Goal: Task Accomplishment & Management: Manage account settings

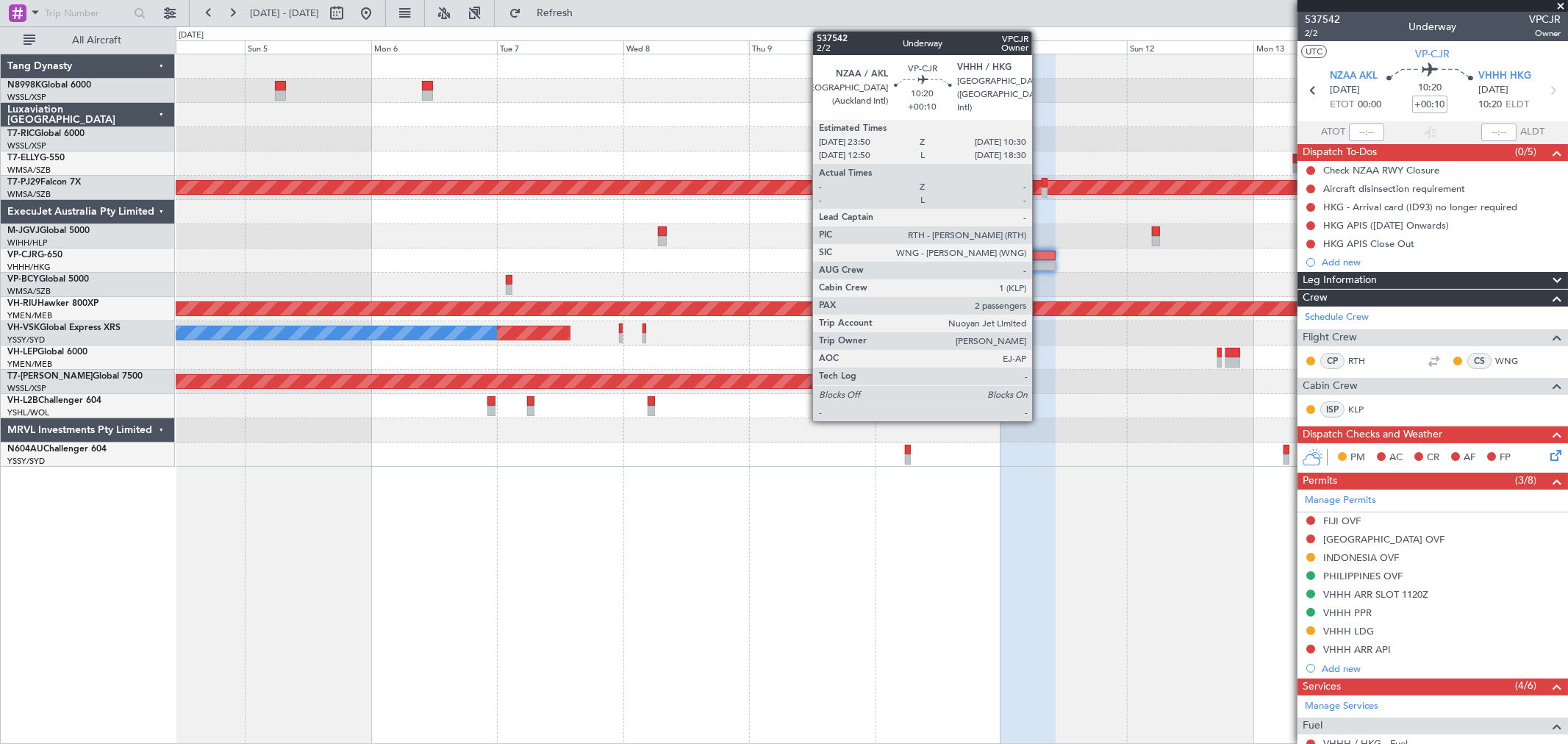
click at [1040, 258] on div at bounding box center [1028, 256] width 56 height 10
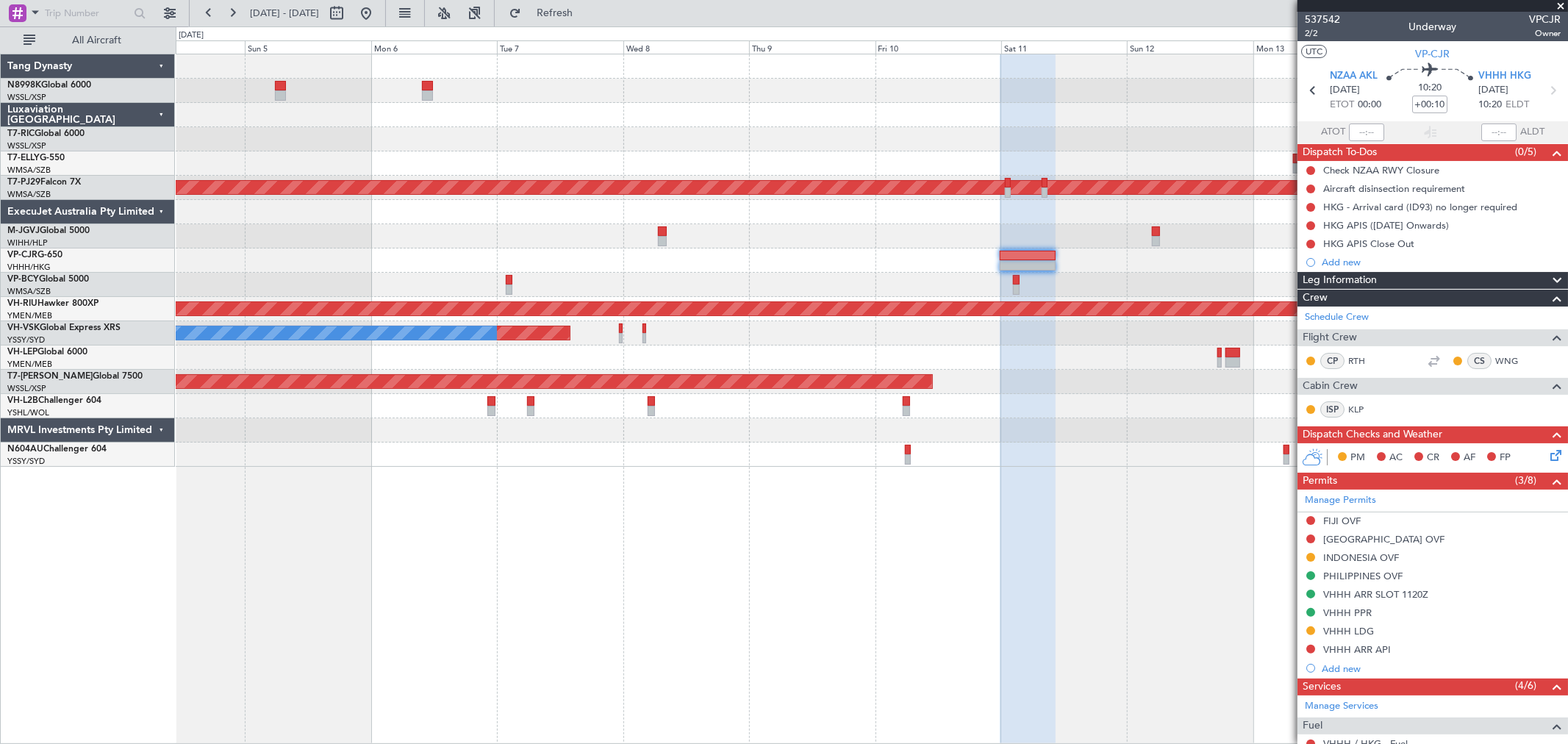
click at [809, 149] on div at bounding box center [871, 139] width 1392 height 25
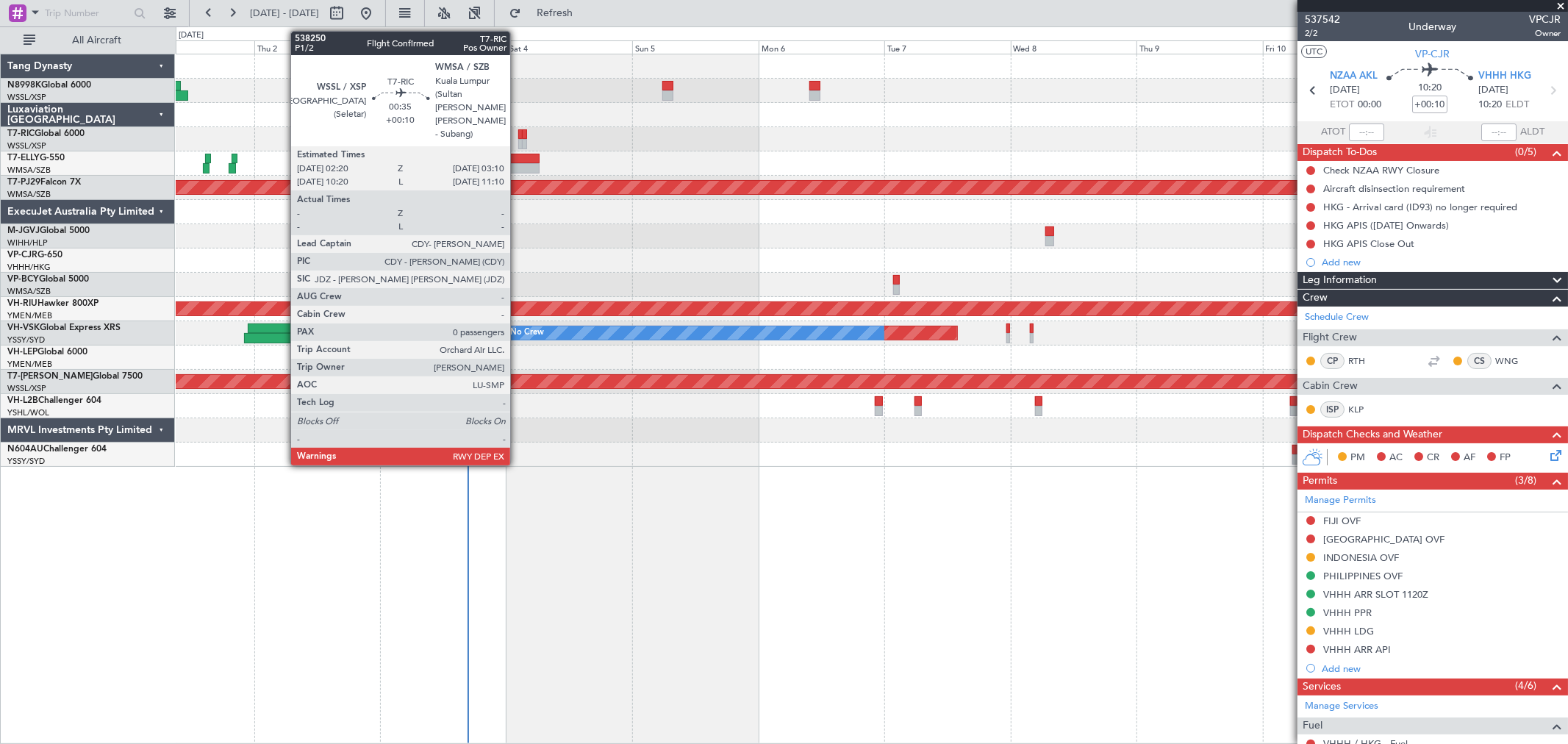
click at [517, 136] on div at bounding box center [871, 139] width 1392 height 25
click at [518, 137] on div at bounding box center [521, 134] width 5 height 10
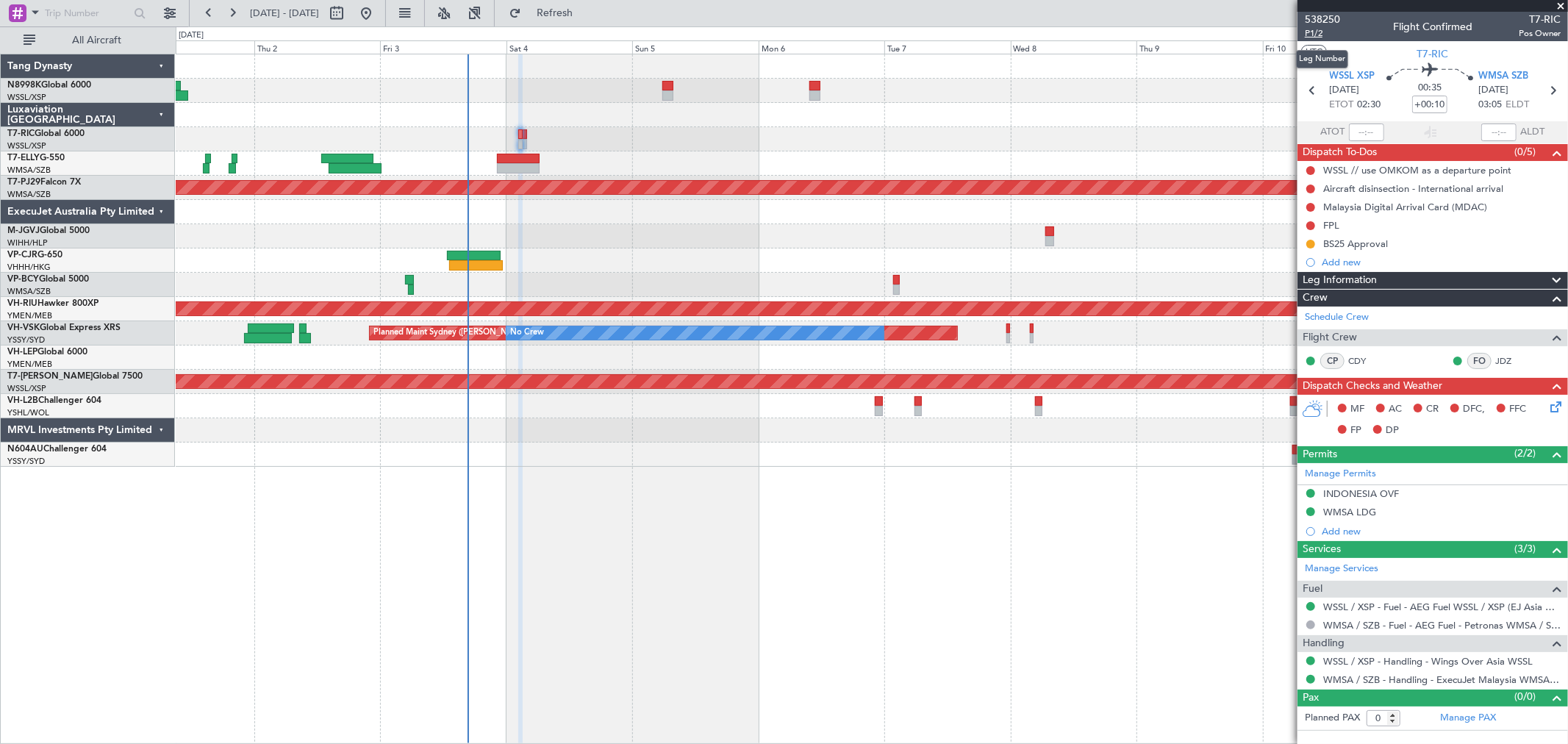
click at [1317, 35] on span "P1/2" at bounding box center [1322, 33] width 35 height 13
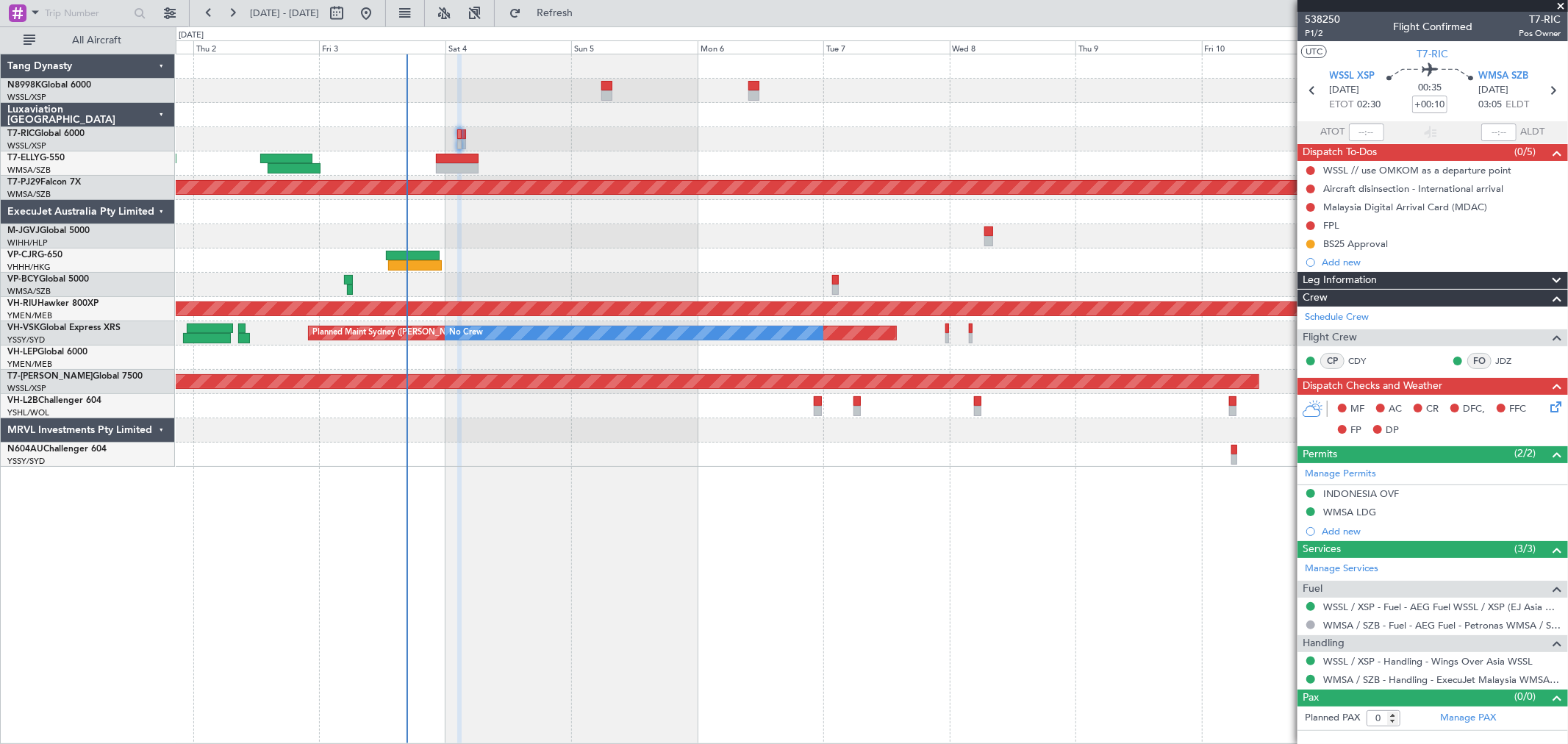
click at [834, 283] on div "Planned Maint [GEOGRAPHIC_DATA] (Sultan [PERSON_NAME] [PERSON_NAME] - Subang) P…" at bounding box center [871, 261] width 1392 height 413
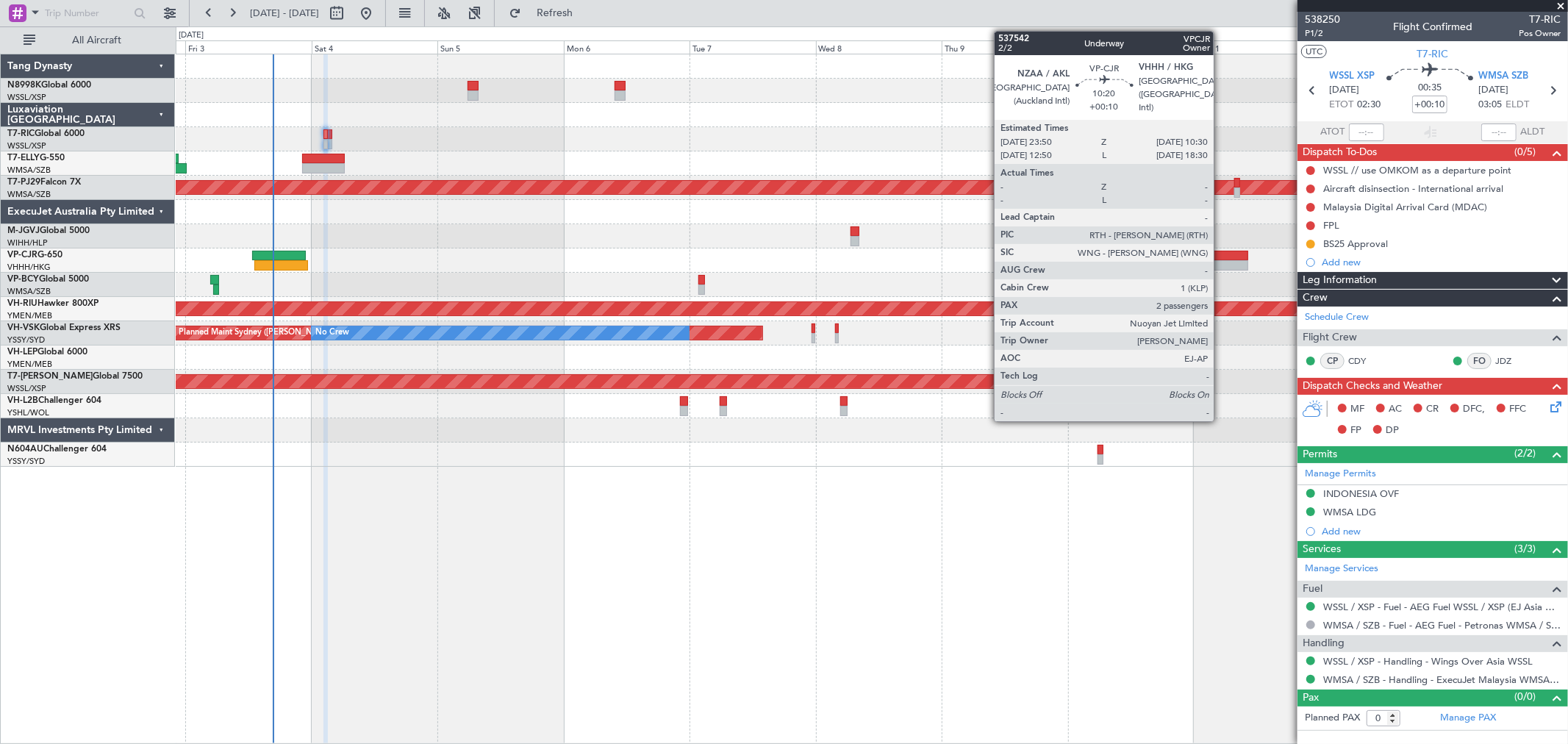
click at [1224, 261] on div "Planned Maint [GEOGRAPHIC_DATA] ([GEOGRAPHIC_DATA] Intl)" at bounding box center [871, 260] width 1392 height 25
click at [1224, 255] on div at bounding box center [1220, 256] width 56 height 10
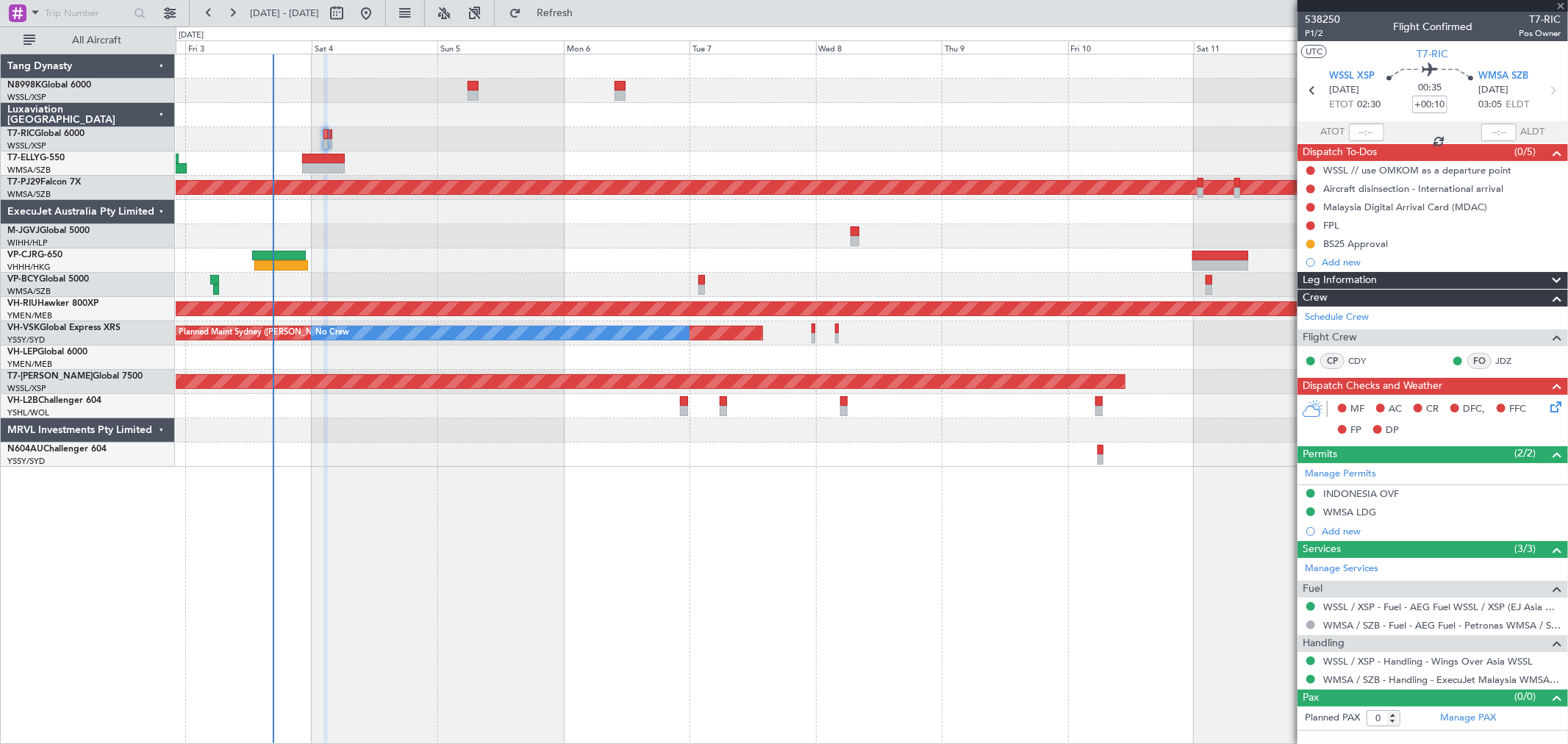
type input "2"
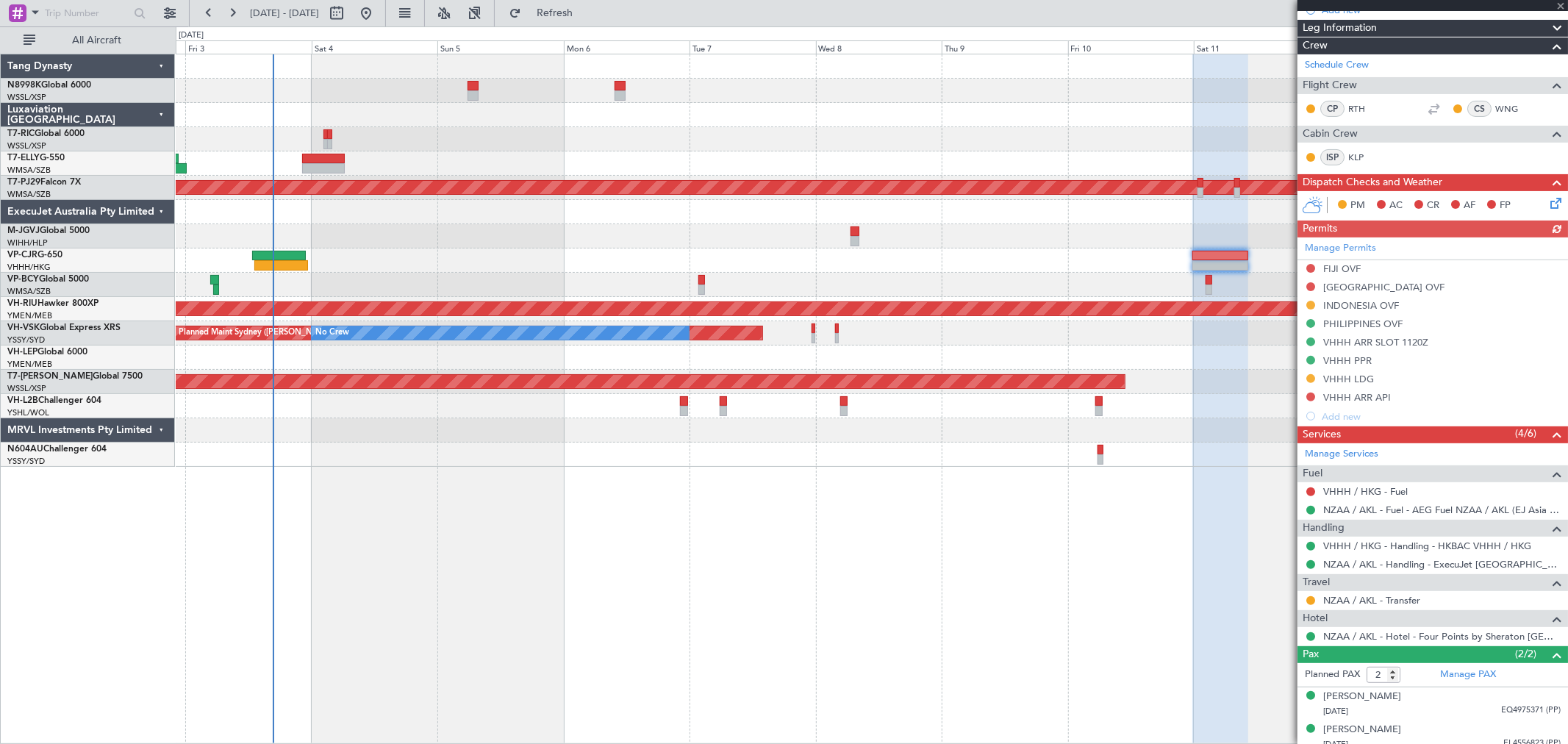
scroll to position [262, 0]
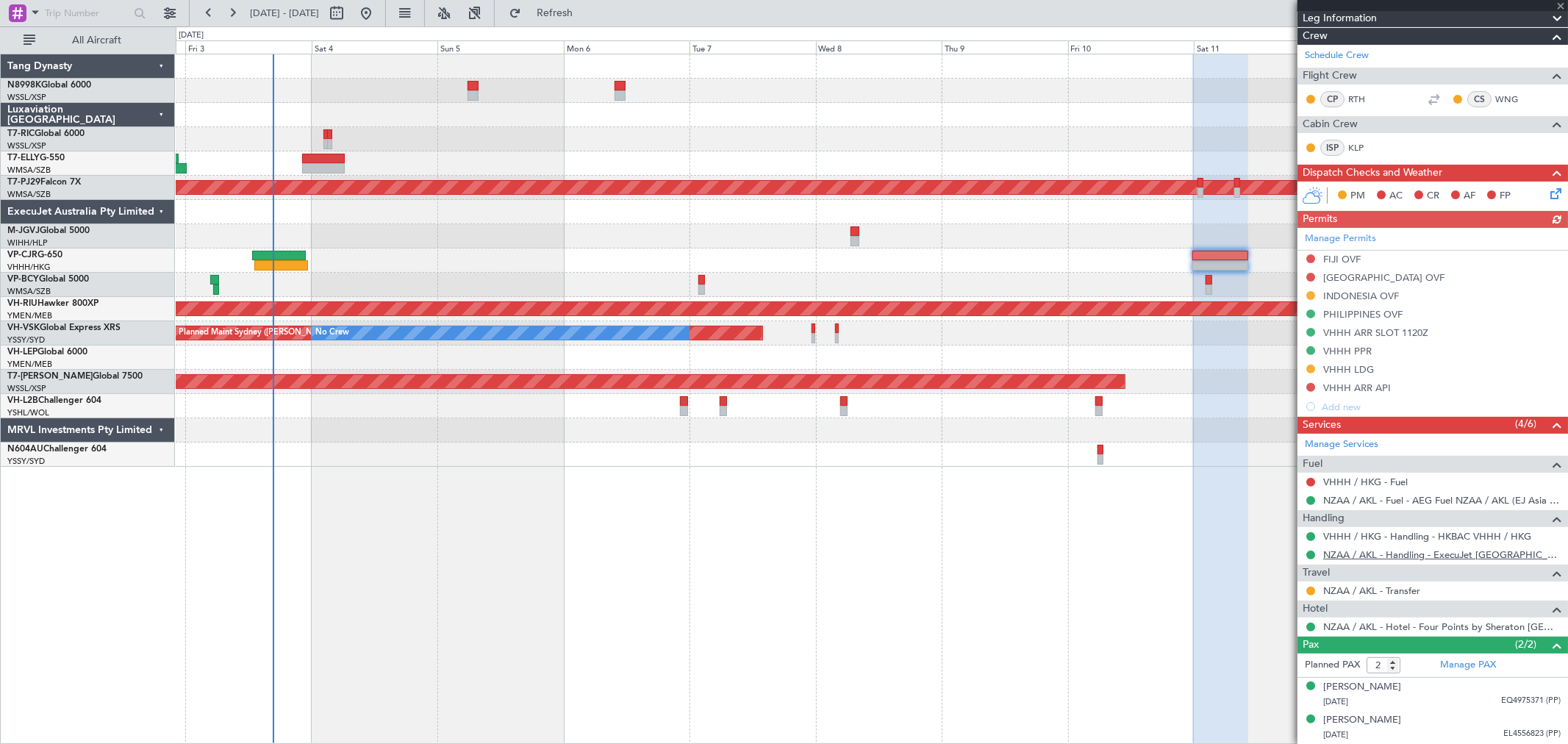
click at [1389, 554] on link "NZAA / AKL - Handling - ExecuJet [GEOGRAPHIC_DATA] FBO NZAA / [GEOGRAPHIC_DATA]" at bounding box center [1441, 555] width 237 height 13
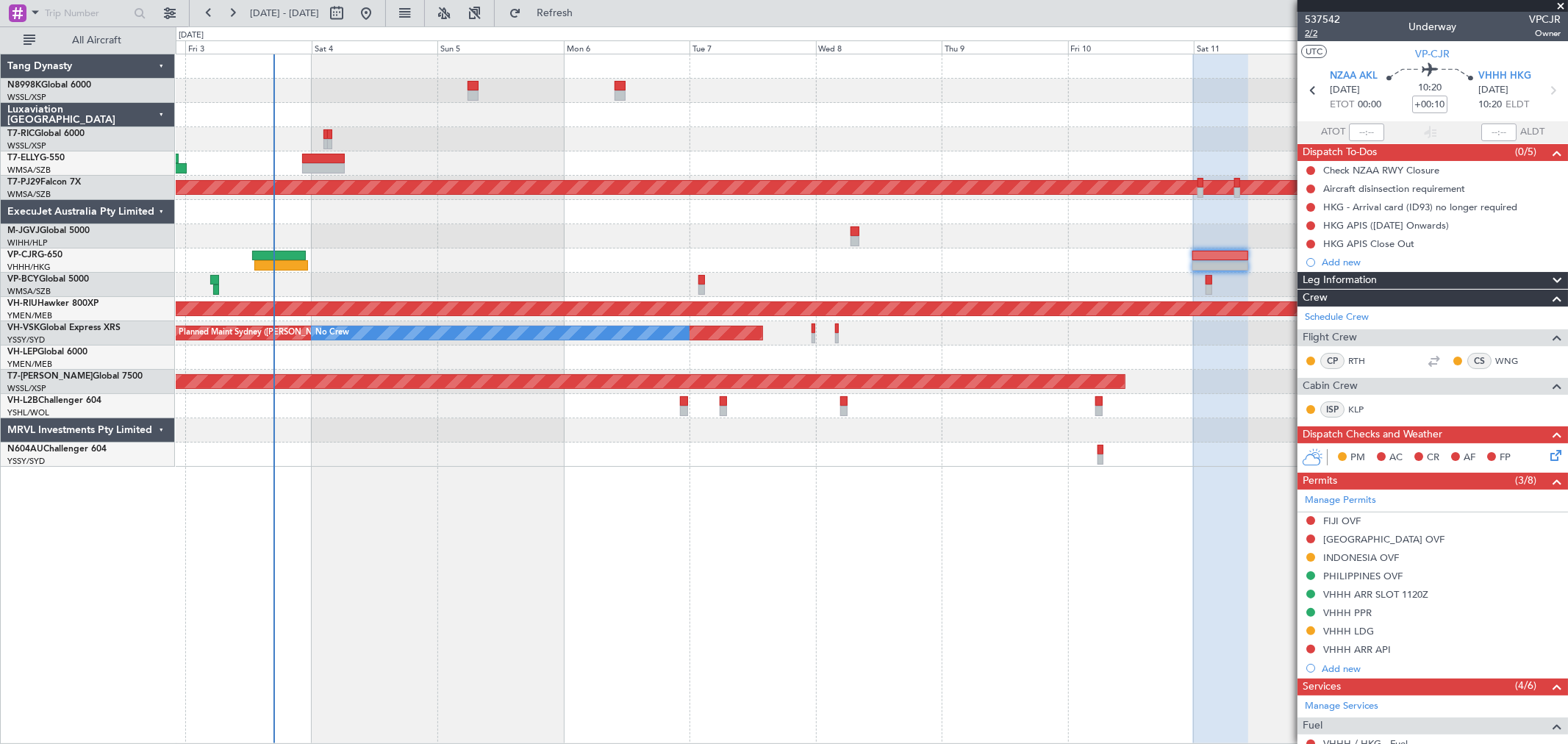
click at [1317, 35] on span "2/2" at bounding box center [1322, 33] width 35 height 13
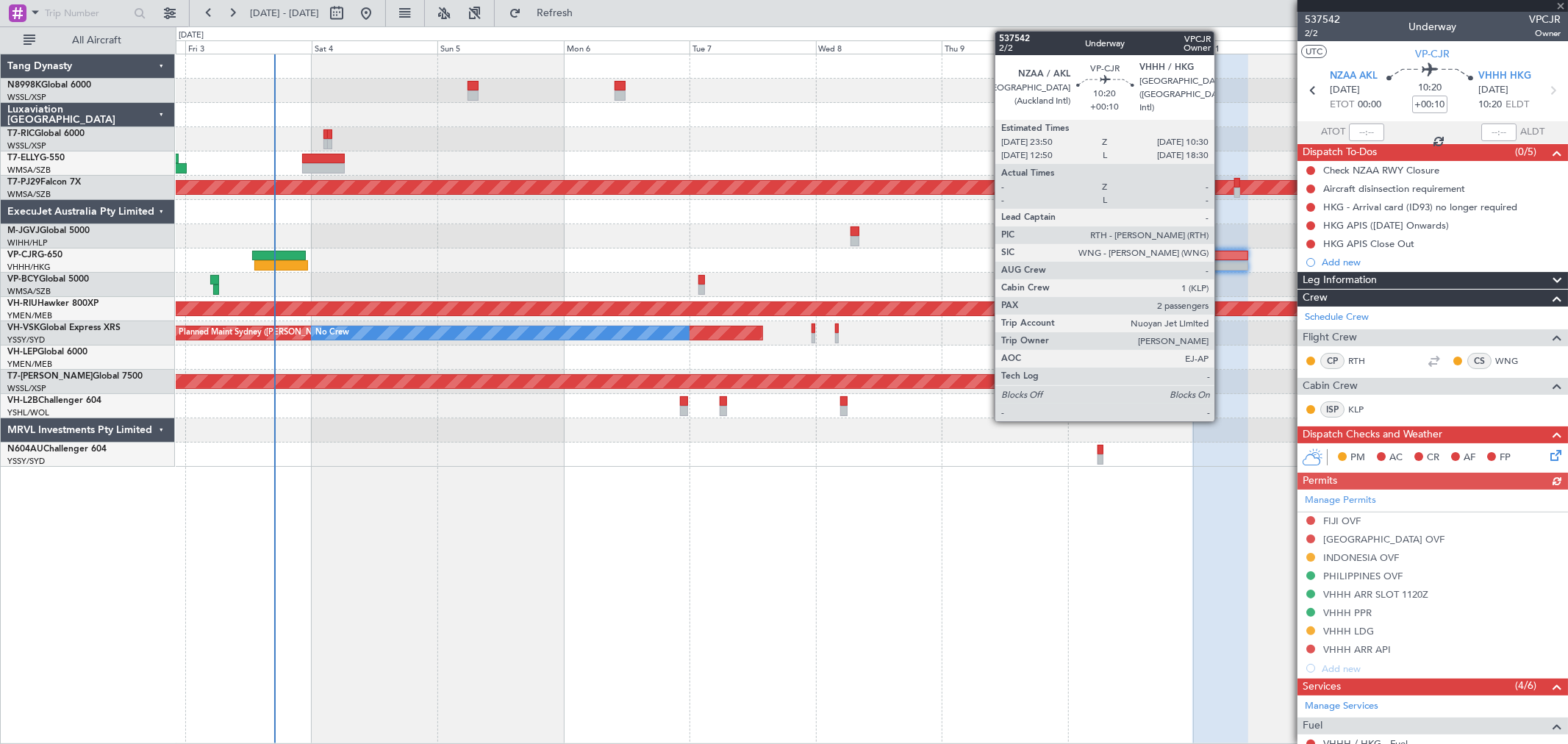
click at [1222, 261] on div at bounding box center [1220, 265] width 56 height 10
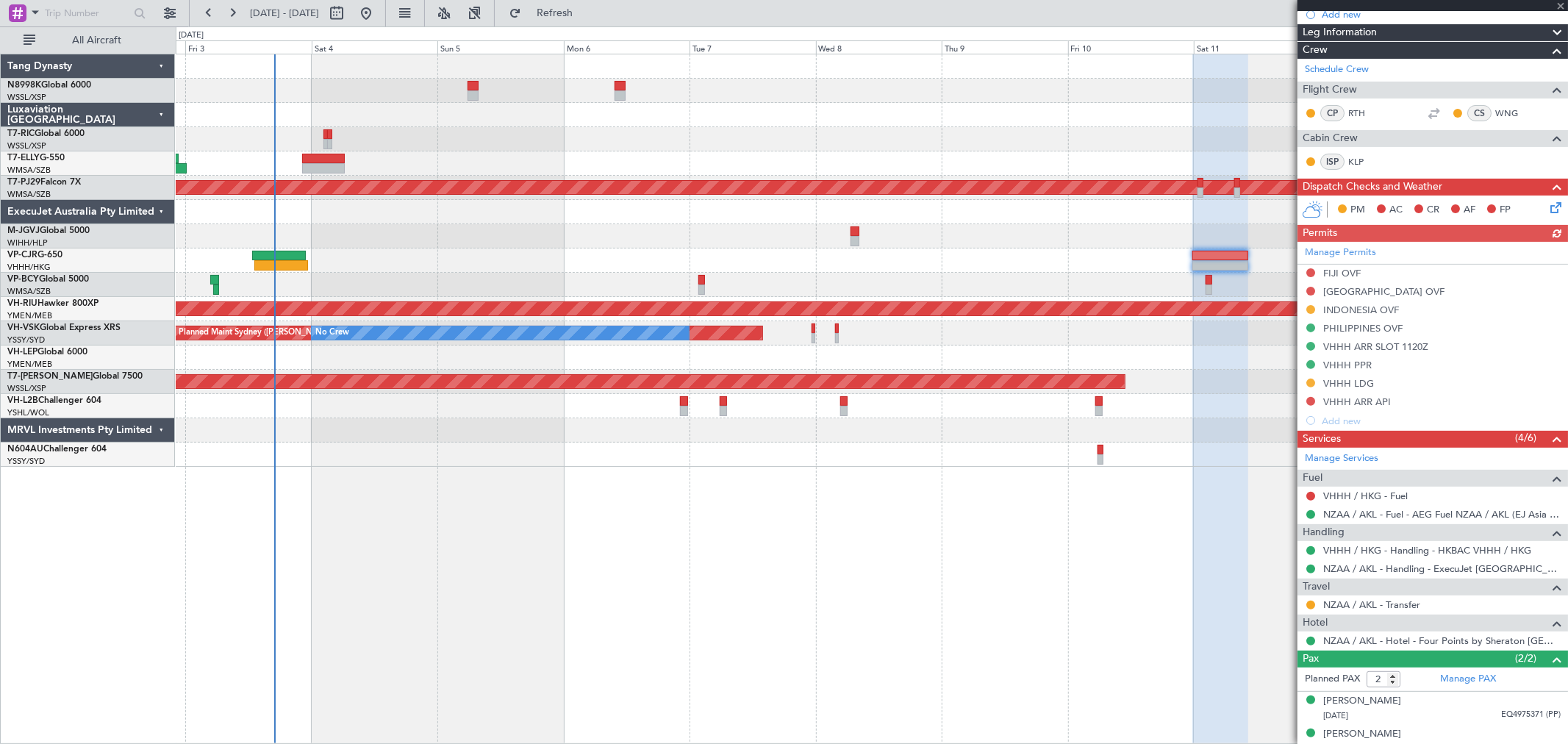
scroll to position [262, 0]
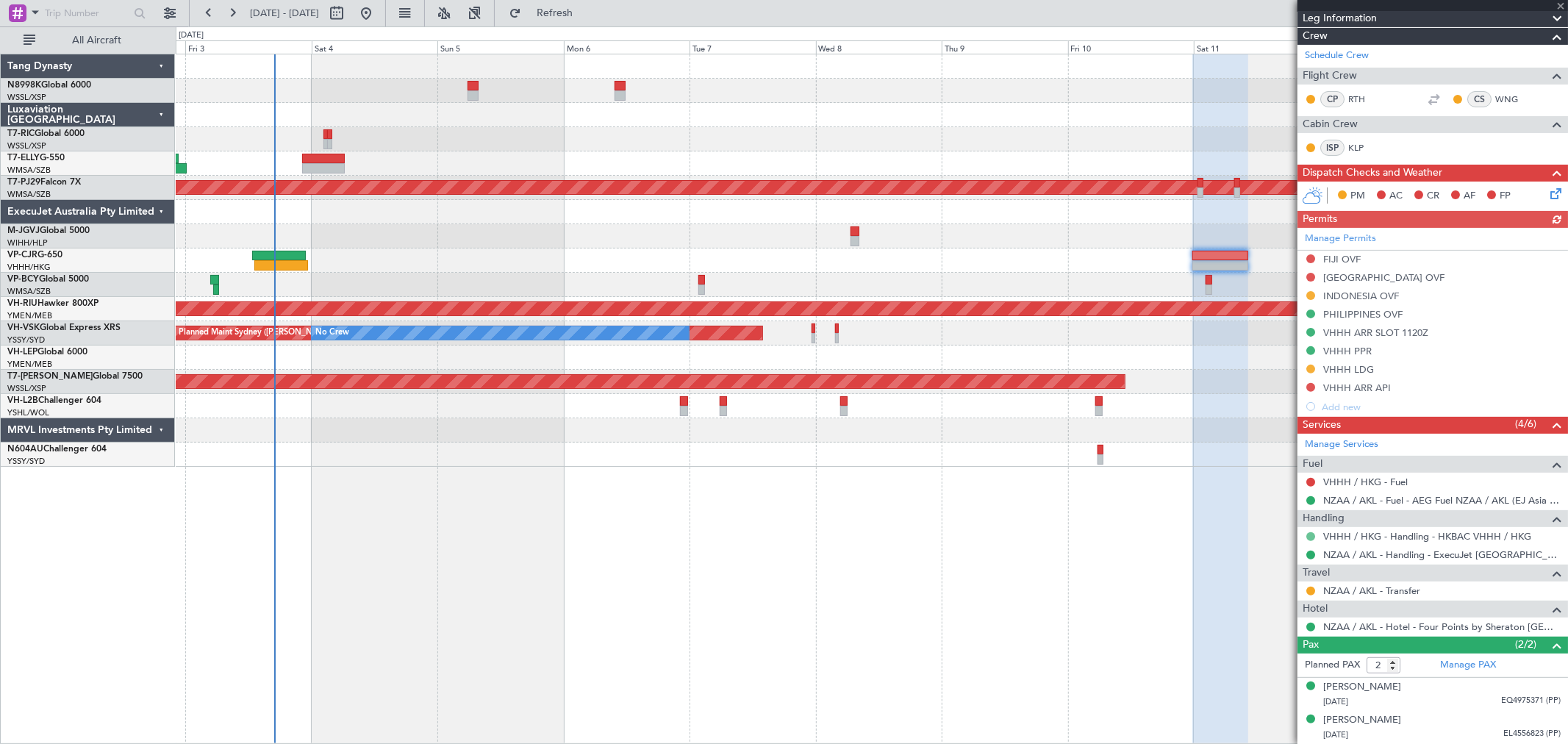
click at [1309, 534] on button at bounding box center [1310, 537] width 9 height 9
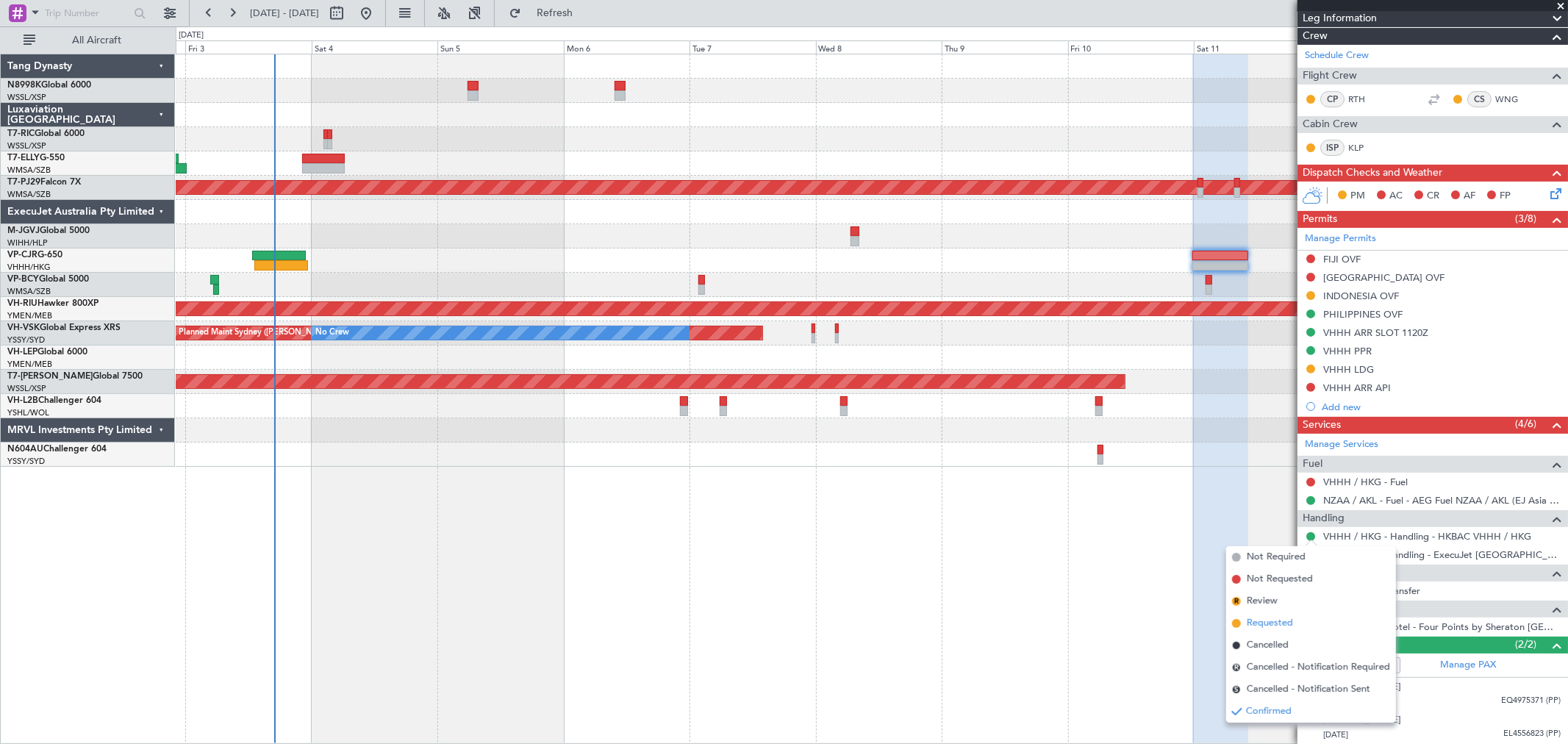
click at [1259, 623] on span "Requested" at bounding box center [1270, 623] width 46 height 15
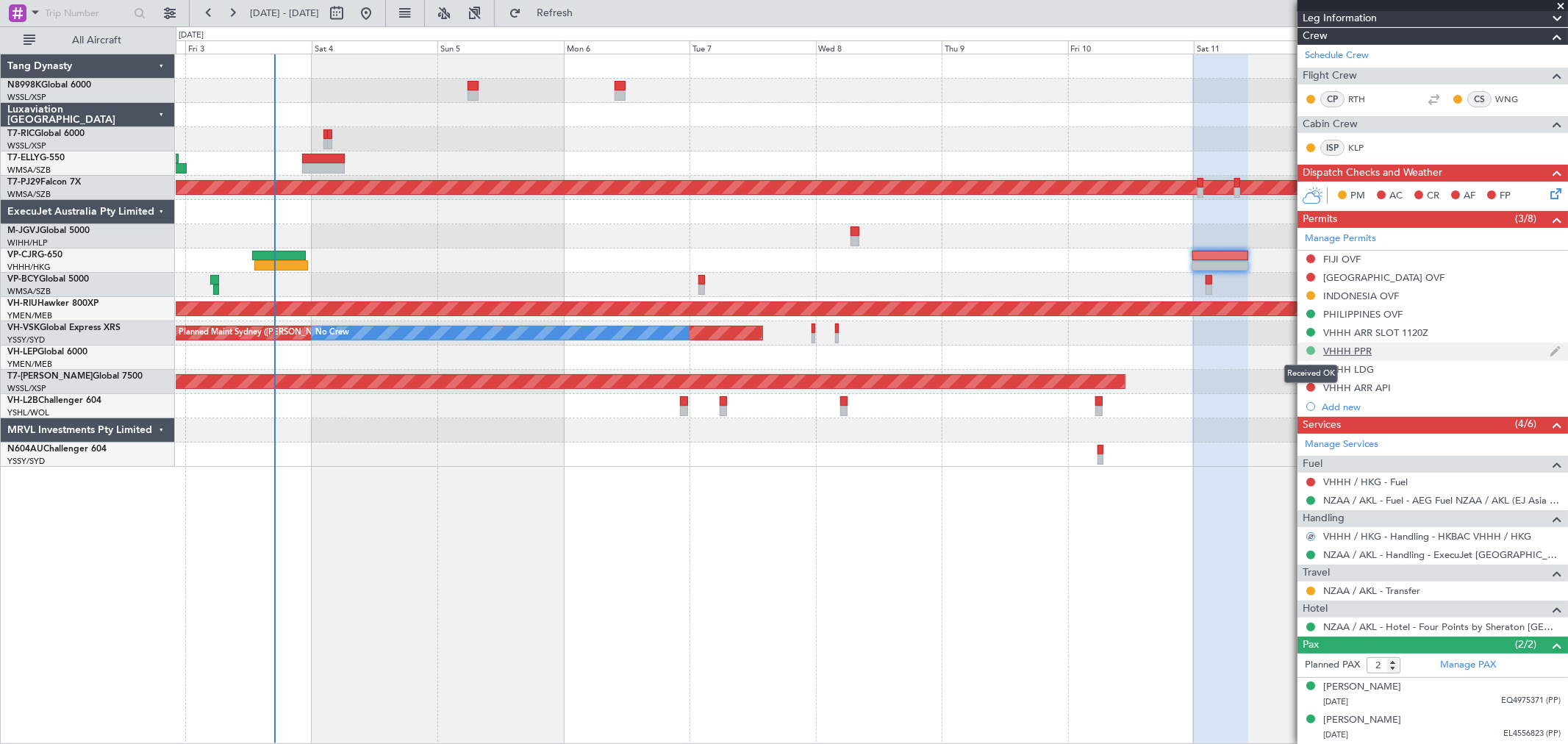
click at [1309, 349] on button at bounding box center [1310, 350] width 9 height 9
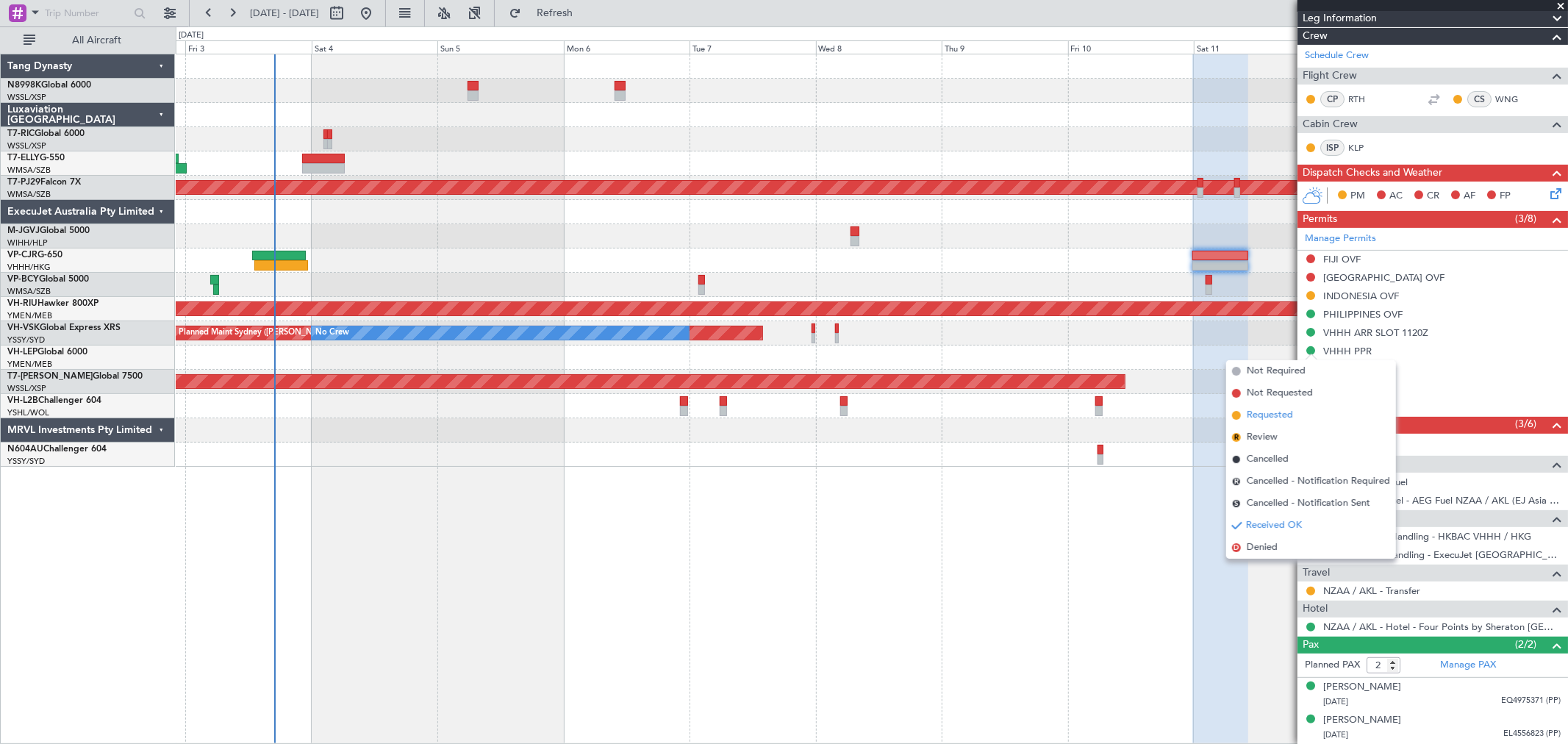
click at [1263, 414] on span "Requested" at bounding box center [1270, 415] width 46 height 15
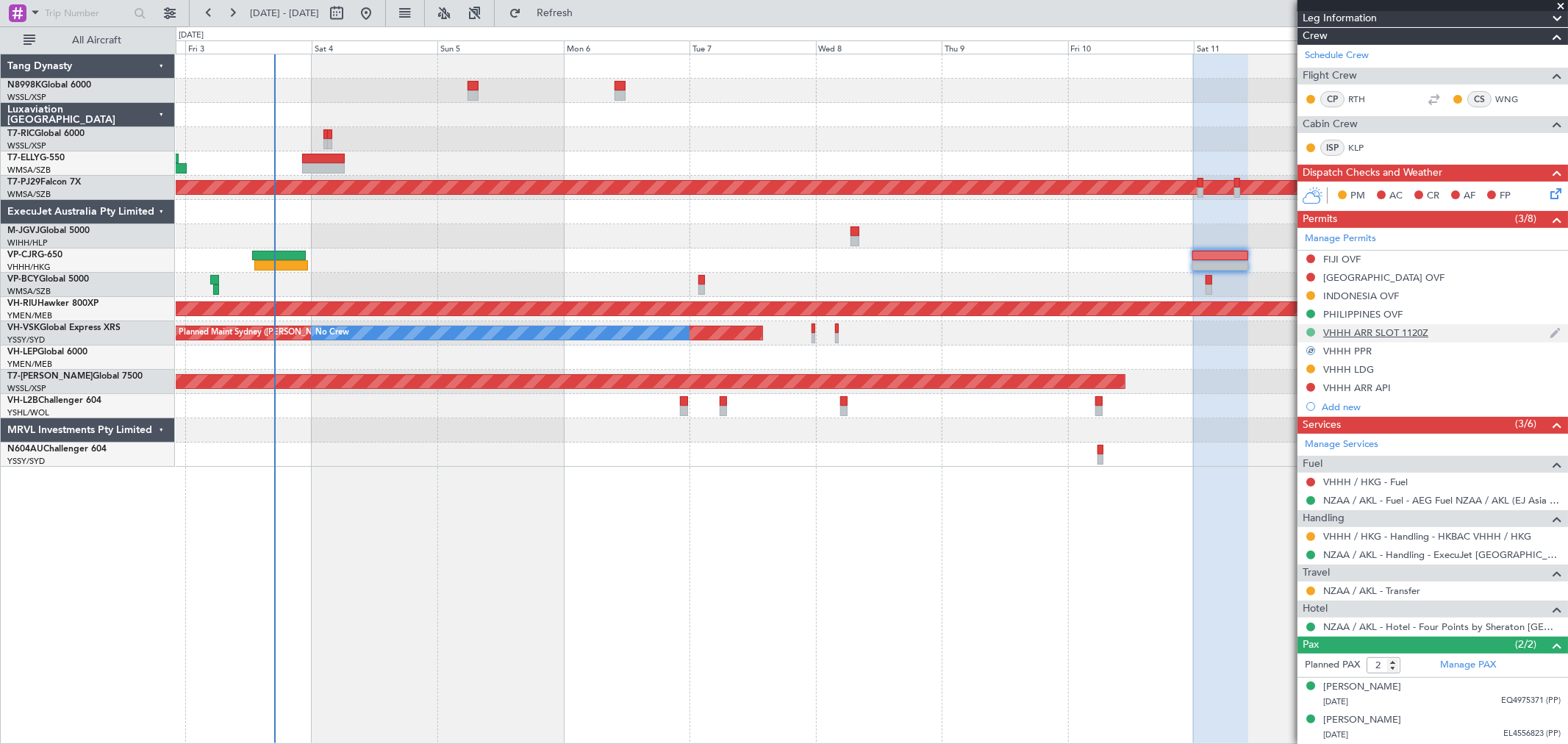
click at [1311, 330] on button at bounding box center [1310, 332] width 9 height 9
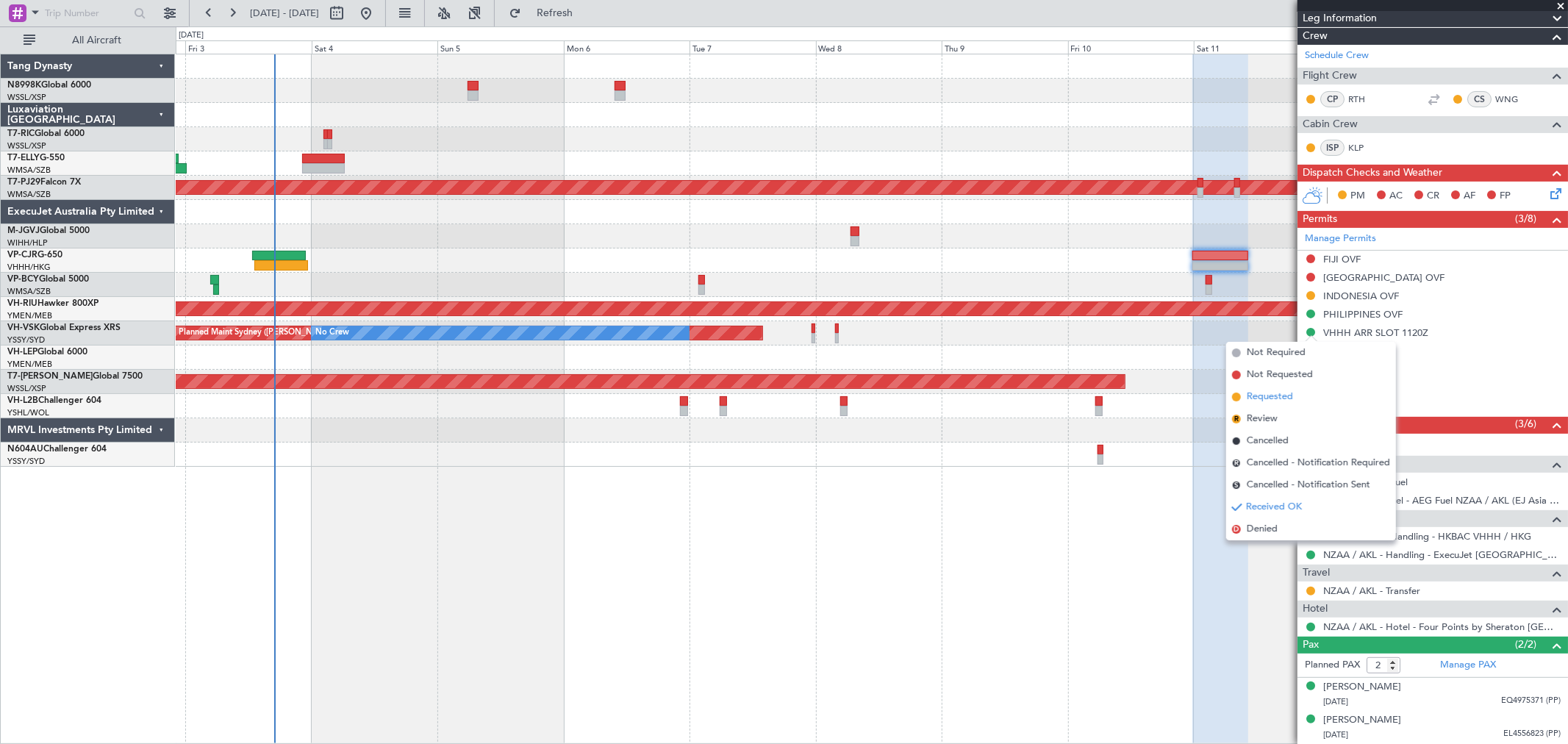
click at [1270, 395] on span "Requested" at bounding box center [1270, 397] width 46 height 15
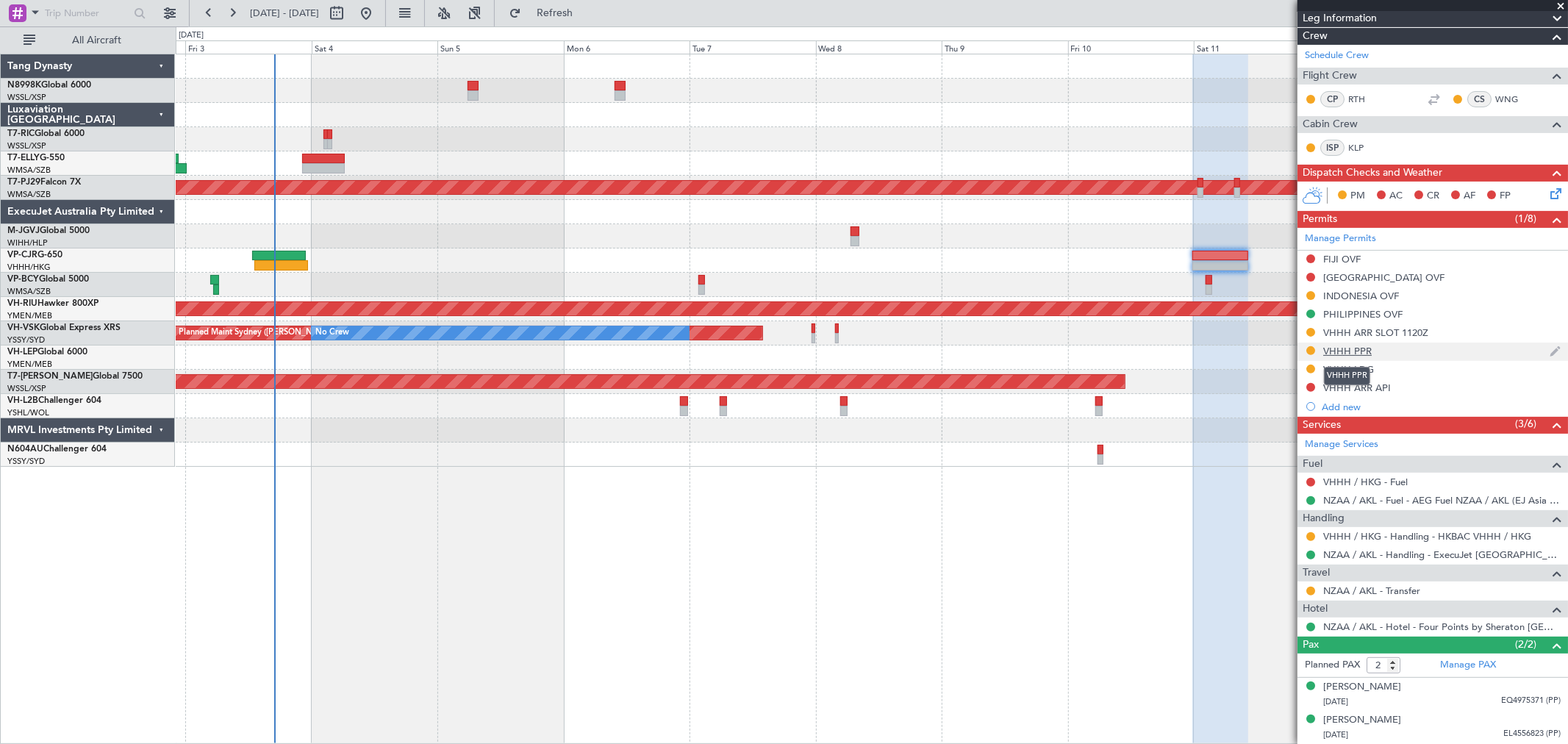
click at [1343, 345] on div "VHHH PPR" at bounding box center [1347, 351] width 48 height 13
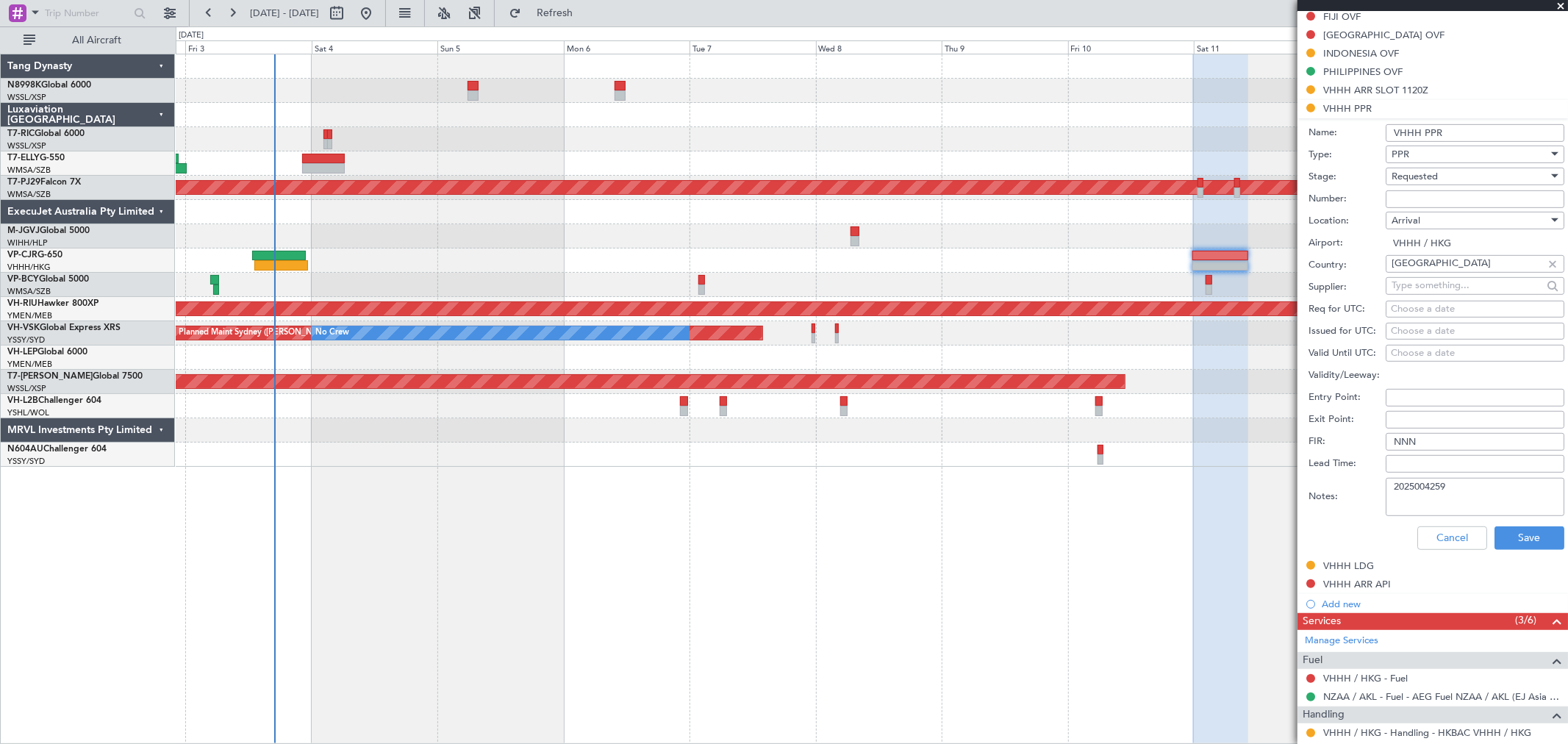
scroll to position [507, 0]
drag, startPoint x: 1463, startPoint y: 491, endPoint x: 1317, endPoint y: 481, distance: 146.3
click at [1317, 481] on div "Notes: 2025004259" at bounding box center [1436, 495] width 256 height 44
paste textarea "301"
type textarea "2025004301"
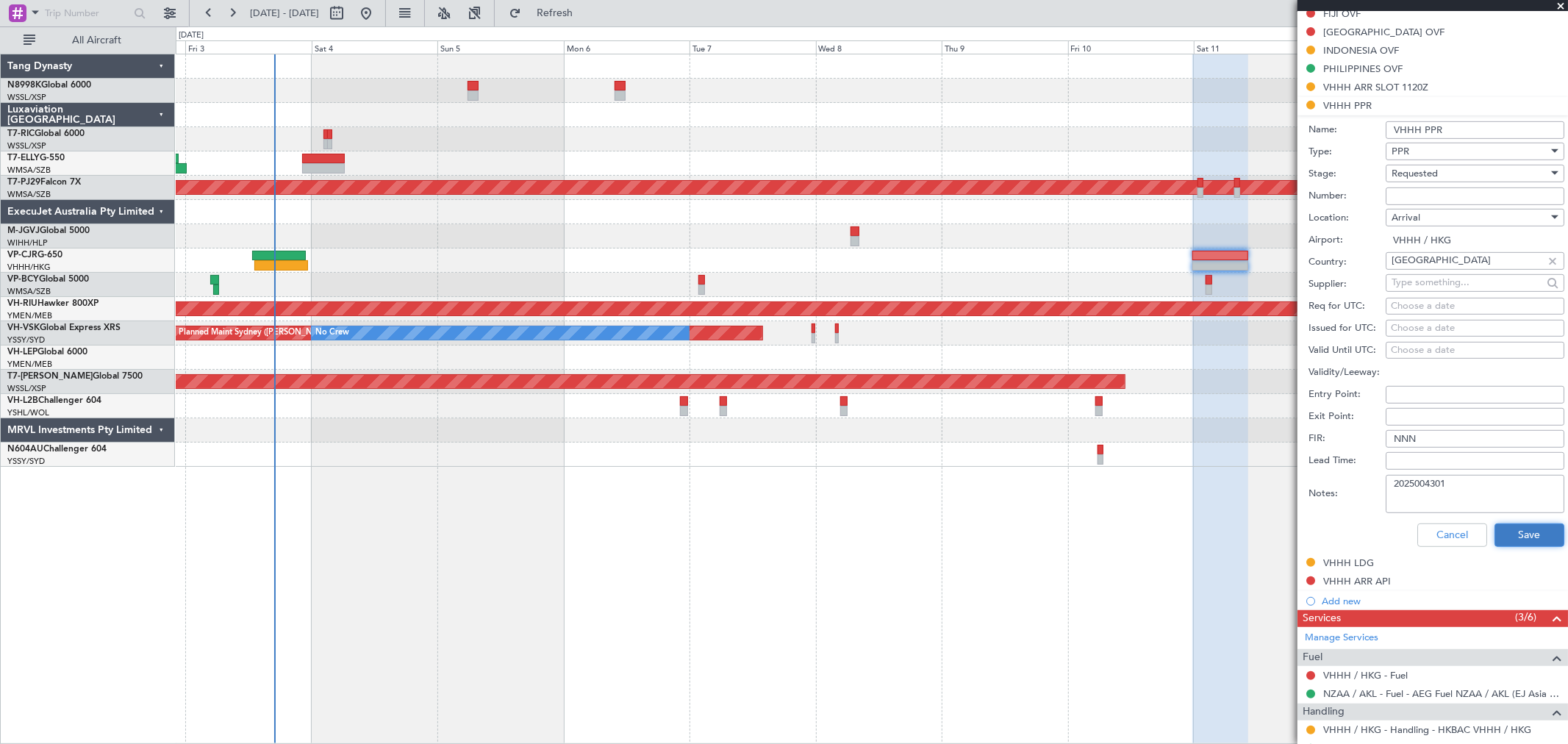
click at [1520, 542] on button "Save" at bounding box center [1529, 536] width 70 height 24
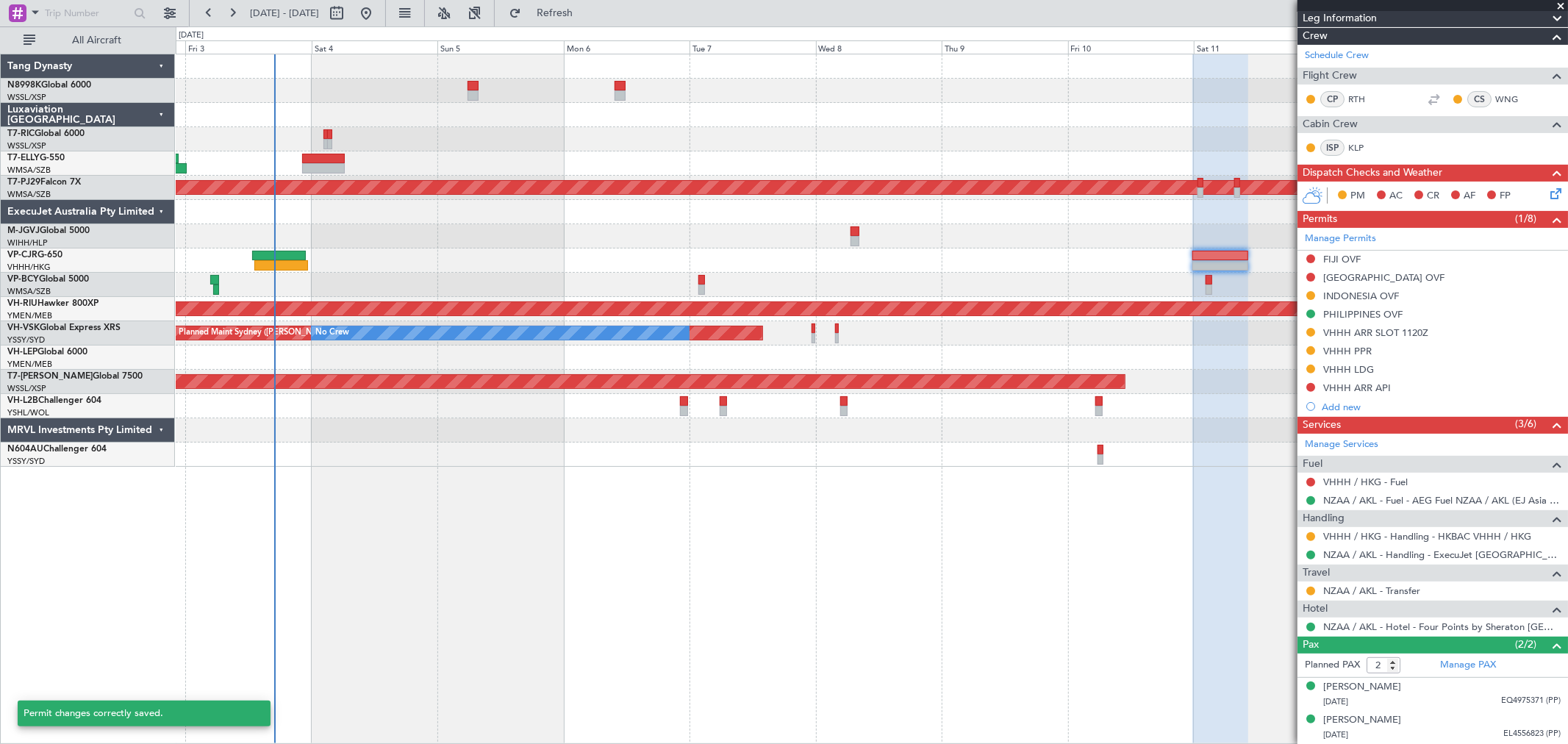
scroll to position [262, 0]
click at [1351, 333] on div "VHHH ARR SLOT 1120Z" at bounding box center [1375, 333] width 105 height 13
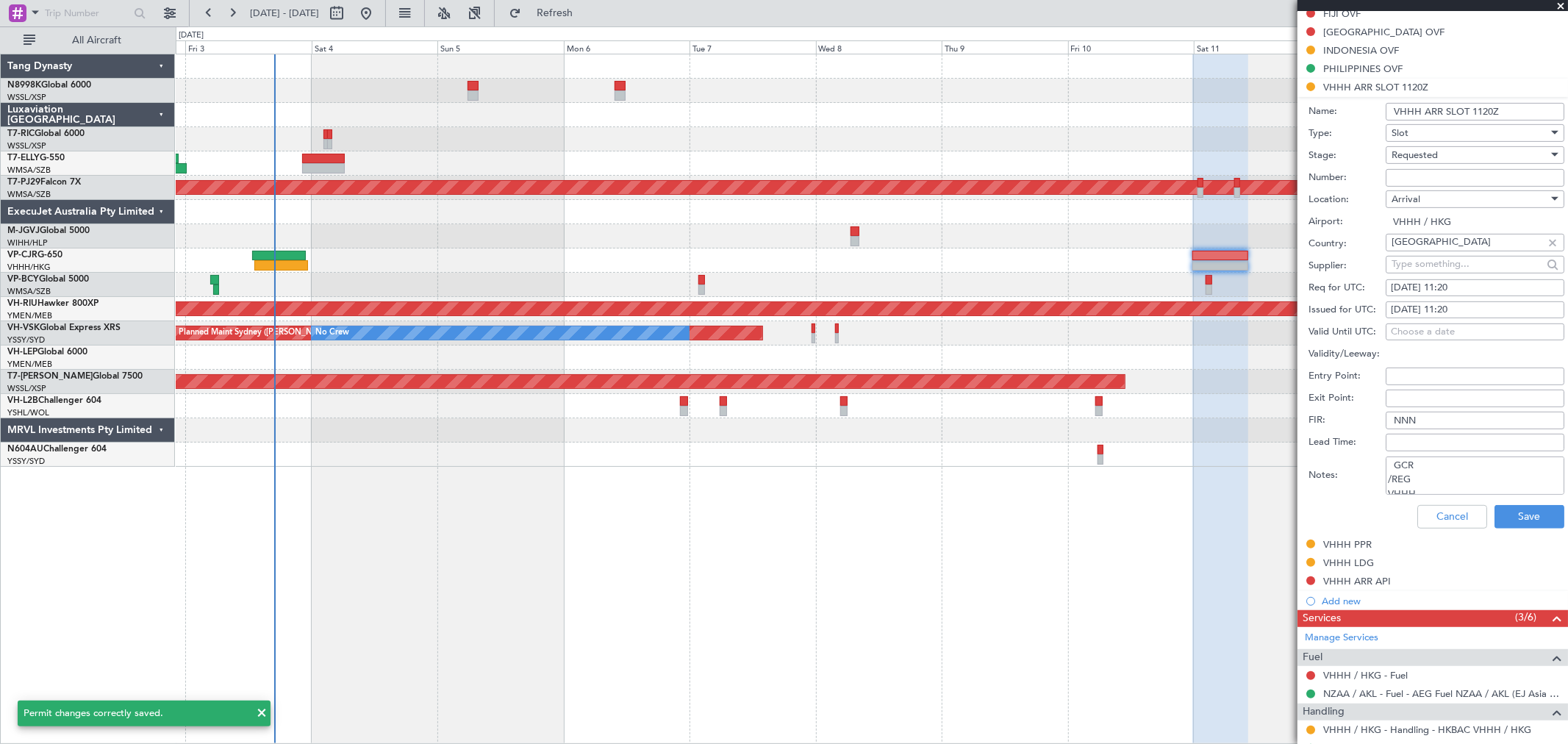
click at [1451, 309] on div "[DATE] 11:20" at bounding box center [1475, 310] width 168 height 15
select select "10"
select select "2025"
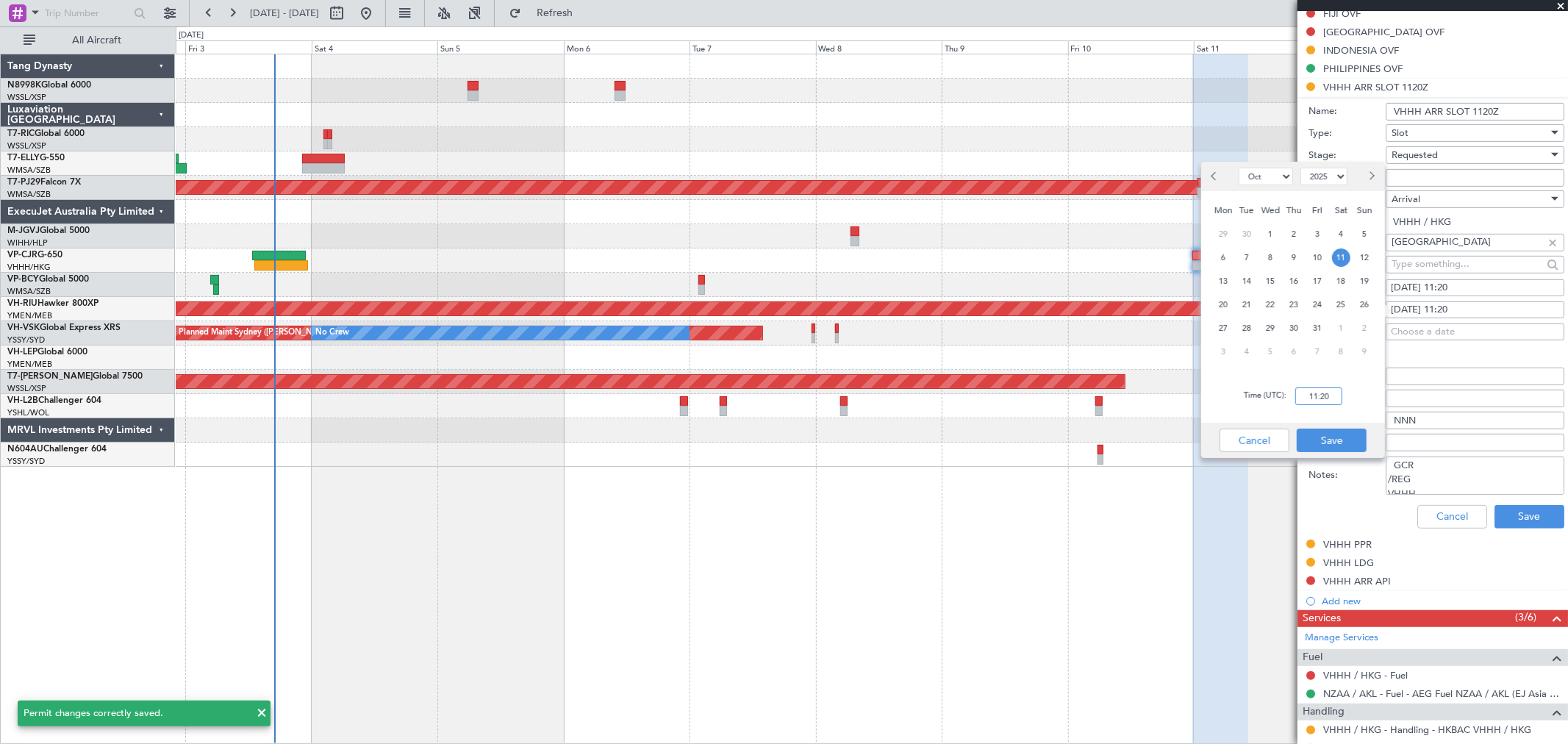
click at [1321, 392] on input "11:20" at bounding box center [1318, 396] width 47 height 17
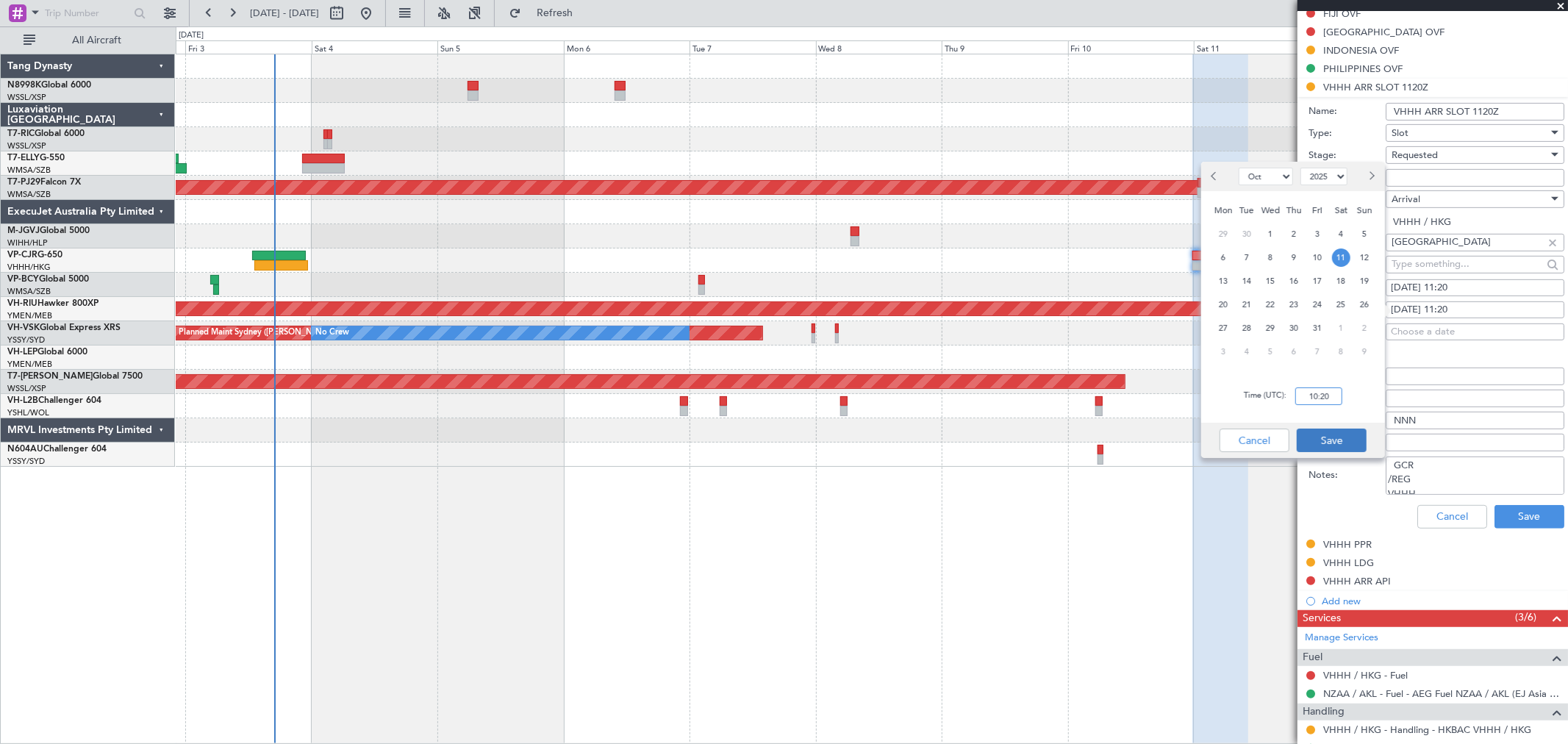
type input "10:20"
click at [1331, 436] on button "Save" at bounding box center [1332, 441] width 70 height 24
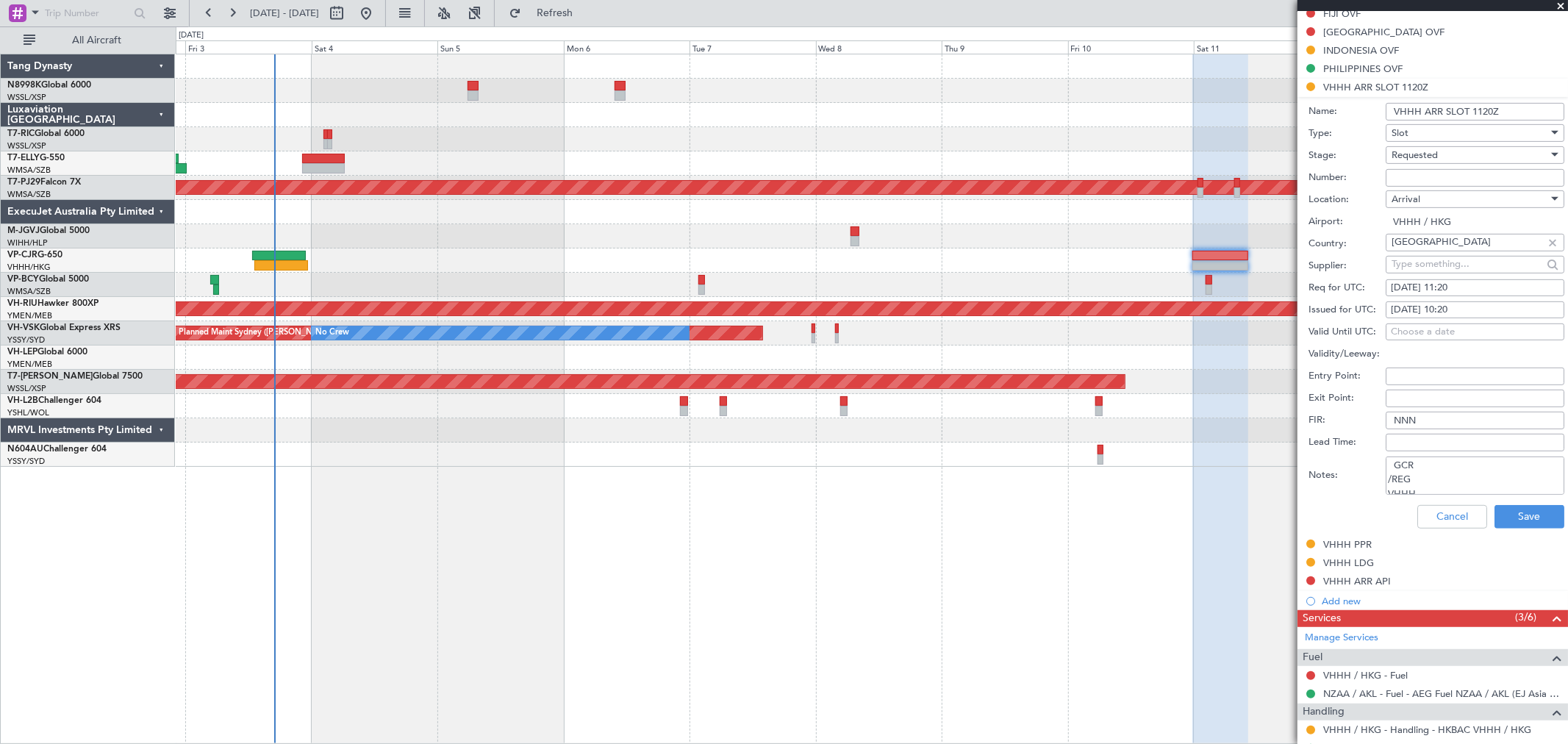
click at [1448, 285] on div "[DATE] 11:20" at bounding box center [1475, 288] width 168 height 15
select select "10"
select select "2025"
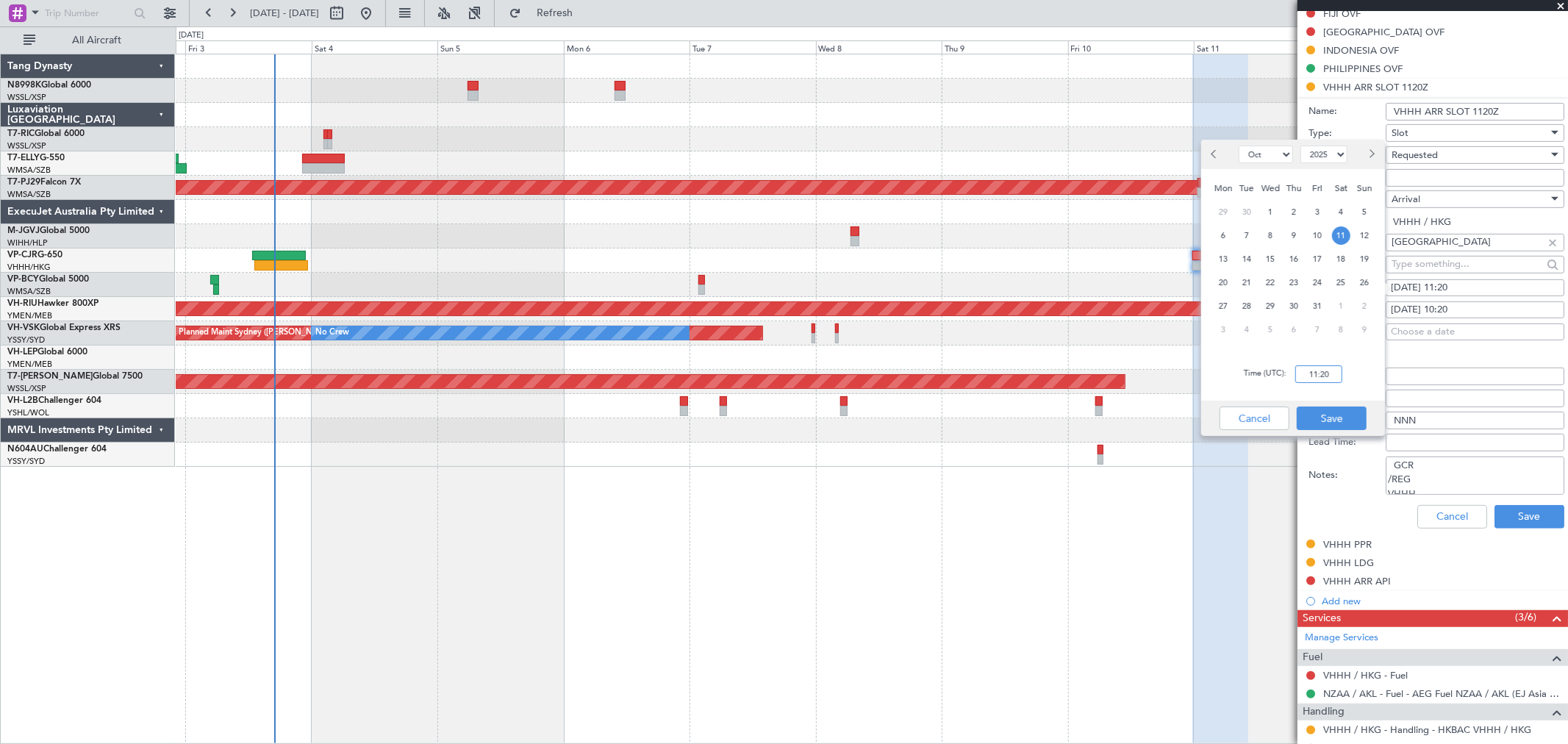
click at [1332, 373] on input "11:20" at bounding box center [1318, 374] width 47 height 17
type input "10:20"
click at [1320, 407] on button "Save" at bounding box center [1332, 418] width 70 height 24
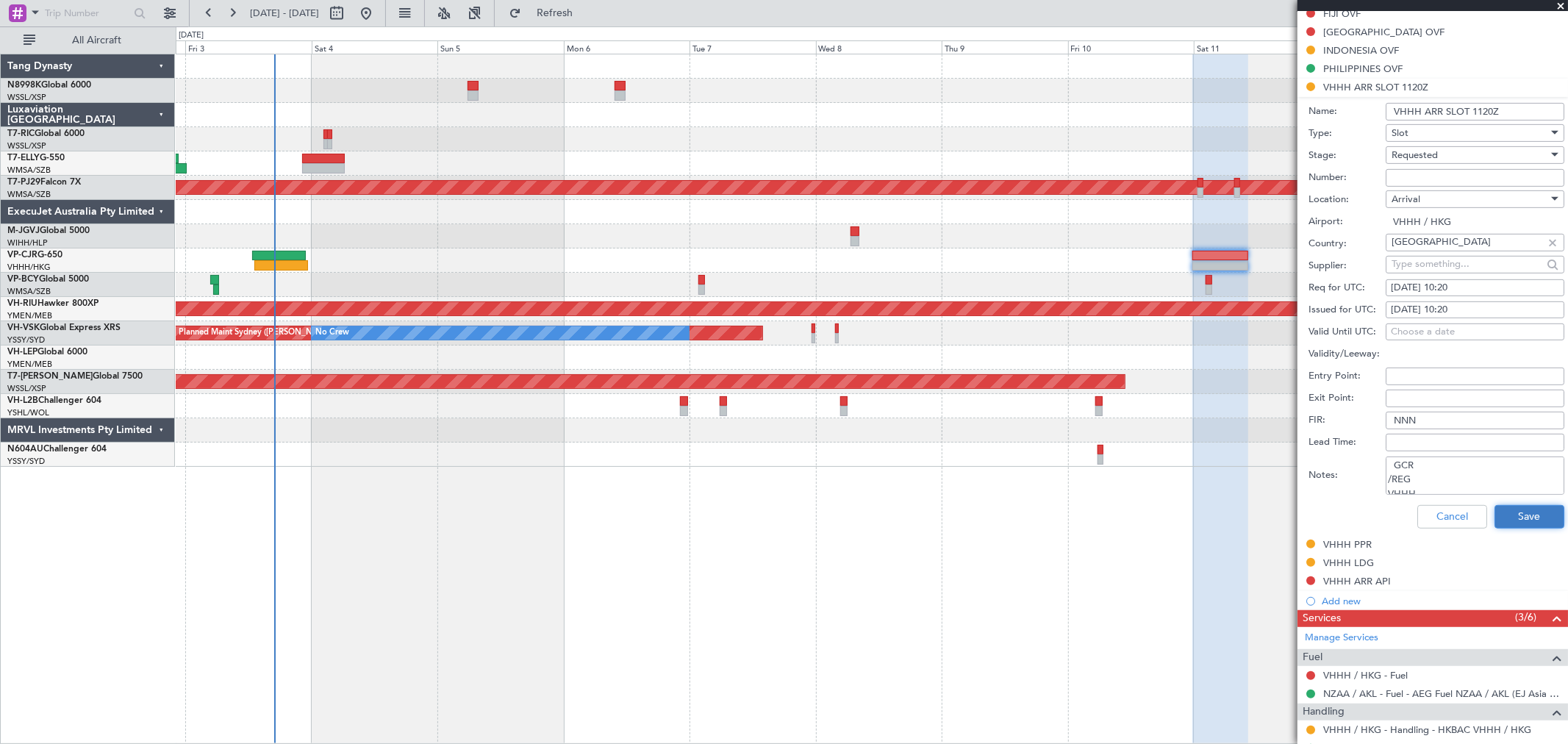
click at [1514, 518] on button "Save" at bounding box center [1529, 517] width 70 height 24
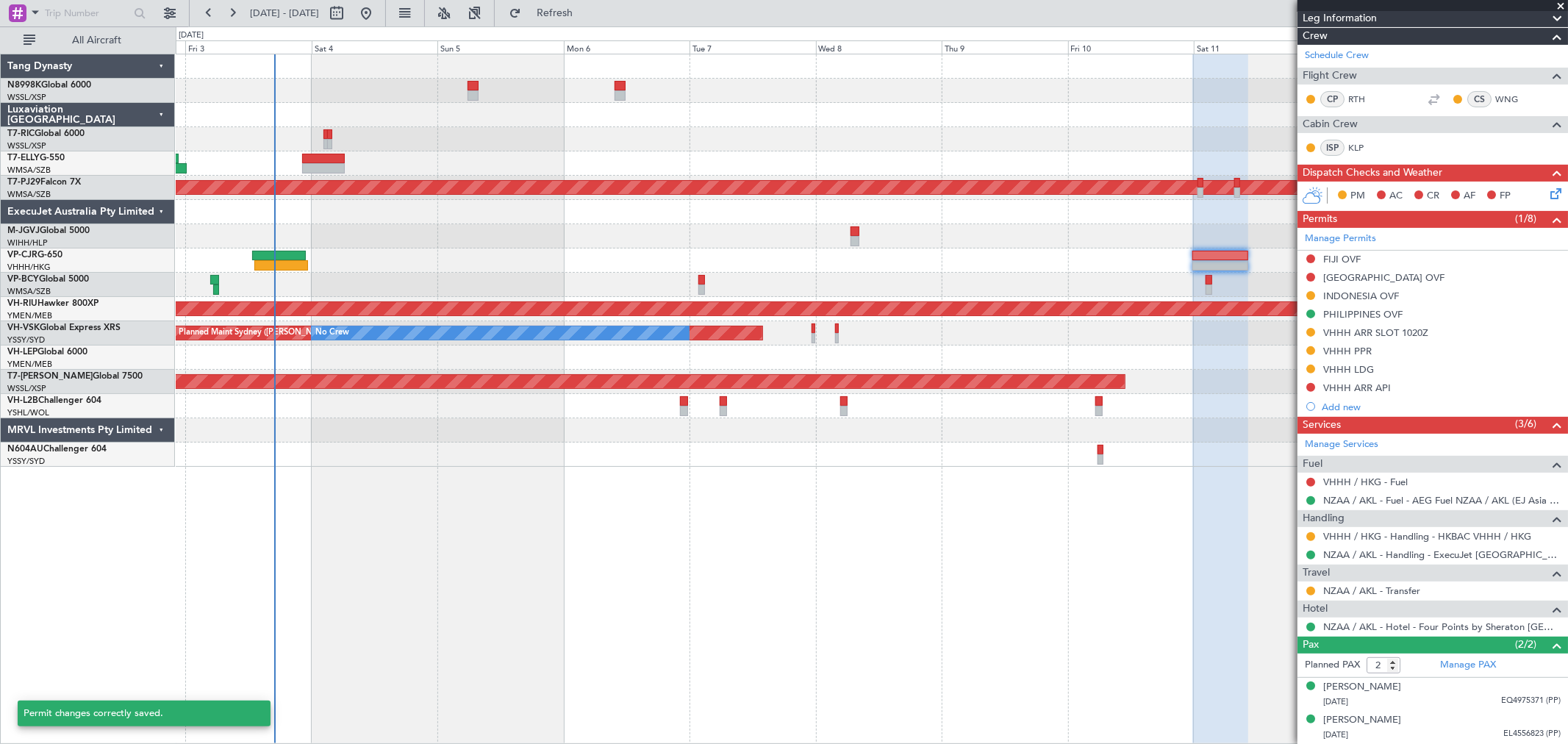
scroll to position [262, 0]
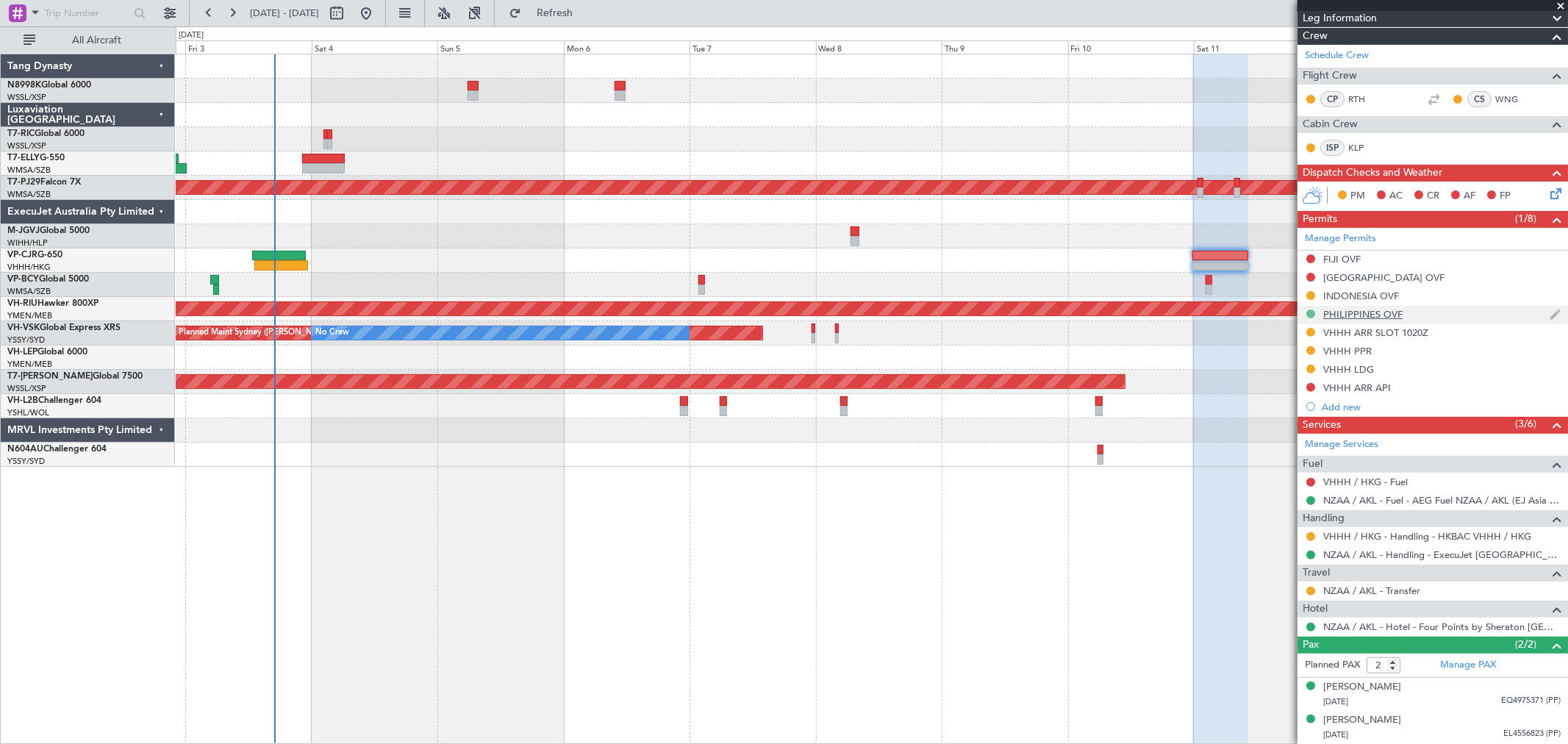
click at [1306, 313] on button at bounding box center [1310, 314] width 9 height 9
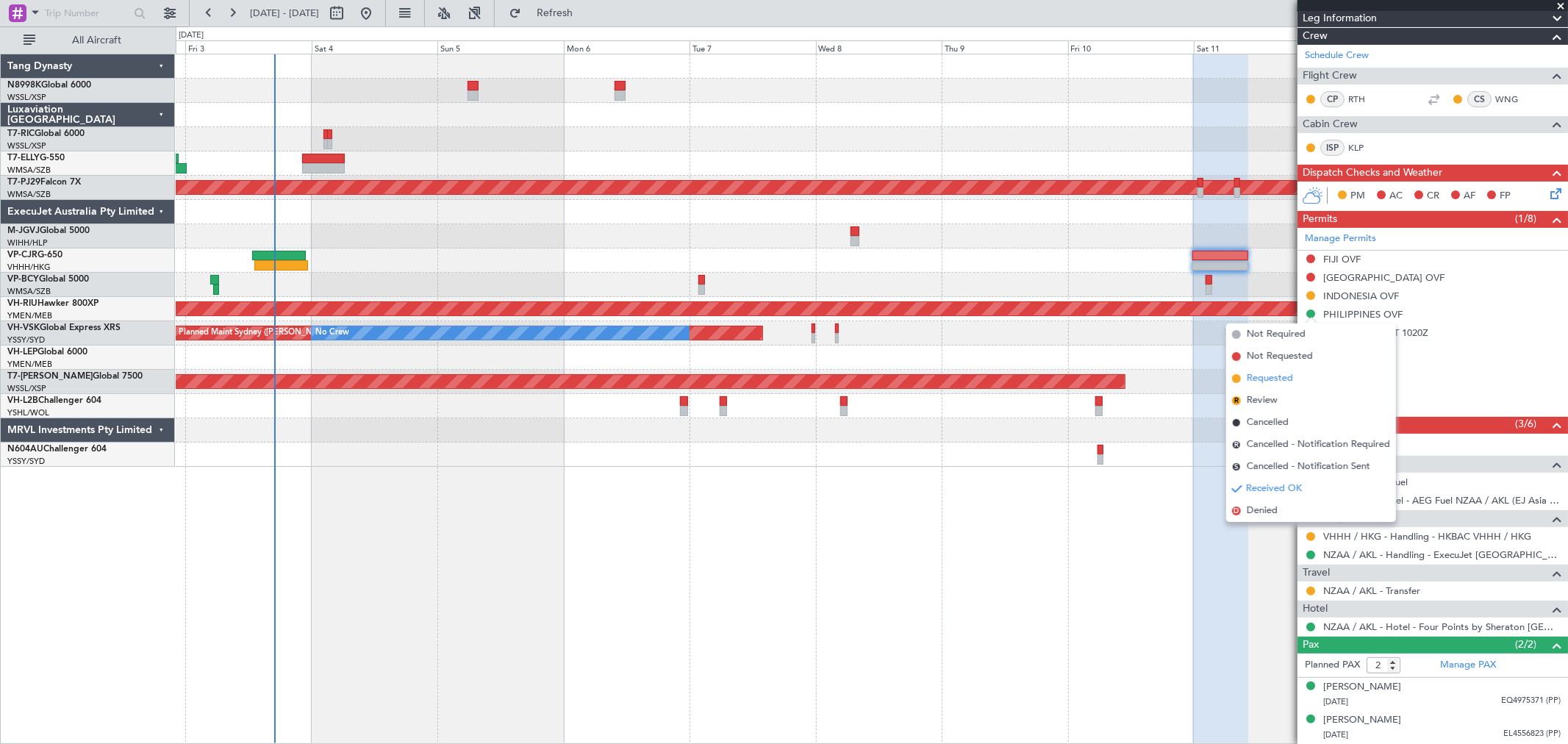
click at [1282, 374] on span "Requested" at bounding box center [1270, 379] width 46 height 15
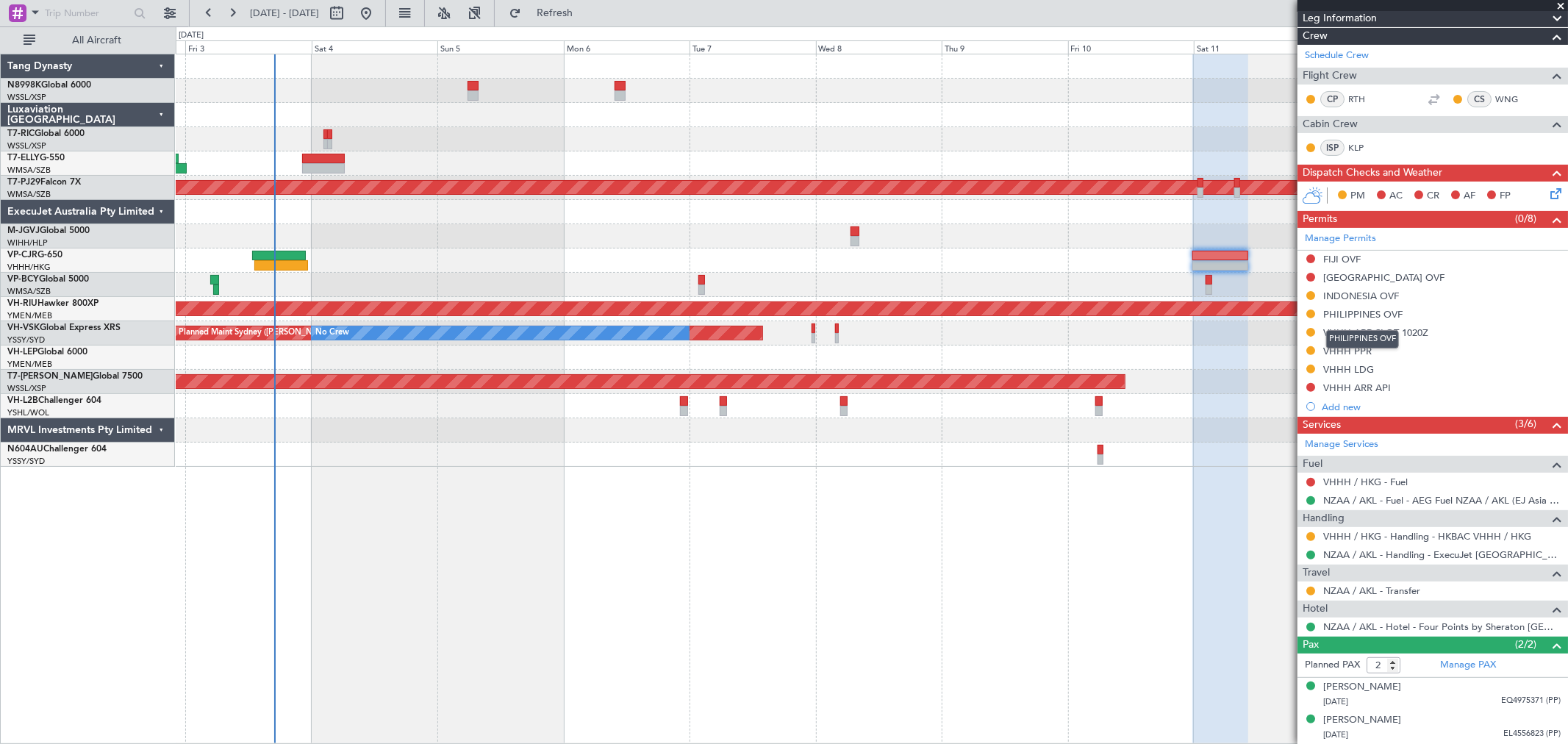
click at [1369, 310] on div "PHILIPPINES OVF" at bounding box center [1362, 314] width 79 height 13
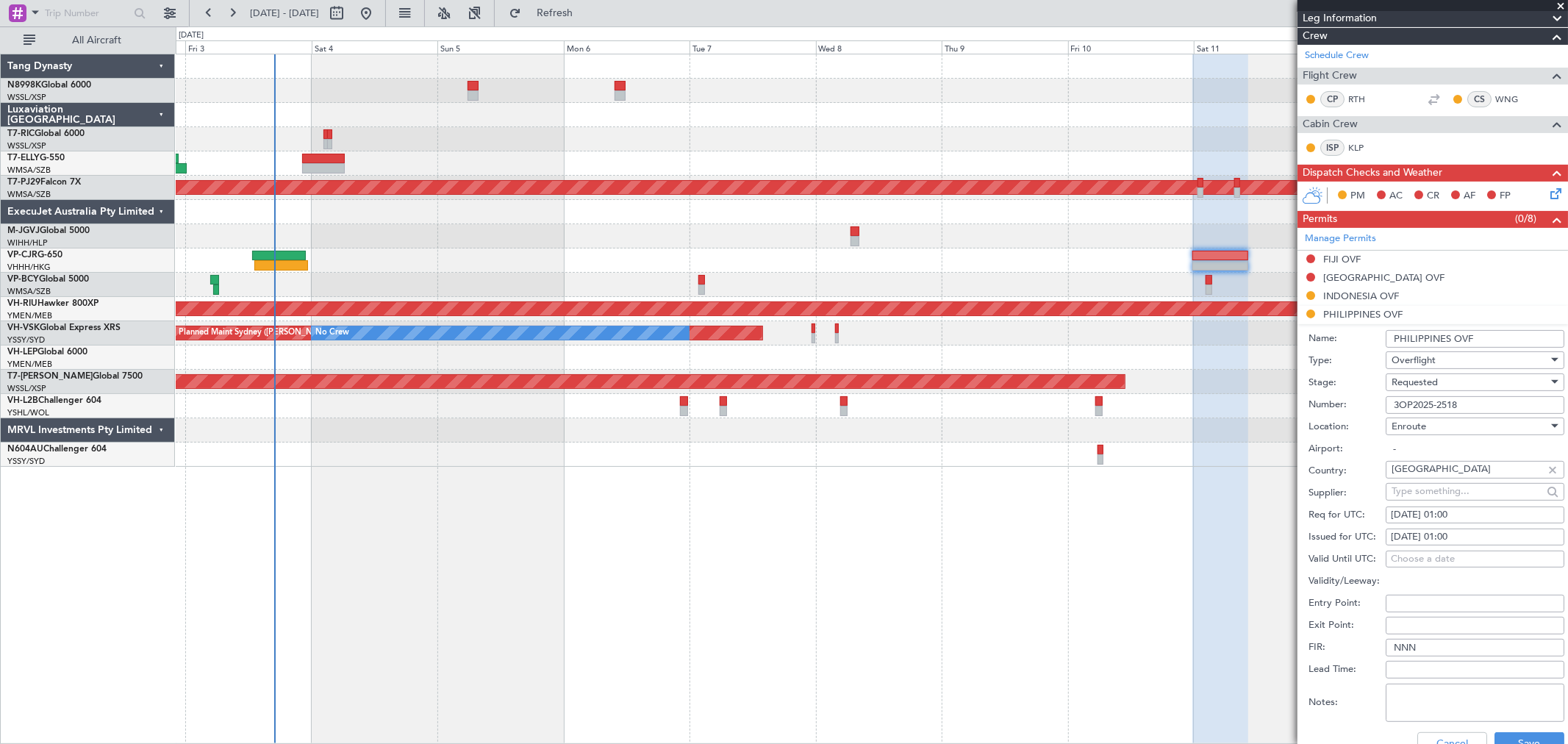
drag, startPoint x: 1482, startPoint y: 337, endPoint x: 1359, endPoint y: 328, distance: 123.3
click at [1360, 328] on div "Name: PHILIPPINES OVF" at bounding box center [1436, 339] width 256 height 22
drag, startPoint x: 1470, startPoint y: 408, endPoint x: 1392, endPoint y: 409, distance: 78.0
click at [1393, 409] on input "3OP2025-2518" at bounding box center [1474, 405] width 179 height 17
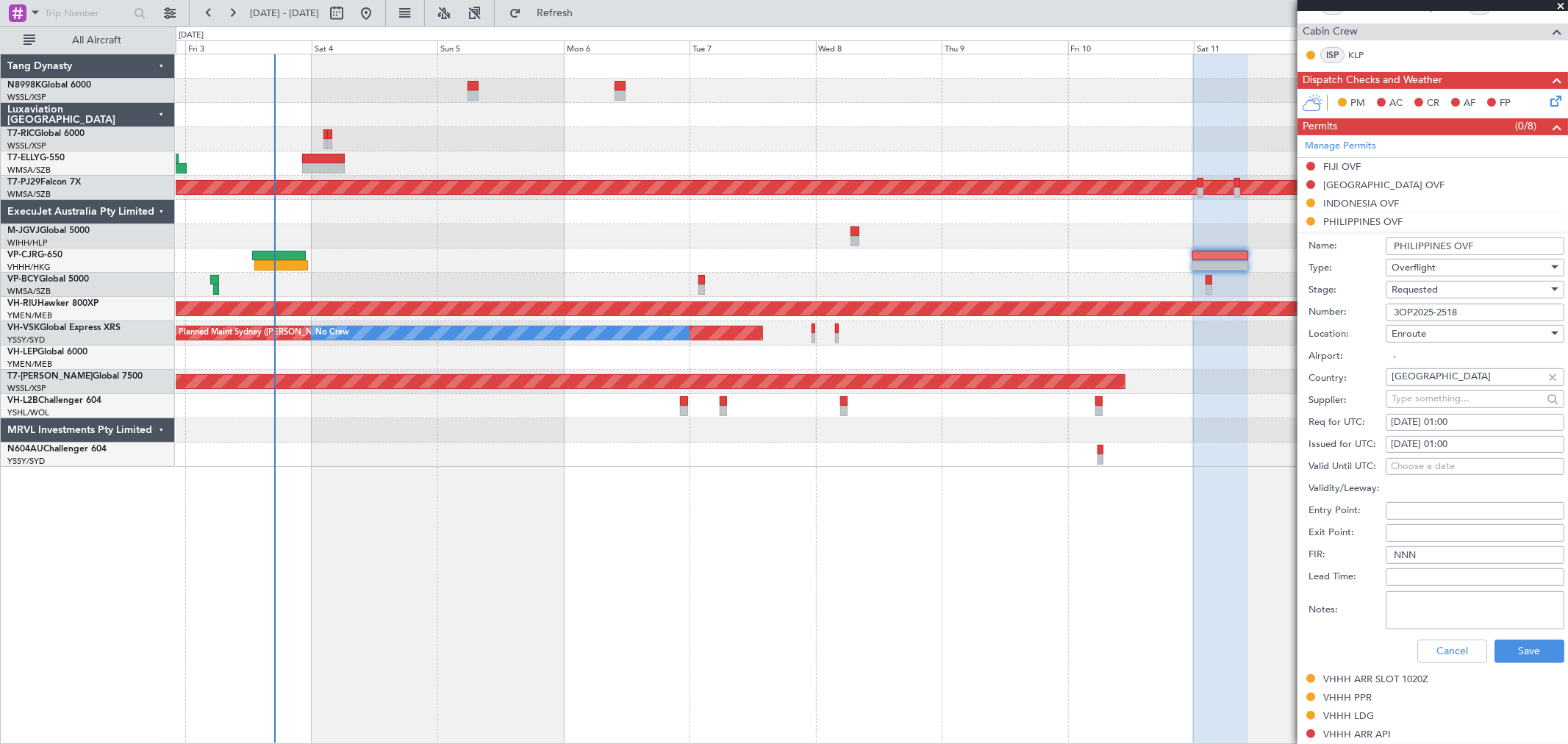
scroll to position [507, 0]
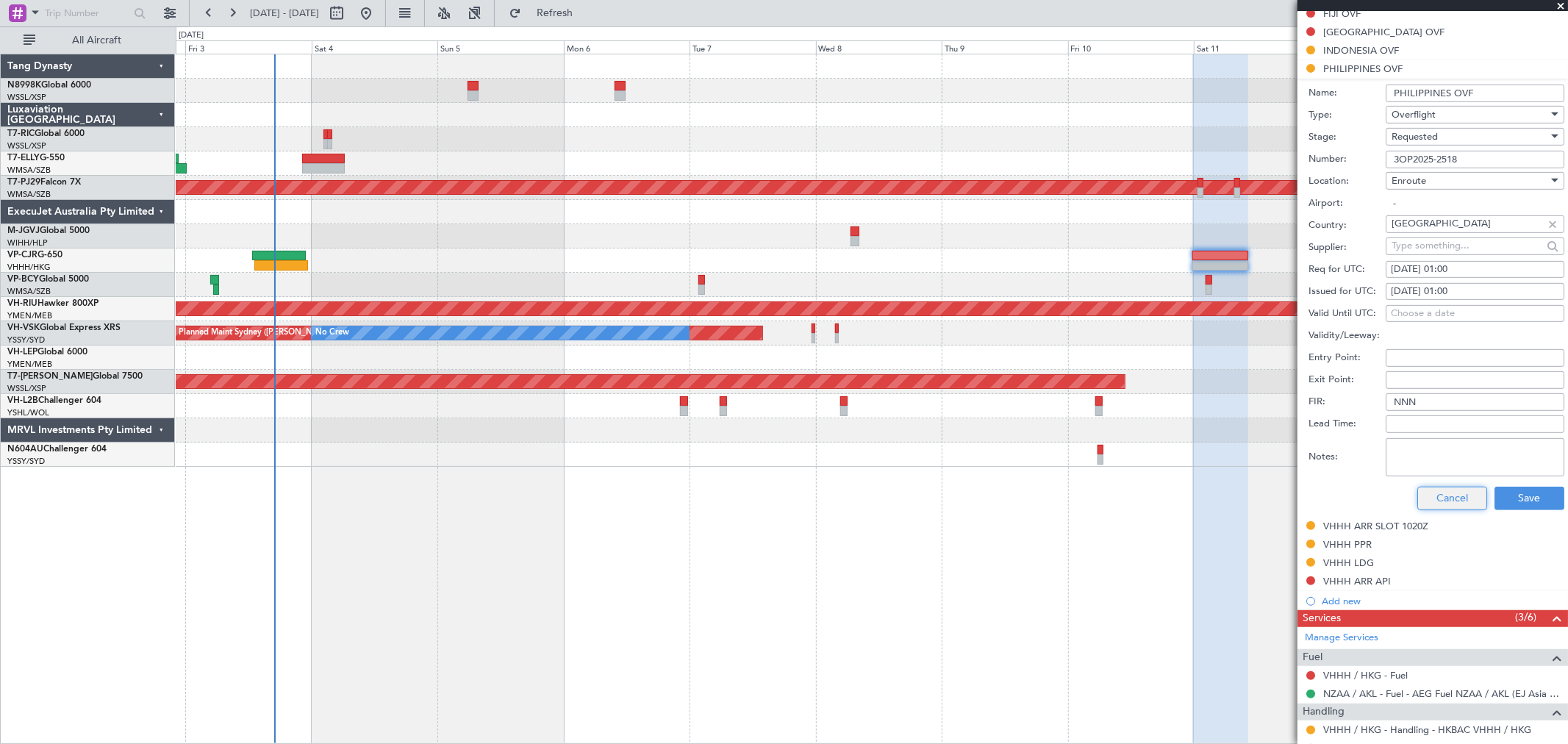
click at [1451, 495] on button "Cancel" at bounding box center [1452, 499] width 70 height 24
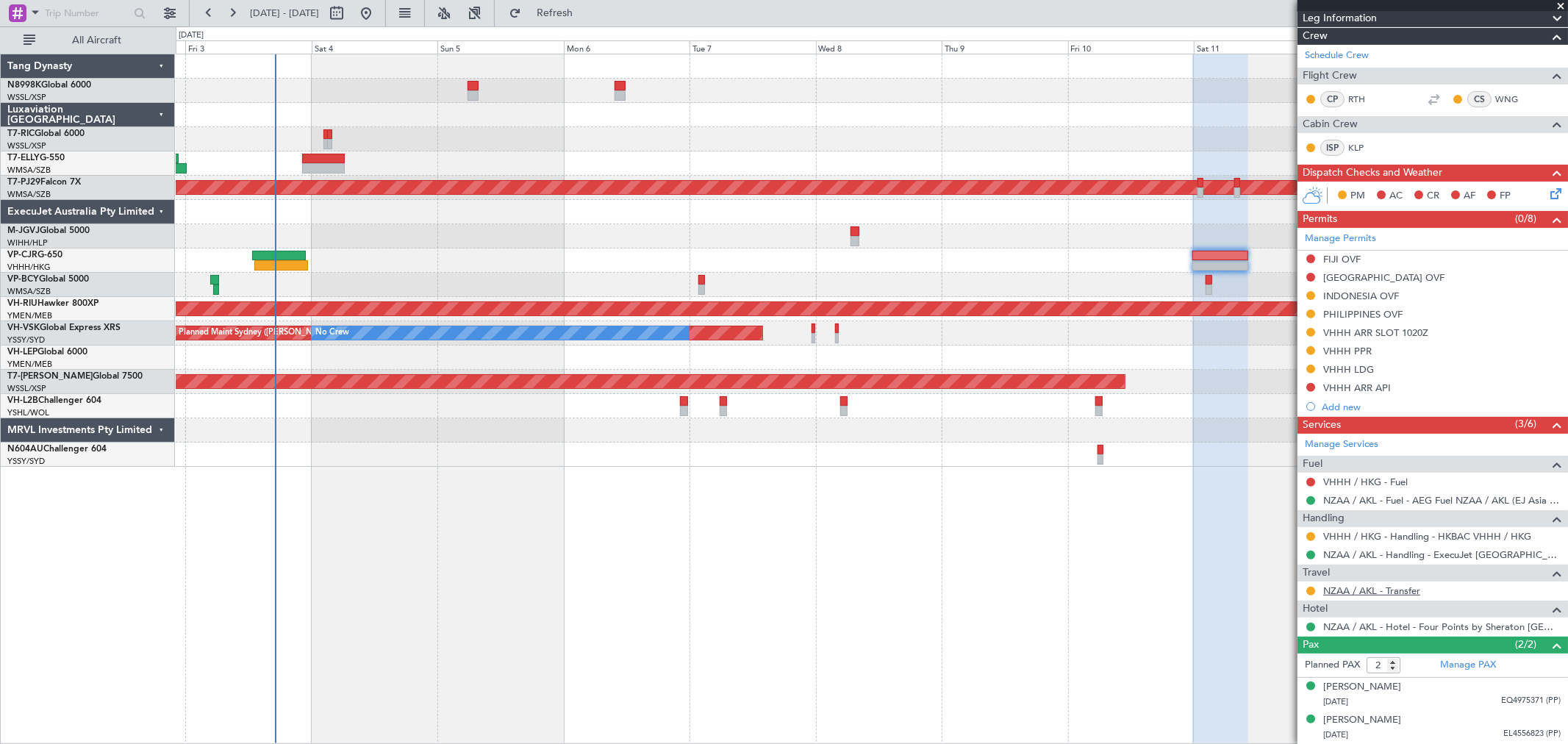
click at [1375, 588] on link "NZAA / AKL - Transfer" at bounding box center [1371, 591] width 97 height 13
click at [1312, 256] on button at bounding box center [1310, 259] width 9 height 9
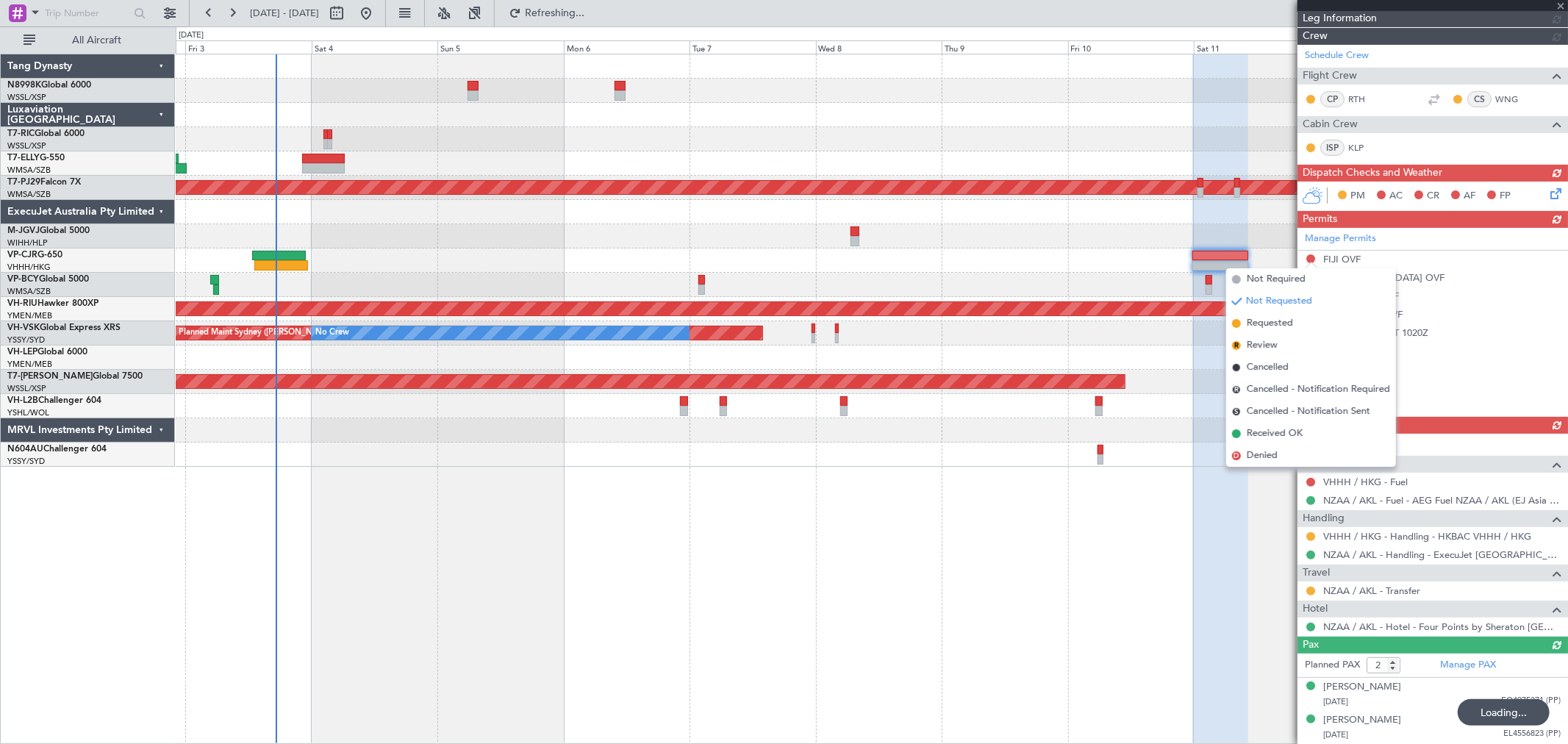
click at [1257, 318] on span "Requested" at bounding box center [1270, 323] width 46 height 15
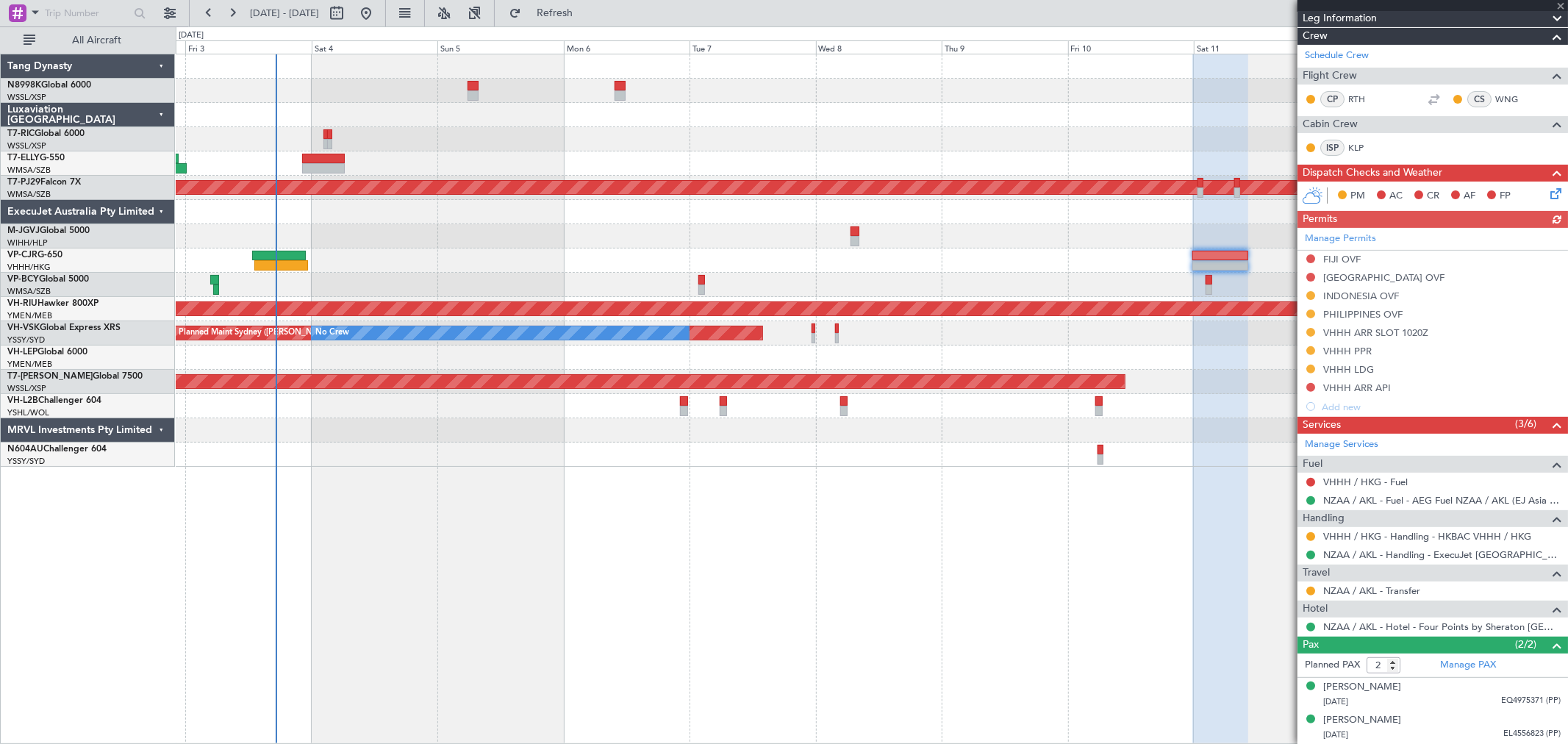
click at [1310, 257] on div "Manage Permits FIJI OVF [GEOGRAPHIC_DATA] OVF [GEOGRAPHIC_DATA] OVF PHILIPPINES…" at bounding box center [1432, 322] width 271 height 188
click at [1311, 276] on button at bounding box center [1310, 277] width 9 height 9
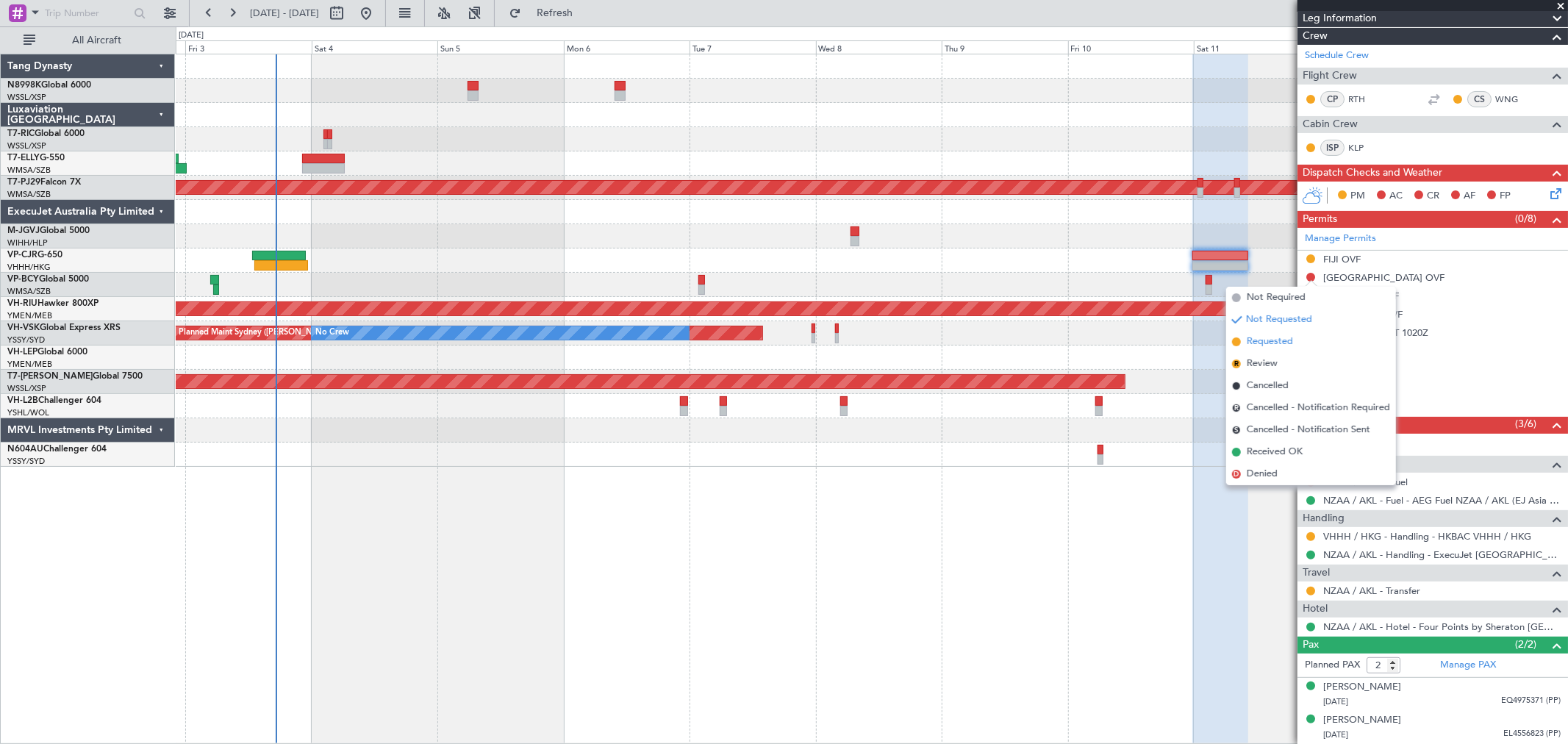
click at [1258, 339] on span "Requested" at bounding box center [1270, 342] width 46 height 15
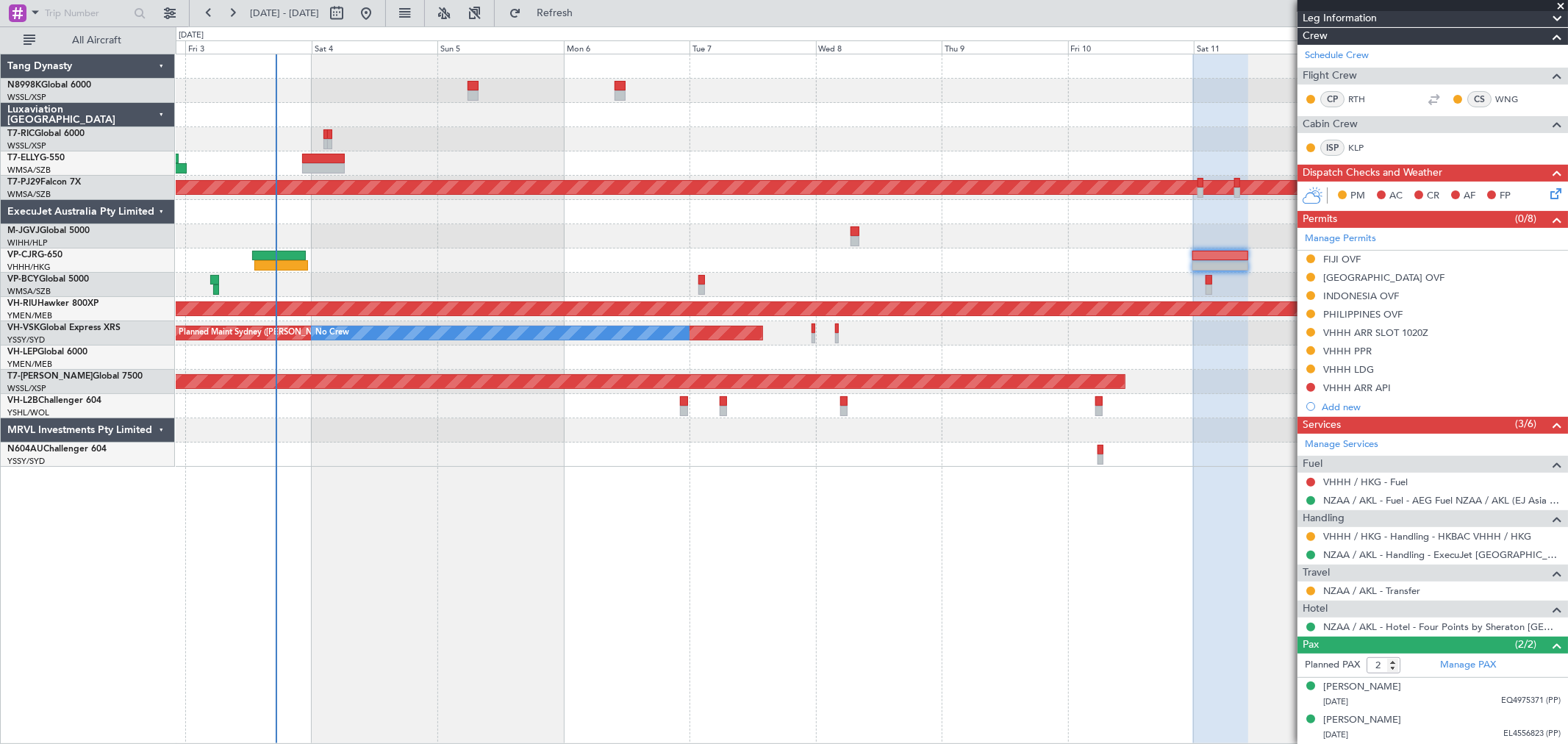
drag, startPoint x: 1312, startPoint y: 534, endPoint x: 1265, endPoint y: 534, distance: 47.0
click at [1312, 534] on button at bounding box center [1310, 537] width 9 height 9
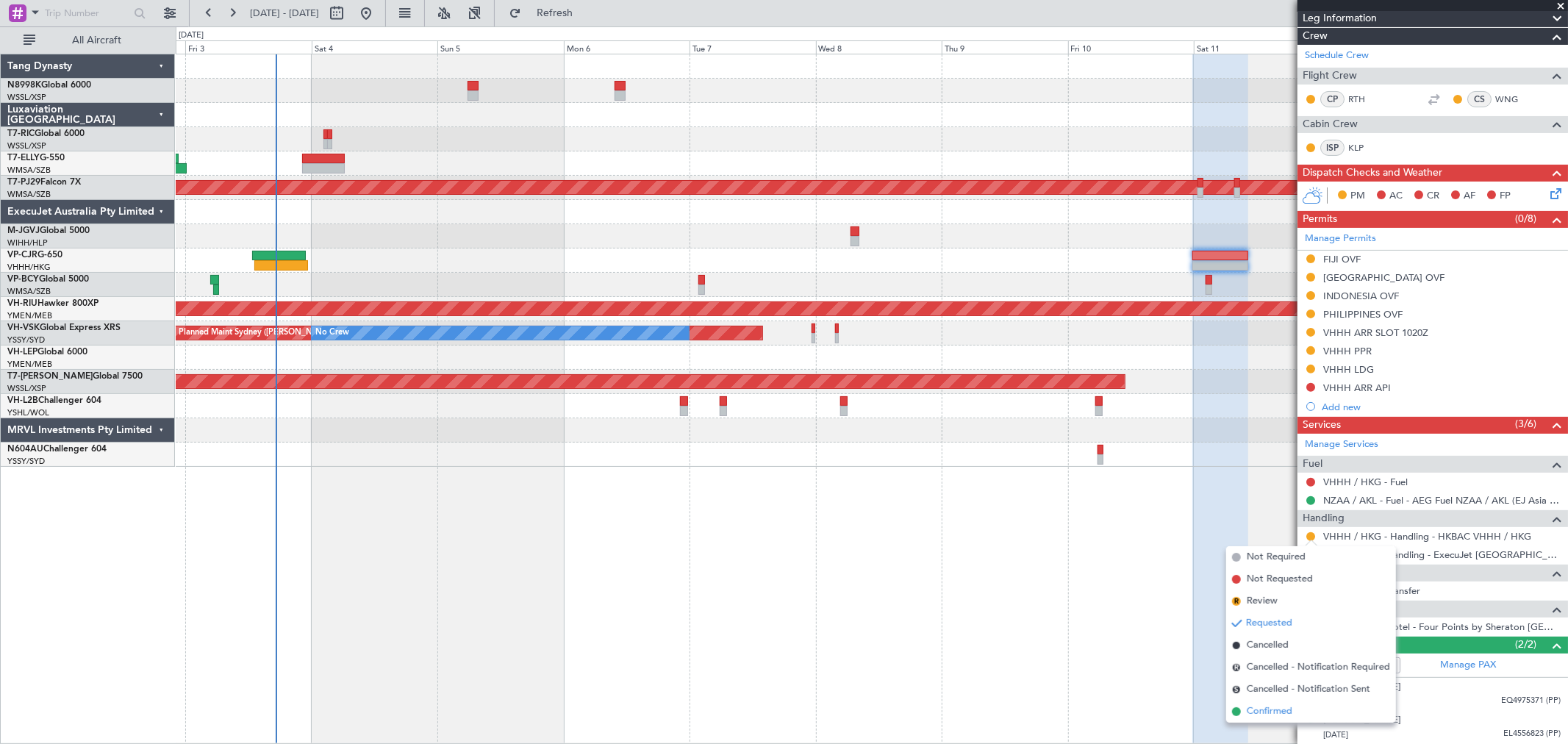
click at [1251, 707] on span "Confirmed" at bounding box center [1269, 711] width 45 height 15
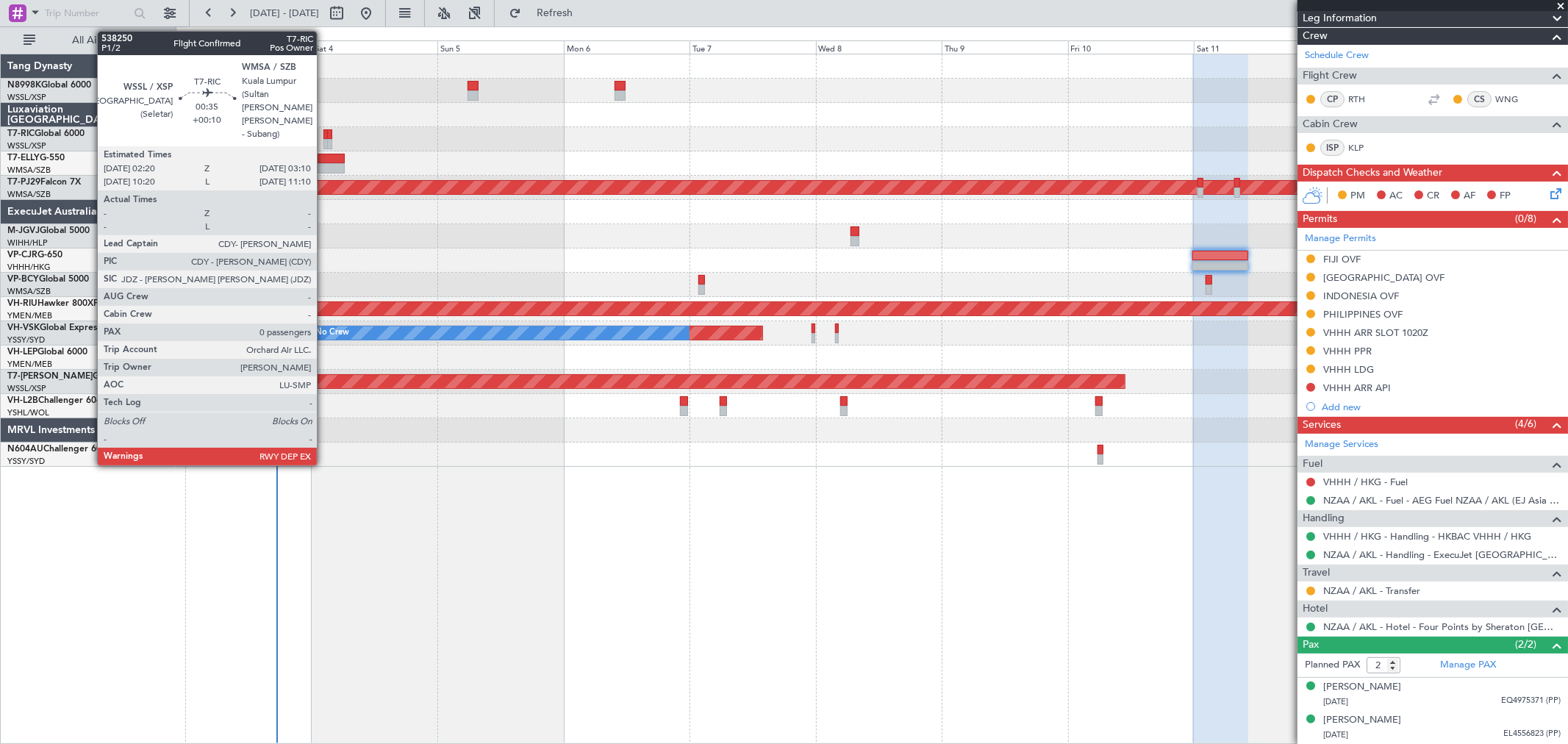
click at [325, 134] on div at bounding box center [326, 134] width 5 height 10
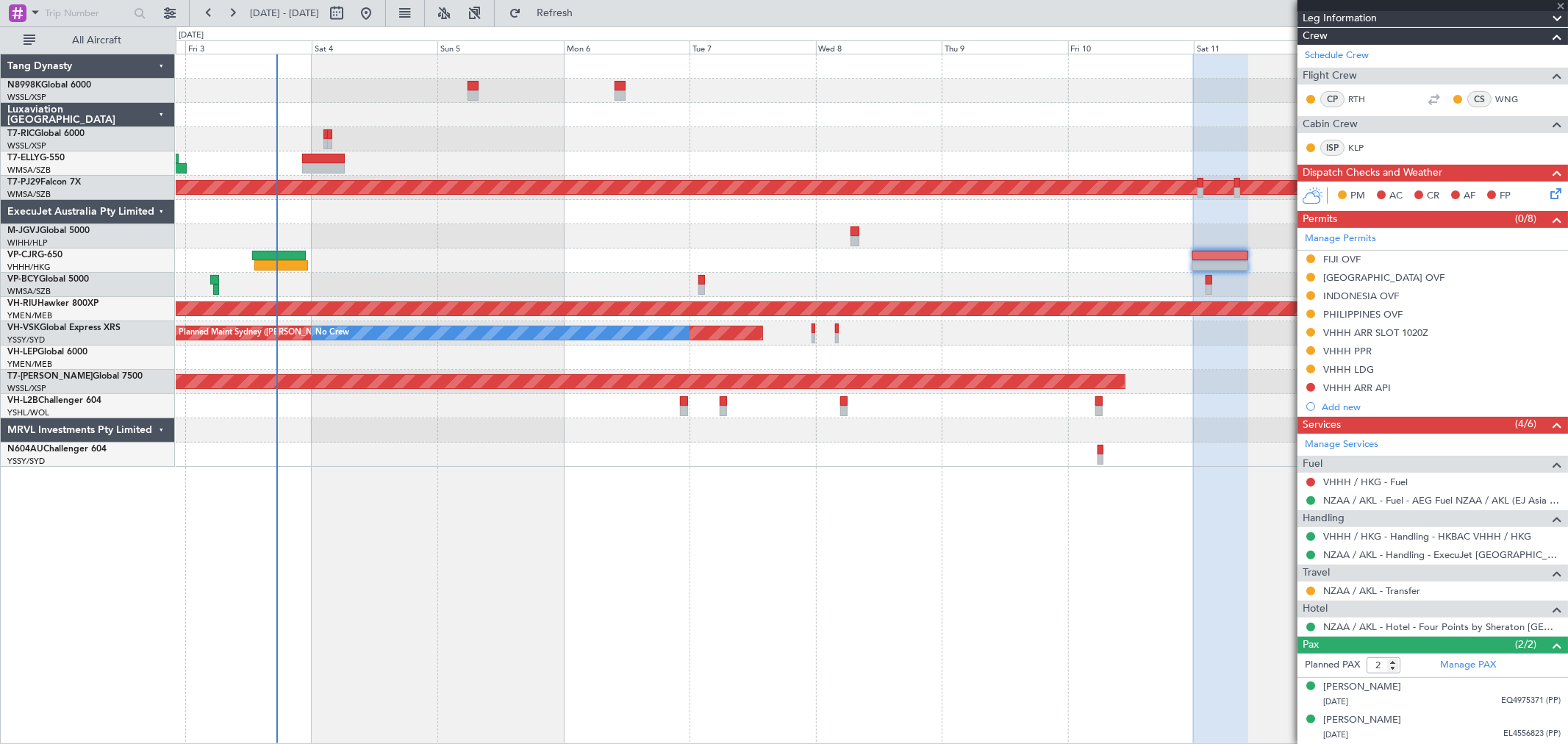
type input "0"
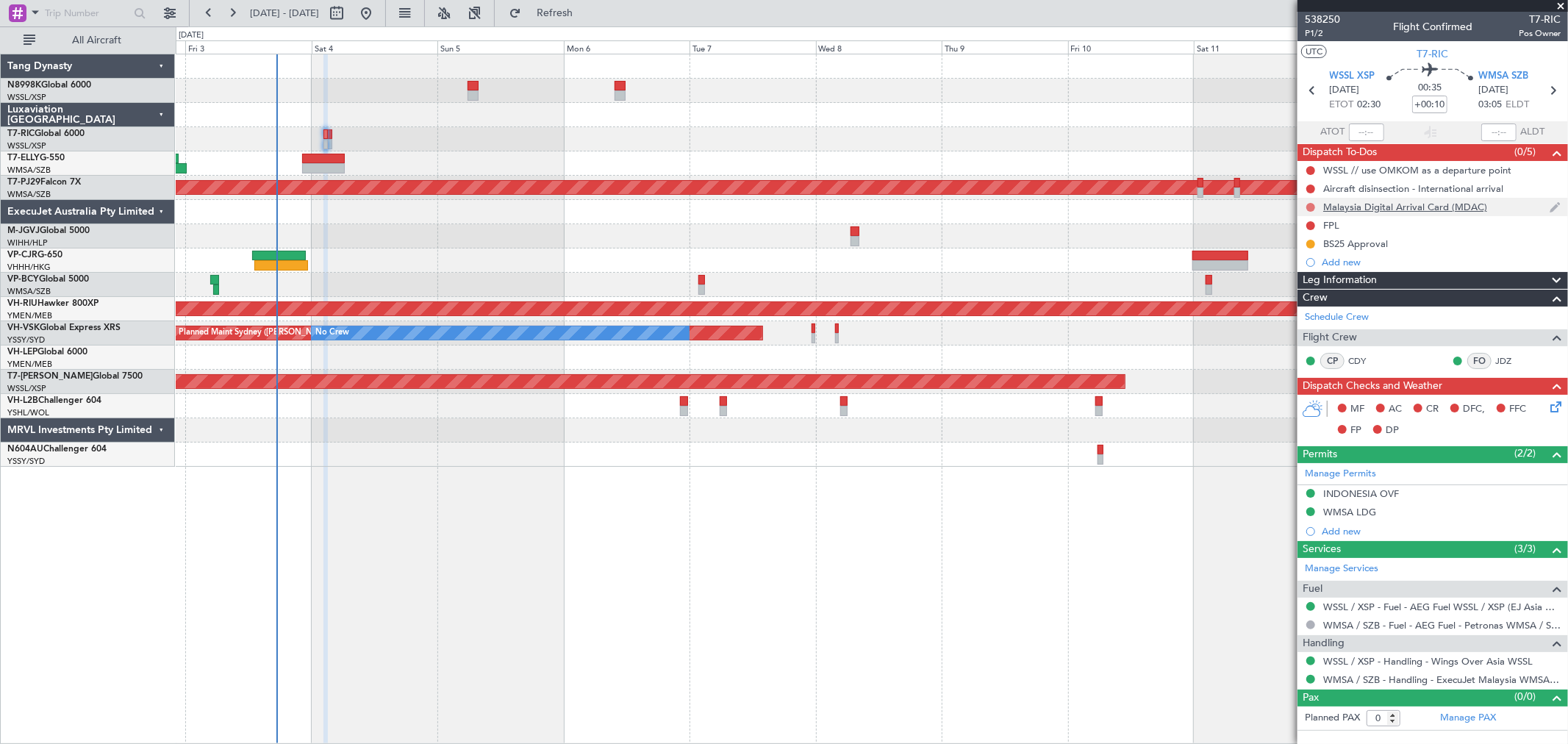
click at [1312, 206] on button at bounding box center [1310, 207] width 9 height 9
click at [1293, 295] on span "Cancelled" at bounding box center [1314, 294] width 42 height 15
click at [1313, 188] on button at bounding box center [1310, 189] width 9 height 9
click at [1296, 274] on span "Cancelled" at bounding box center [1314, 276] width 42 height 15
click at [1310, 168] on button at bounding box center [1310, 170] width 9 height 9
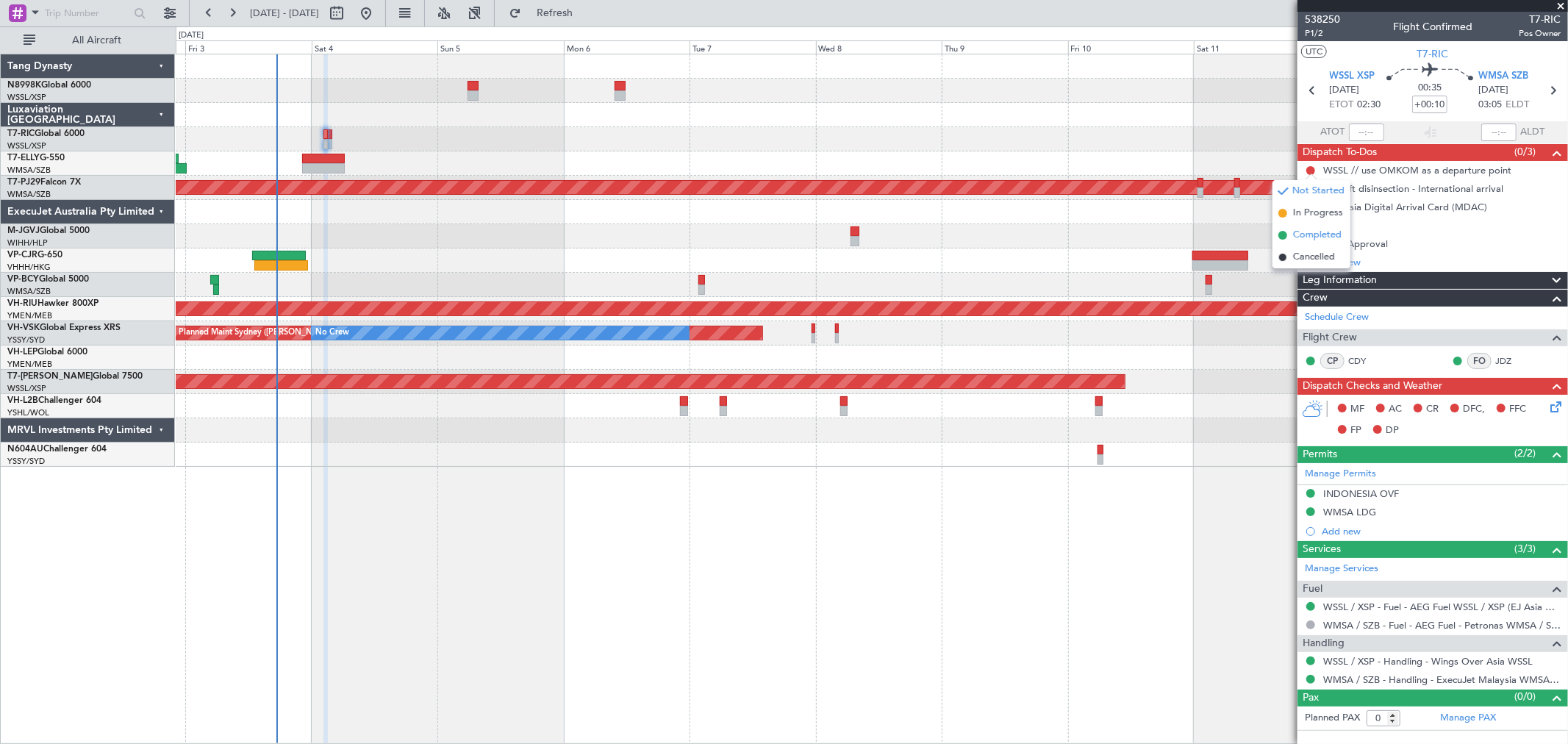
click at [1313, 231] on span "Completed" at bounding box center [1317, 235] width 48 height 15
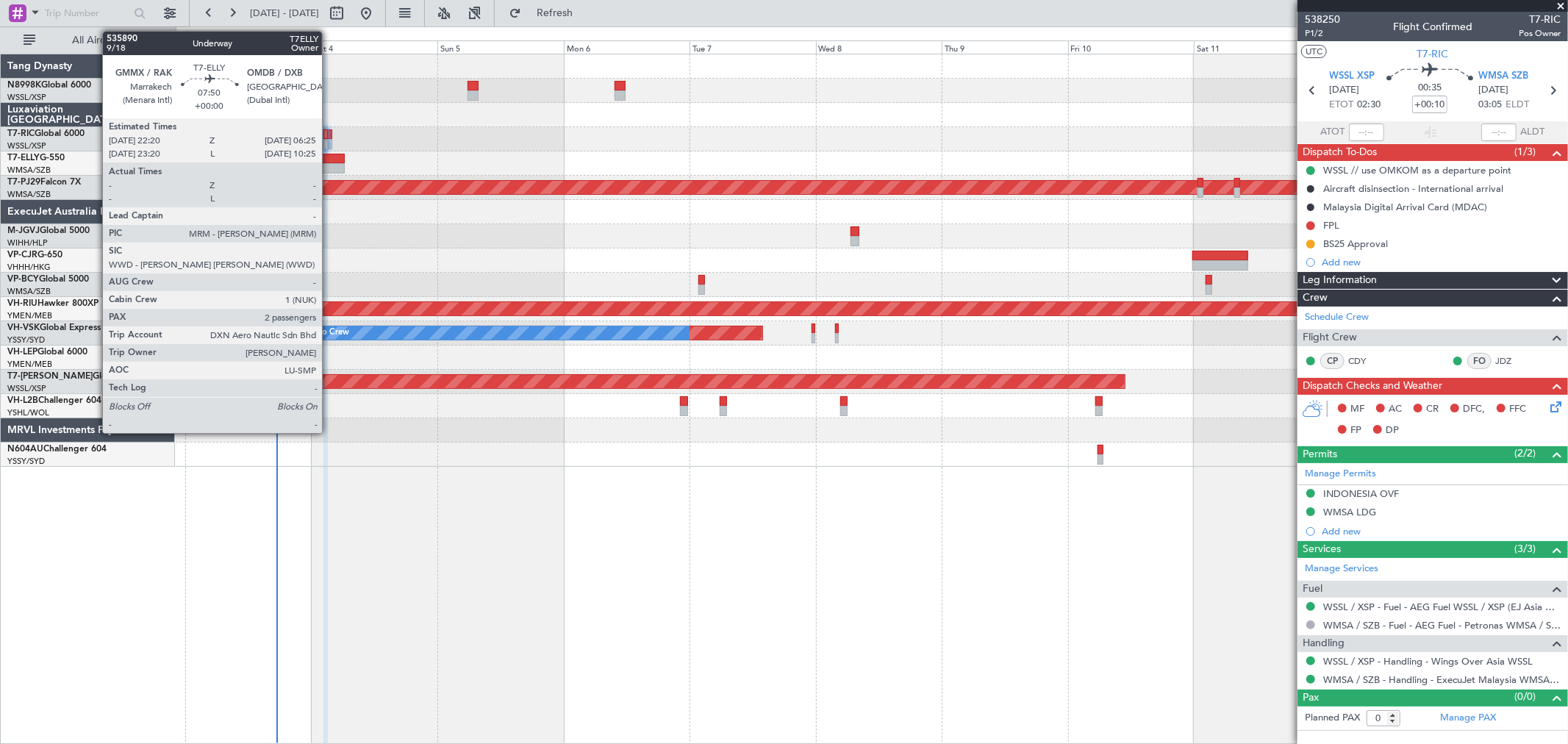
click at [329, 155] on div at bounding box center [324, 159] width 43 height 10
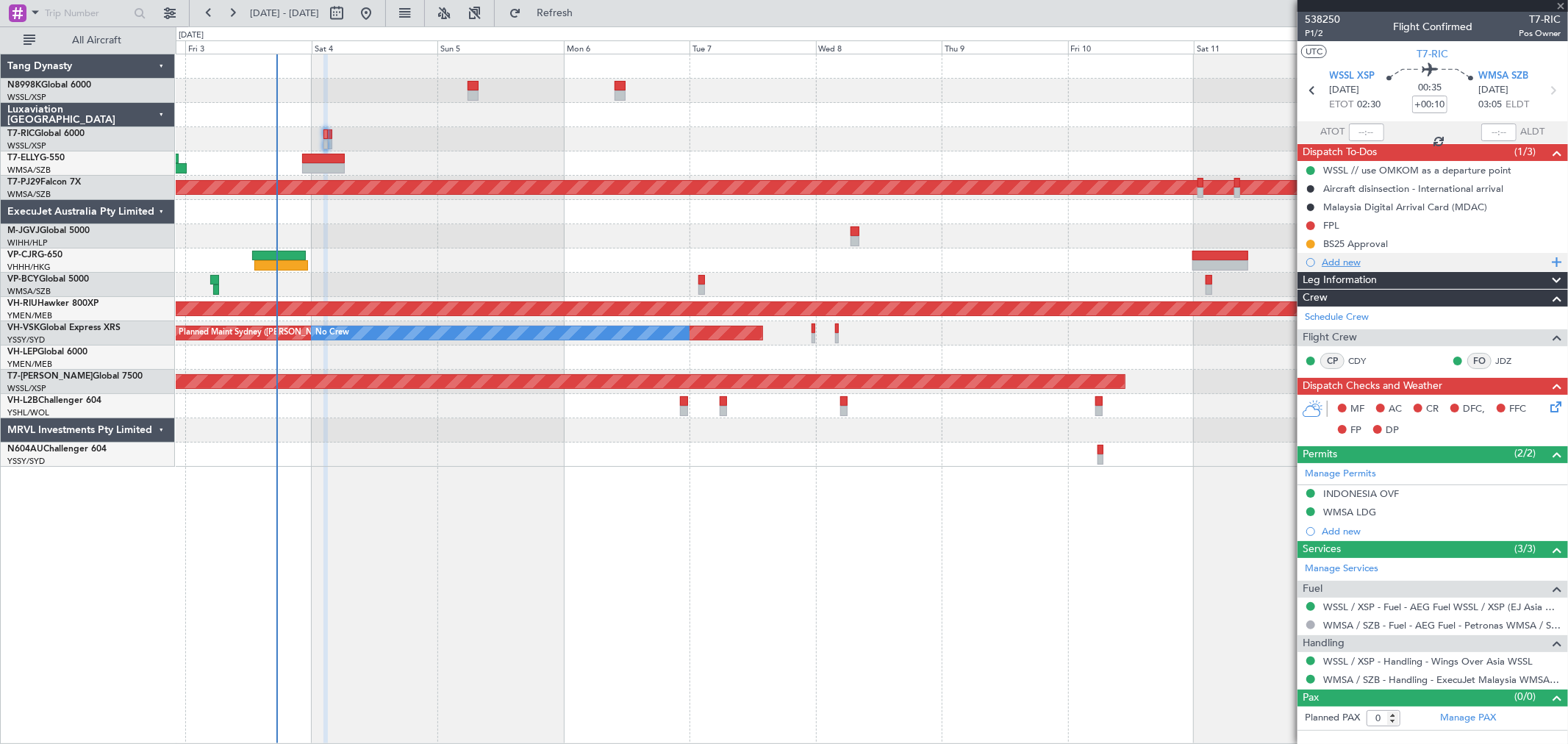
type input "2"
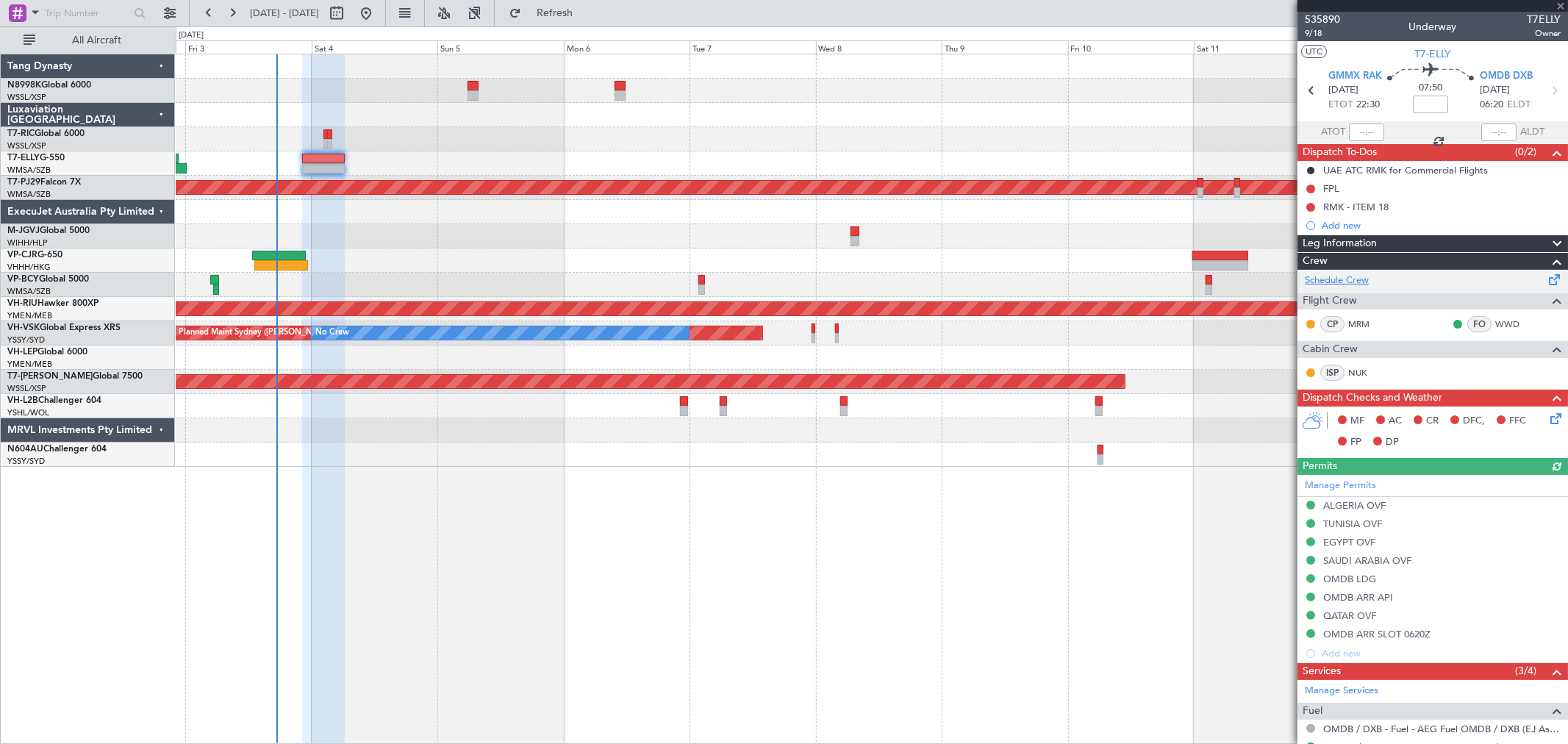
click at [1362, 278] on link "Schedule Crew" at bounding box center [1336, 281] width 64 height 15
click at [436, 214] on div "Planned Maint [GEOGRAPHIC_DATA] (Sultan [PERSON_NAME] [PERSON_NAME] - Subang) P…" at bounding box center [871, 261] width 1392 height 413
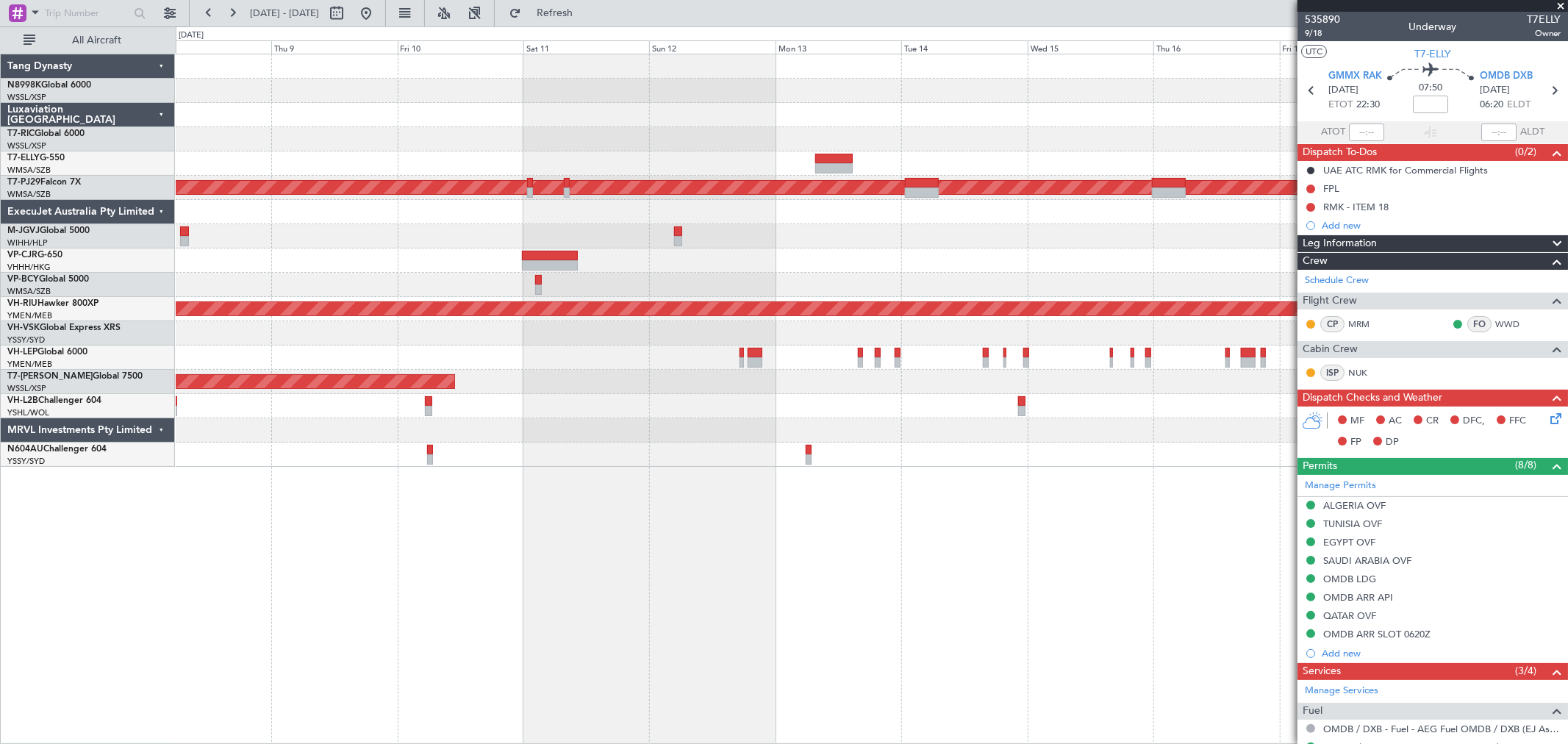
click at [431, 186] on div "Planned Maint [GEOGRAPHIC_DATA] (Sultan [PERSON_NAME] [PERSON_NAME] - Subang) P…" at bounding box center [871, 261] width 1392 height 413
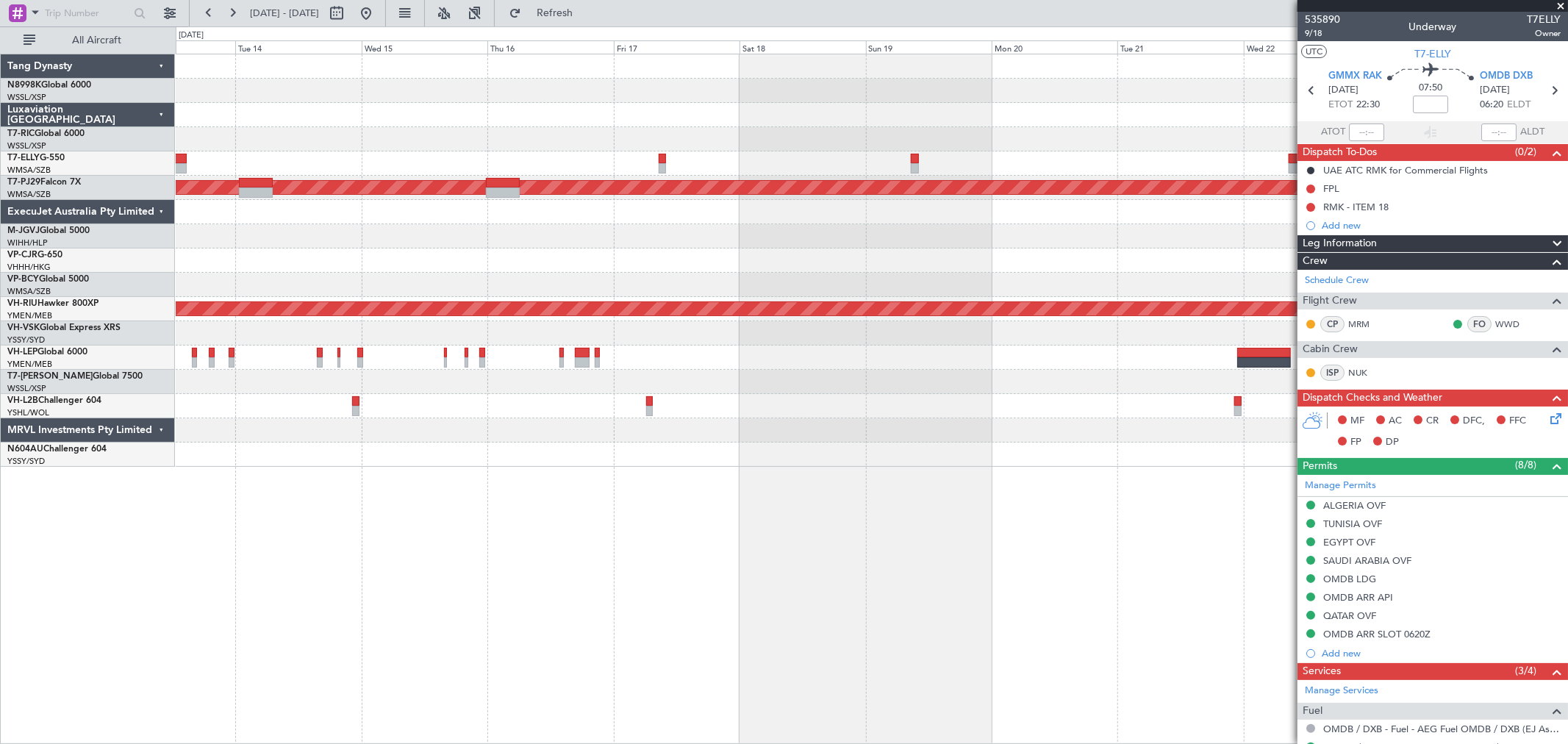
click at [564, 141] on div "Planned Maint [GEOGRAPHIC_DATA] (Sultan [PERSON_NAME] [PERSON_NAME] - Subang) P…" at bounding box center [871, 261] width 1392 height 413
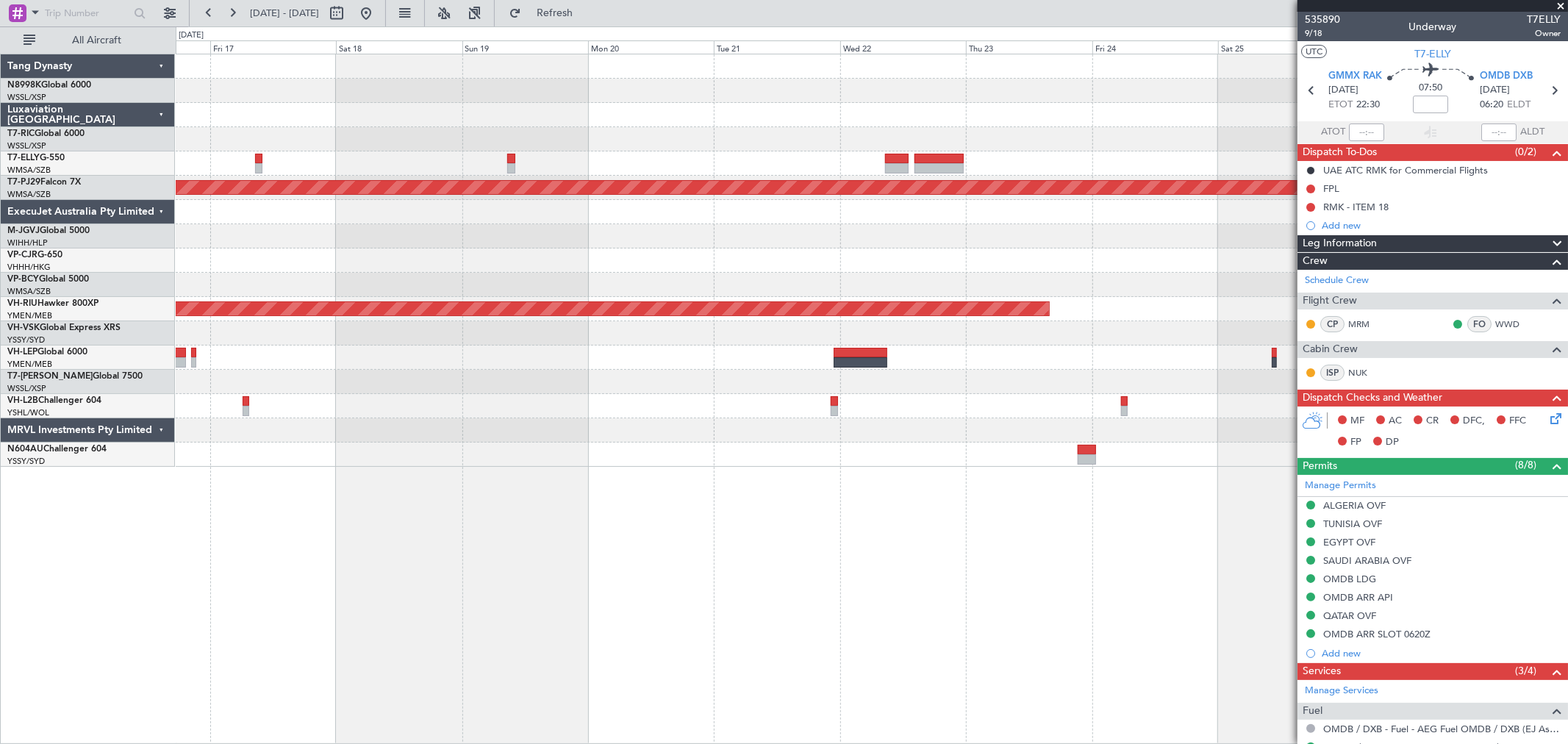
click at [543, 129] on div at bounding box center [871, 139] width 1392 height 25
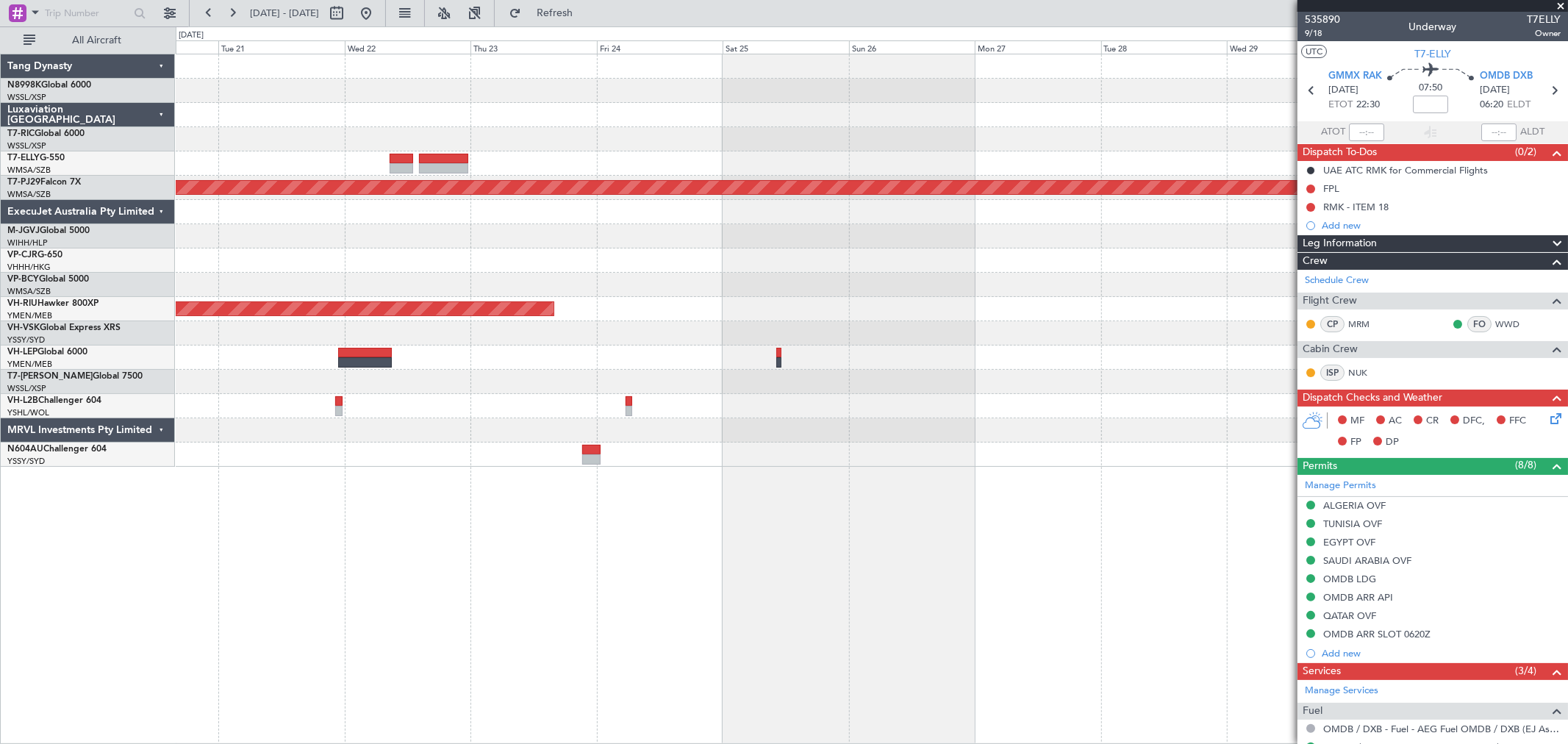
click at [793, 122] on div at bounding box center [871, 115] width 1392 height 25
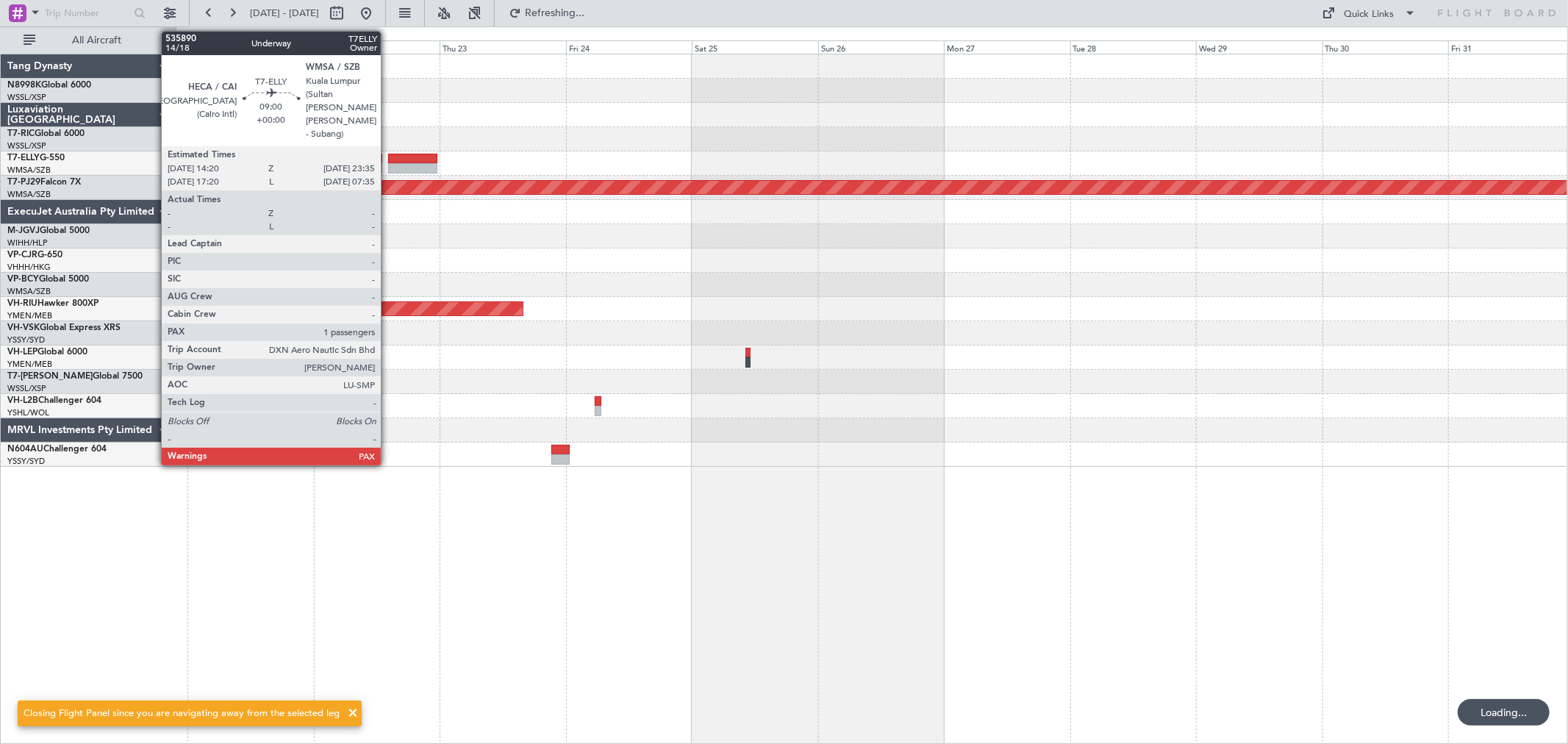
click at [421, 158] on div at bounding box center [413, 159] width 49 height 10
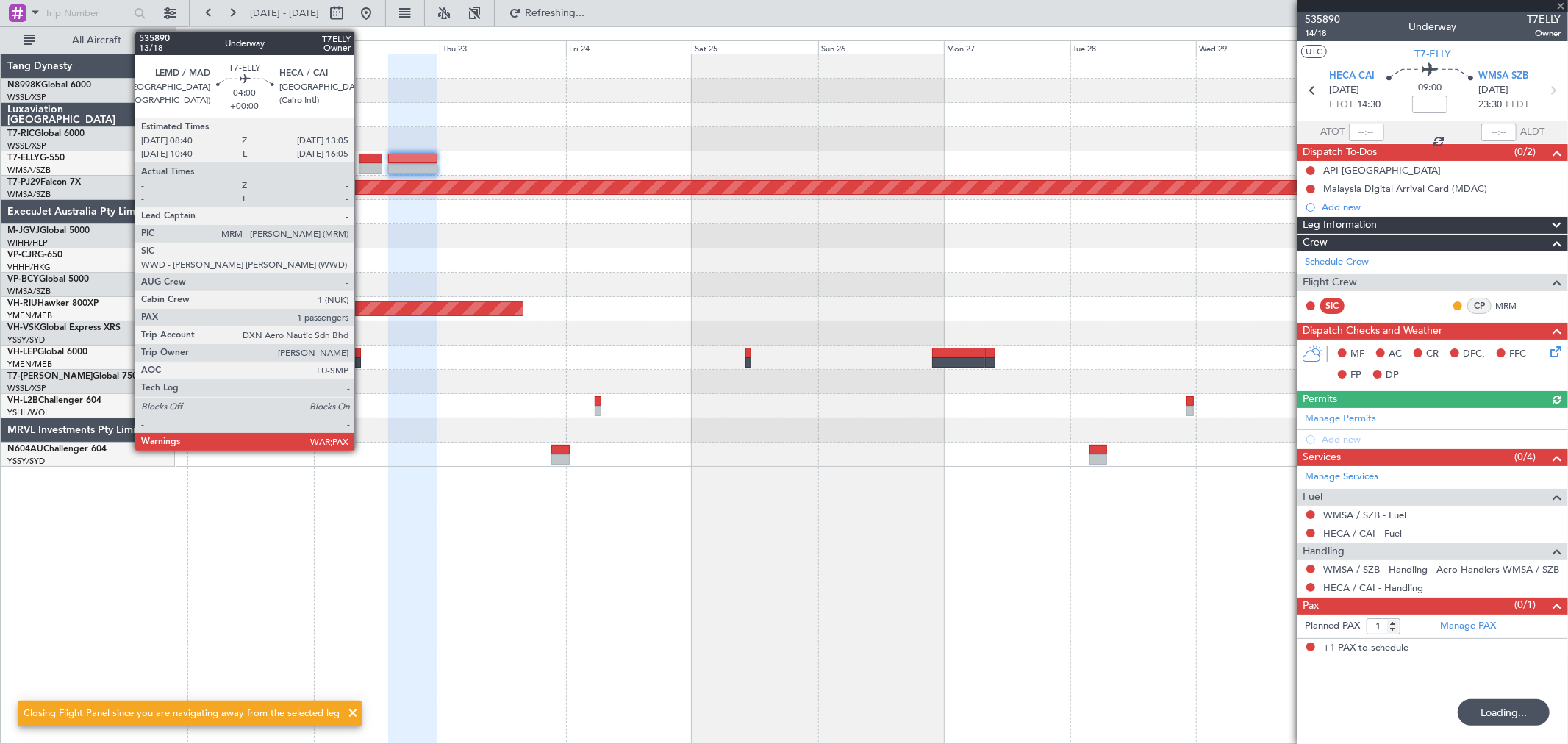
click at [362, 155] on div at bounding box center [371, 159] width 24 height 10
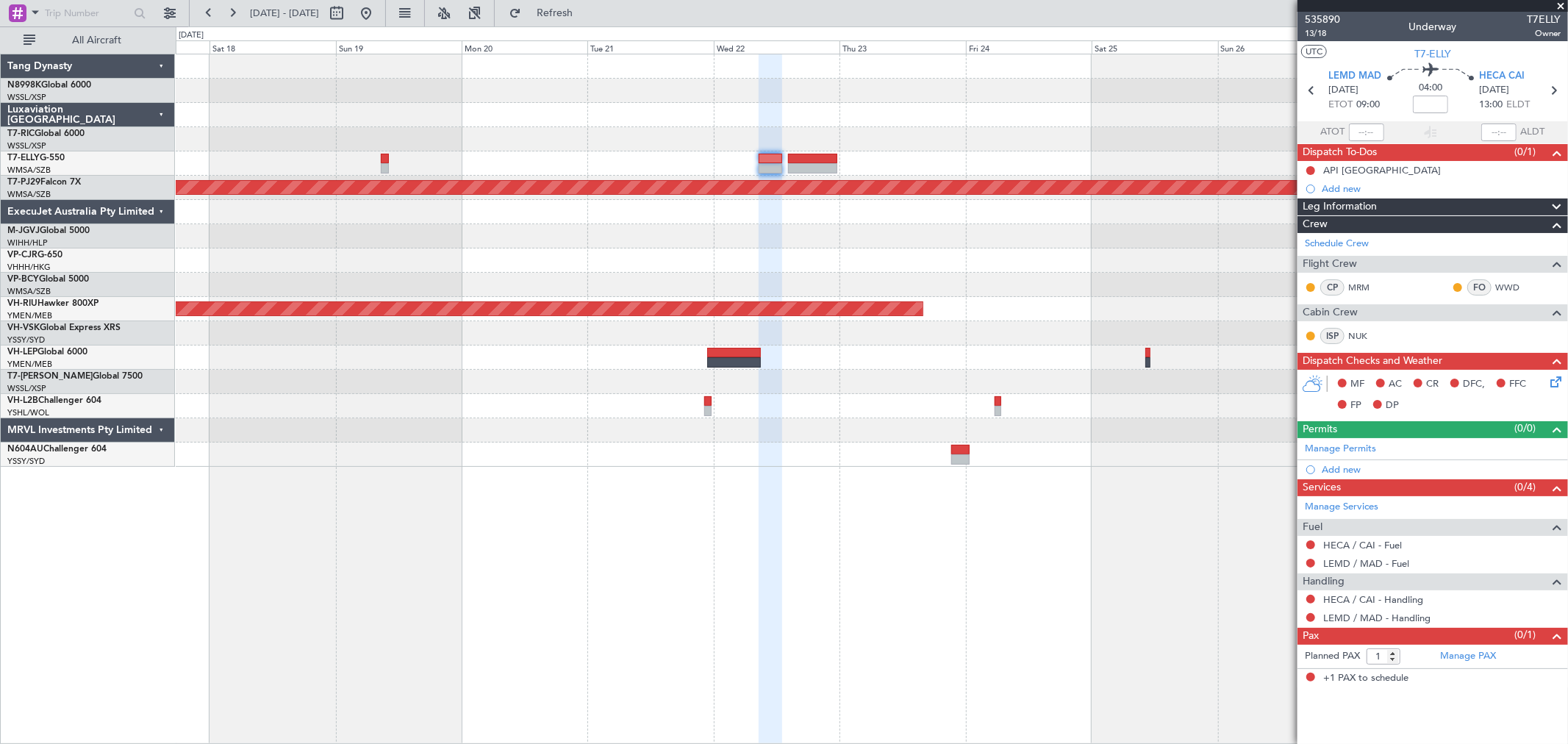
click at [741, 120] on div "Planned Maint [GEOGRAPHIC_DATA] (Sultan [PERSON_NAME] [PERSON_NAME] - Subang) P…" at bounding box center [871, 261] width 1392 height 413
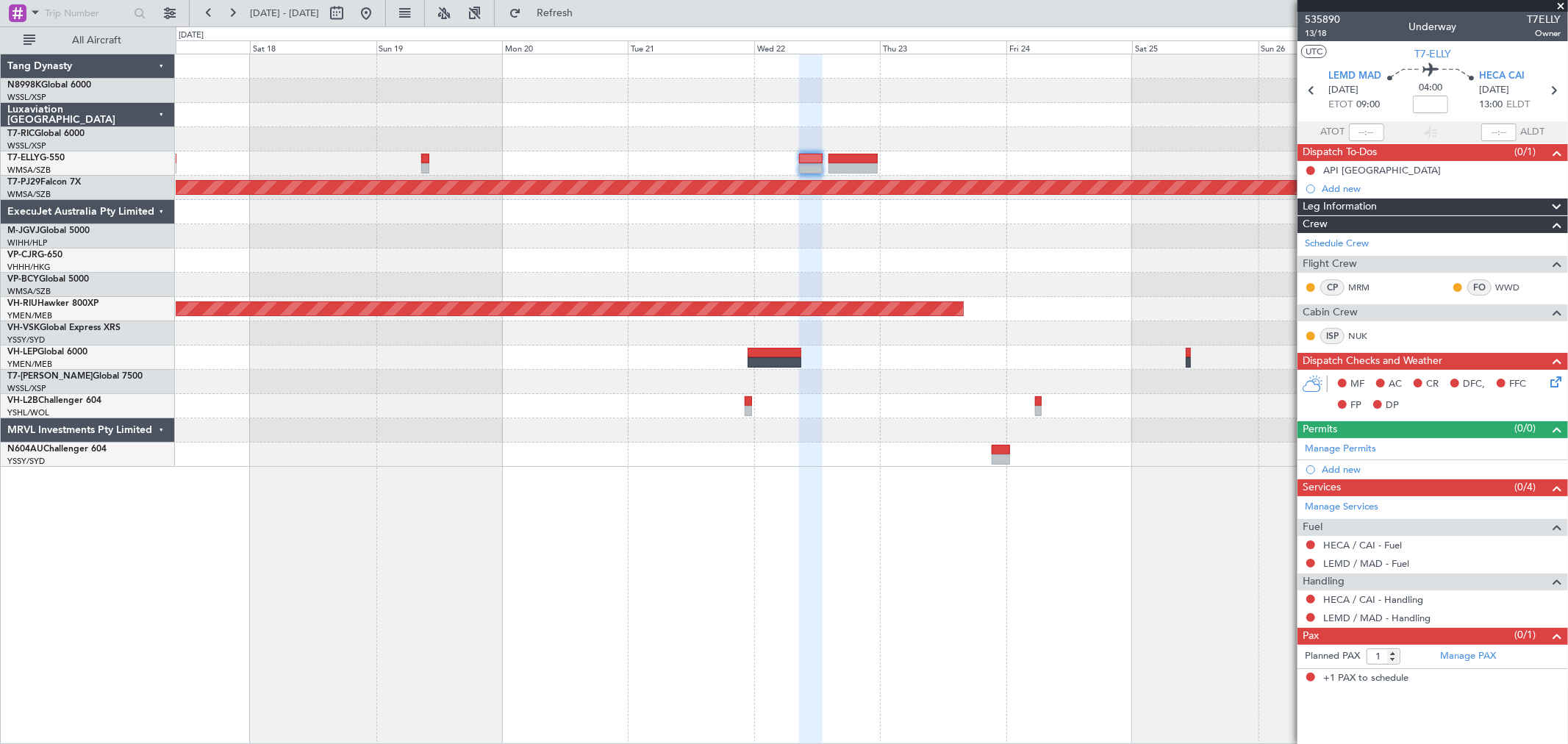
click at [1071, 135] on div at bounding box center [871, 139] width 1392 height 25
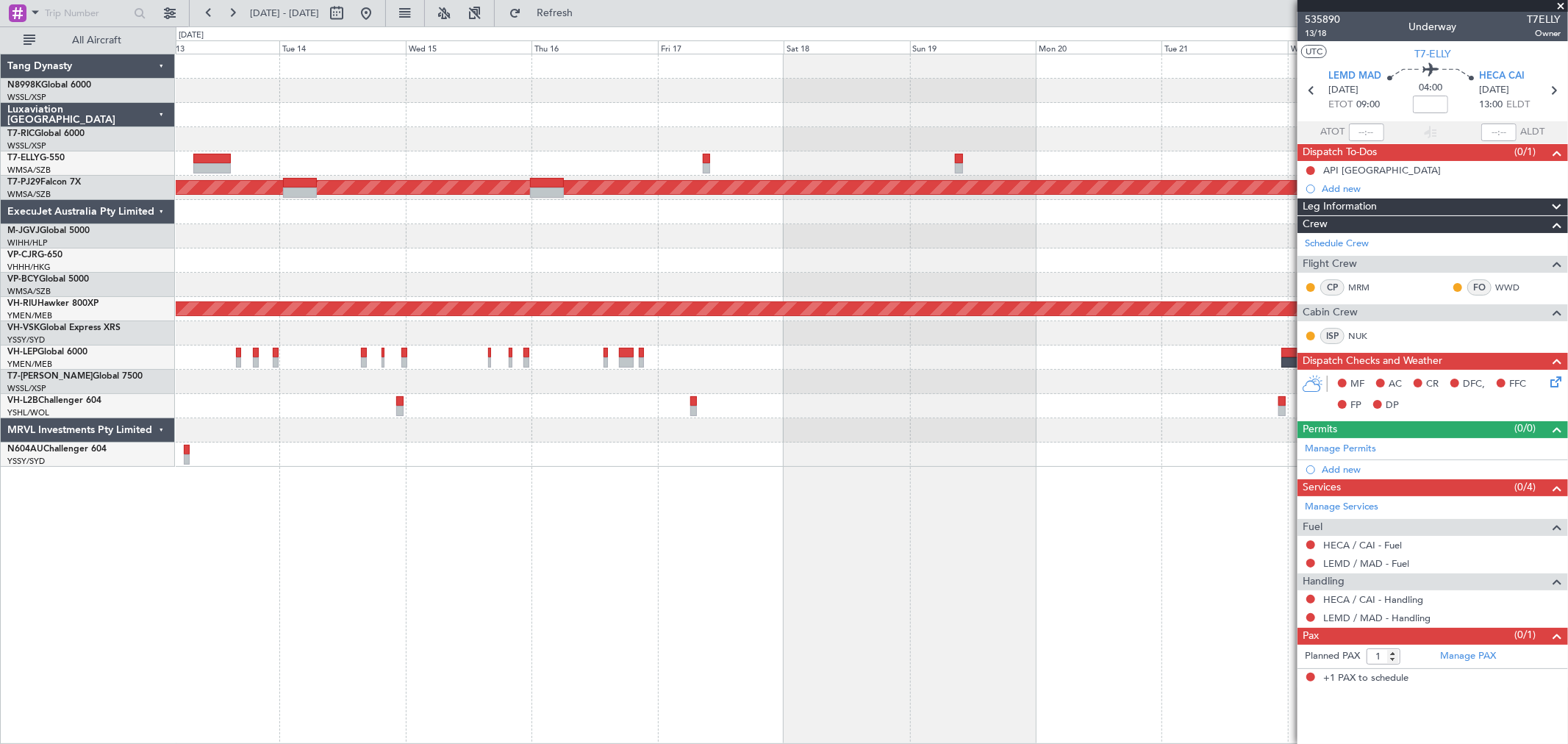
click at [1043, 143] on div "Planned Maint [GEOGRAPHIC_DATA] (Sultan [PERSON_NAME] [PERSON_NAME] - Subang) P…" at bounding box center [871, 261] width 1392 height 413
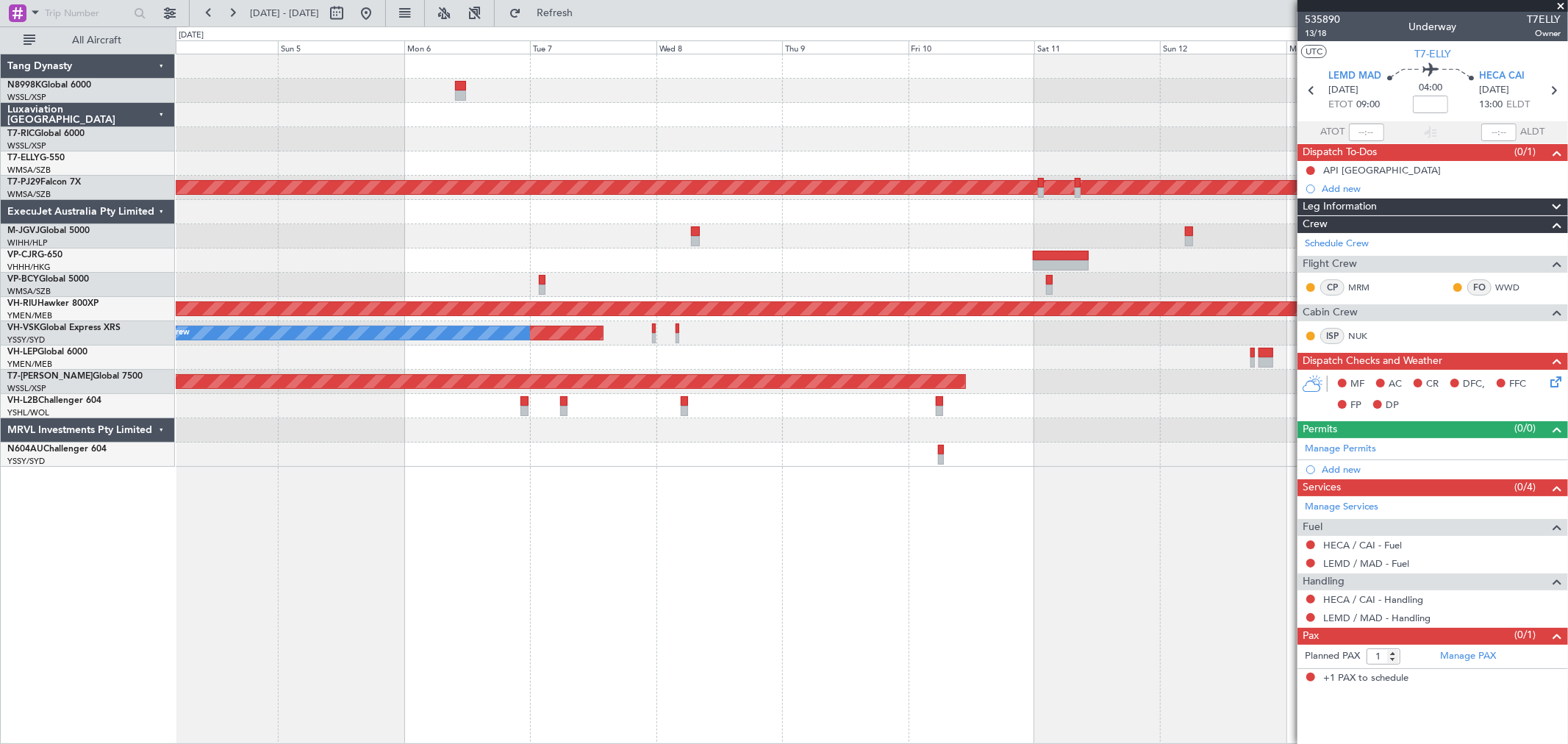
click at [1203, 140] on div at bounding box center [871, 139] width 1392 height 25
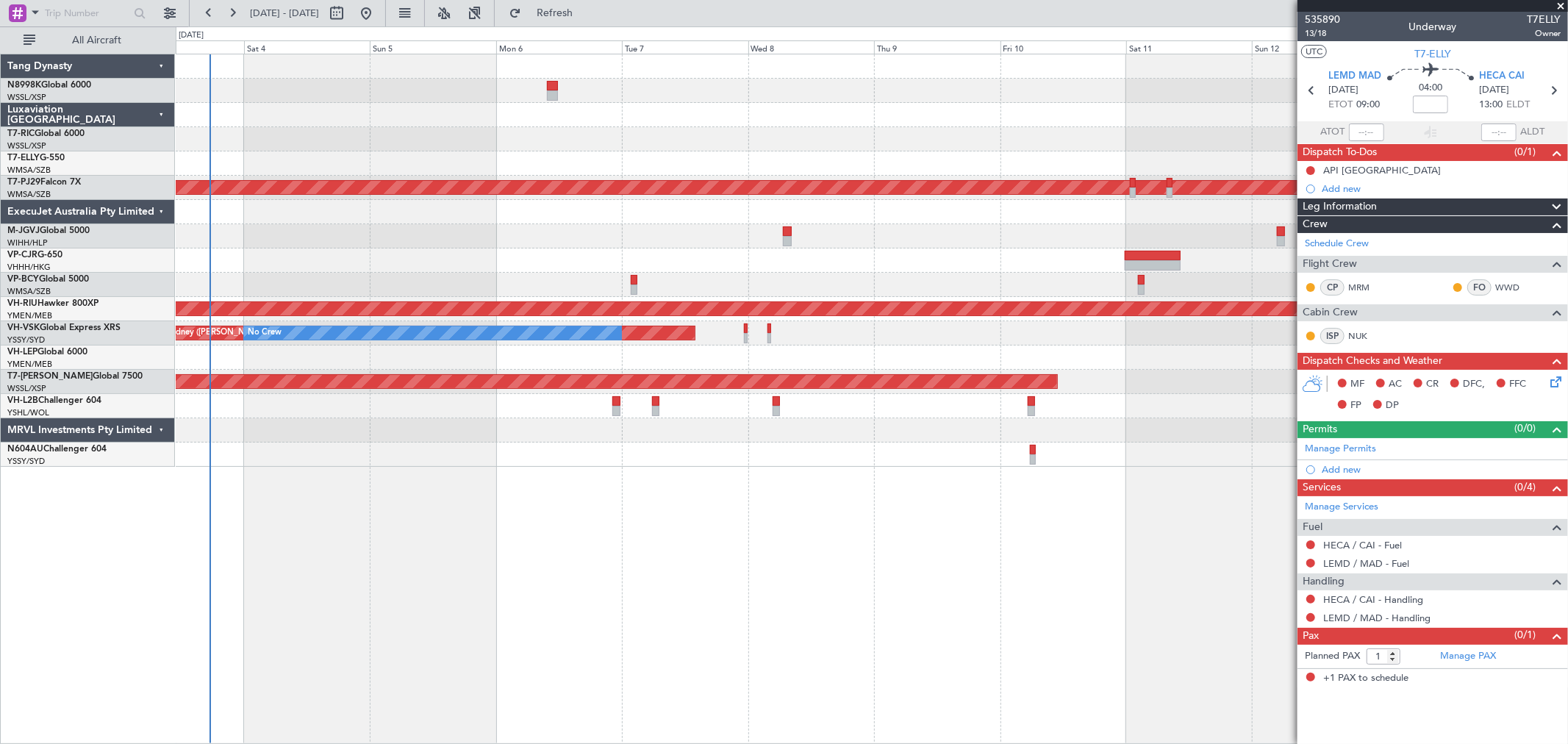
click at [1012, 129] on div at bounding box center [871, 139] width 1392 height 25
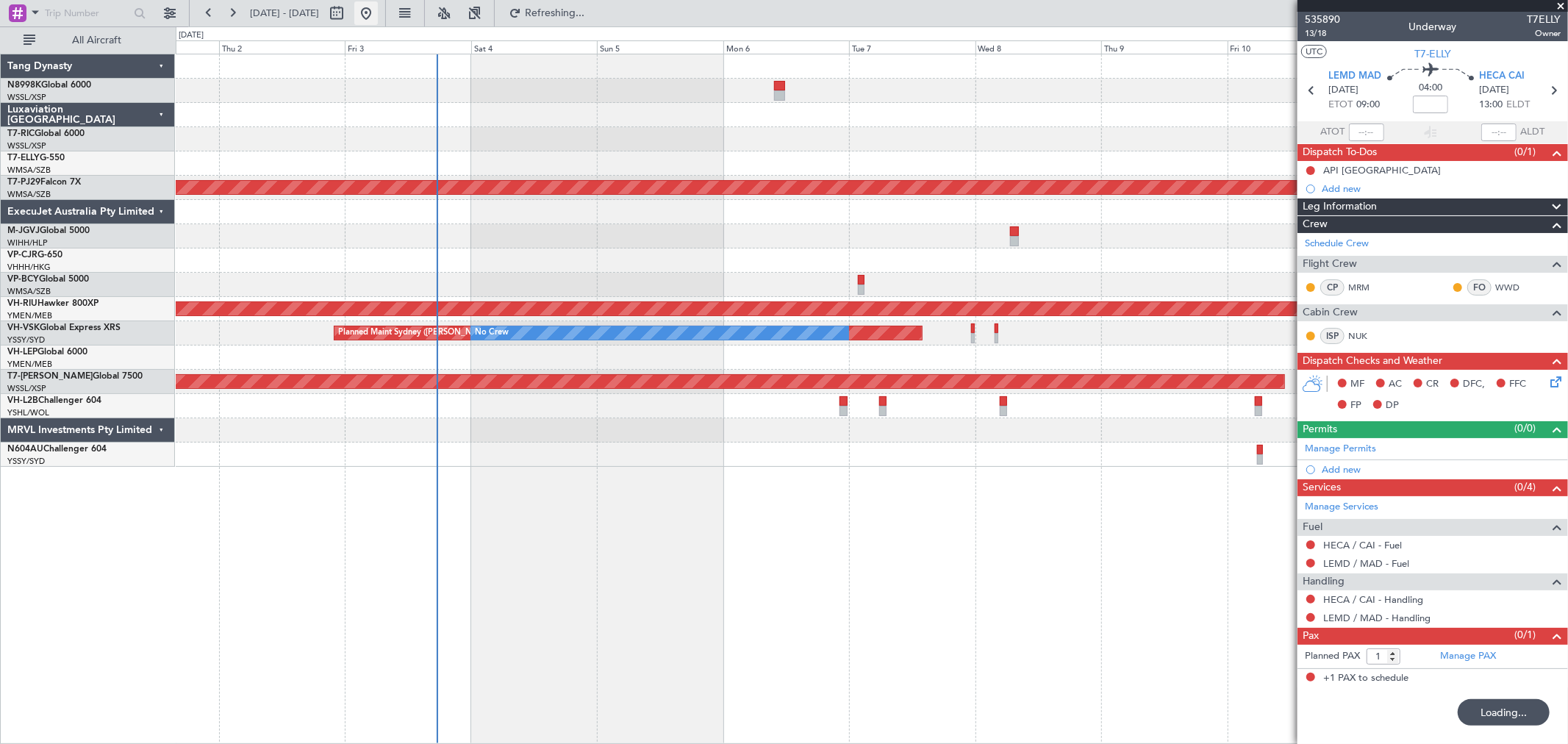
click at [378, 13] on button at bounding box center [367, 13] width 24 height 24
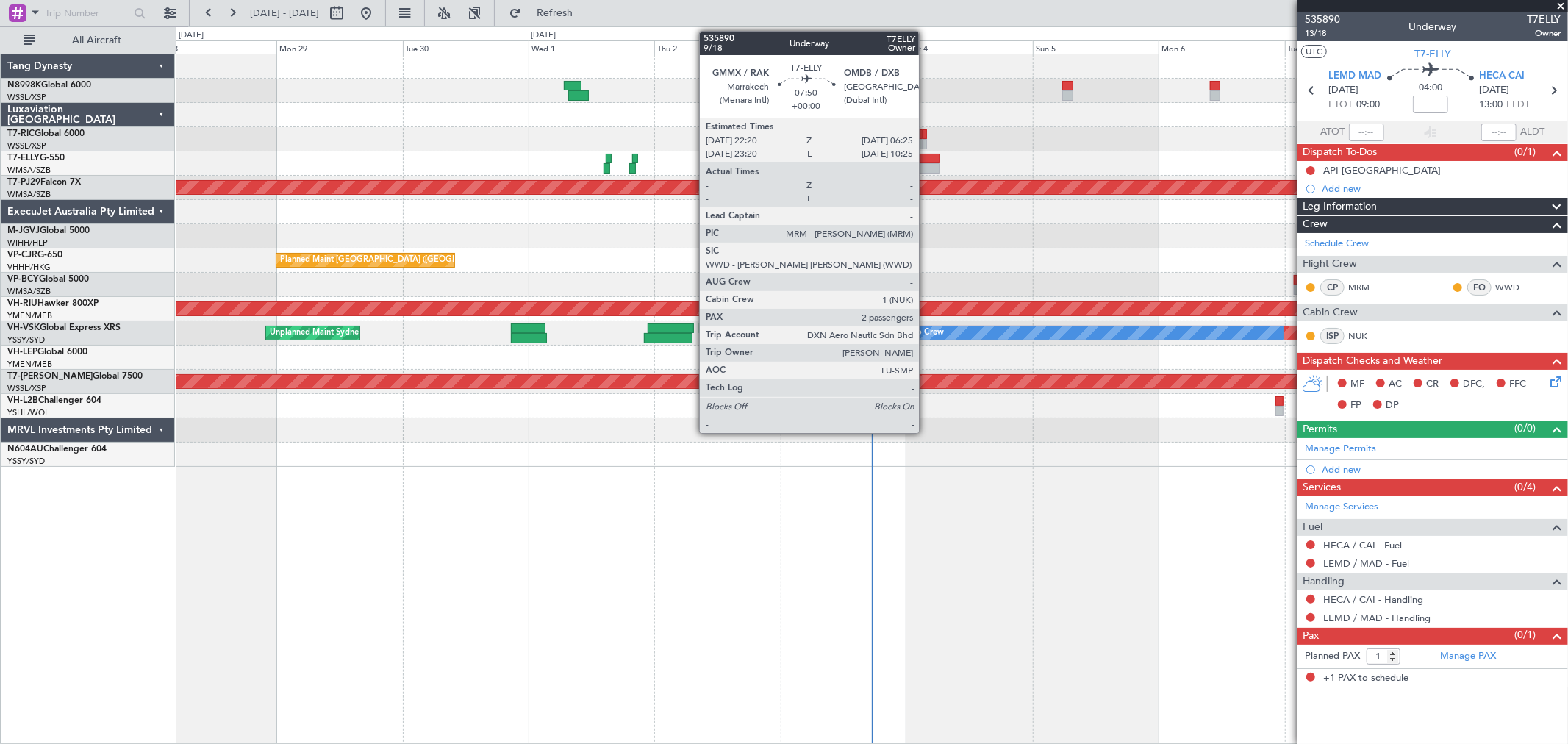
click at [926, 164] on div at bounding box center [918, 168] width 43 height 10
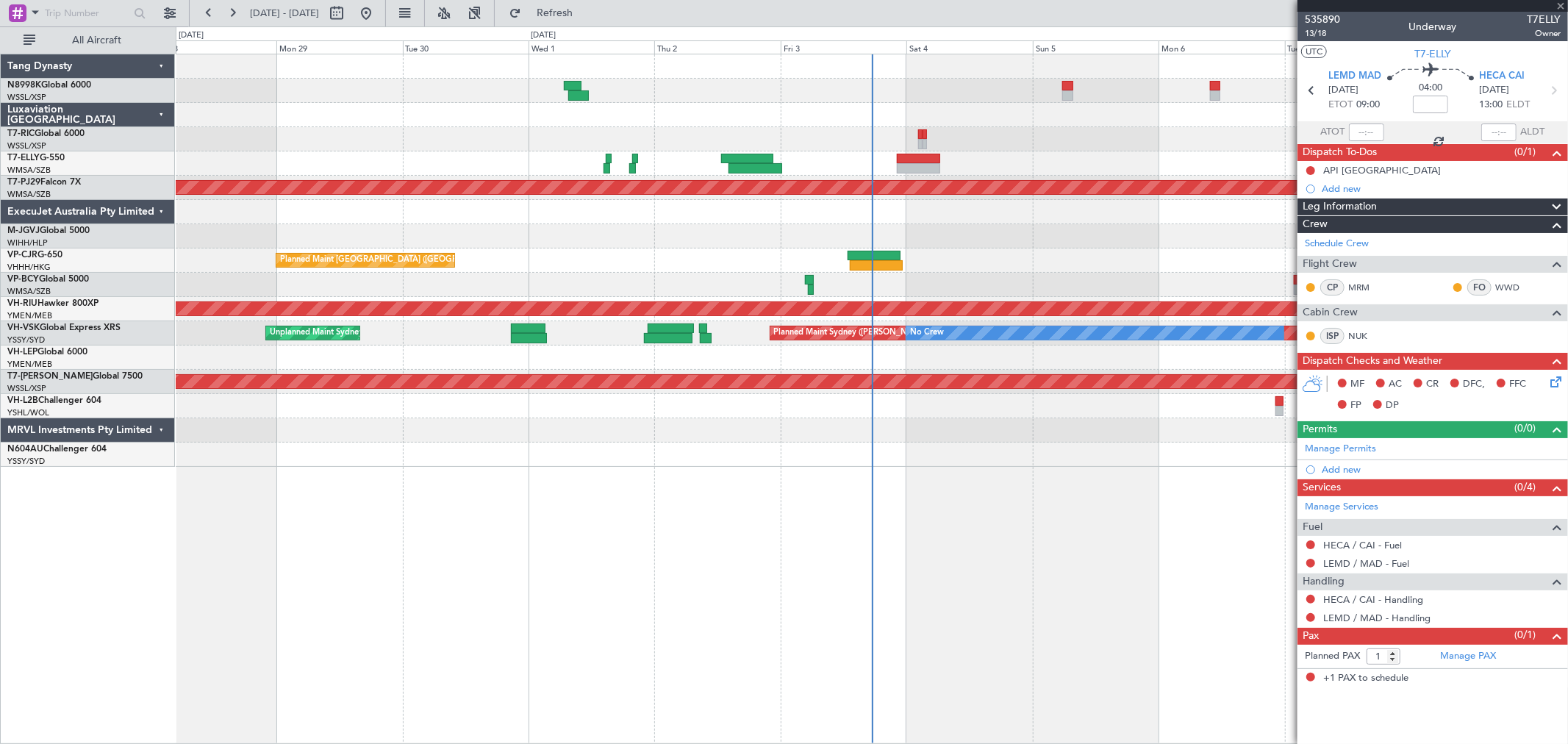
type input "2"
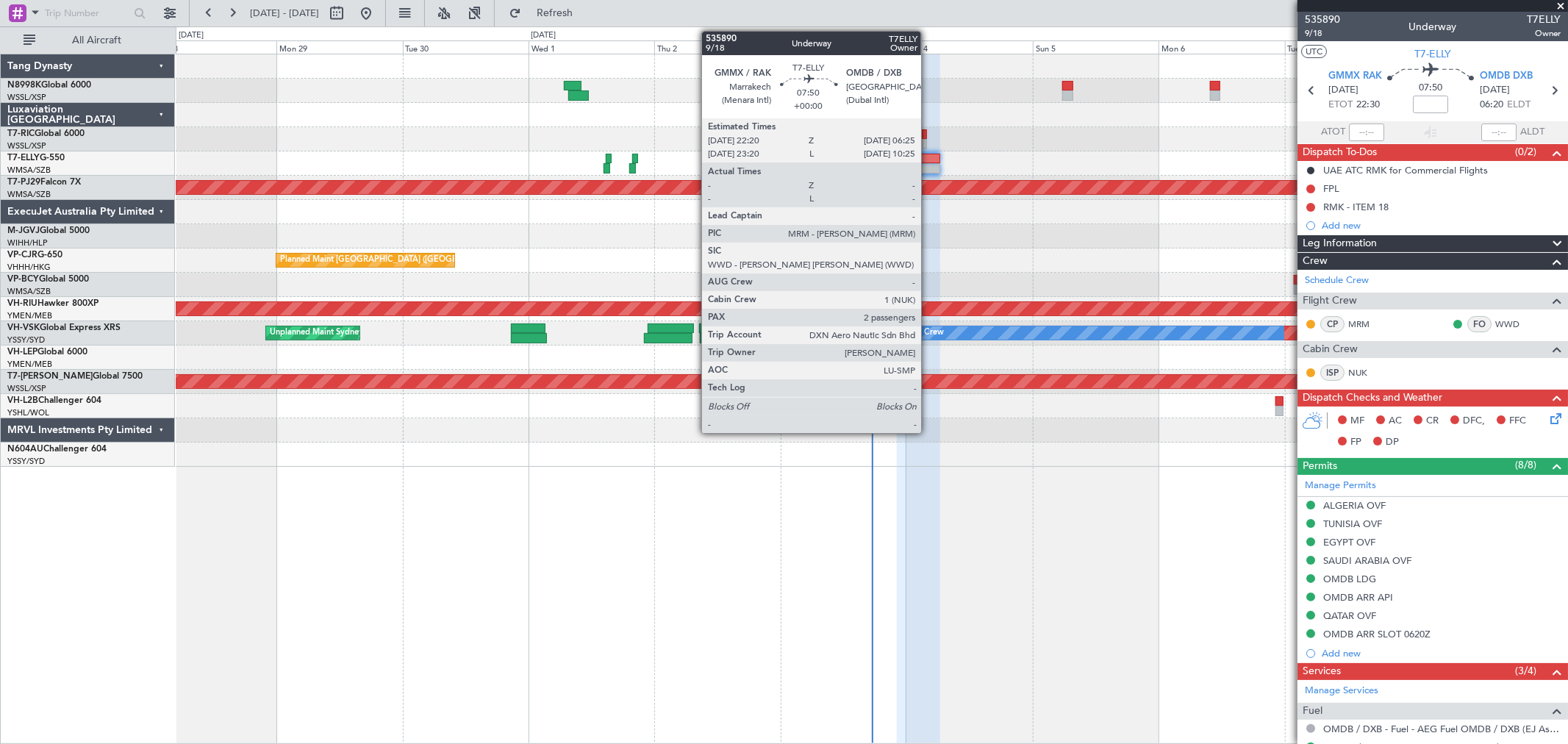
click at [928, 158] on div at bounding box center [918, 159] width 43 height 10
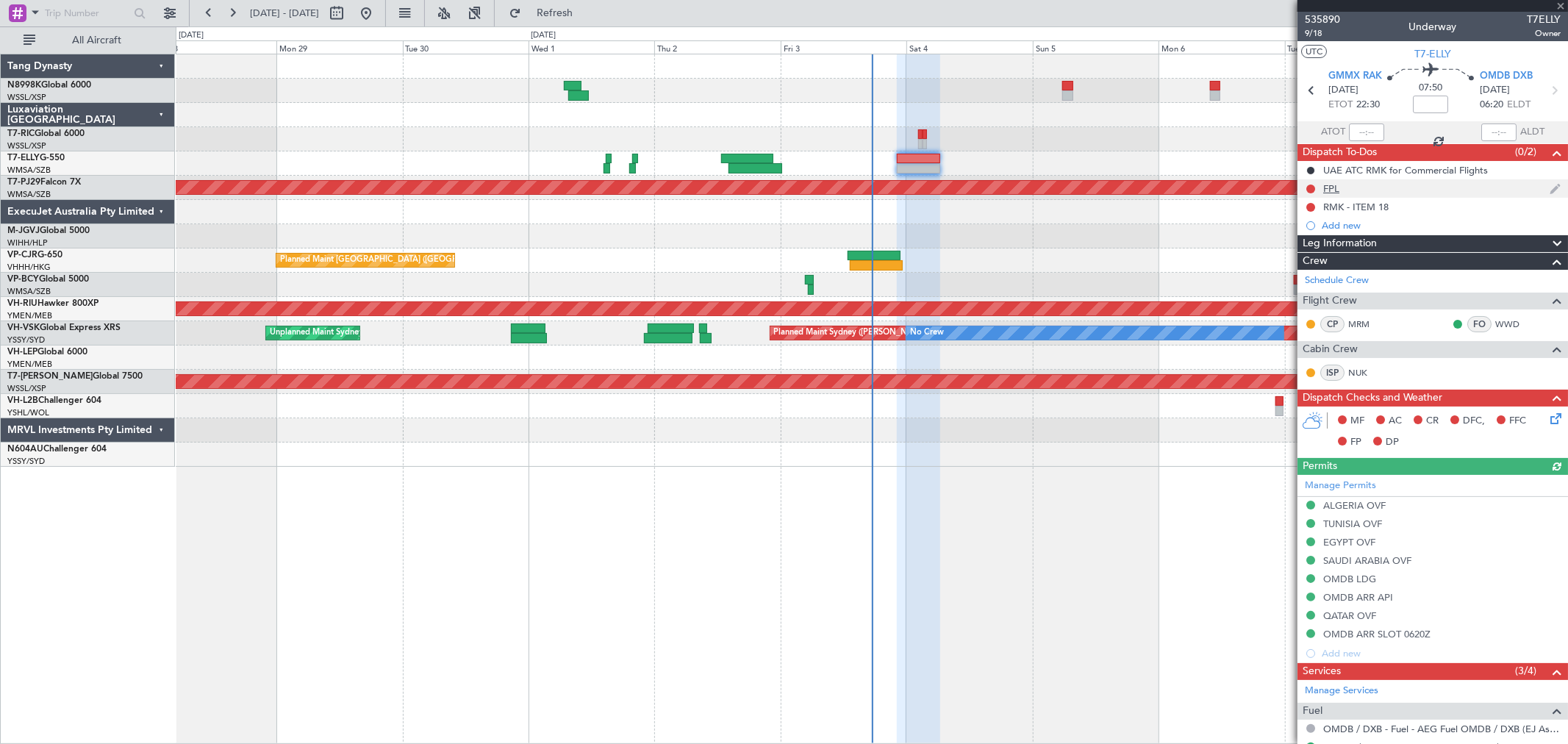
click at [1328, 189] on div "FPL" at bounding box center [1331, 189] width 16 height 13
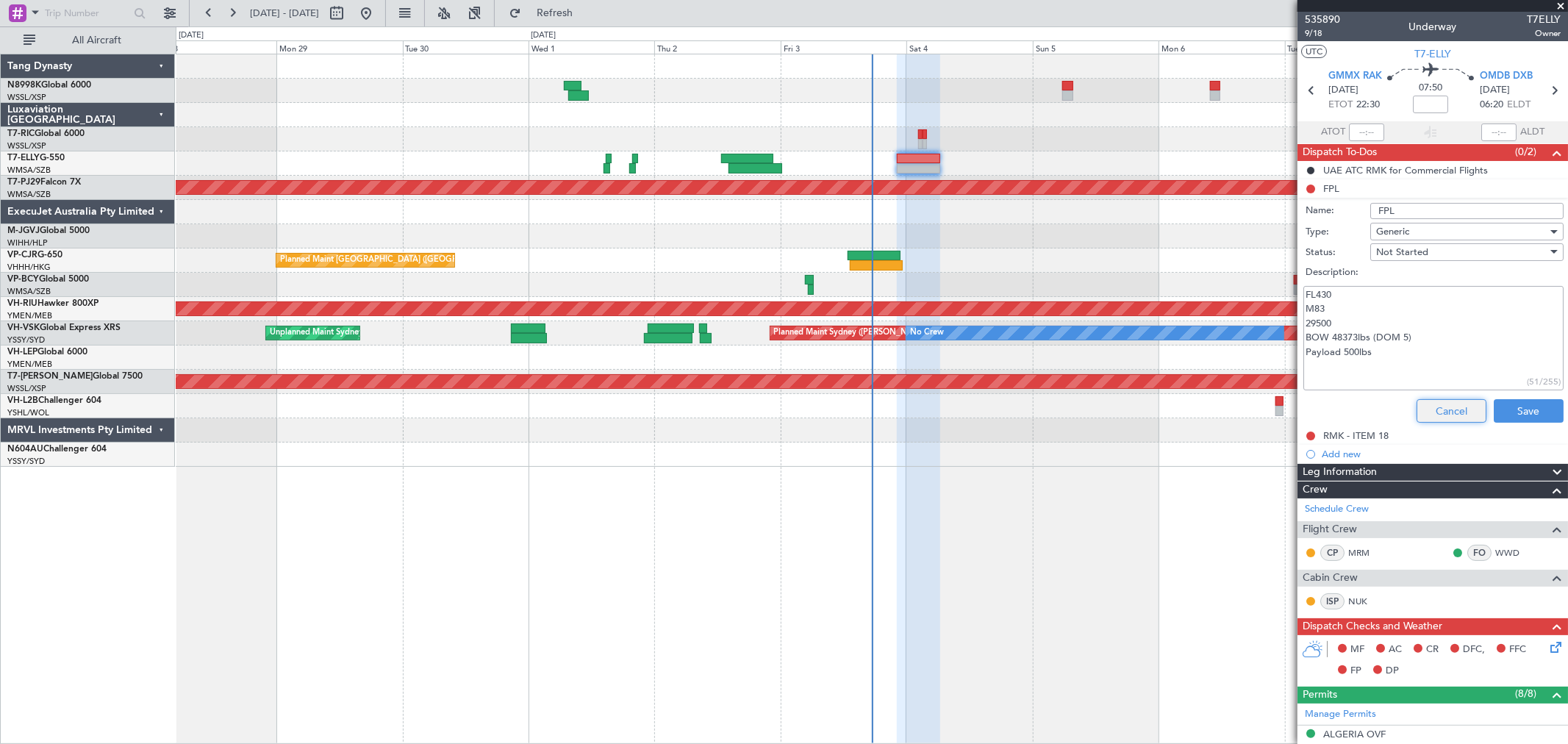
click at [1443, 407] on button "Cancel" at bounding box center [1451, 411] width 70 height 24
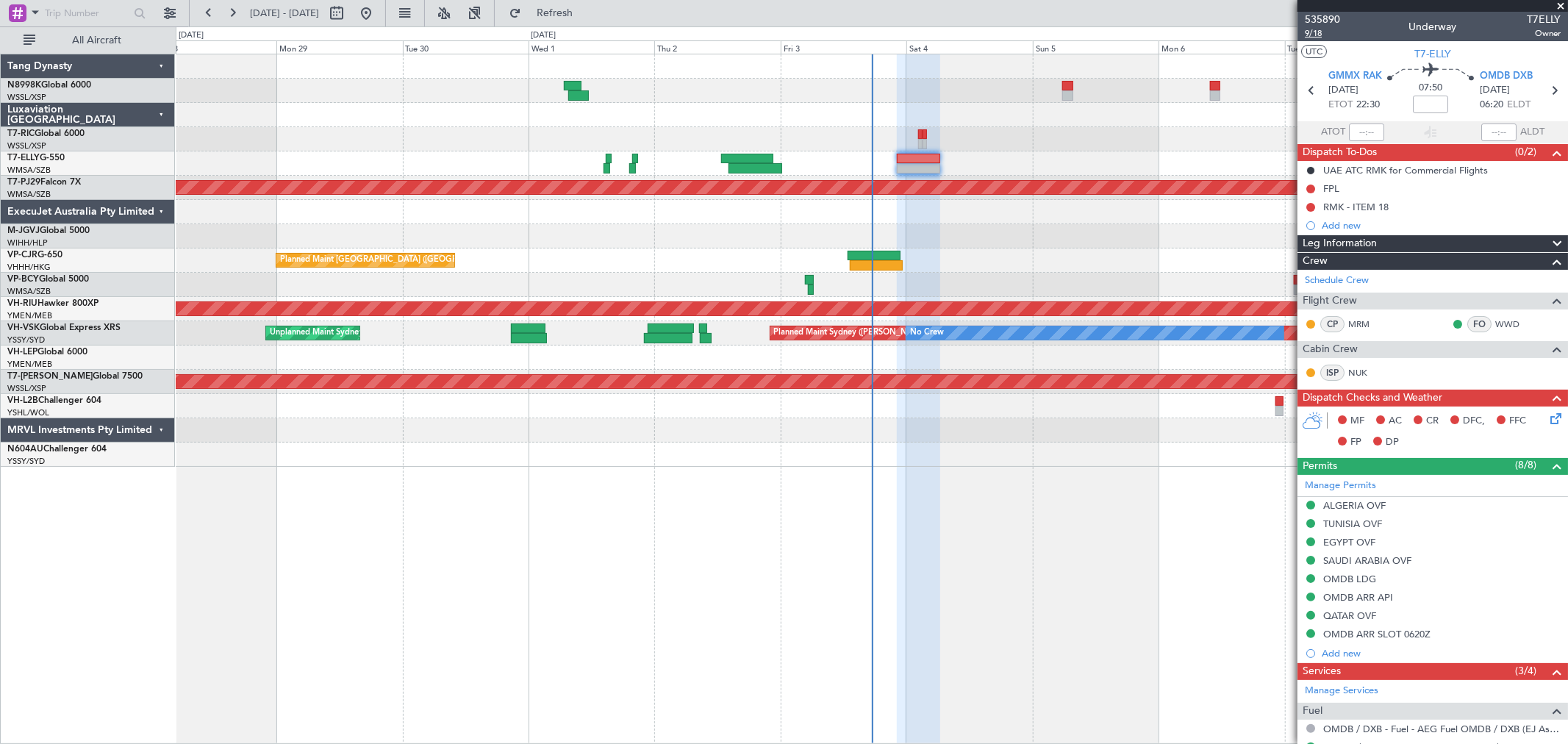
click at [1316, 34] on span "9/18" at bounding box center [1322, 33] width 35 height 13
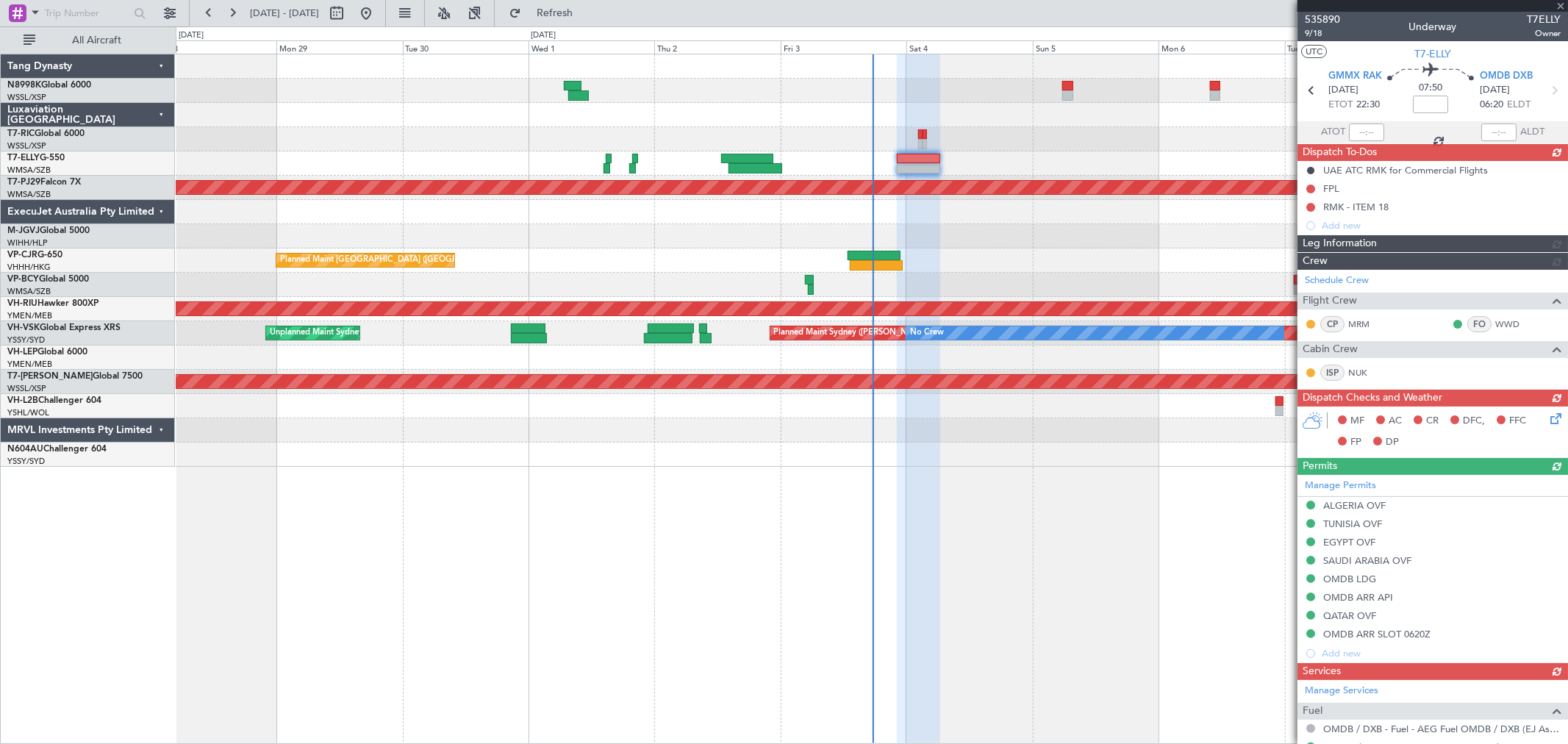
click at [1343, 212] on div "UAE ATC RMK for Commercial Flights FPL RMK - ITEM 18 Add new" at bounding box center [1432, 198] width 271 height 74
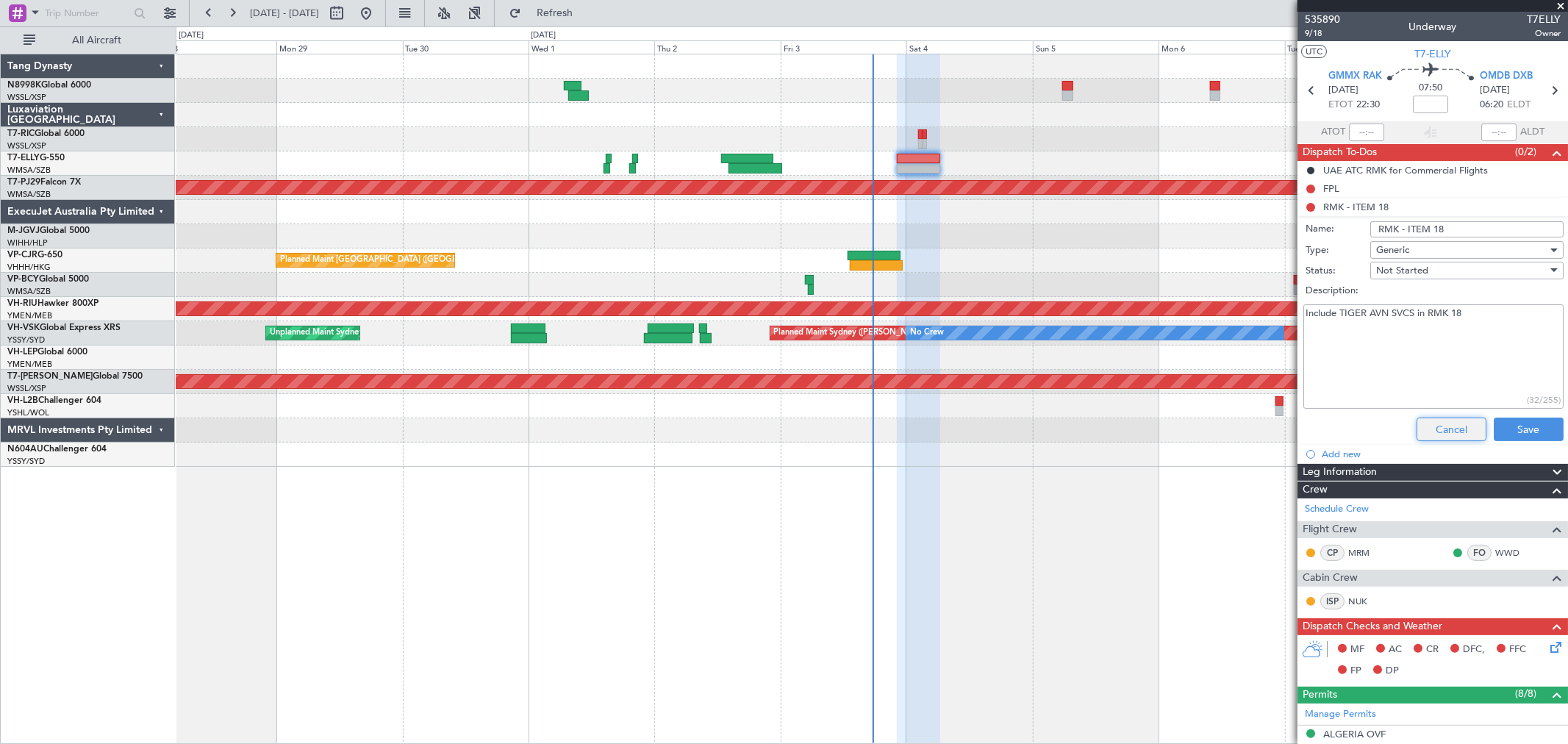
click at [1443, 429] on button "Cancel" at bounding box center [1451, 430] width 70 height 24
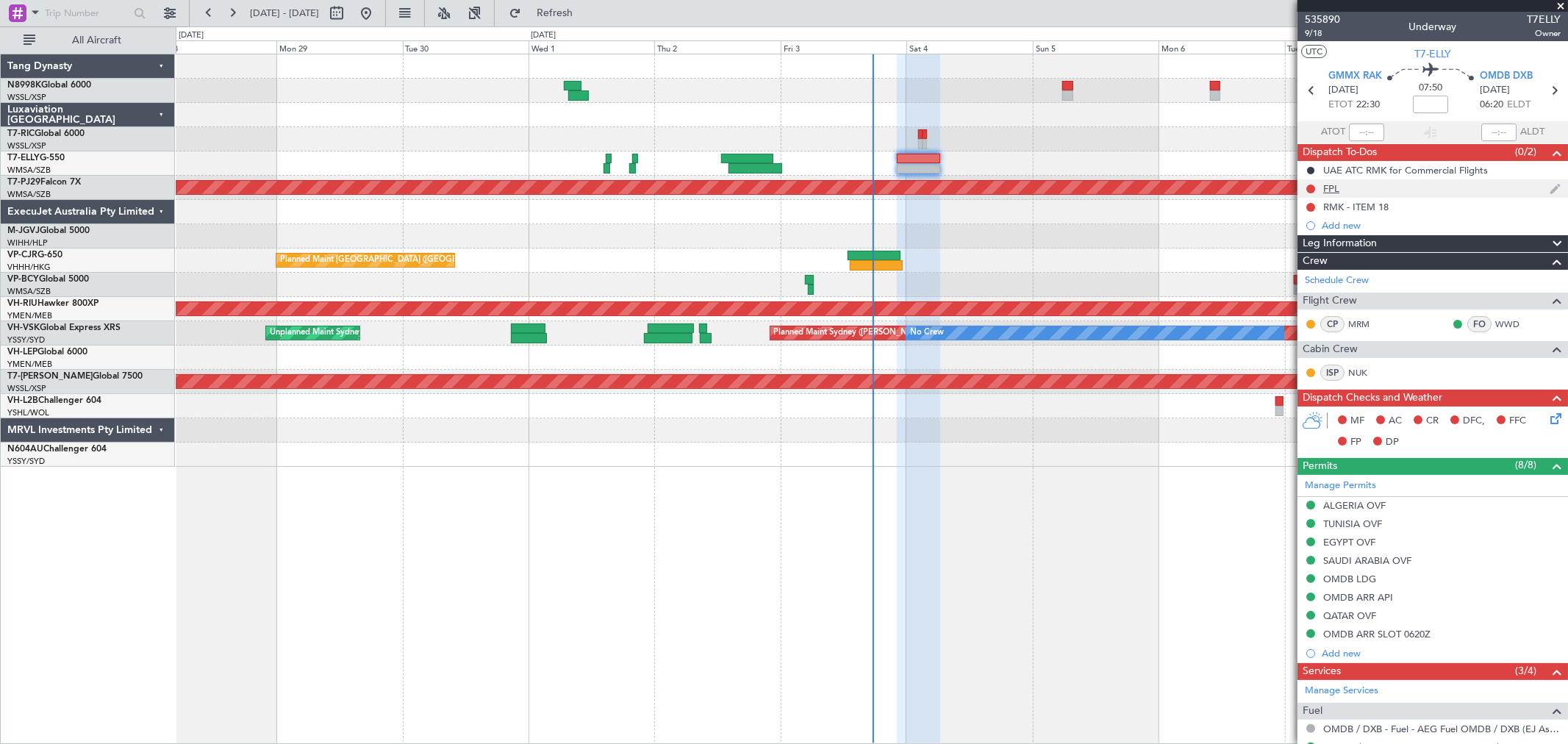
click at [1335, 191] on div "FPL" at bounding box center [1331, 189] width 16 height 13
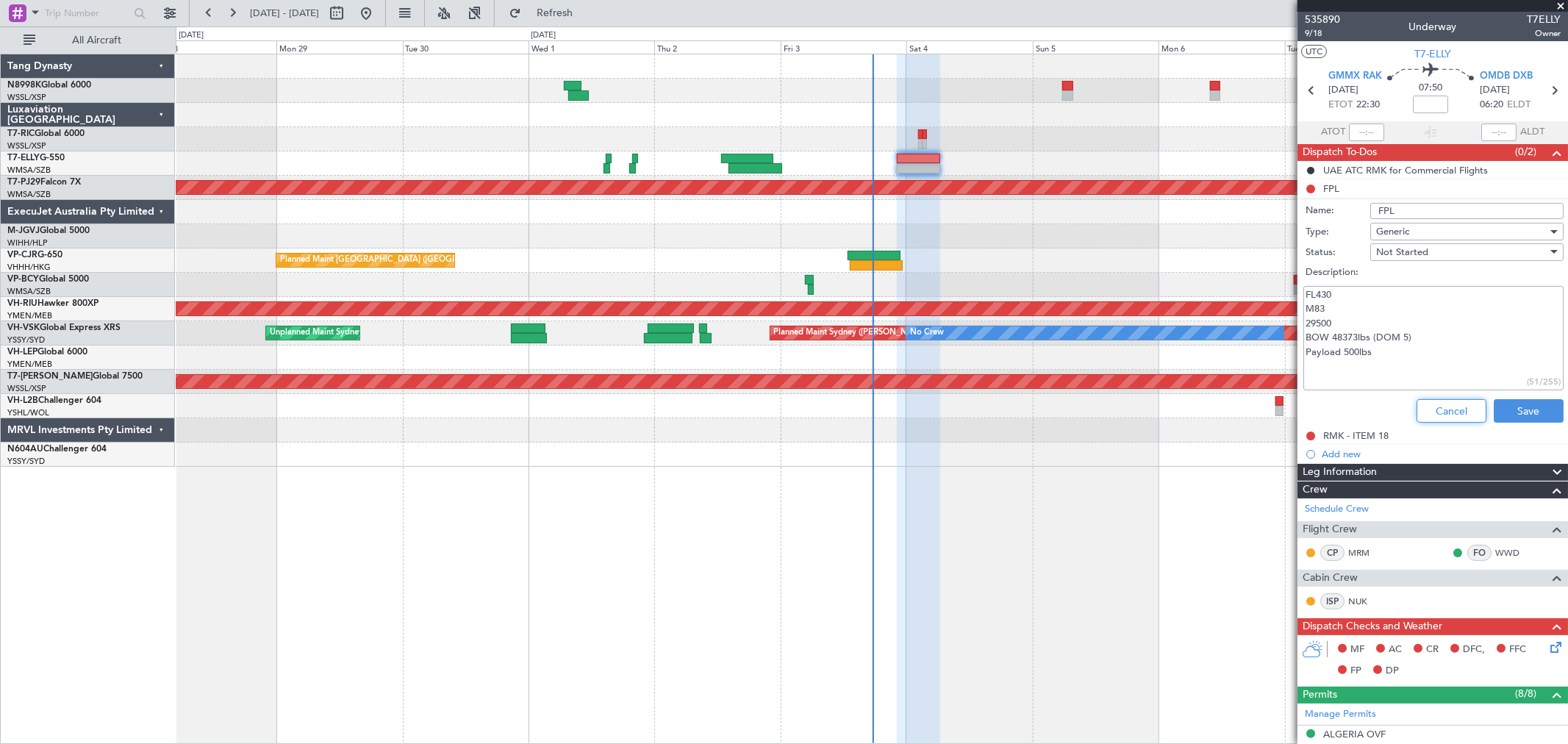
drag, startPoint x: 1455, startPoint y: 405, endPoint x: 1444, endPoint y: 402, distance: 11.4
click at [1455, 405] on button "Cancel" at bounding box center [1451, 411] width 70 height 24
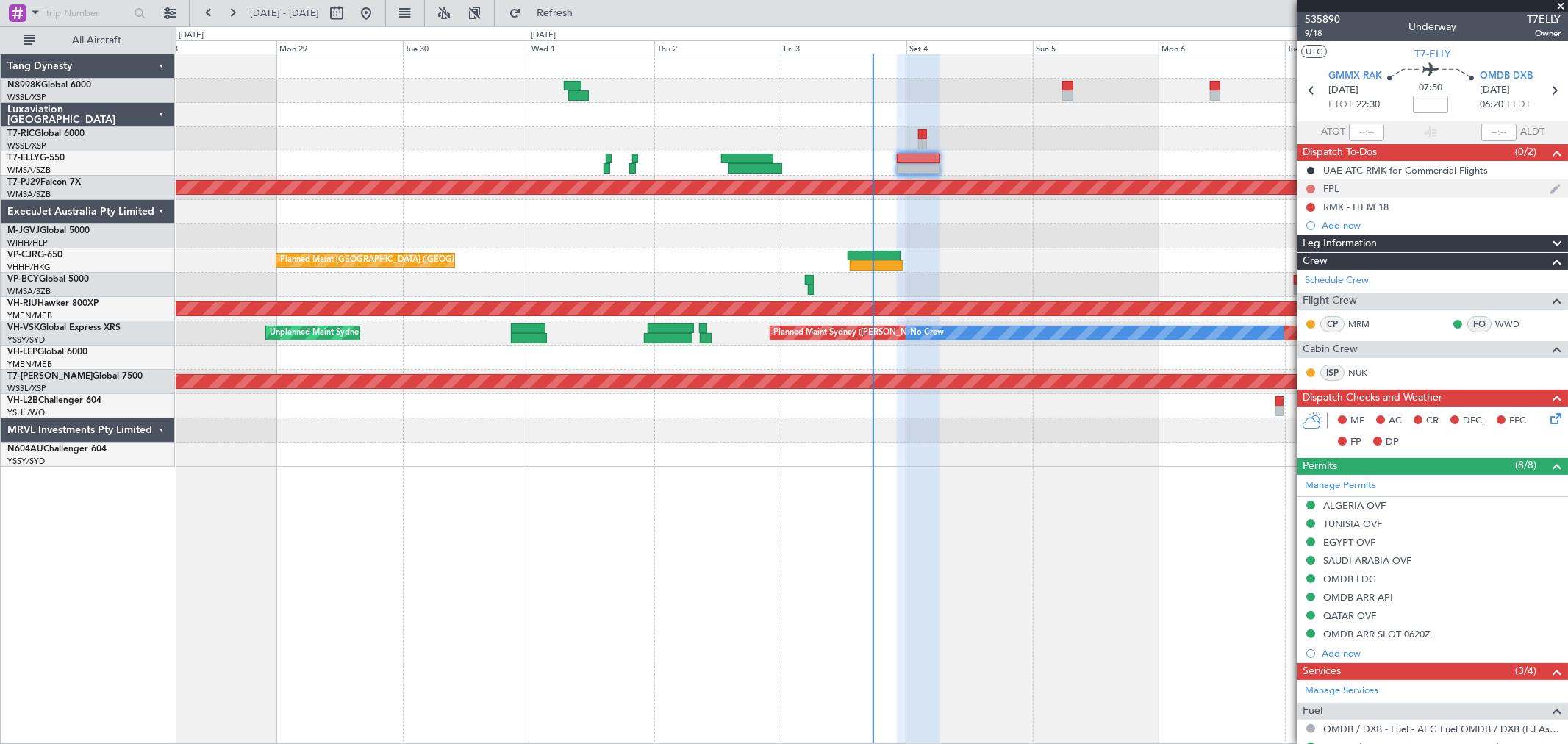
click at [1312, 187] on button at bounding box center [1310, 189] width 9 height 9
click at [1306, 255] on span "Completed" at bounding box center [1317, 253] width 48 height 15
click at [1374, 507] on div "ALGERIA OVF" at bounding box center [1354, 506] width 63 height 13
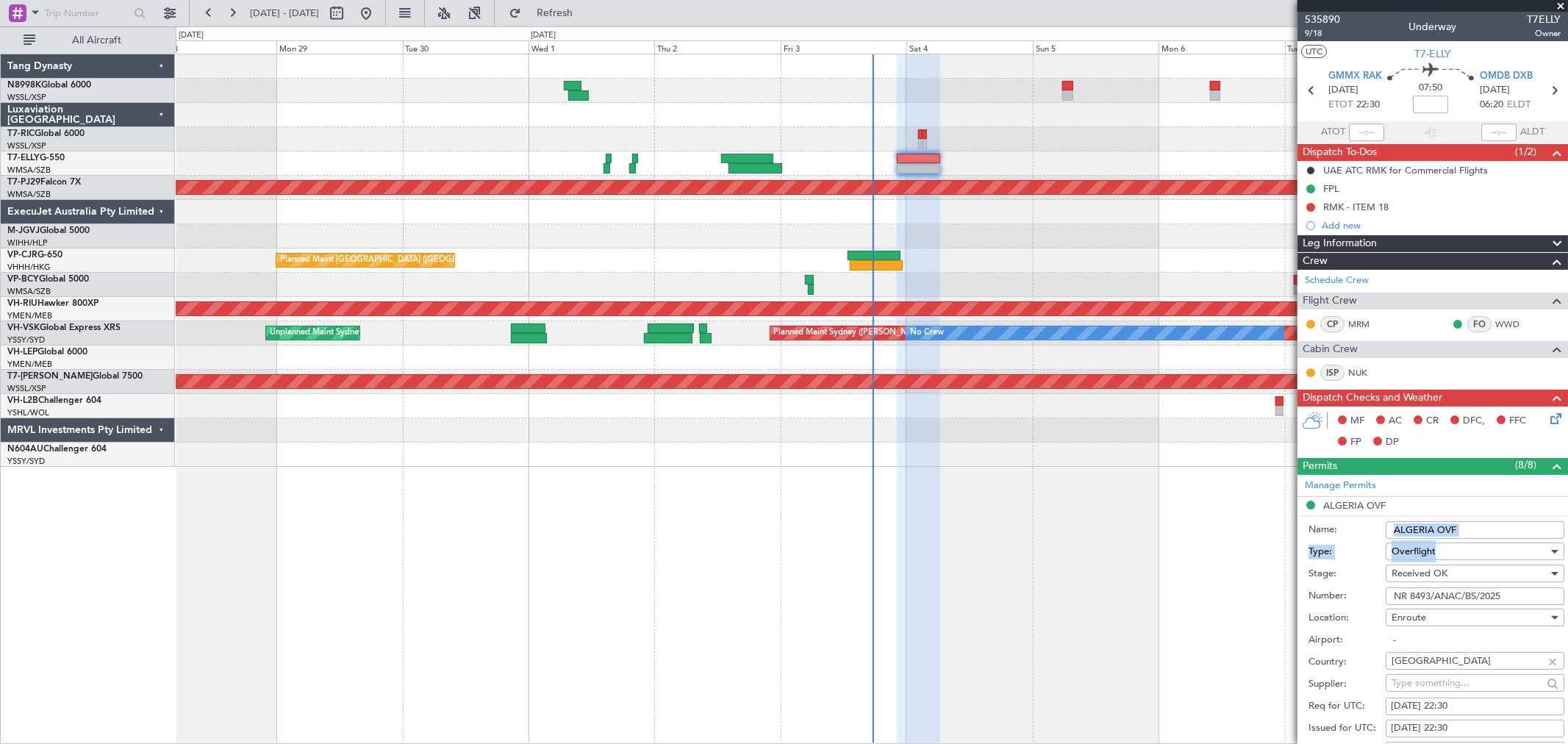
drag, startPoint x: 1471, startPoint y: 542, endPoint x: 1358, endPoint y: 538, distance: 113.1
click at [1358, 538] on form "Name: [GEOGRAPHIC_DATA] OVF Type: Overflight Stage: Received OK Number: NR 8493…" at bounding box center [1432, 734] width 271 height 439
click at [1473, 526] on input "ALGERIA OVF" at bounding box center [1474, 530] width 179 height 17
click at [1471, 527] on input "ALGERIA OVF" at bounding box center [1474, 530] width 179 height 17
click at [1479, 527] on input "ALGERIA OVF" at bounding box center [1474, 530] width 179 height 17
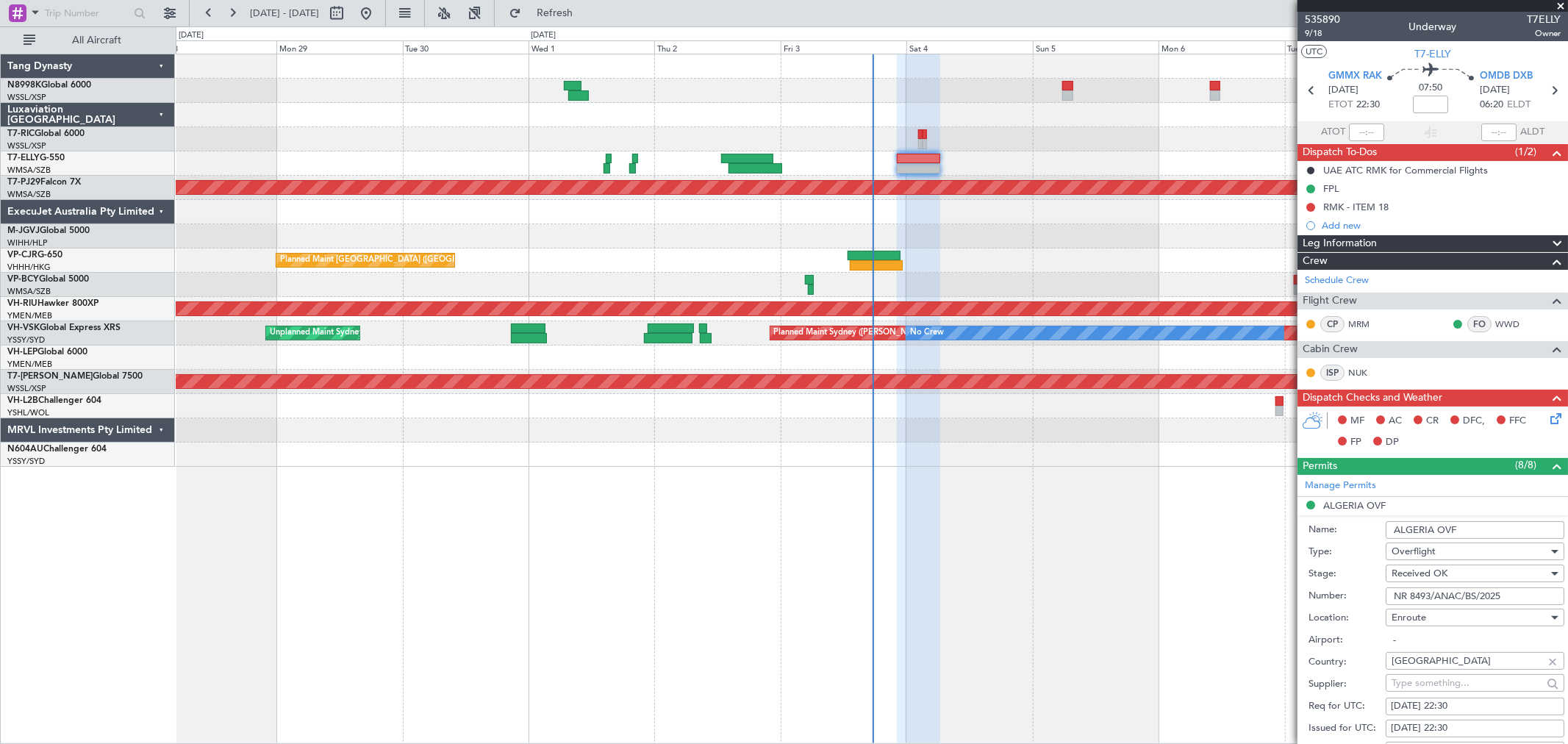
click at [1474, 505] on li "ALGERIA OVF Name: [GEOGRAPHIC_DATA] OVF Type: Overflight Stage: Received OK Num…" at bounding box center [1432, 726] width 271 height 457
drag, startPoint x: 1467, startPoint y: 533, endPoint x: 1385, endPoint y: 532, distance: 82.0
click at [1385, 532] on input "ALGERIA OVF" at bounding box center [1474, 530] width 179 height 17
click at [1240, 522] on div "Planned Maint [GEOGRAPHIC_DATA] ([GEOGRAPHIC_DATA] Intl) Planned Maint [GEOGRAP…" at bounding box center [871, 399] width 1393 height 691
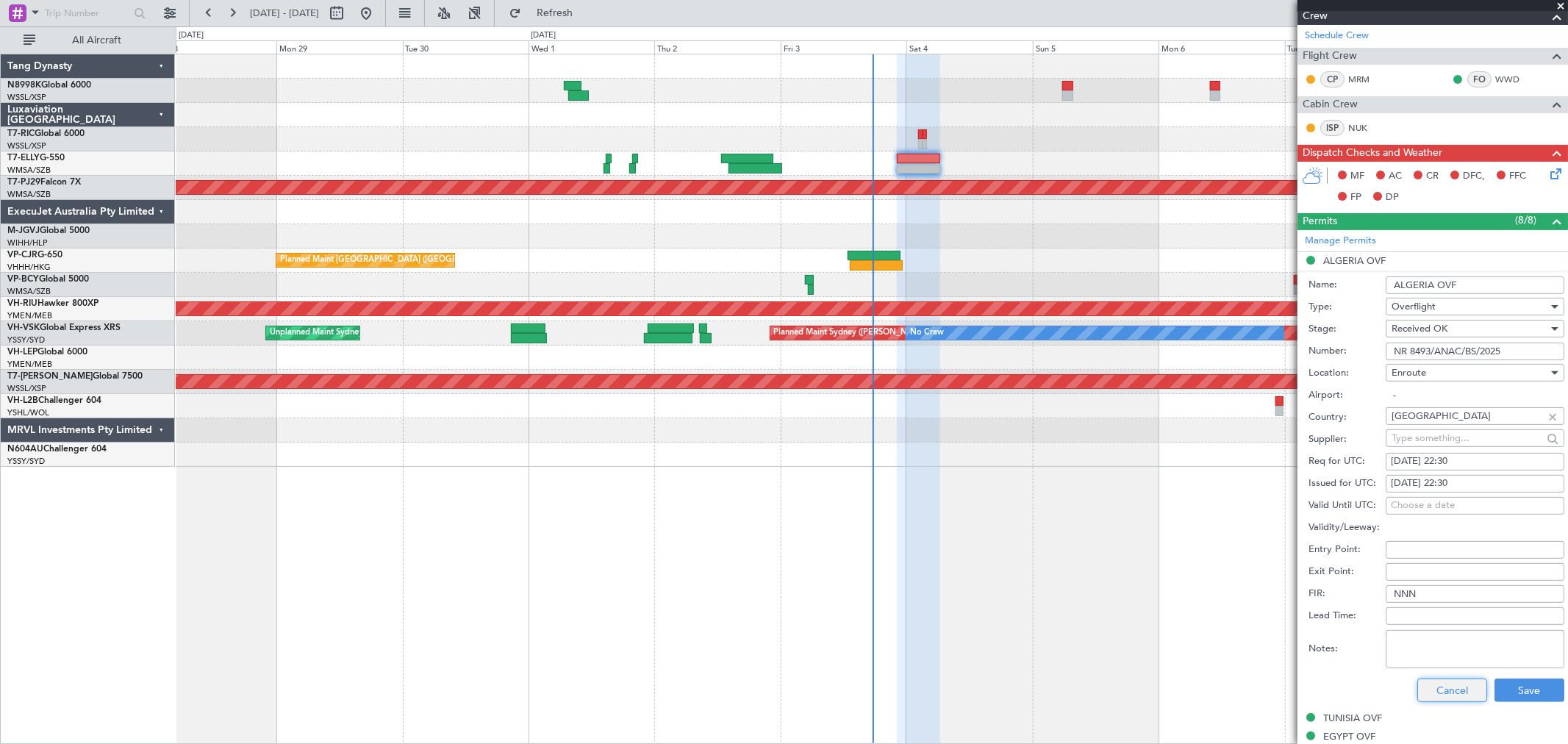
click at [1435, 679] on button "Cancel" at bounding box center [1452, 691] width 70 height 24
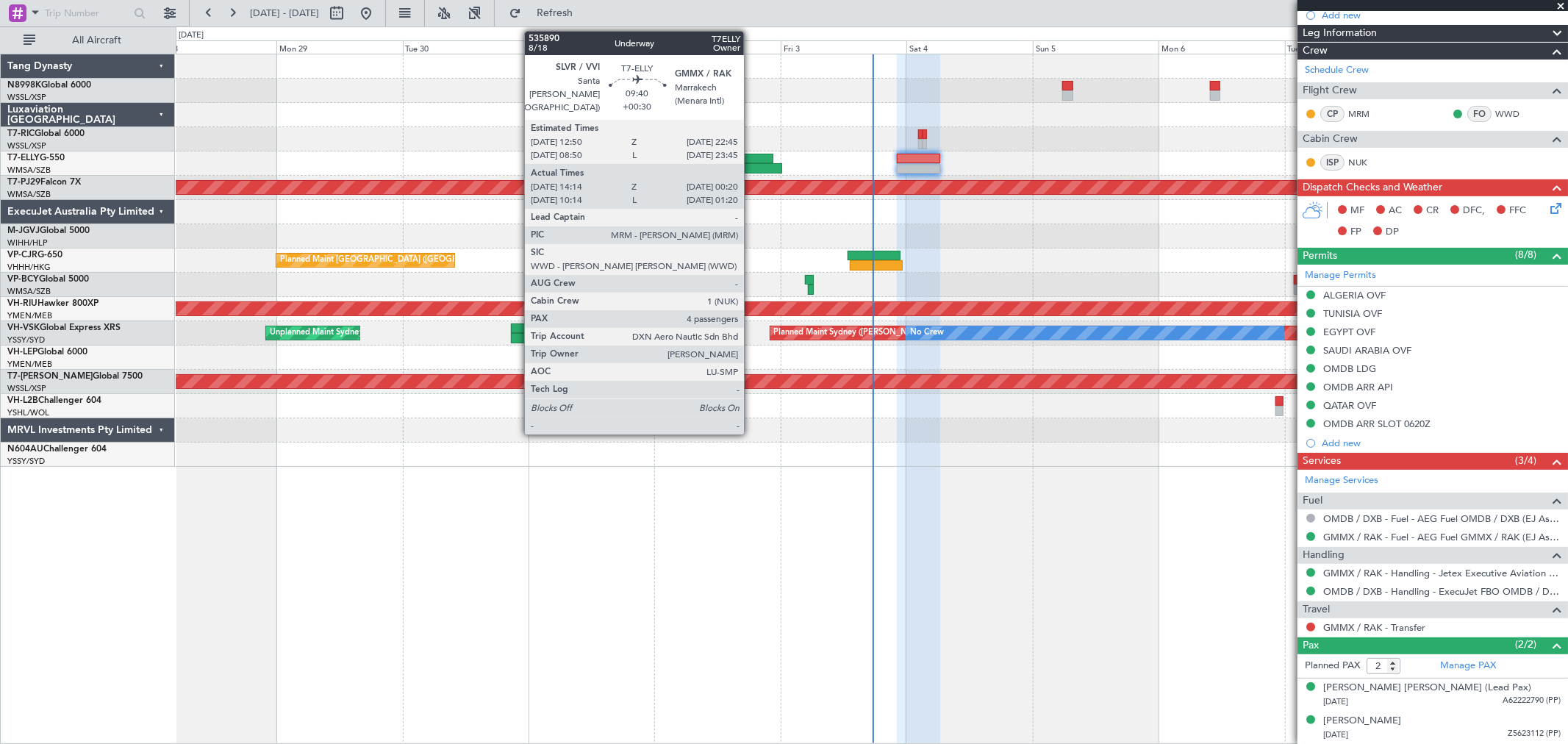
click at [751, 165] on div at bounding box center [755, 168] width 54 height 10
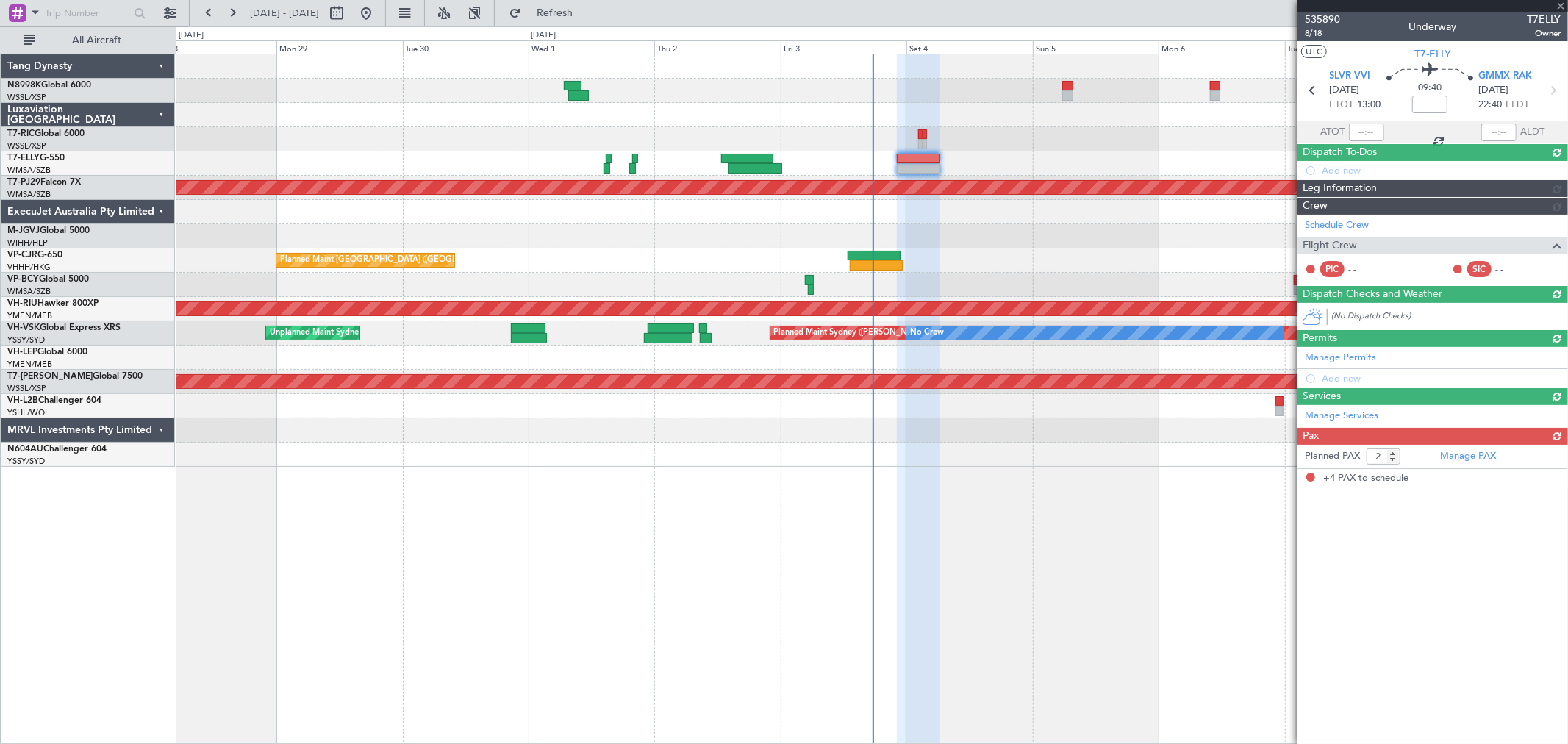
type input "+00:30"
type input "14:24"
type input "00:15"
type input "4"
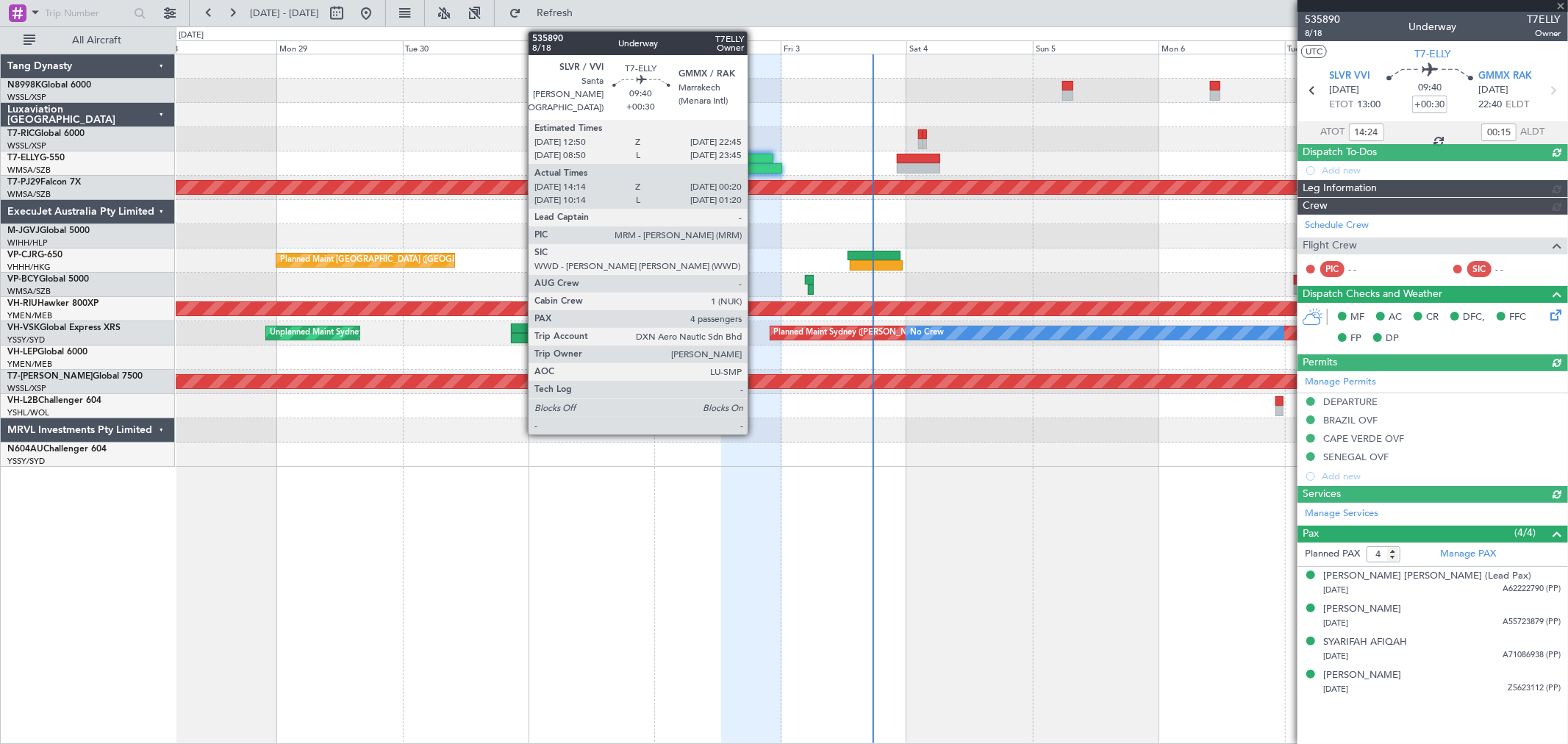
type input "[PERSON_NAME] (KYA)"
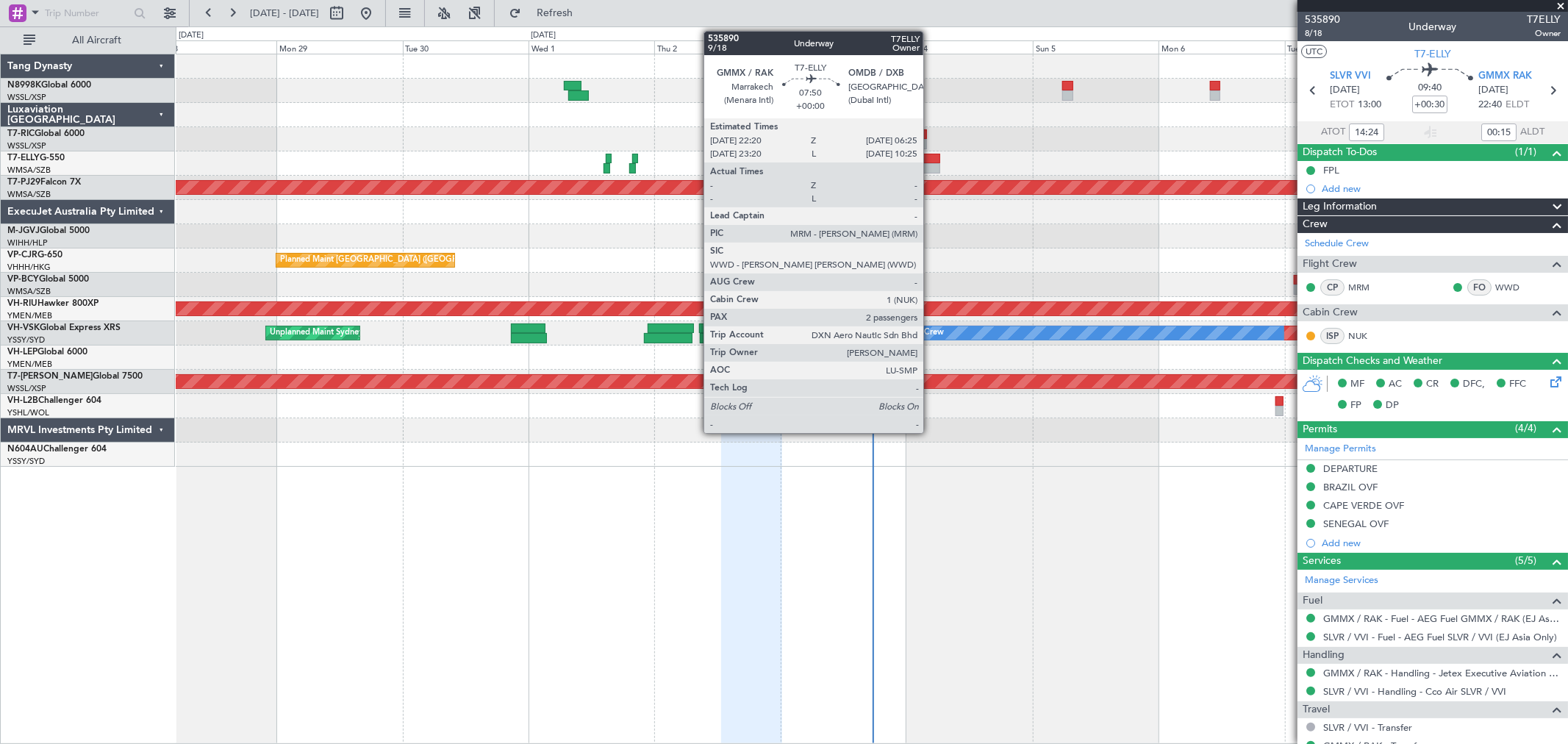
click at [931, 160] on div at bounding box center [918, 159] width 43 height 10
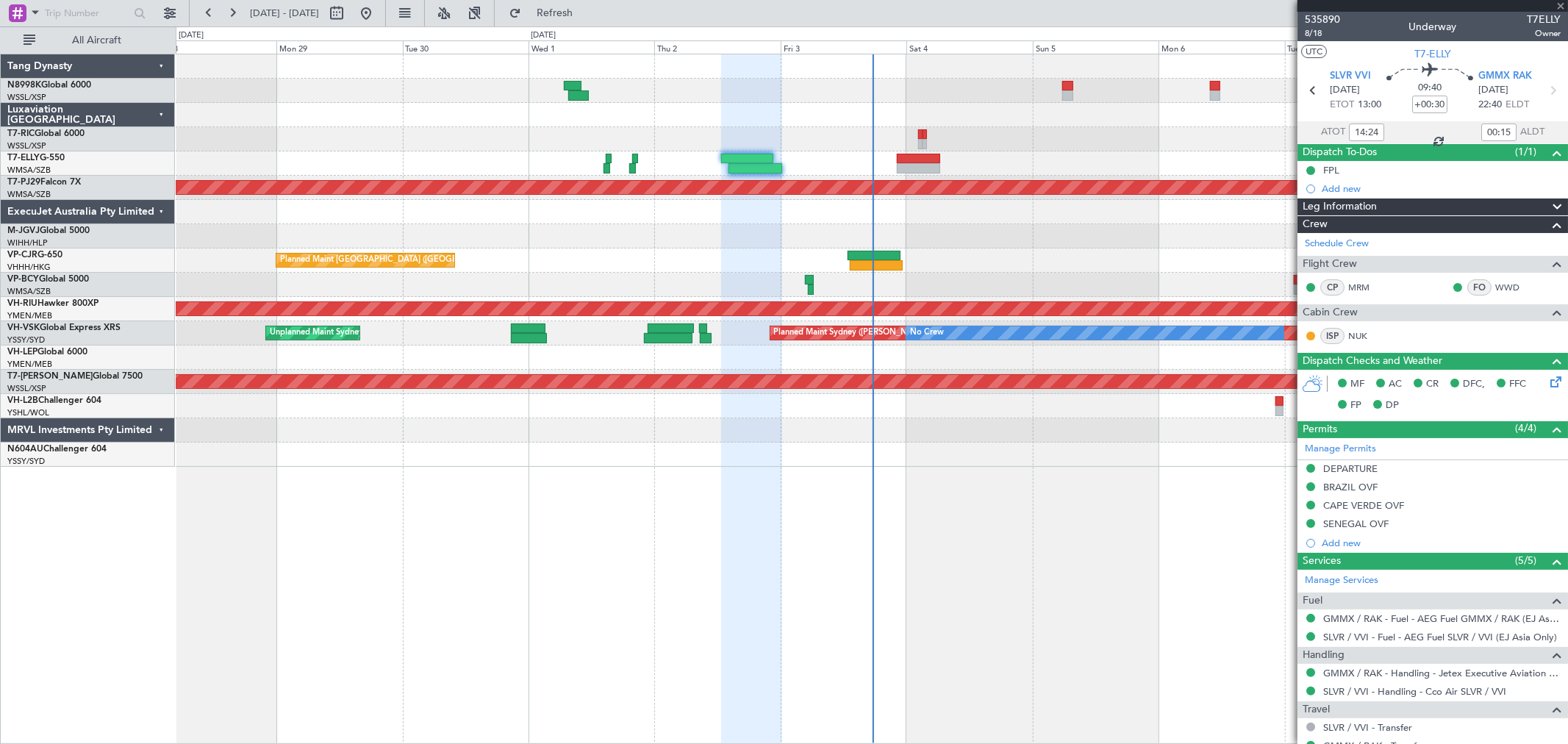
type input "2"
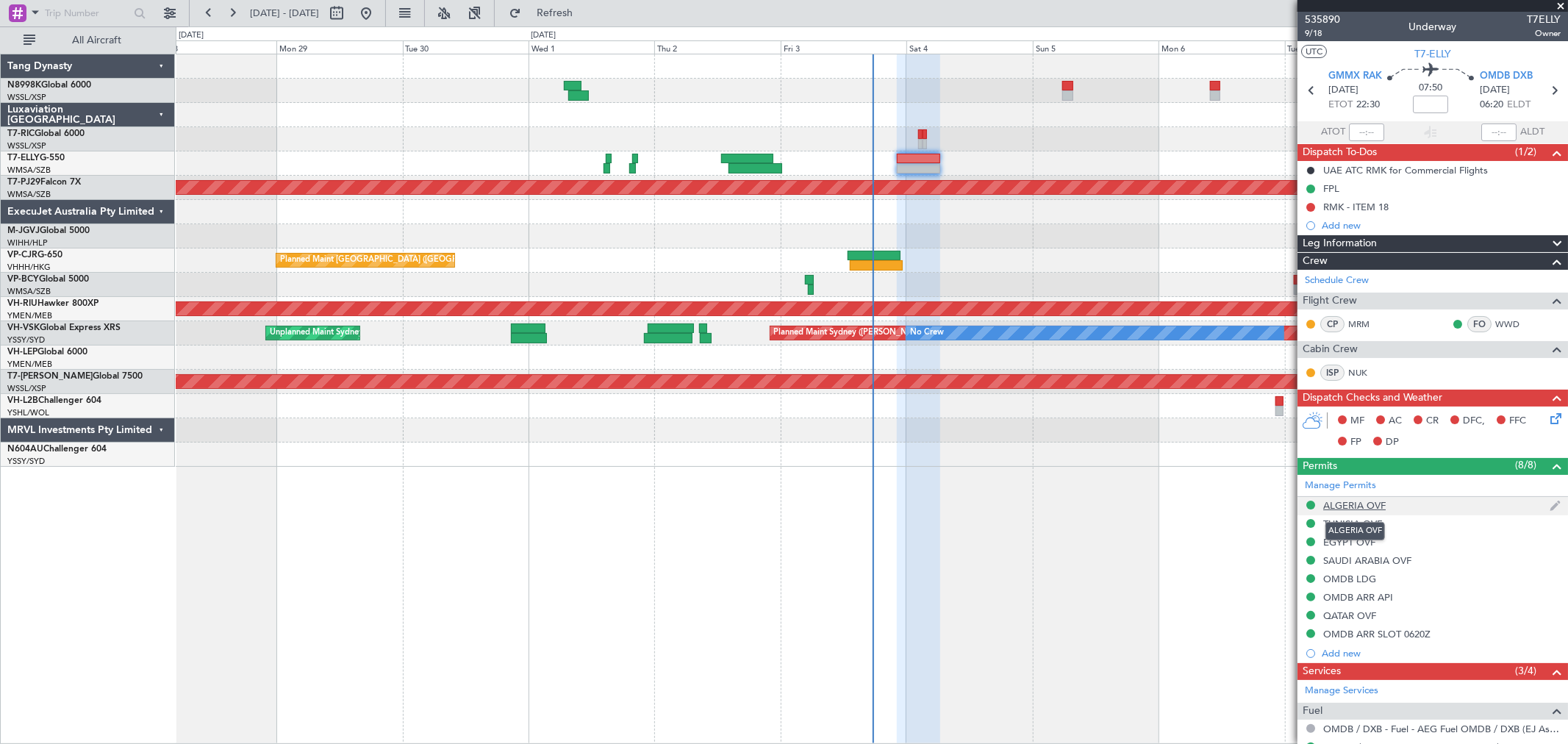
click at [1347, 504] on div "ALGERIA OVF" at bounding box center [1354, 506] width 63 height 13
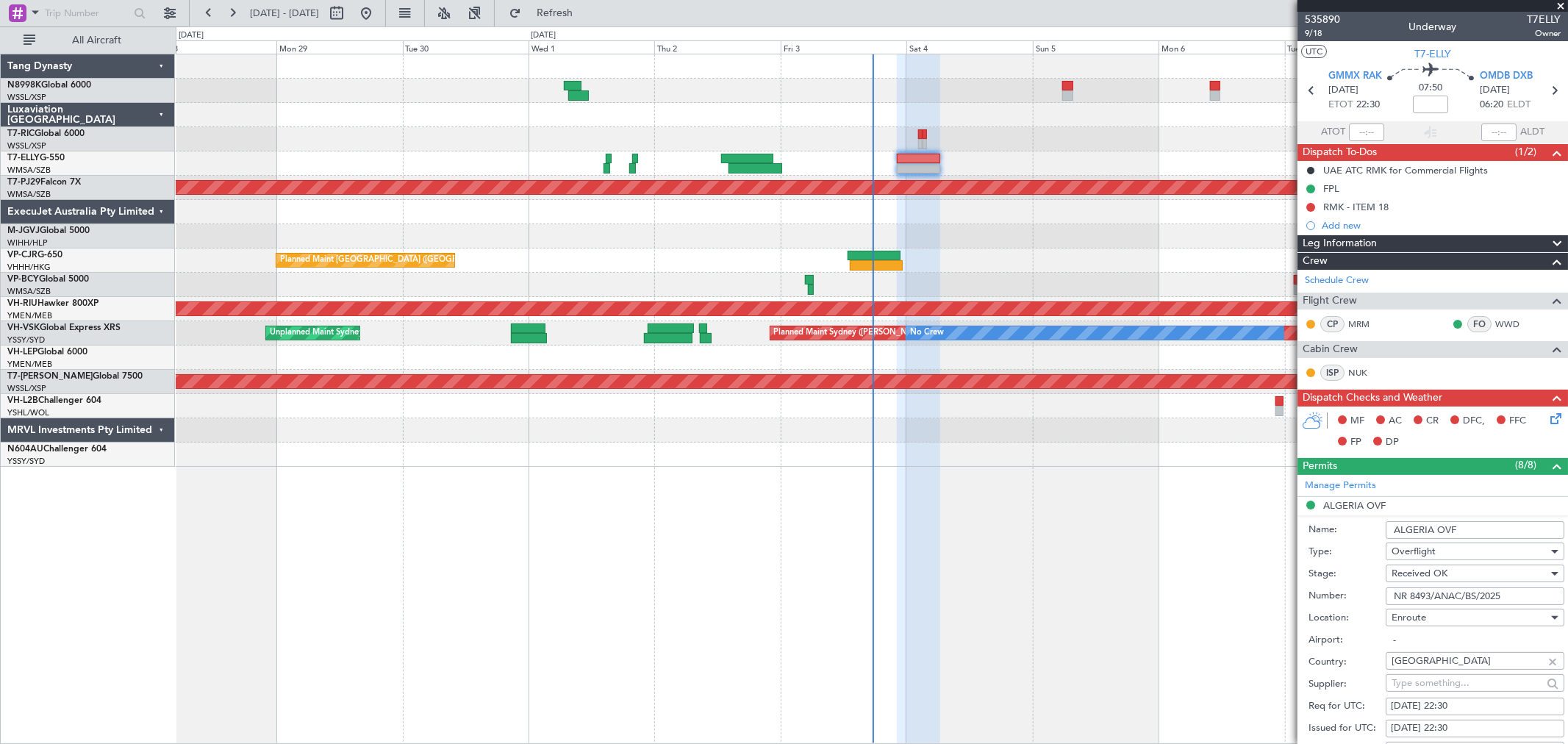
drag, startPoint x: 1462, startPoint y: 526, endPoint x: 1350, endPoint y: 524, distance: 112.0
click at [1361, 522] on div "Name: ALGERIA OVF" at bounding box center [1436, 530] width 256 height 22
drag, startPoint x: 1508, startPoint y: 597, endPoint x: 1355, endPoint y: 599, distance: 153.0
click at [1355, 599] on div "Number: NR 8493/ANAC/BS/2025" at bounding box center [1436, 596] width 256 height 22
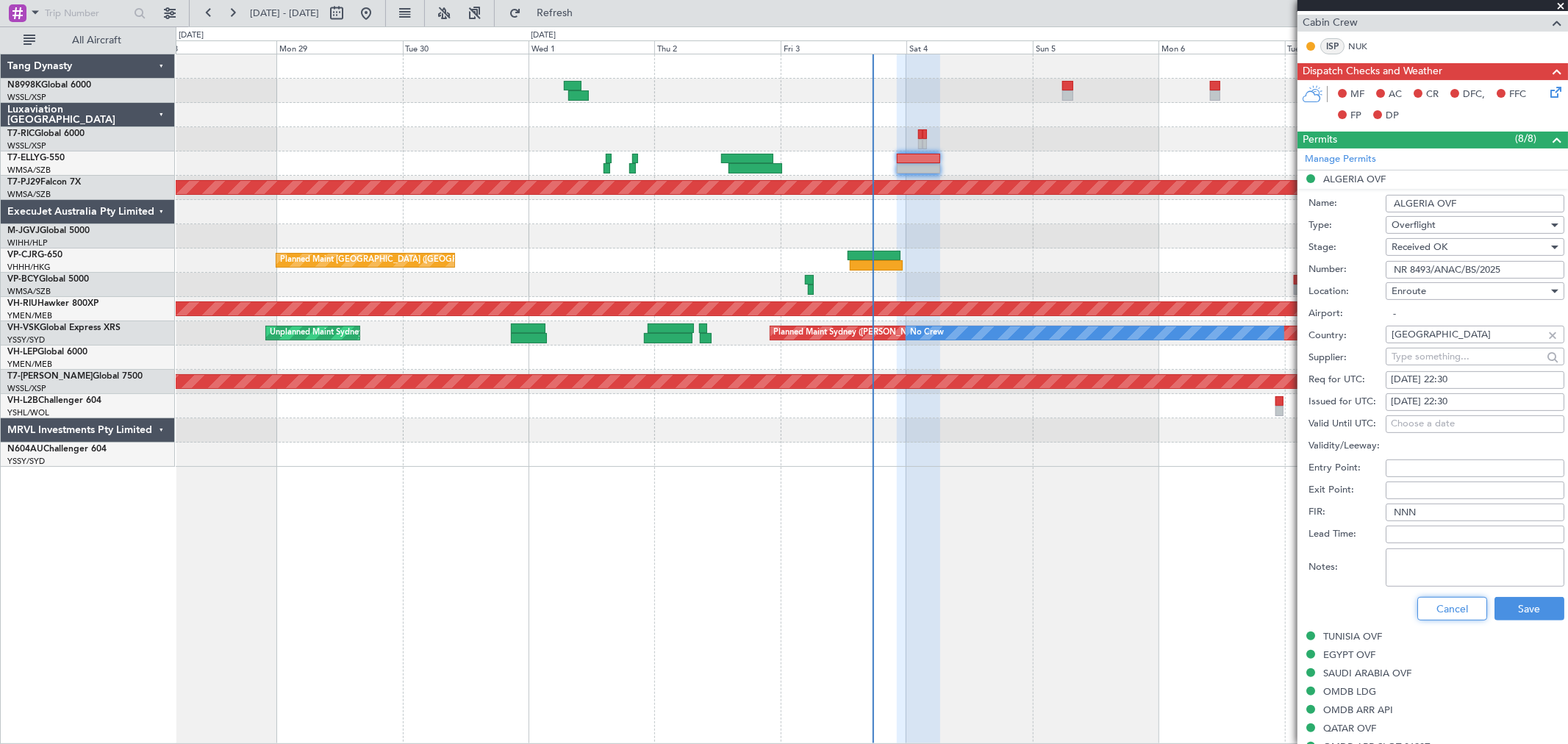
click at [1446, 606] on button "Cancel" at bounding box center [1452, 609] width 70 height 24
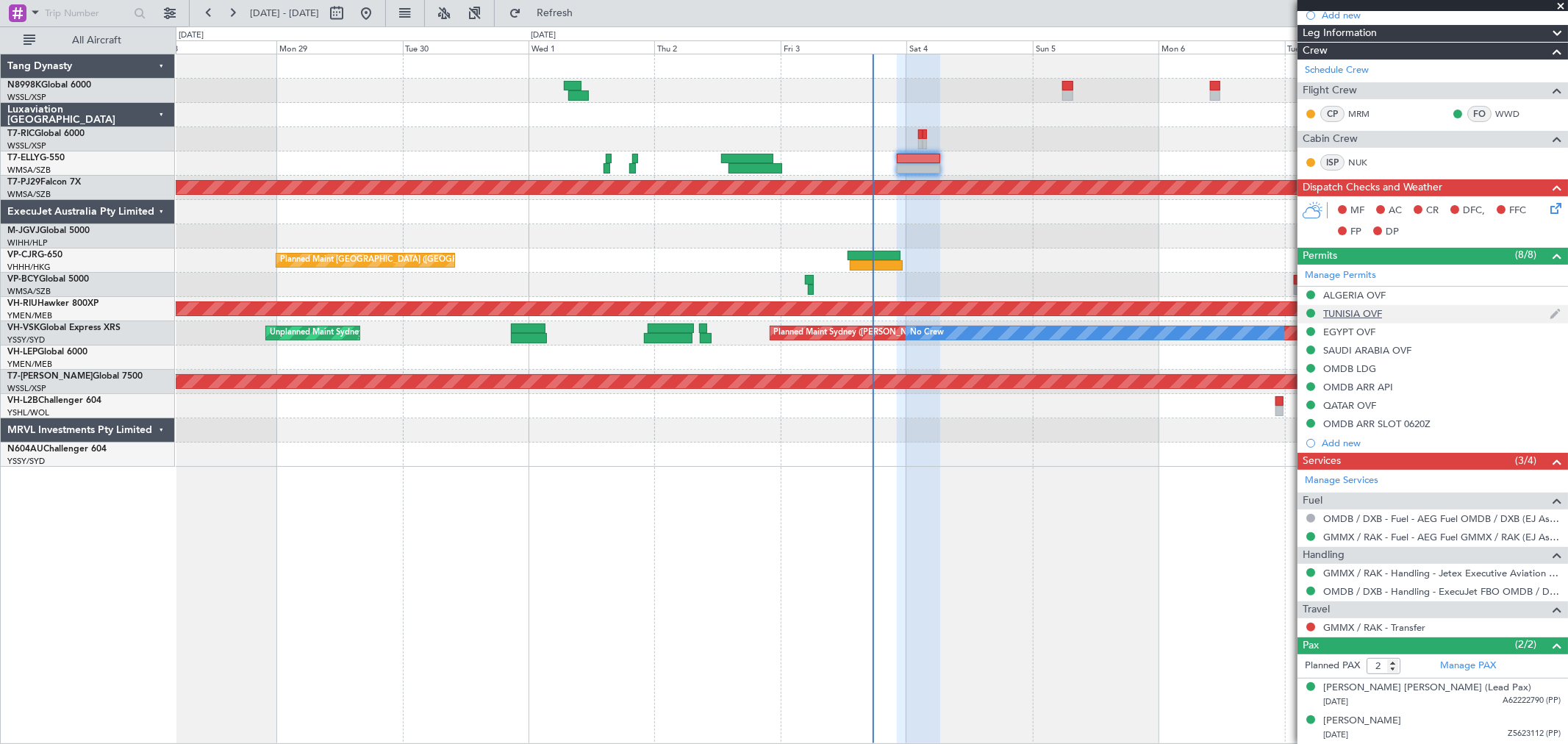
click at [1355, 317] on div "TUNISIA OVF" at bounding box center [1352, 314] width 59 height 13
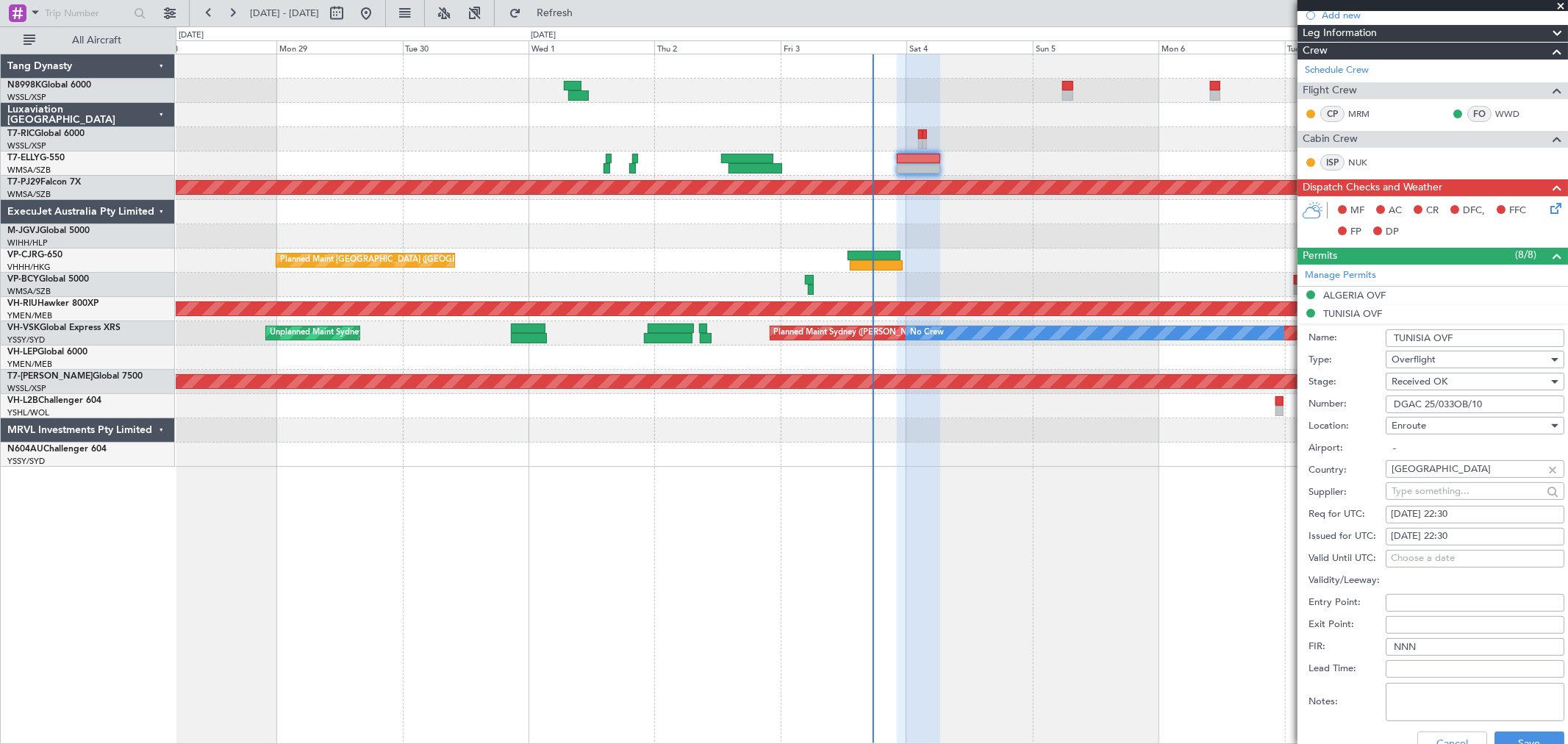
scroll to position [326, 0]
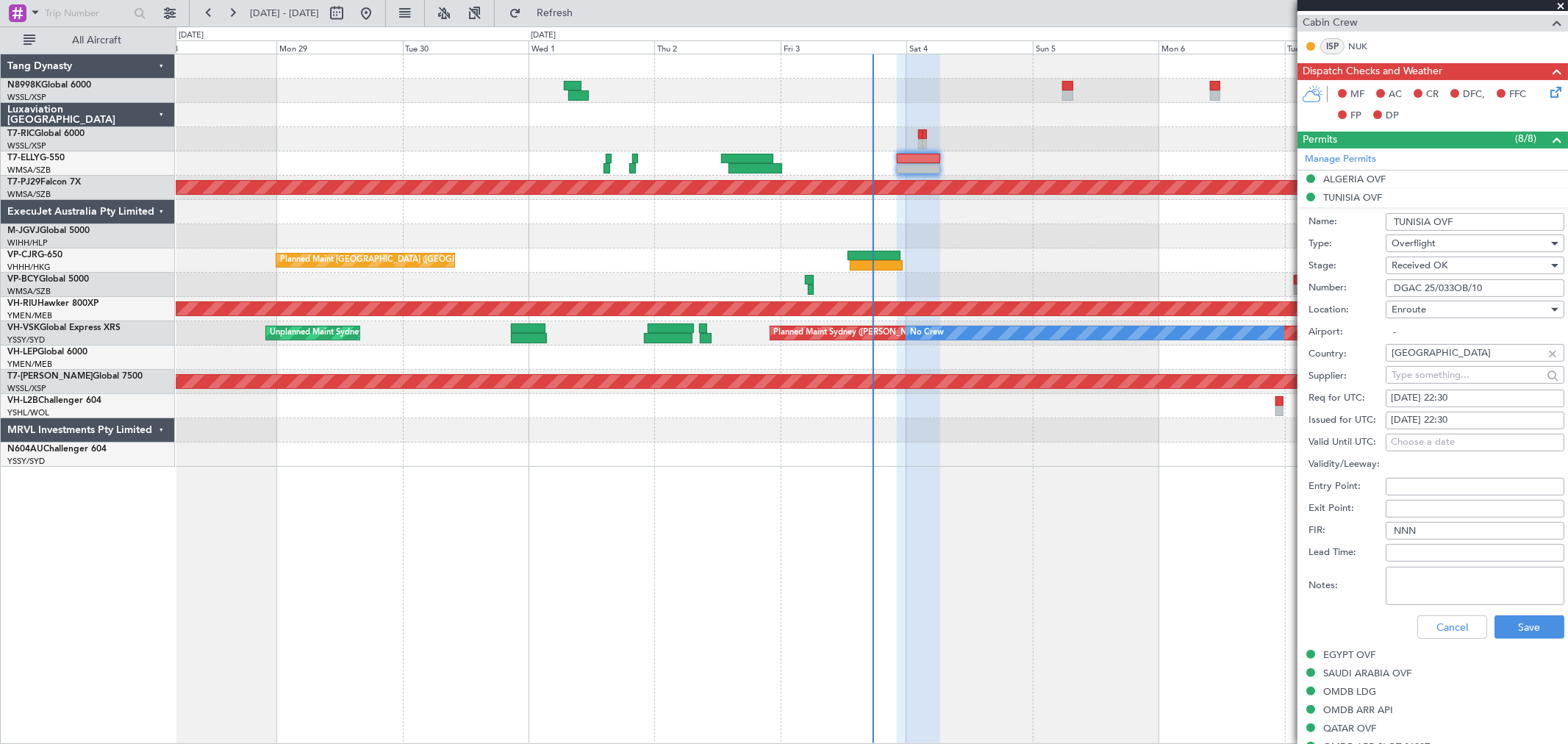
drag, startPoint x: 1473, startPoint y: 219, endPoint x: 1362, endPoint y: 218, distance: 111.0
click at [1376, 218] on div "Name: TUNISIA OVF" at bounding box center [1436, 222] width 256 height 22
drag, startPoint x: 1493, startPoint y: 290, endPoint x: 1320, endPoint y: 283, distance: 173.1
click at [1324, 283] on div "Number: DGAC 25/033OB/10" at bounding box center [1436, 288] width 256 height 22
click at [1435, 629] on button "Cancel" at bounding box center [1452, 627] width 70 height 24
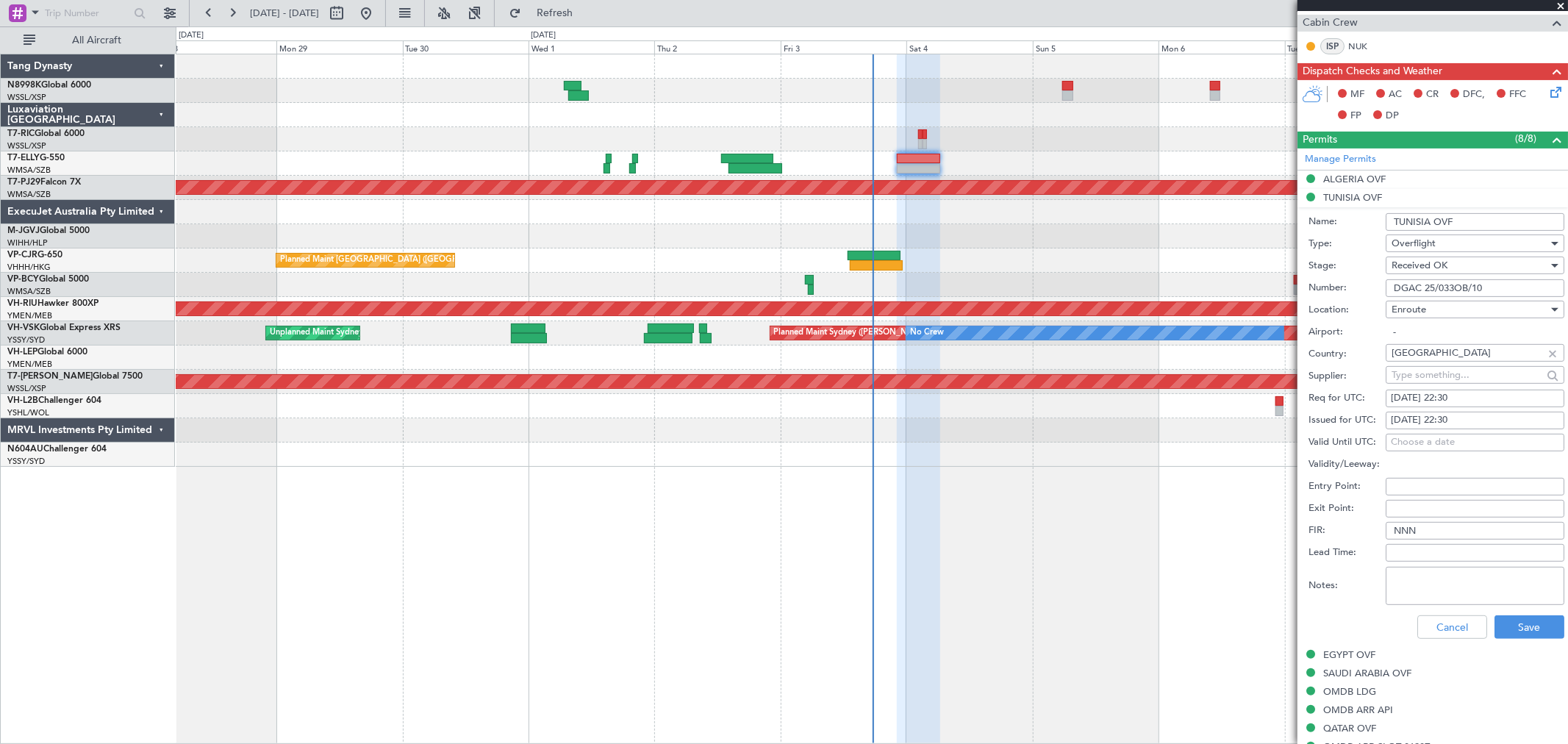
scroll to position [210, 0]
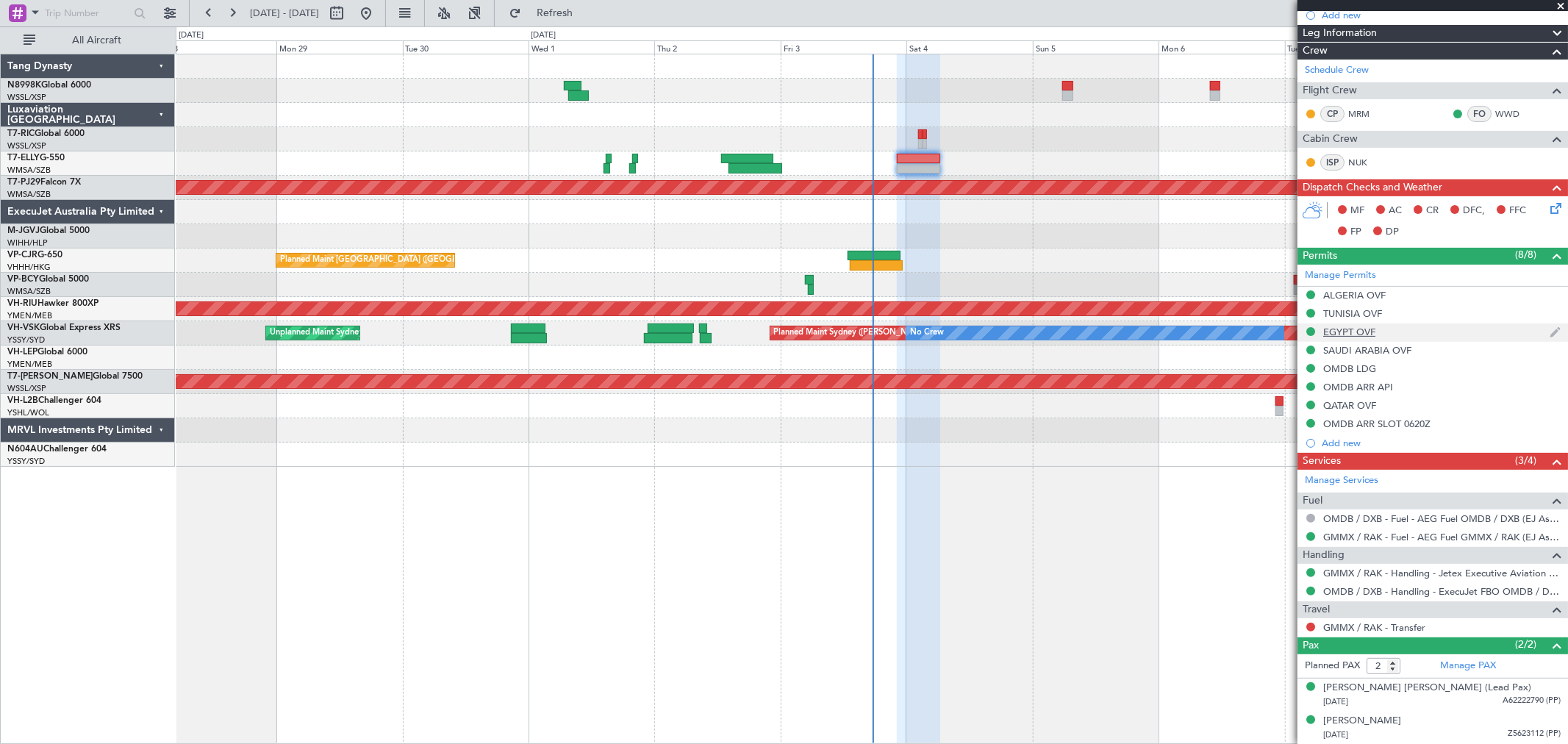
click at [1372, 329] on div "EGYPT OVF" at bounding box center [1349, 332] width 52 height 13
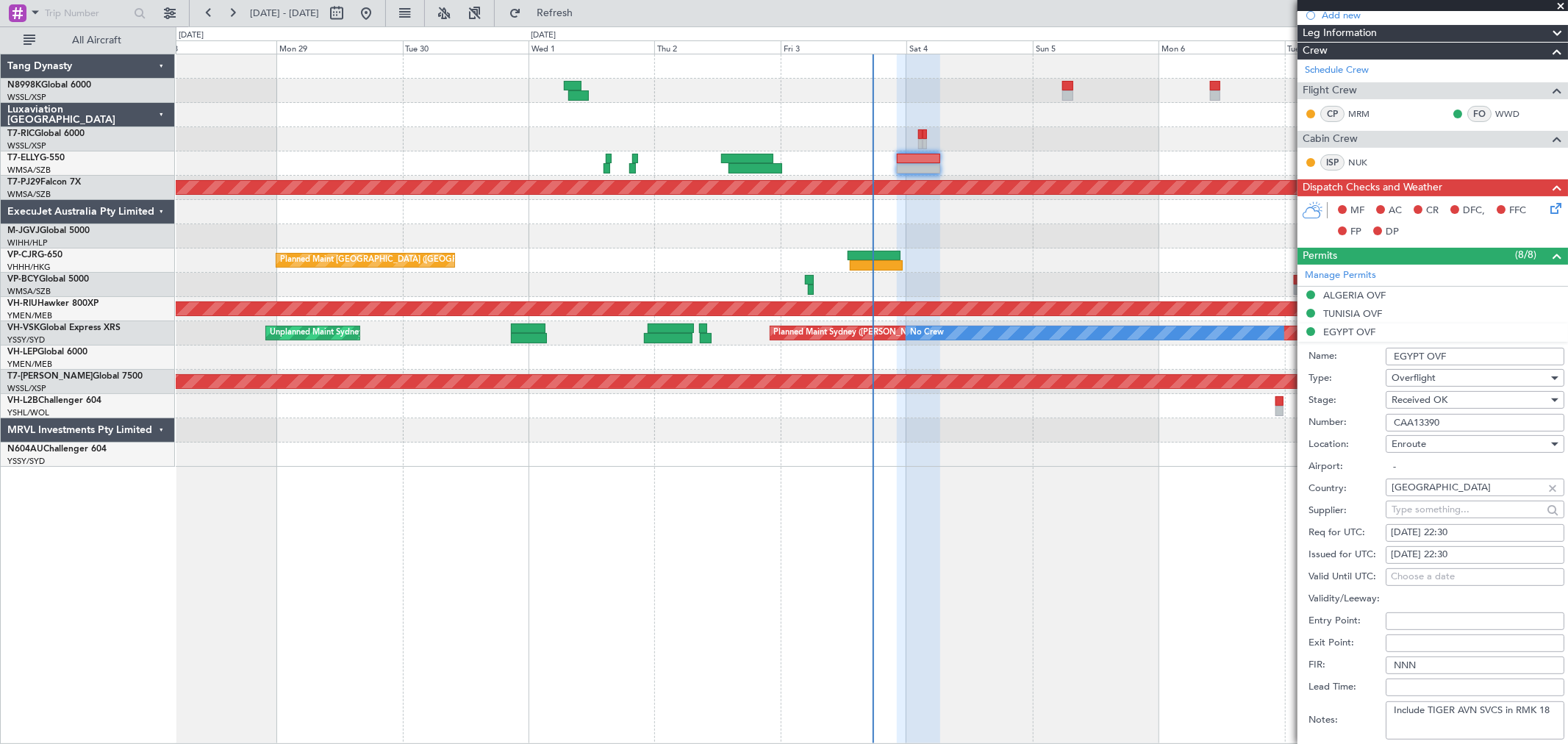
scroll to position [326, 0]
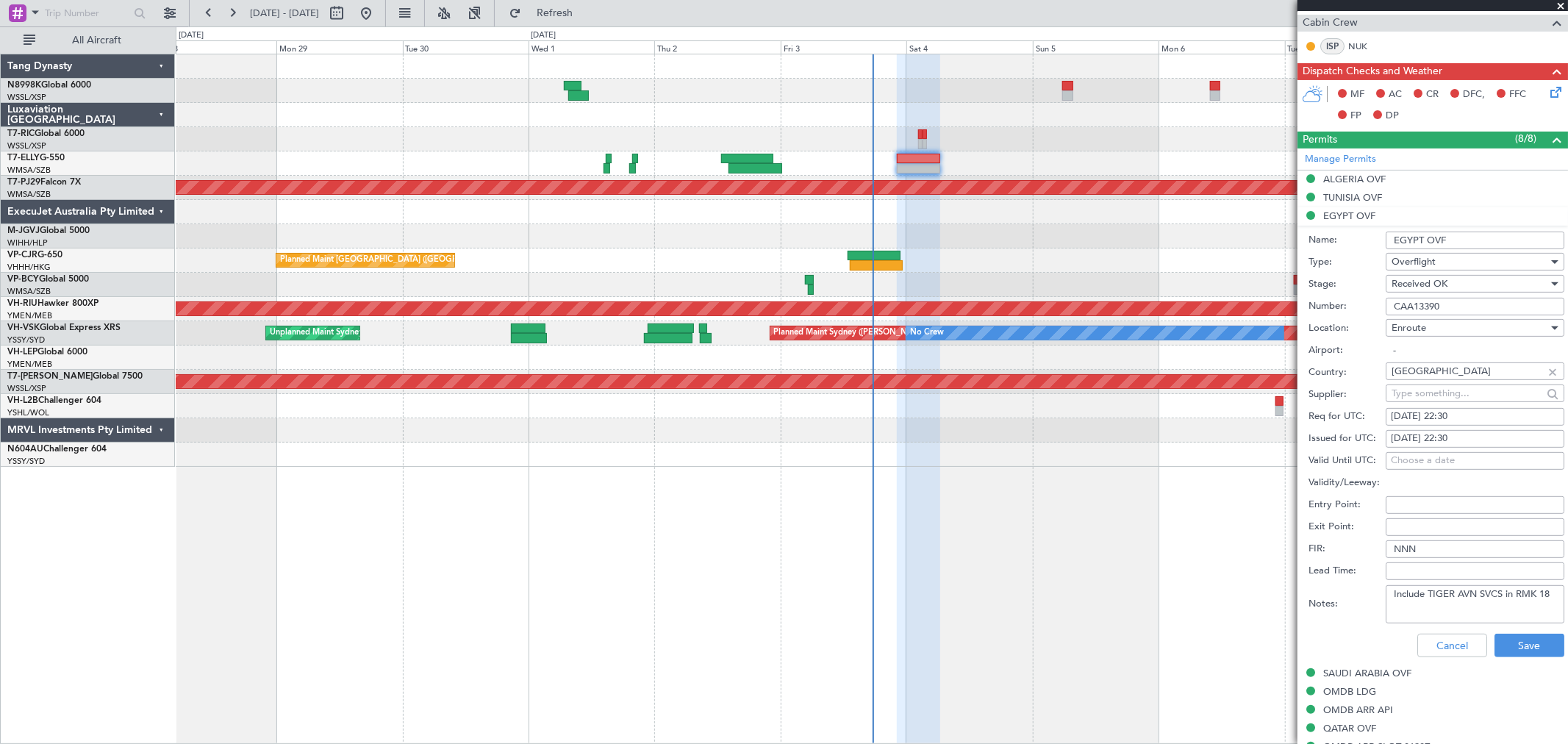
drag, startPoint x: 1463, startPoint y: 239, endPoint x: 1320, endPoint y: 245, distance: 143.1
click at [1328, 243] on div "Name: EGYPT OVF" at bounding box center [1436, 241] width 256 height 22
drag, startPoint x: 1450, startPoint y: 306, endPoint x: 1316, endPoint y: 305, distance: 134.0
click at [1319, 305] on div "Number: CAA13390" at bounding box center [1436, 306] width 256 height 22
click at [1447, 652] on button "Cancel" at bounding box center [1452, 646] width 70 height 24
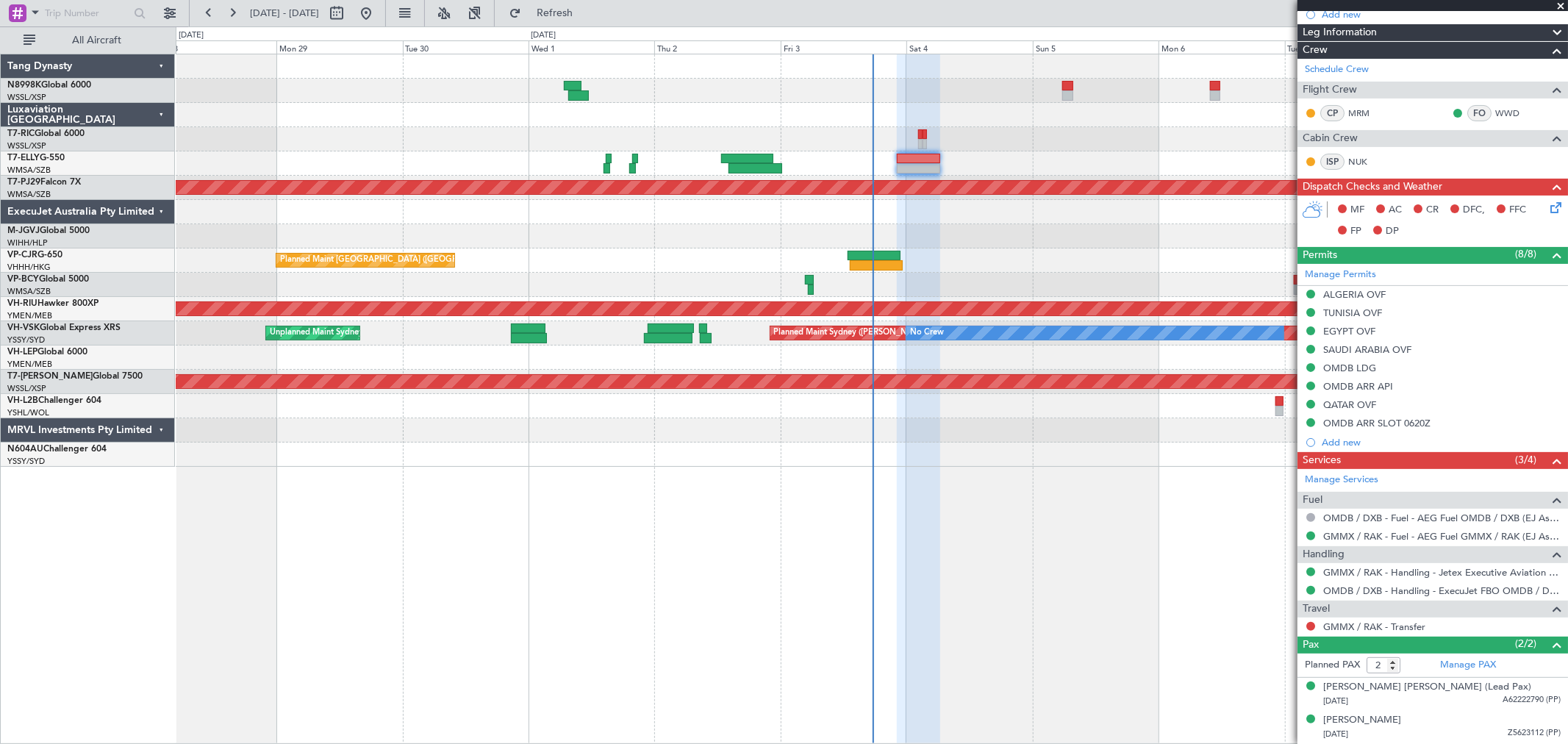
scroll to position [210, 0]
click at [1362, 351] on div "SAUDI ARABIA OVF" at bounding box center [1366, 351] width 88 height 13
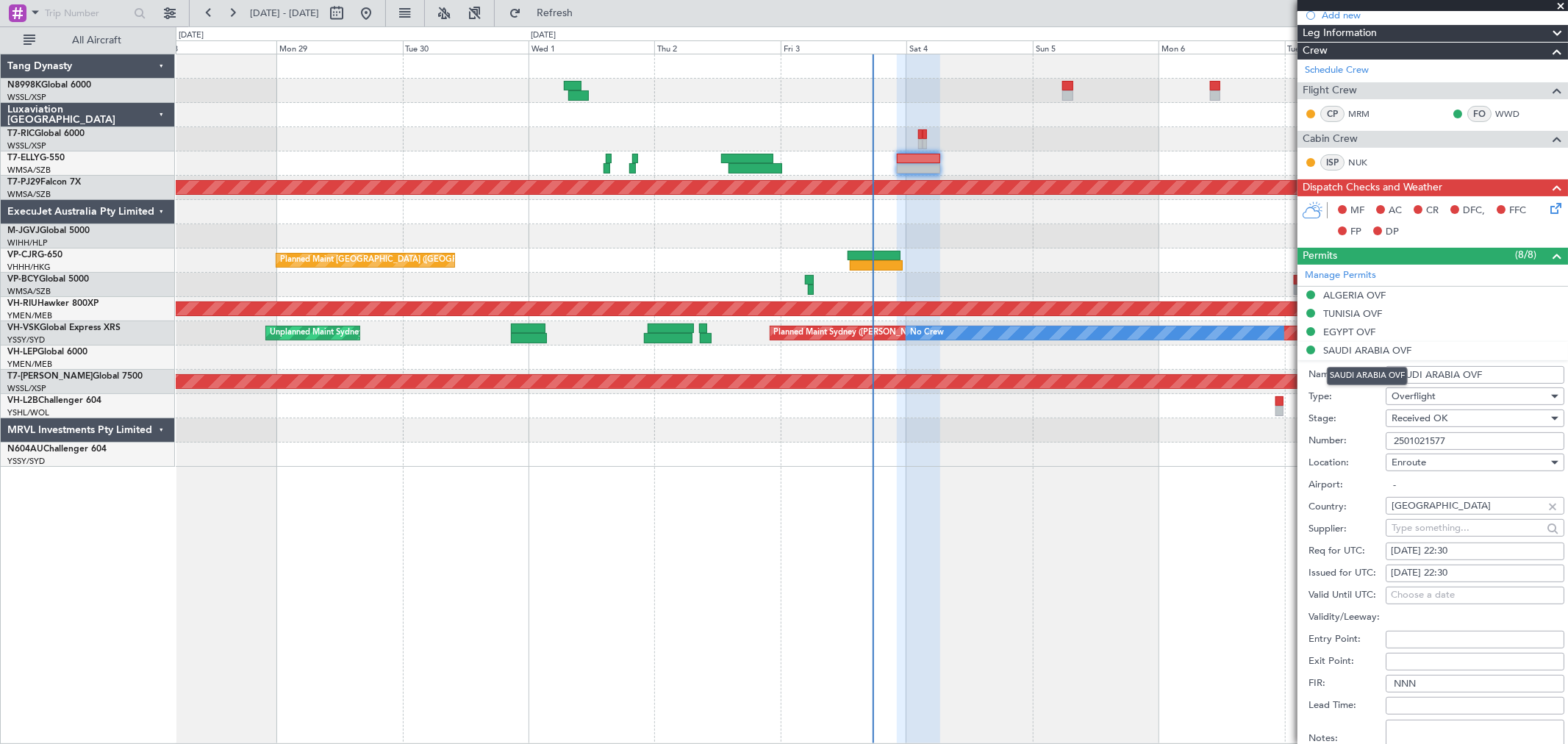
scroll to position [326, 0]
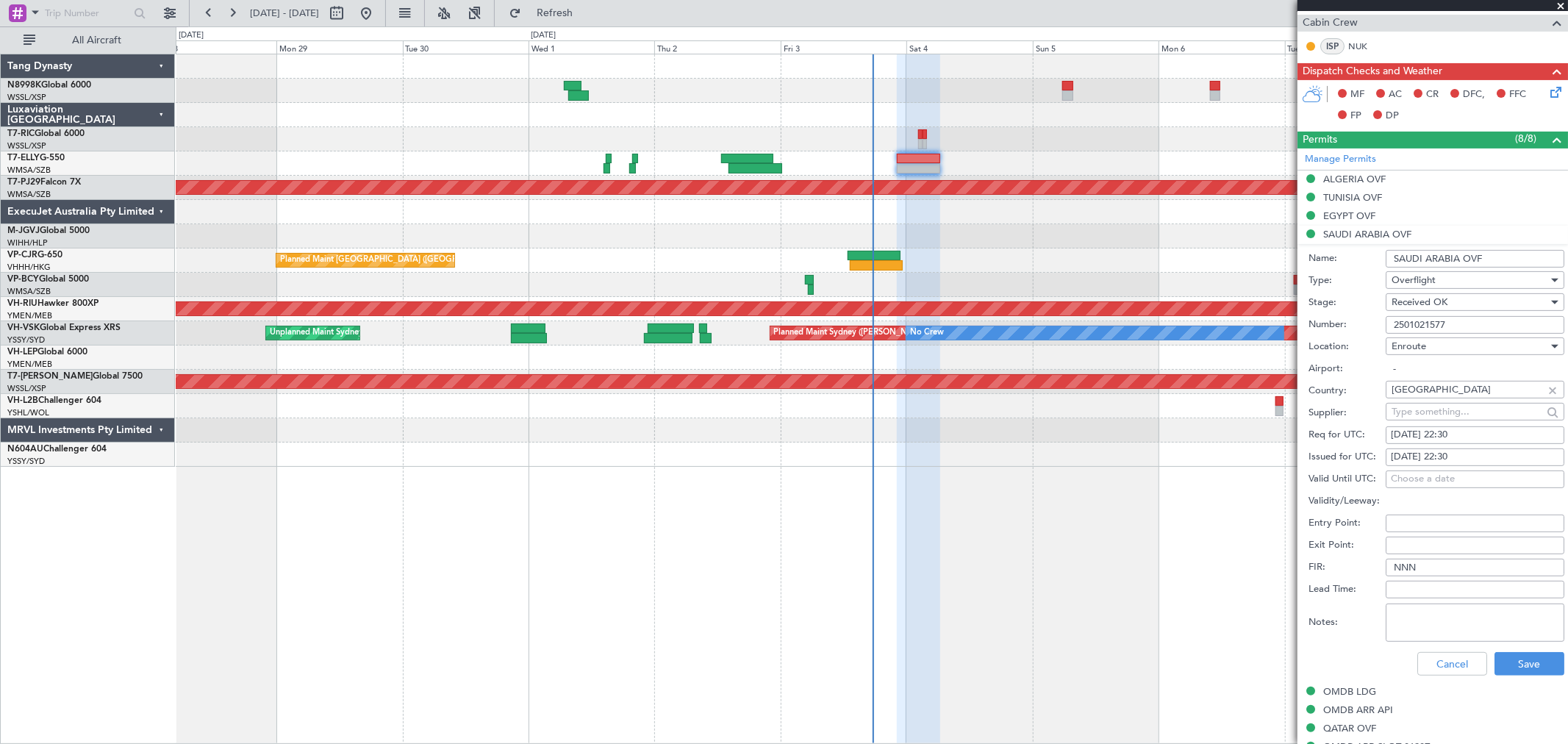
drag, startPoint x: 1494, startPoint y: 251, endPoint x: 1287, endPoint y: 253, distance: 207.0
click at [1306, 252] on form "Name: [GEOGRAPHIC_DATA] OVF Type: Overflight Stage: Received OK Number: 2501021…" at bounding box center [1432, 464] width 271 height 439
drag, startPoint x: 1457, startPoint y: 325, endPoint x: 1323, endPoint y: 326, distance: 134.0
click at [1324, 326] on div "Number: 2501021577" at bounding box center [1436, 326] width 256 height 22
click at [1435, 665] on button "Cancel" at bounding box center [1452, 665] width 70 height 24
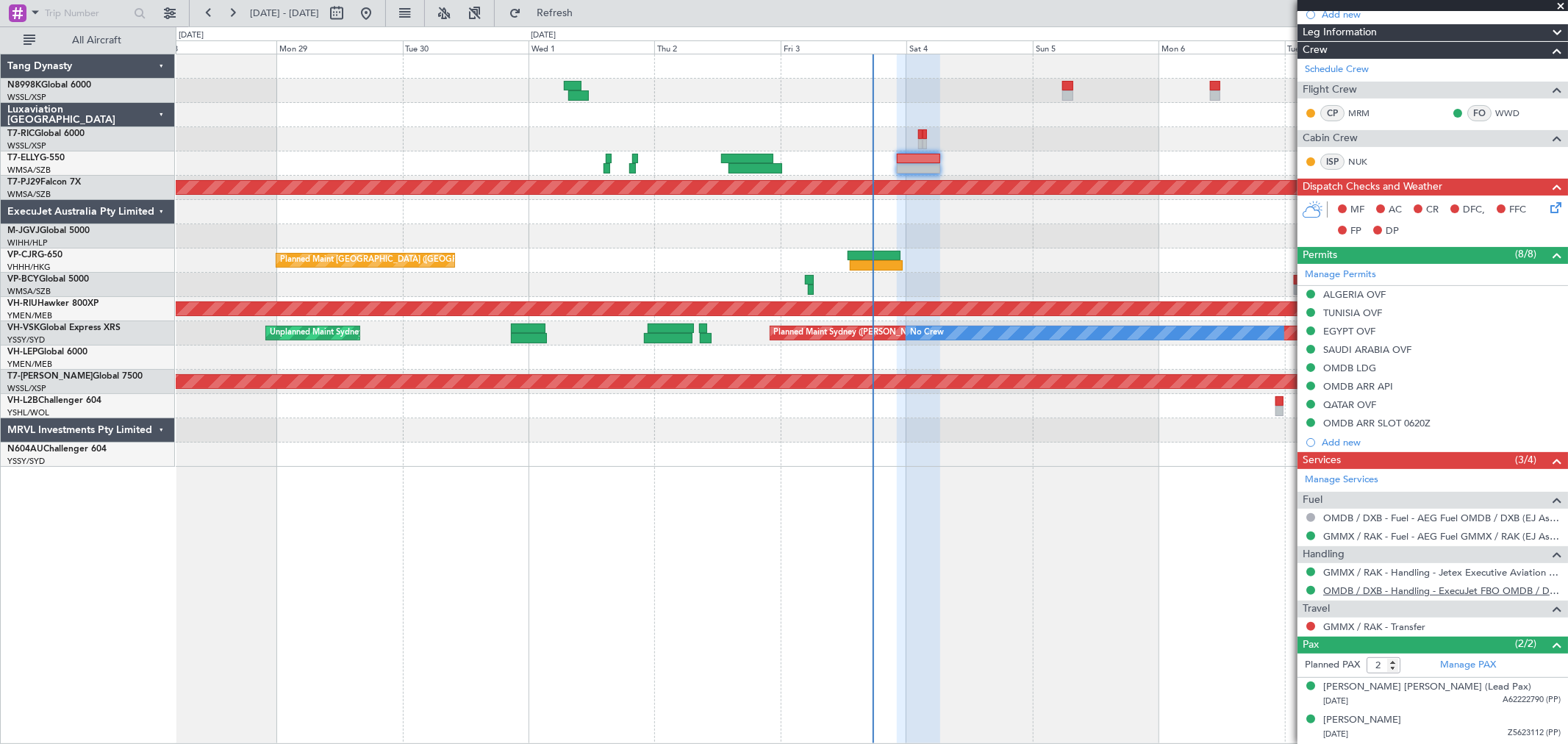
scroll to position [210, 0]
click at [1340, 399] on div "QATAR OVF" at bounding box center [1349, 406] width 53 height 13
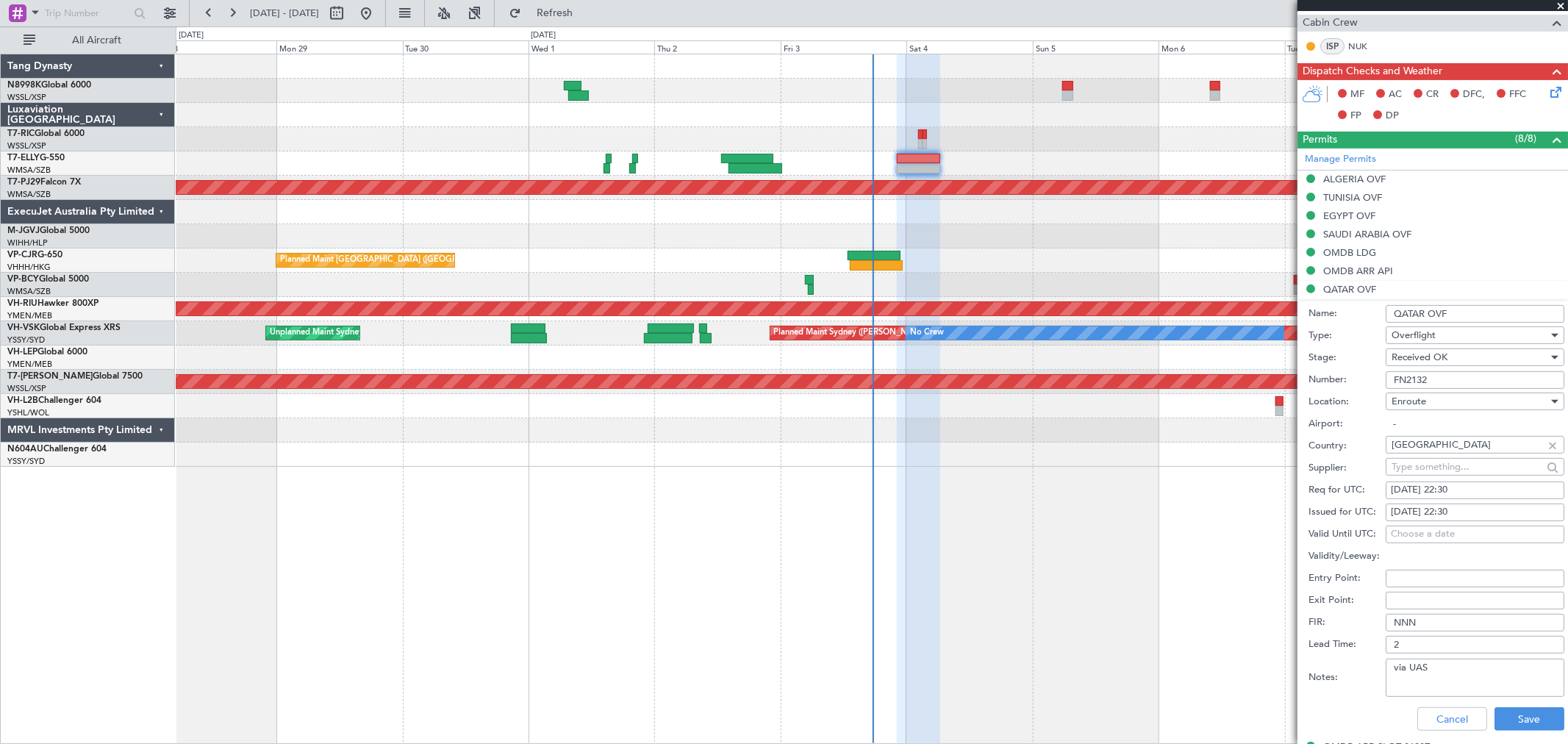
drag, startPoint x: 1474, startPoint y: 310, endPoint x: 1311, endPoint y: 313, distance: 163.0
click at [1316, 309] on div "Name: QATAR OVF" at bounding box center [1436, 314] width 256 height 22
drag, startPoint x: 1432, startPoint y: 383, endPoint x: 1353, endPoint y: 384, distance: 79.0
click at [1355, 384] on div "Number: FN2132" at bounding box center [1436, 380] width 256 height 22
click at [1428, 707] on button "Cancel" at bounding box center [1452, 719] width 70 height 24
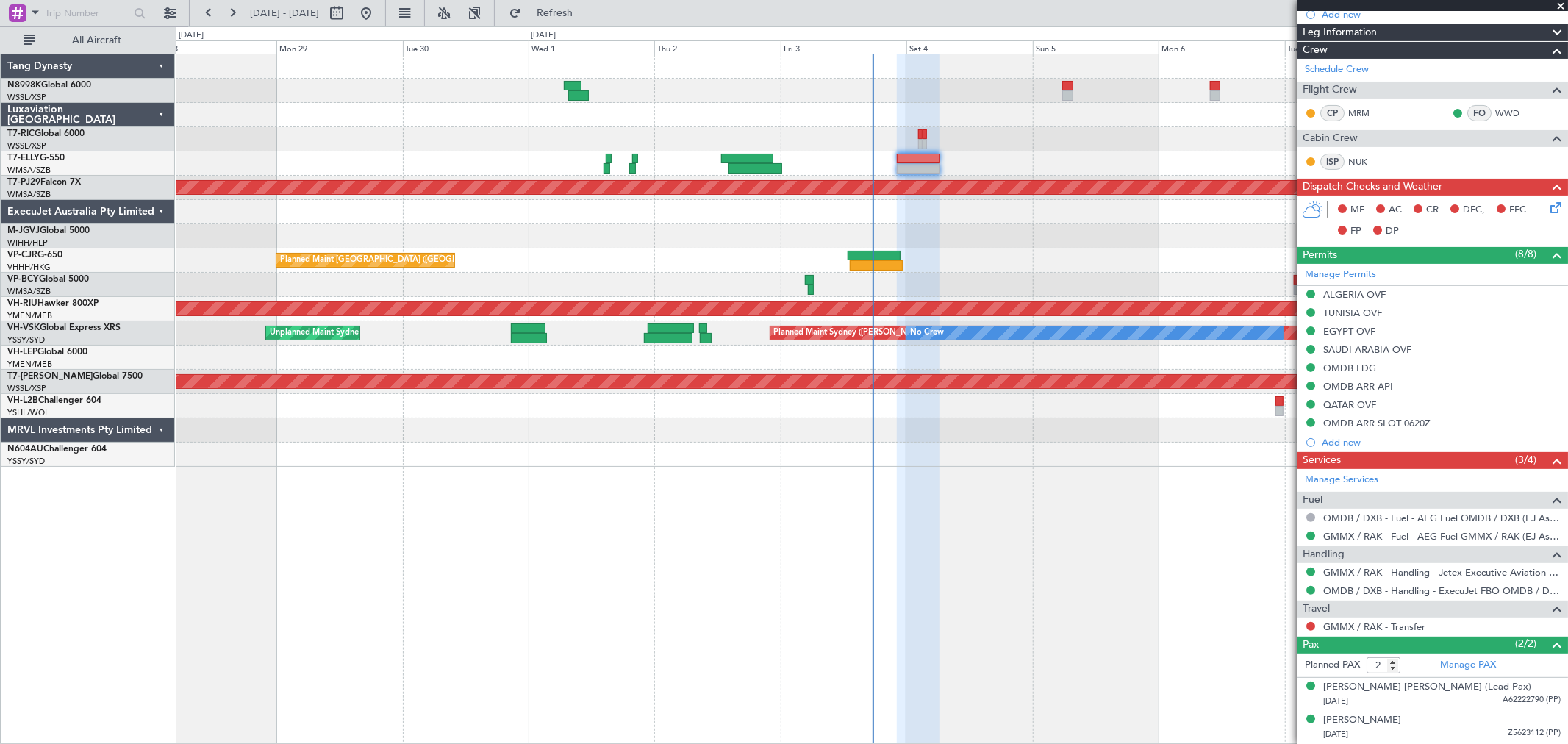
scroll to position [210, 0]
click at [1353, 369] on div "SAUDI ARABIA OVF" at bounding box center [1367, 376] width 81 height 18
click at [1341, 363] on div "OMDB LDG" at bounding box center [1349, 369] width 53 height 13
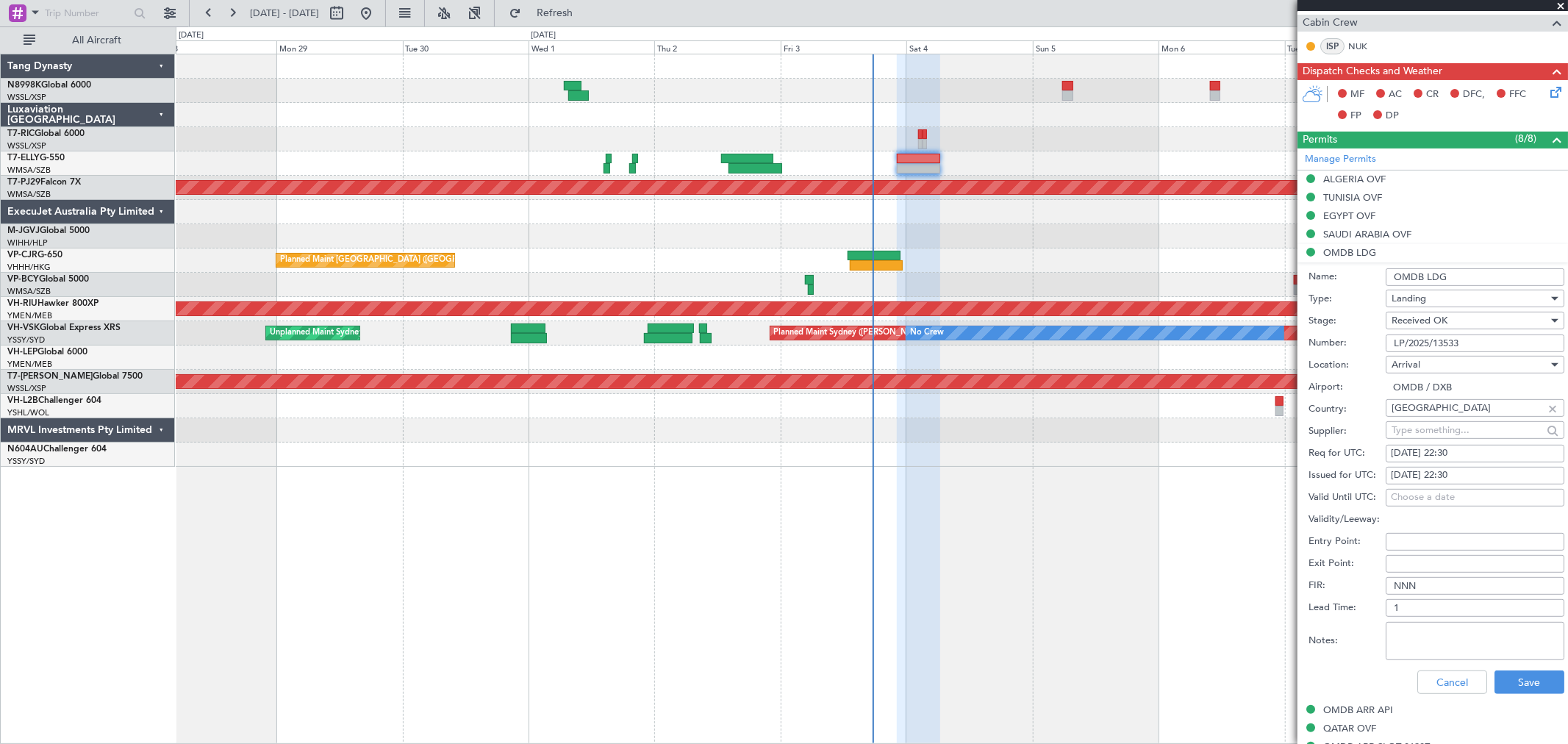
drag, startPoint x: 1466, startPoint y: 278, endPoint x: 1334, endPoint y: 280, distance: 132.0
click at [1358, 277] on div "Name: OMDB LDG" at bounding box center [1436, 277] width 256 height 22
drag, startPoint x: 1469, startPoint y: 346, endPoint x: 1299, endPoint y: 351, distance: 170.1
click at [1316, 348] on div "Number: LP/2025/13533" at bounding box center [1436, 344] width 256 height 22
click at [1437, 684] on button "Cancel" at bounding box center [1452, 683] width 70 height 24
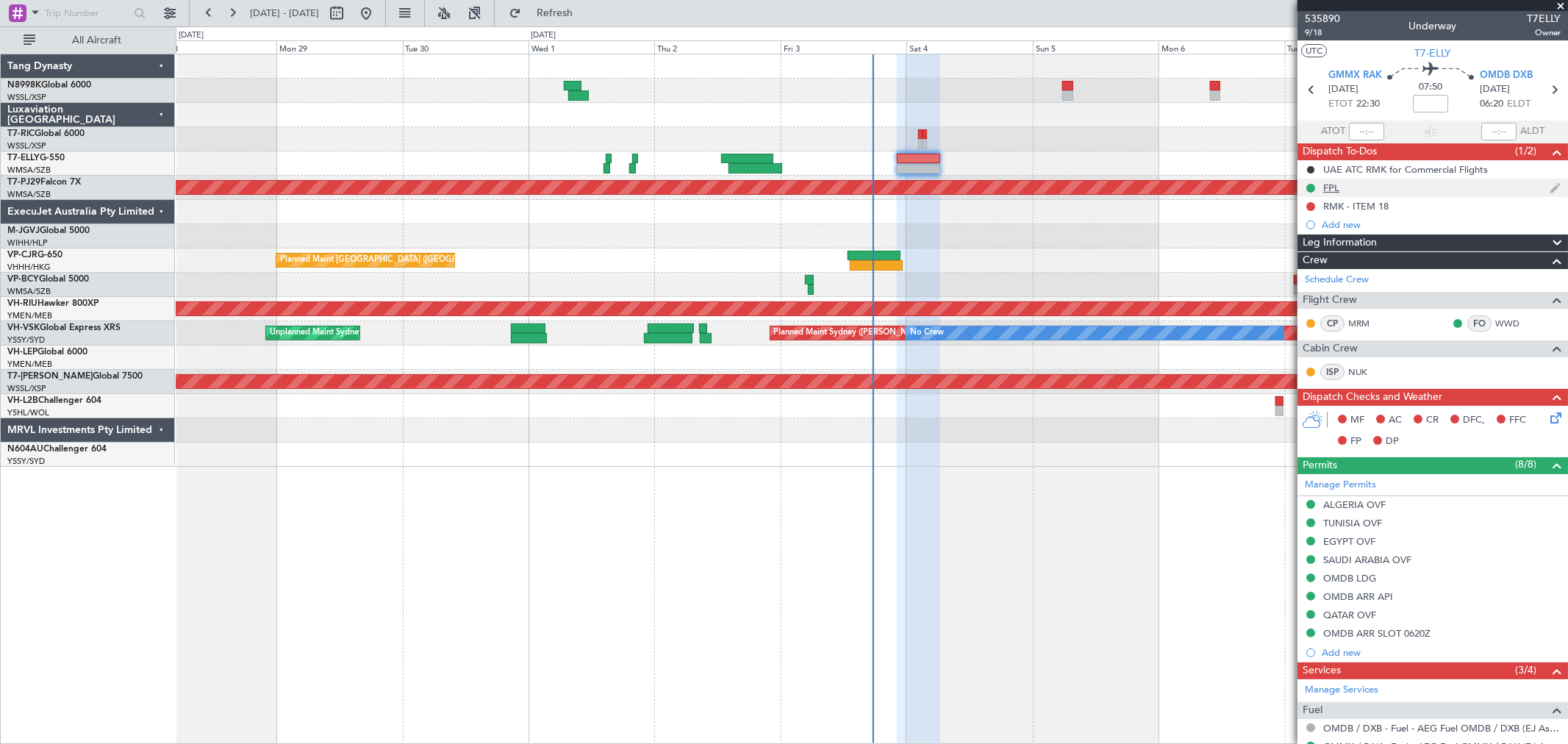
scroll to position [0, 0]
click at [1347, 204] on mat-tooltip-component "FPL" at bounding box center [1332, 214] width 40 height 39
click at [1360, 206] on div "RMK - ITEM 18" at bounding box center [1355, 207] width 65 height 13
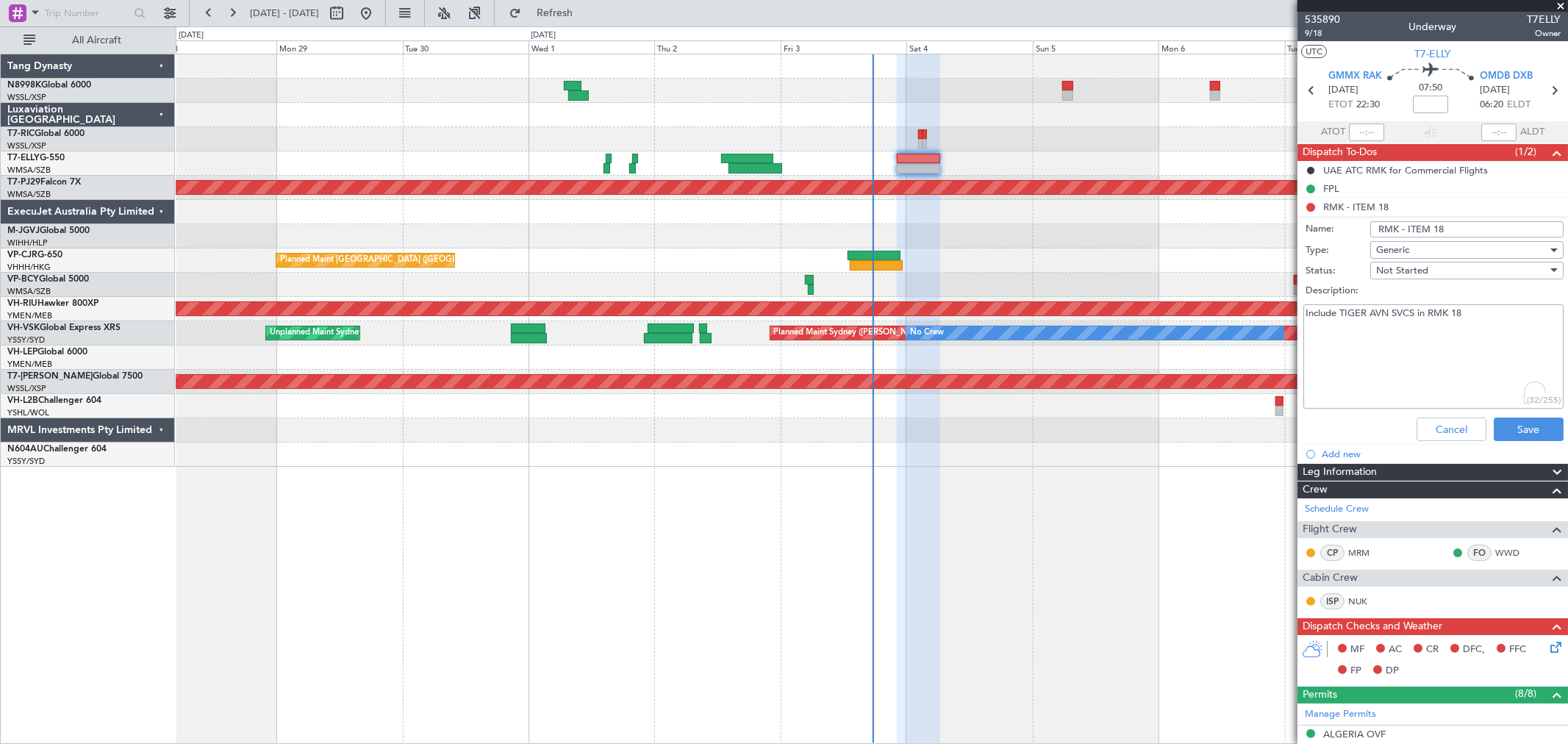
drag, startPoint x: 1339, startPoint y: 310, endPoint x: 1417, endPoint y: 312, distance: 78.0
click at [1417, 312] on textarea "Include TIGER AVN SVCS in RMK 18" at bounding box center [1433, 357] width 260 height 105
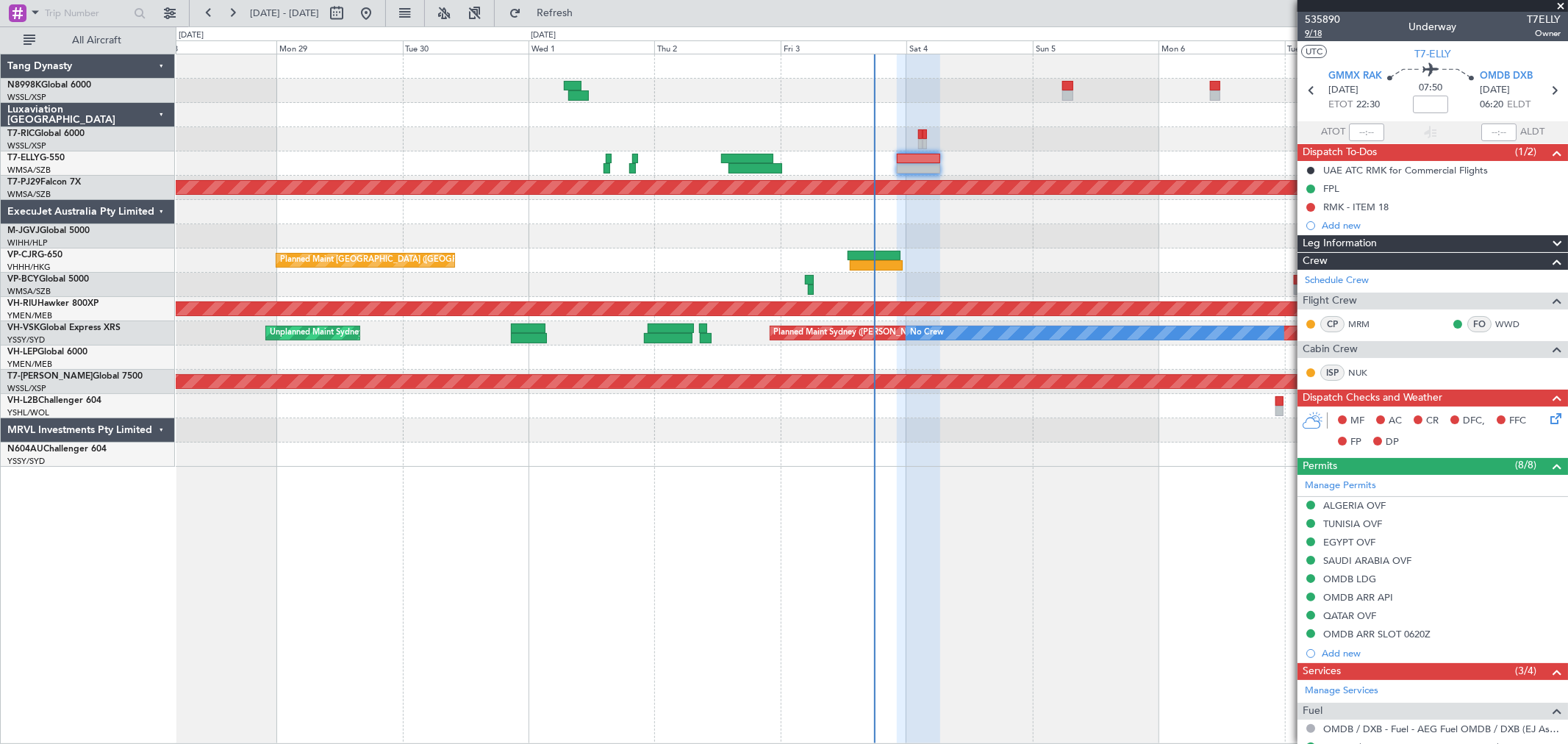
click at [1310, 33] on span "9/18" at bounding box center [1322, 33] width 35 height 13
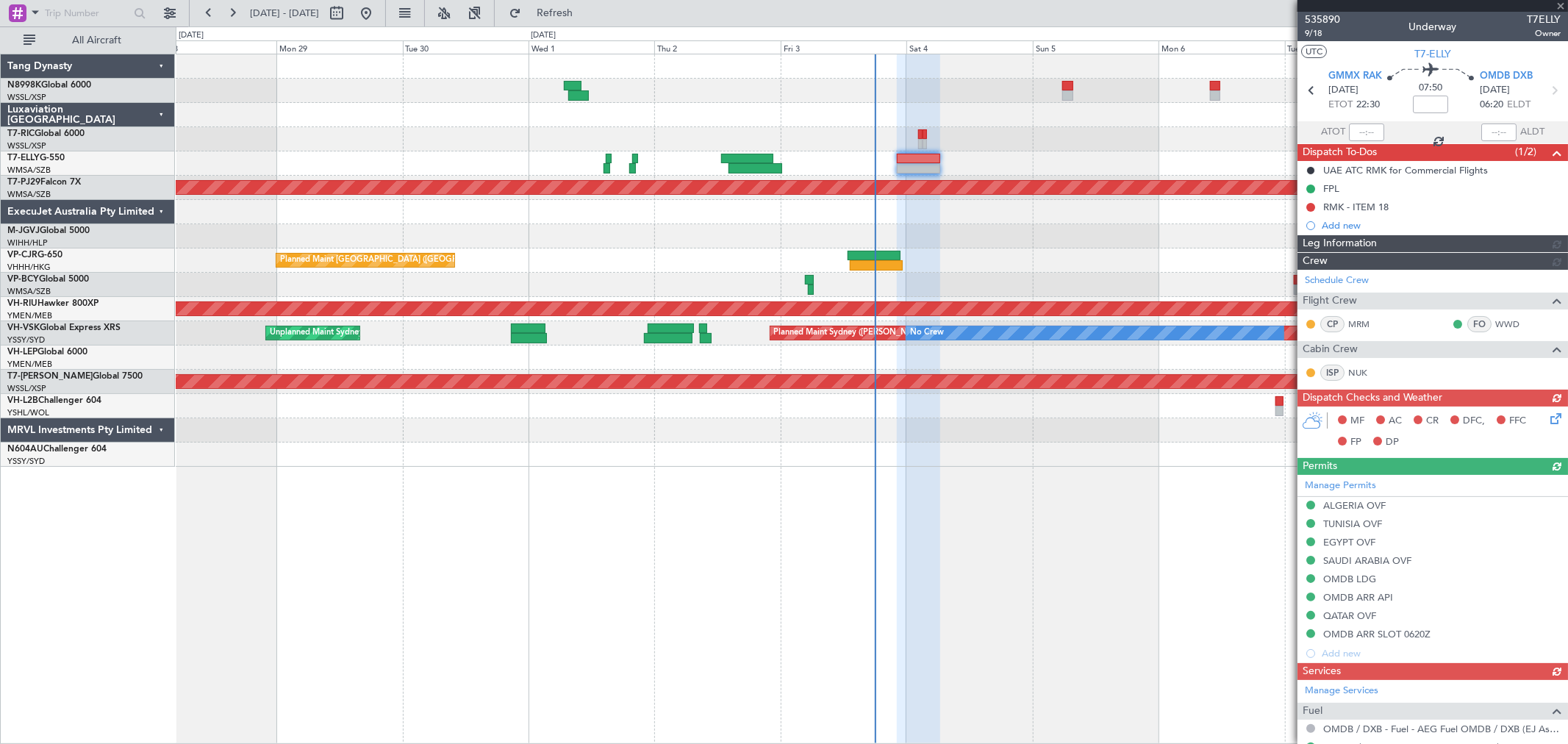
type input "[PERSON_NAME] (KYA)"
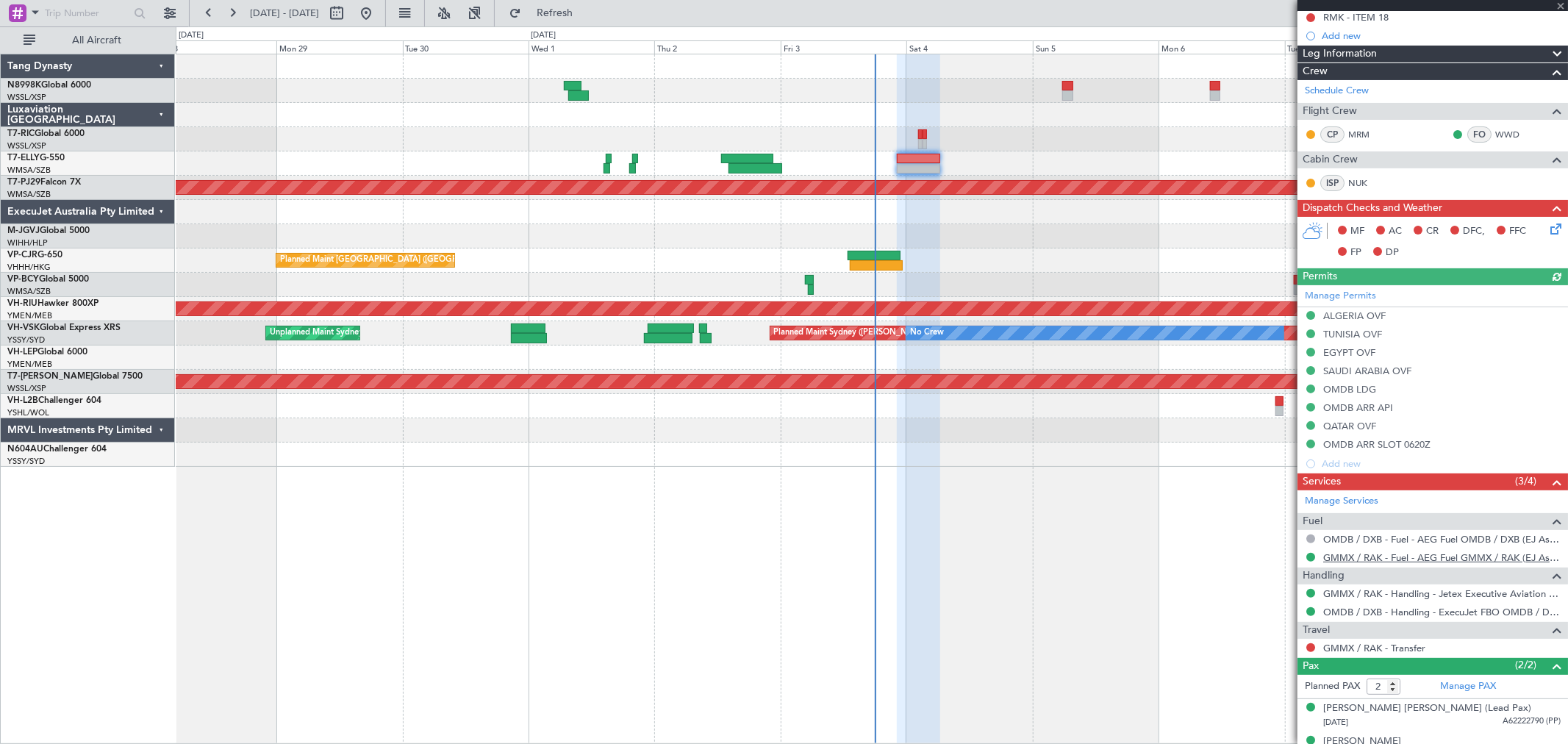
scroll to position [210, 0]
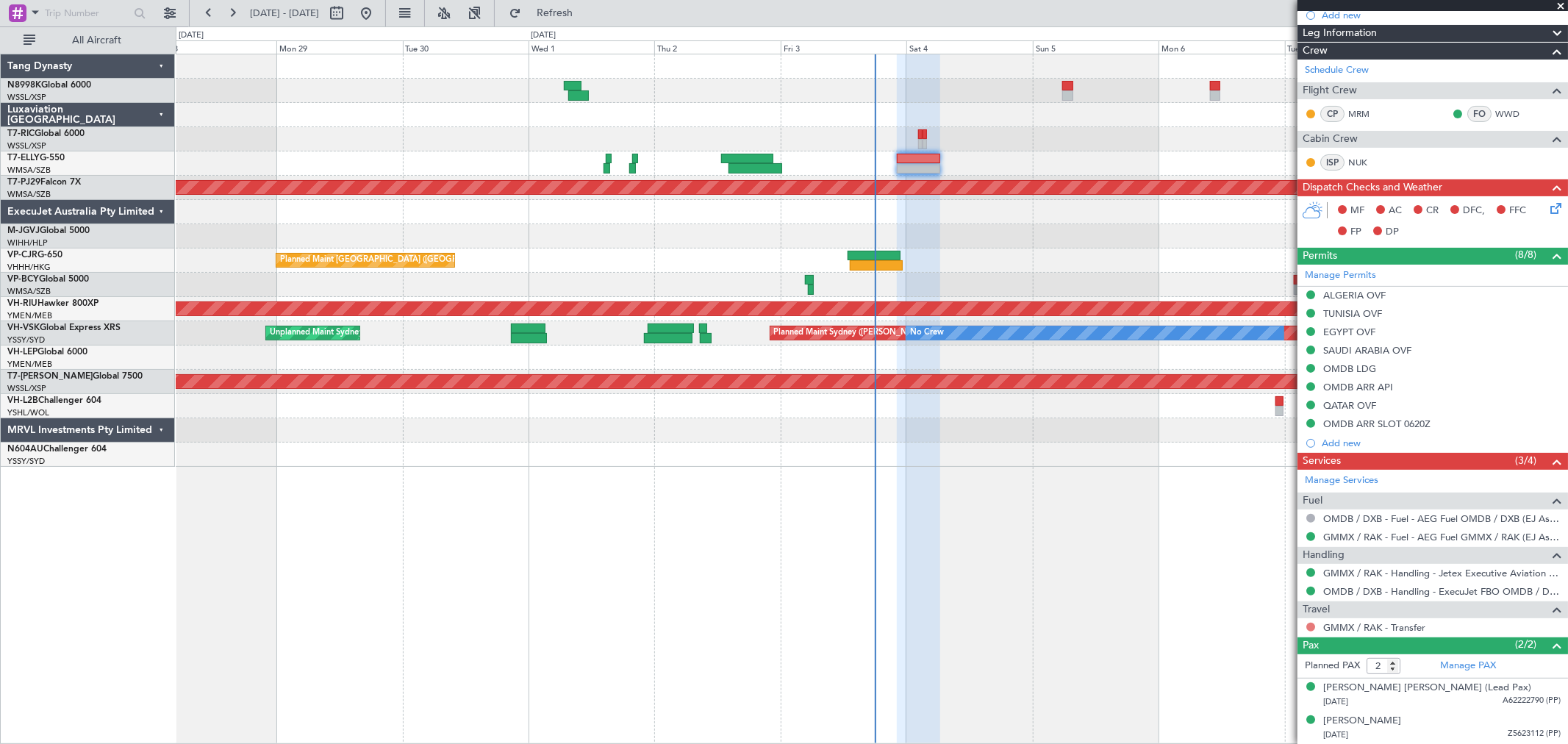
click at [1310, 628] on button at bounding box center [1310, 627] width 9 height 9
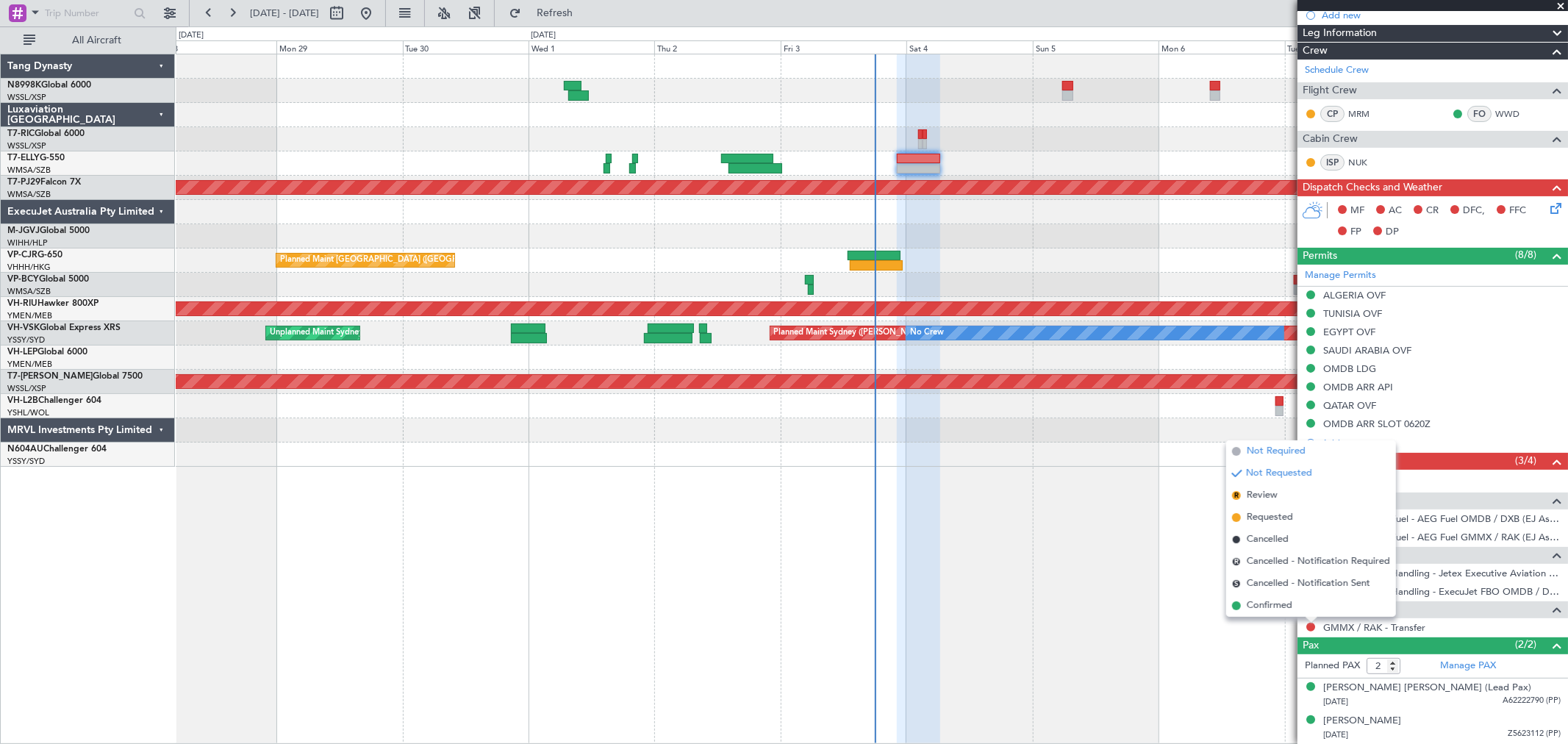
click at [1279, 447] on span "Not Required" at bounding box center [1276, 452] width 59 height 15
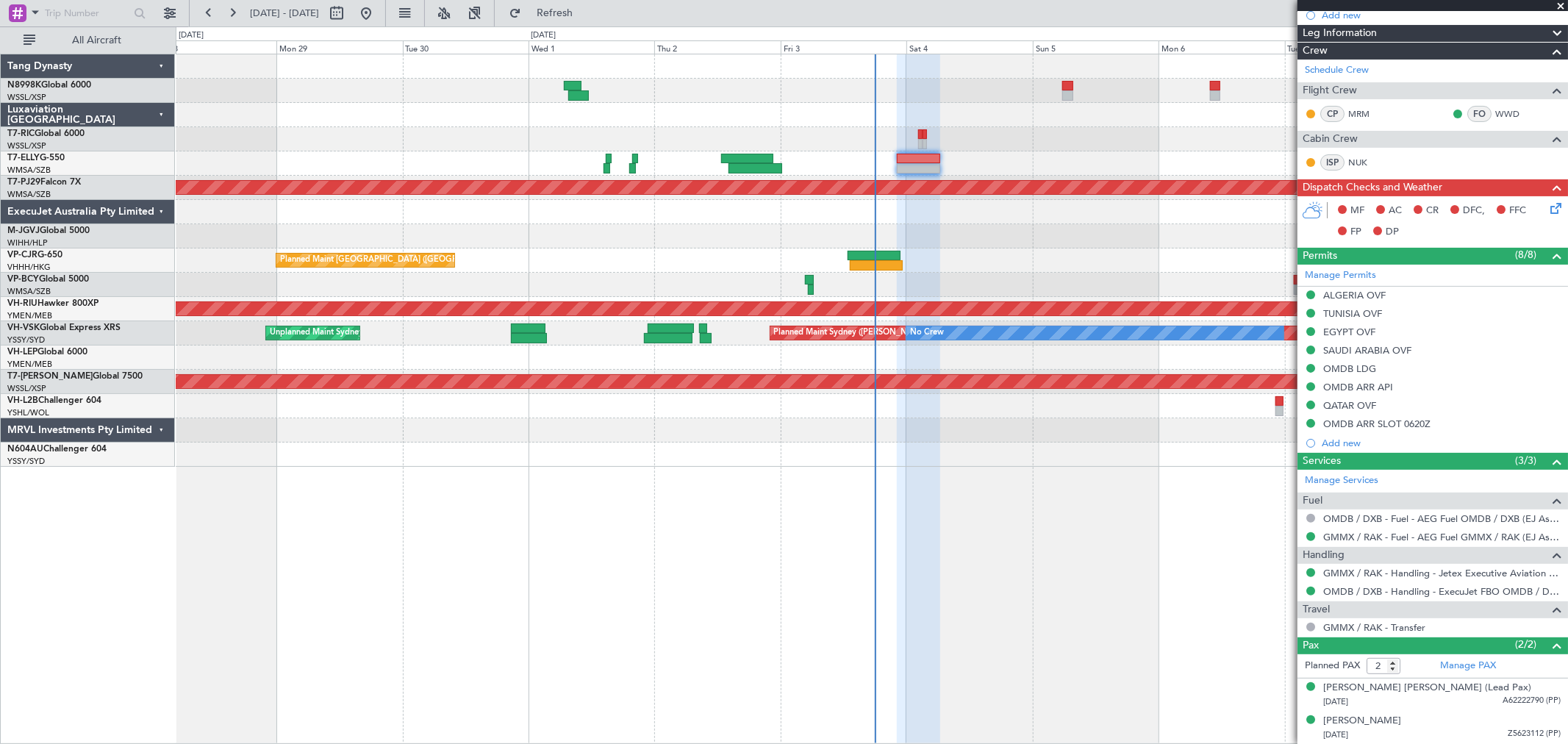
scroll to position [0, 0]
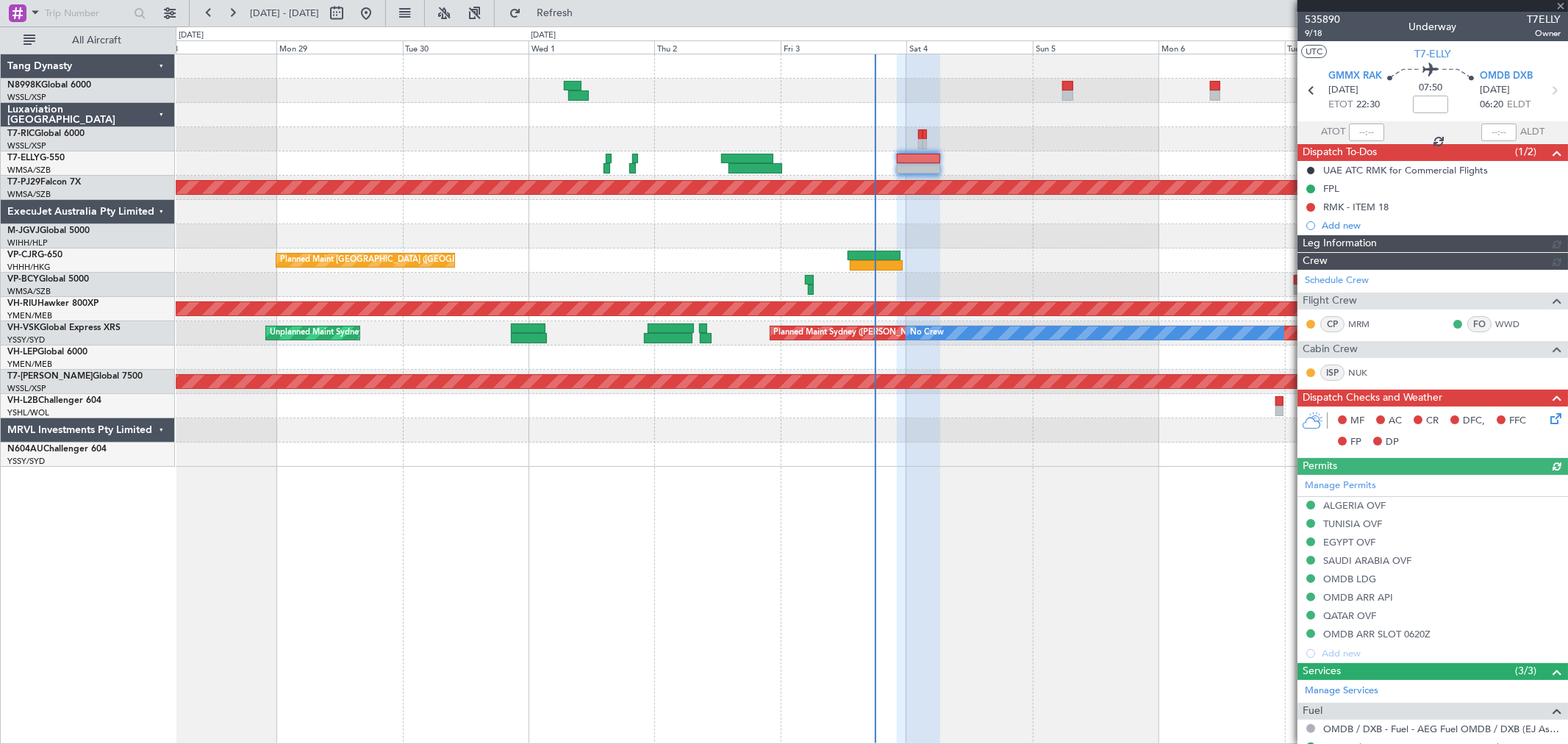
type input "[PERSON_NAME] (KYA)"
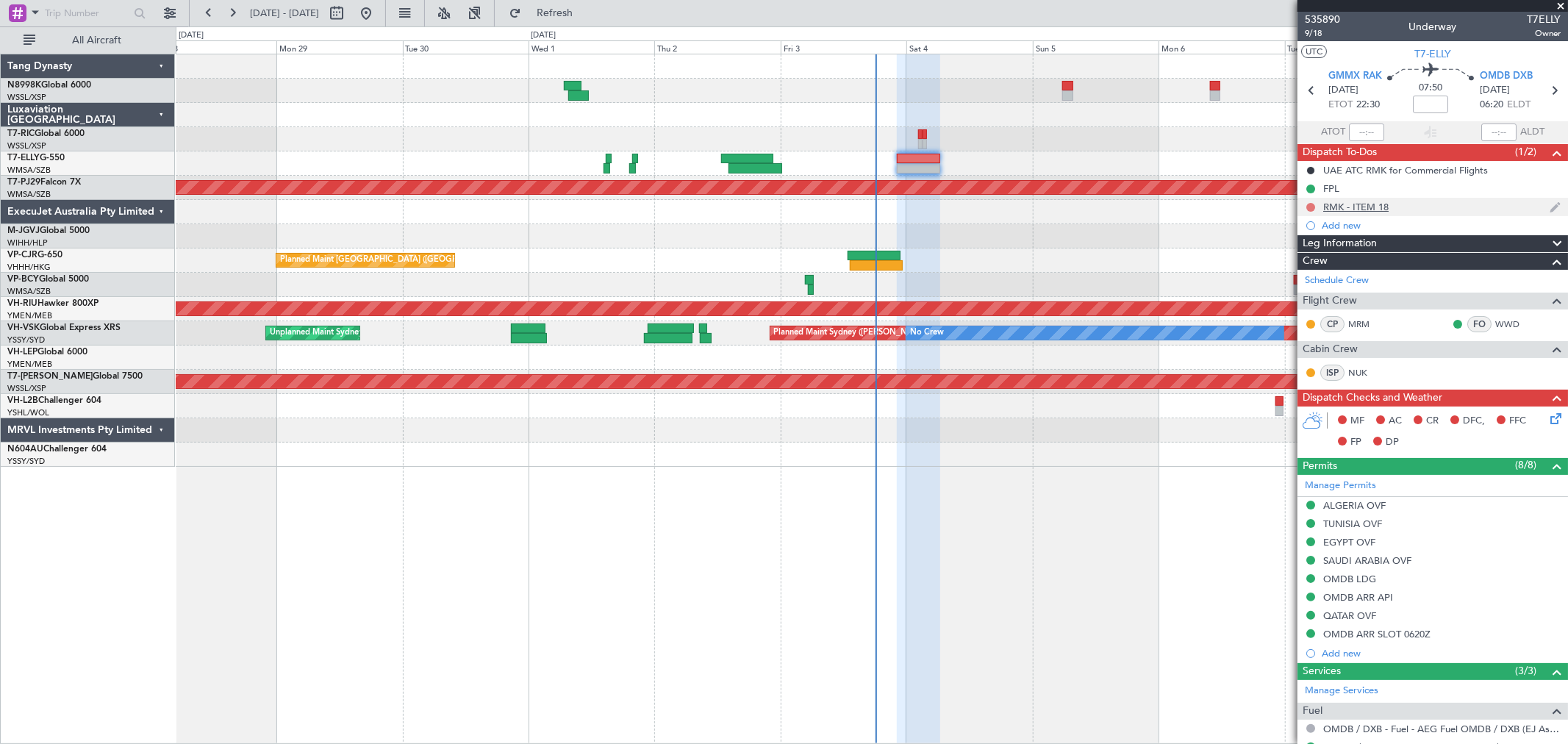
click at [1312, 205] on button at bounding box center [1310, 207] width 9 height 9
click at [1291, 268] on li "Completed" at bounding box center [1312, 272] width 78 height 22
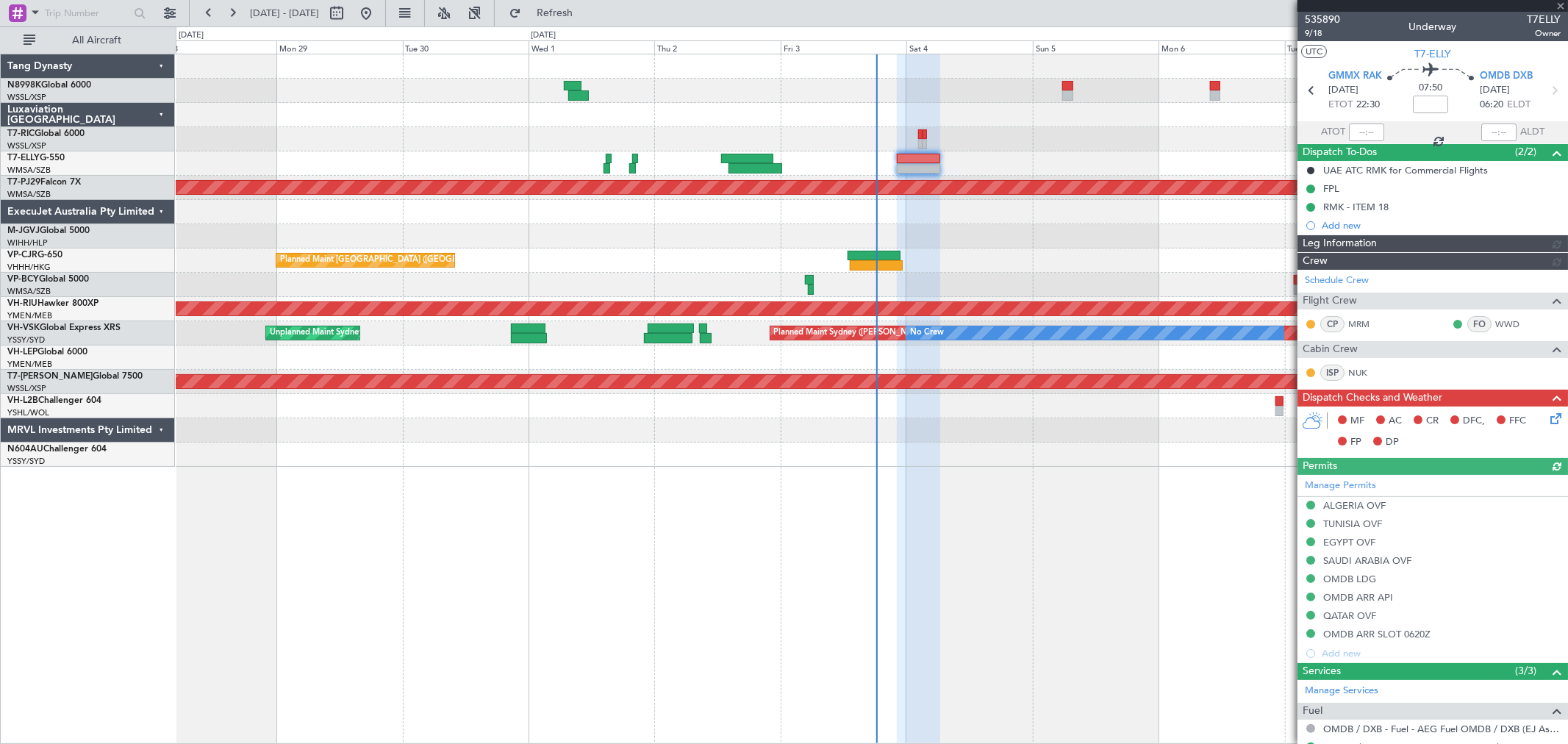
type input "[PERSON_NAME] (KYA)"
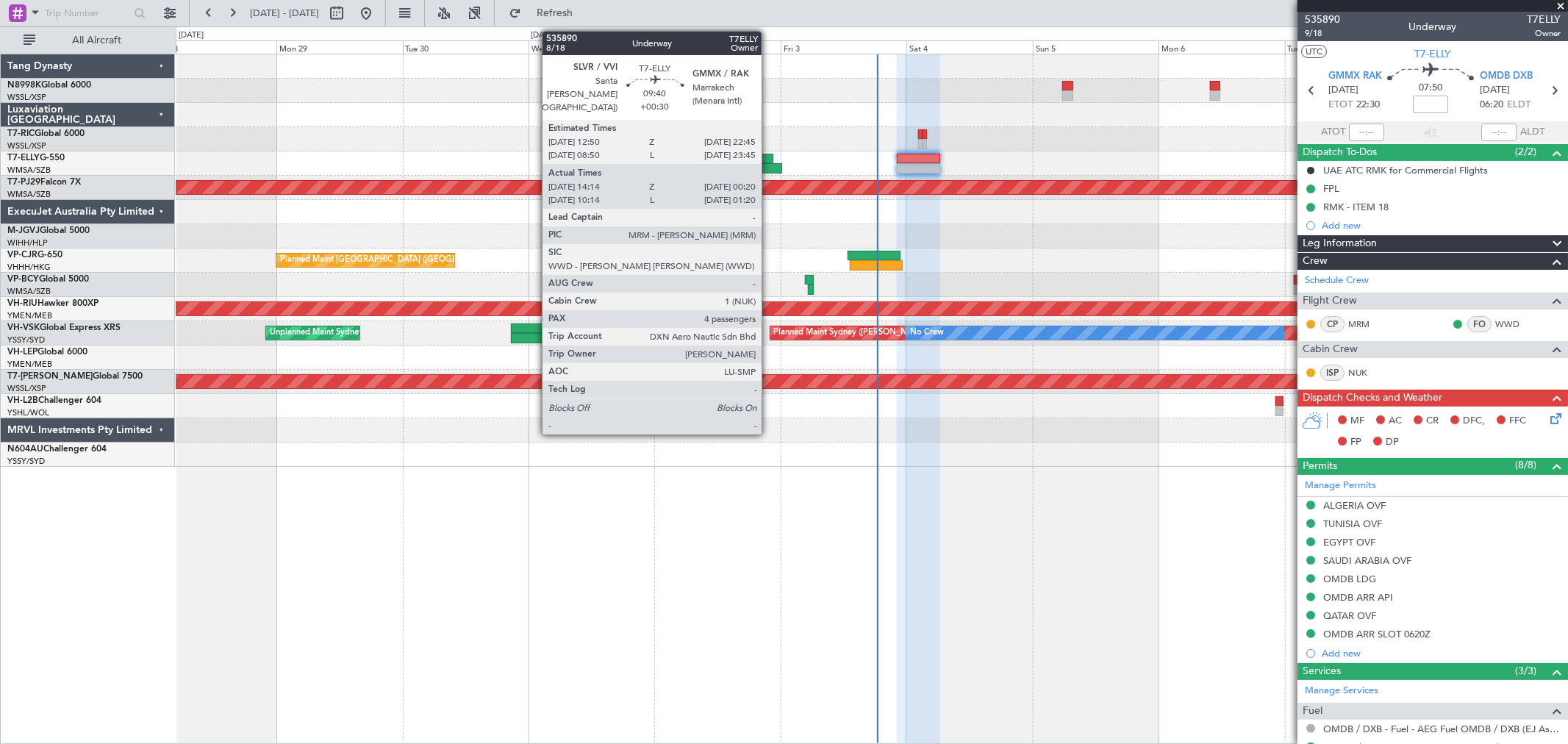
click at [763, 164] on div at bounding box center [755, 168] width 54 height 10
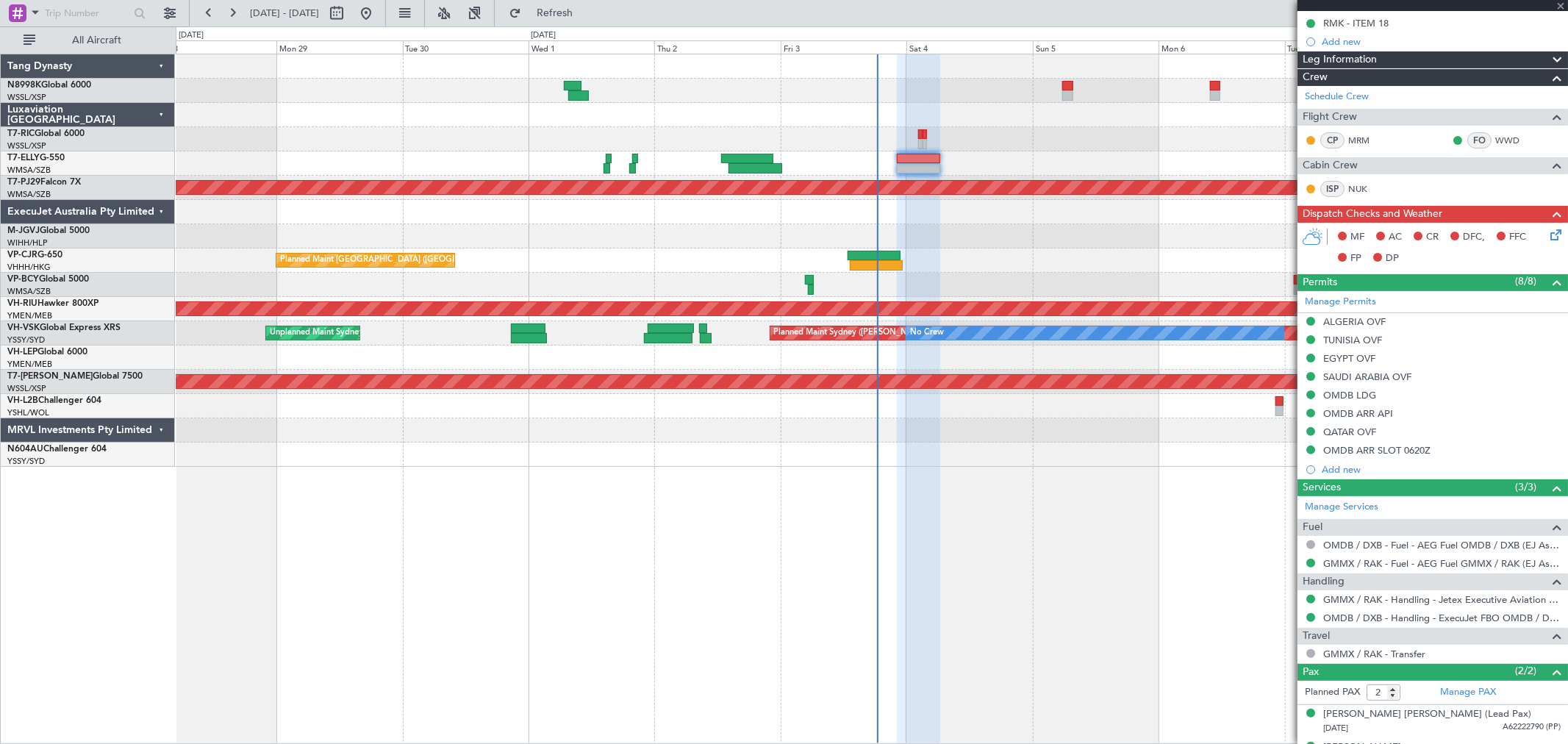
scroll to position [210, 0]
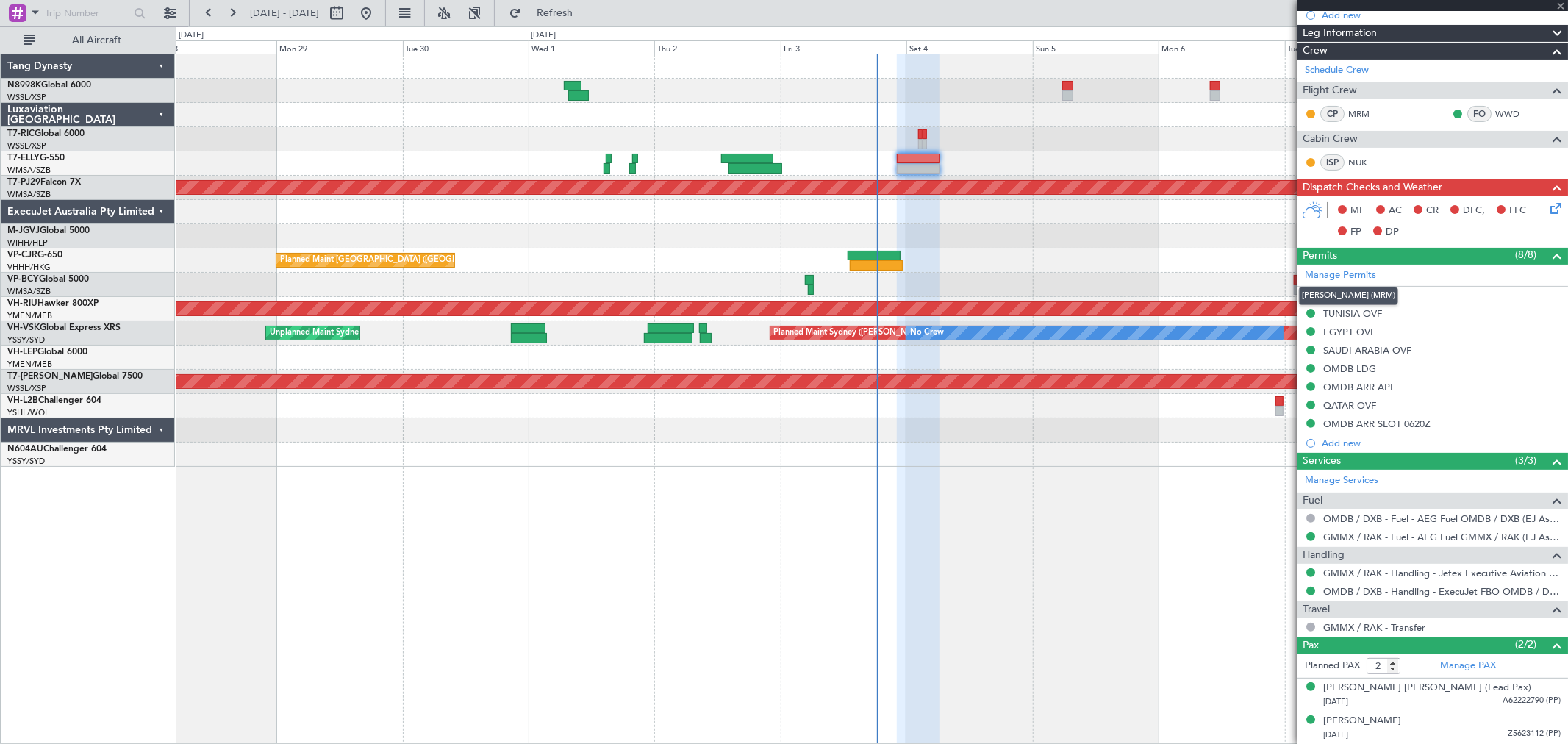
type input "+00:30"
type input "14:24"
type input "00:15"
type input "4"
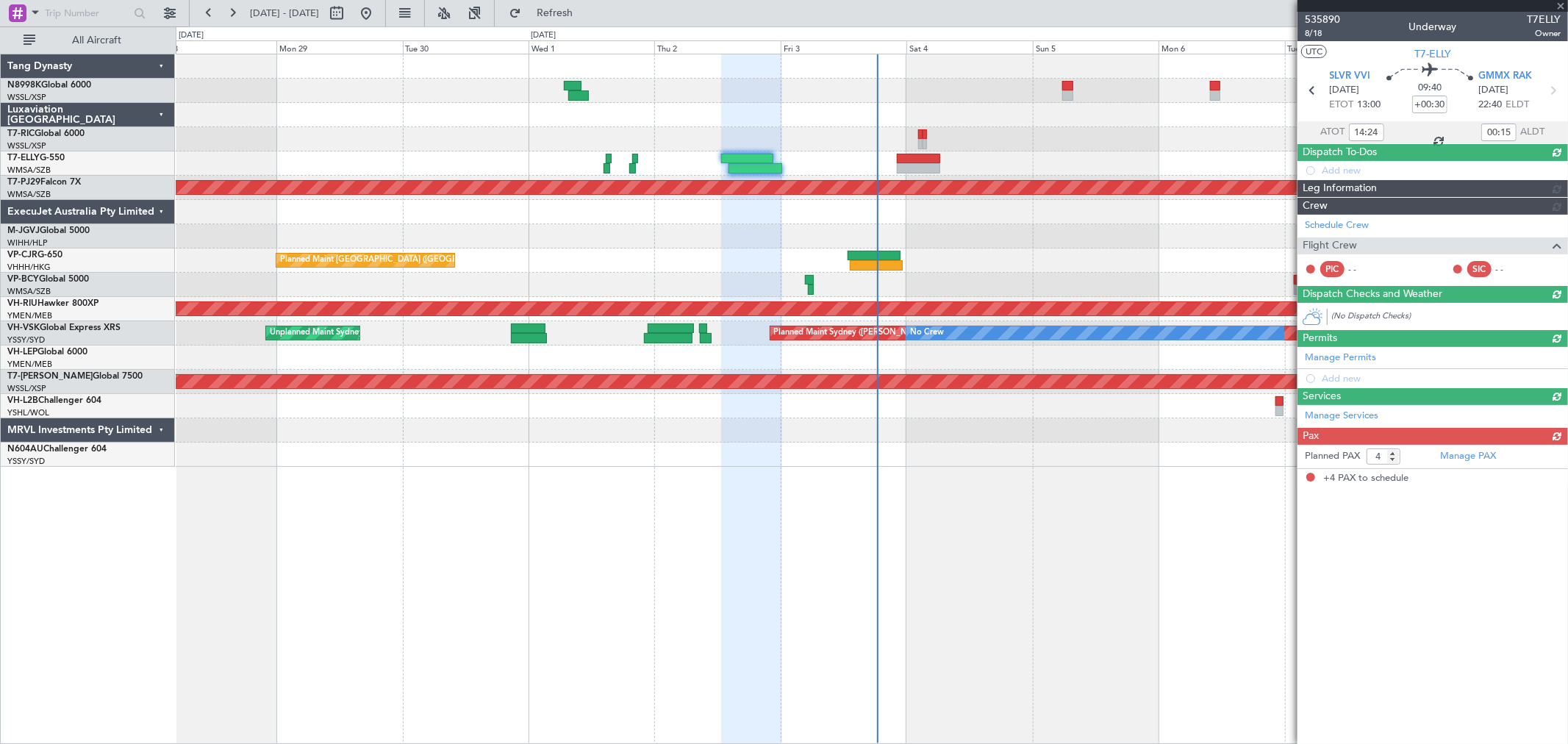
scroll to position [0, 0]
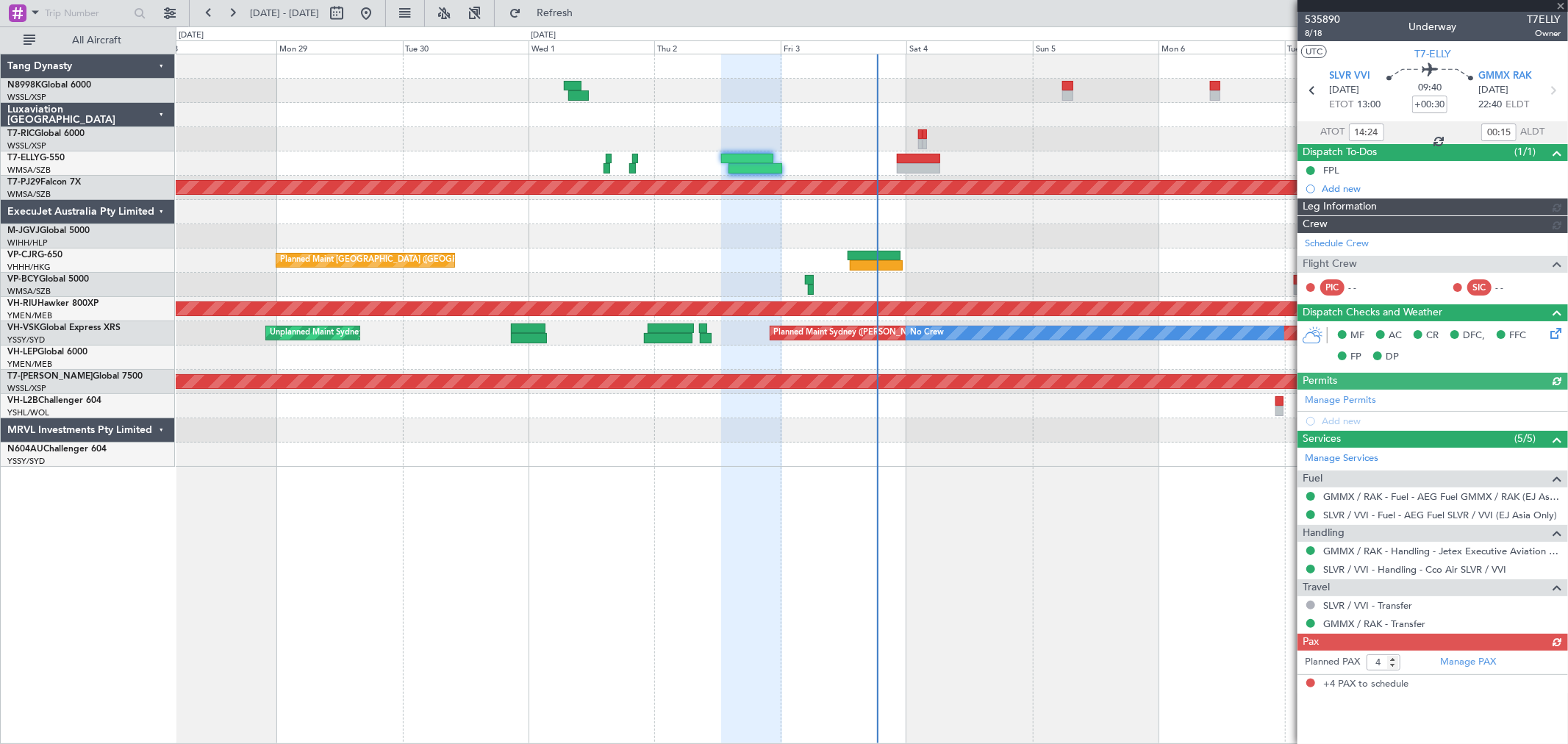
type input "[PERSON_NAME] (KYA)"
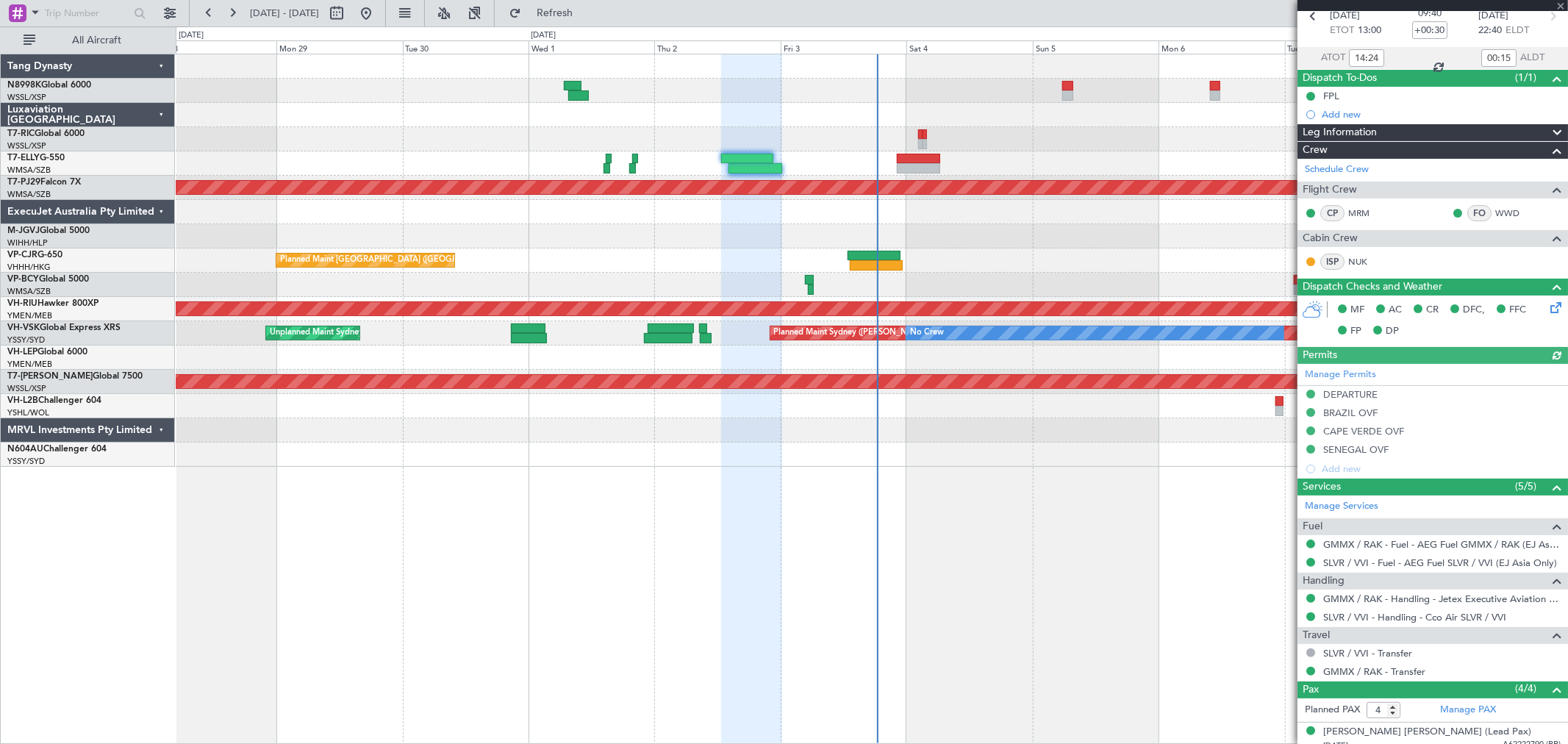
scroll to position [185, 0]
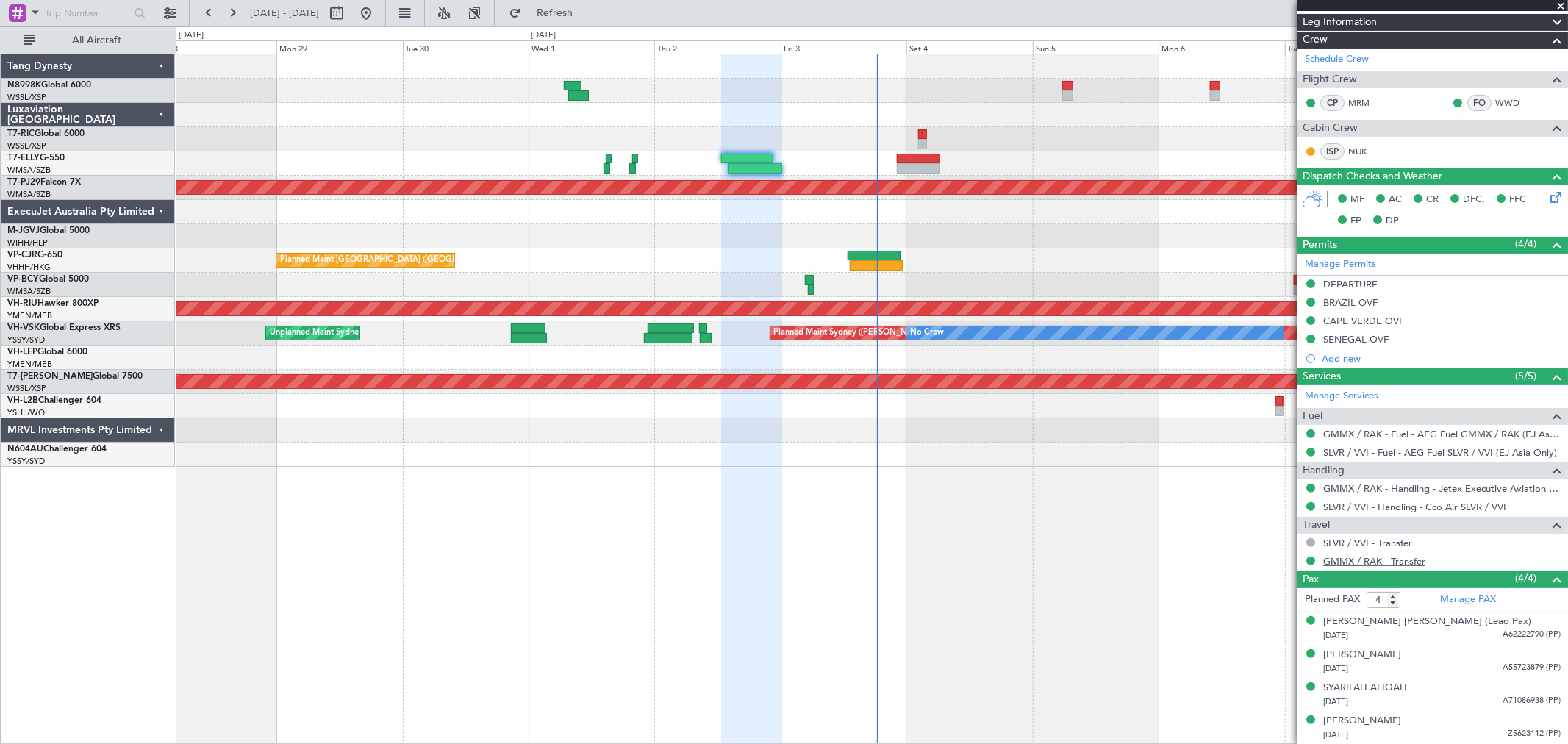
click at [1358, 561] on link "GMMX / RAK - Transfer" at bounding box center [1374, 561] width 102 height 13
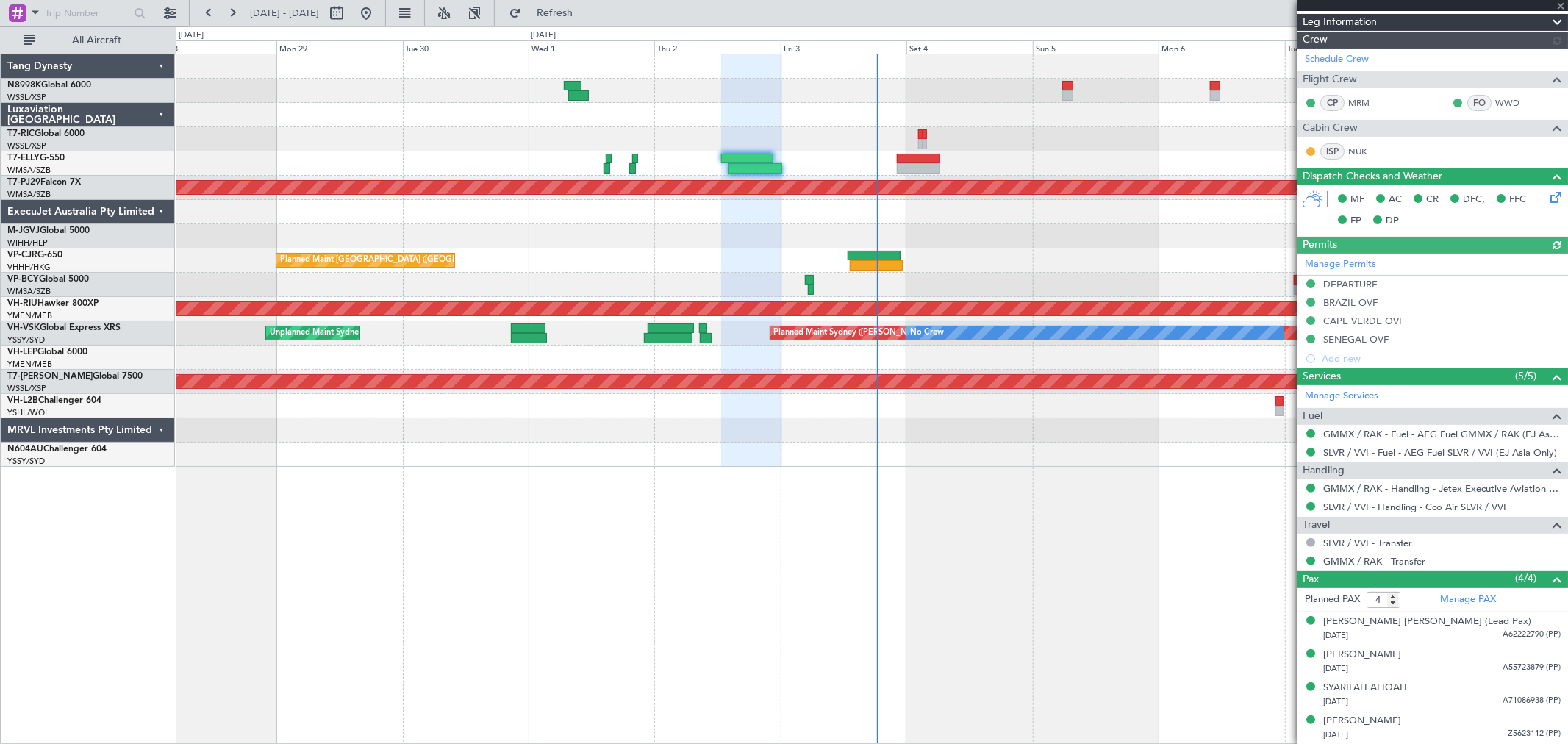
type input "[PERSON_NAME] (KYA)"
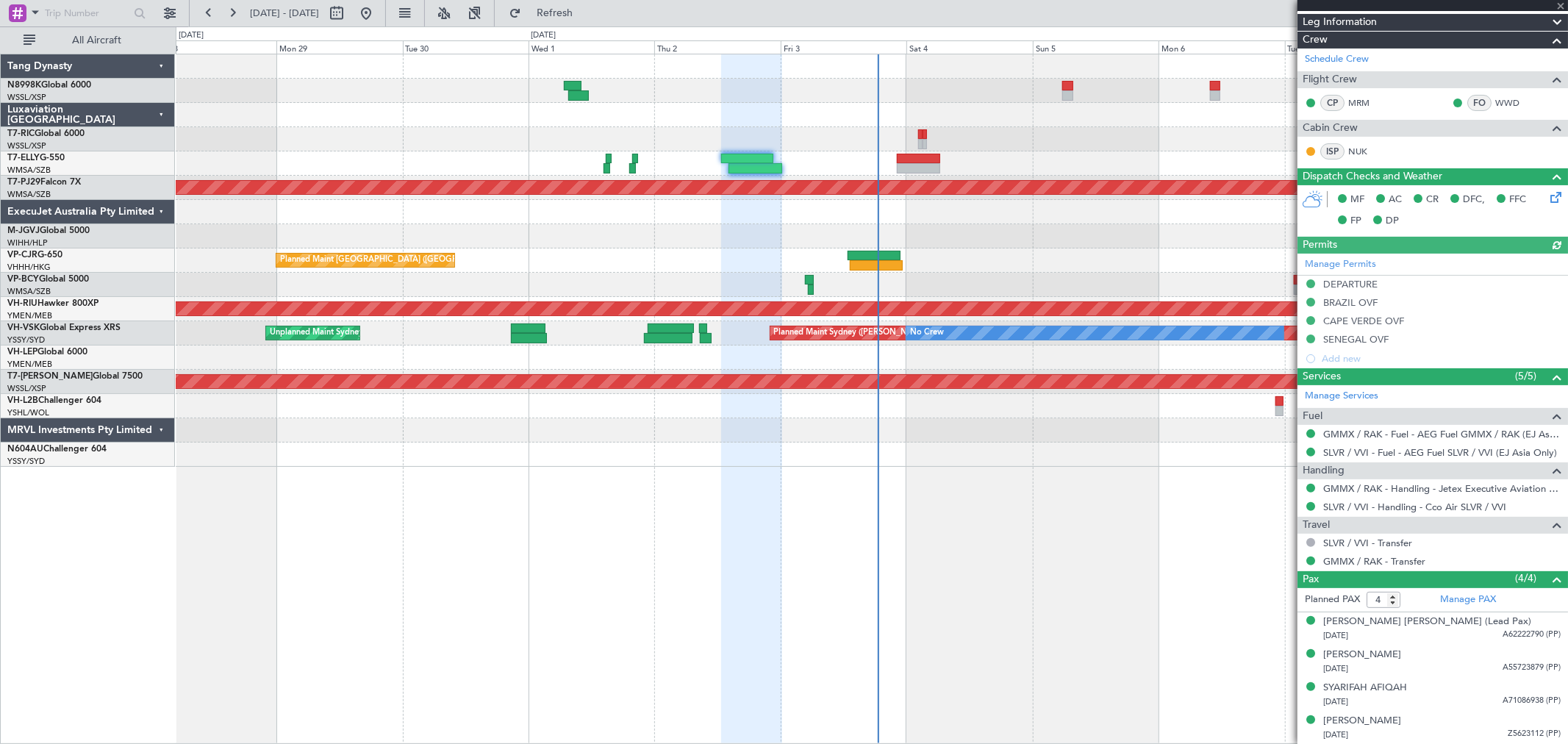
type input "[PERSON_NAME] (KYA)"
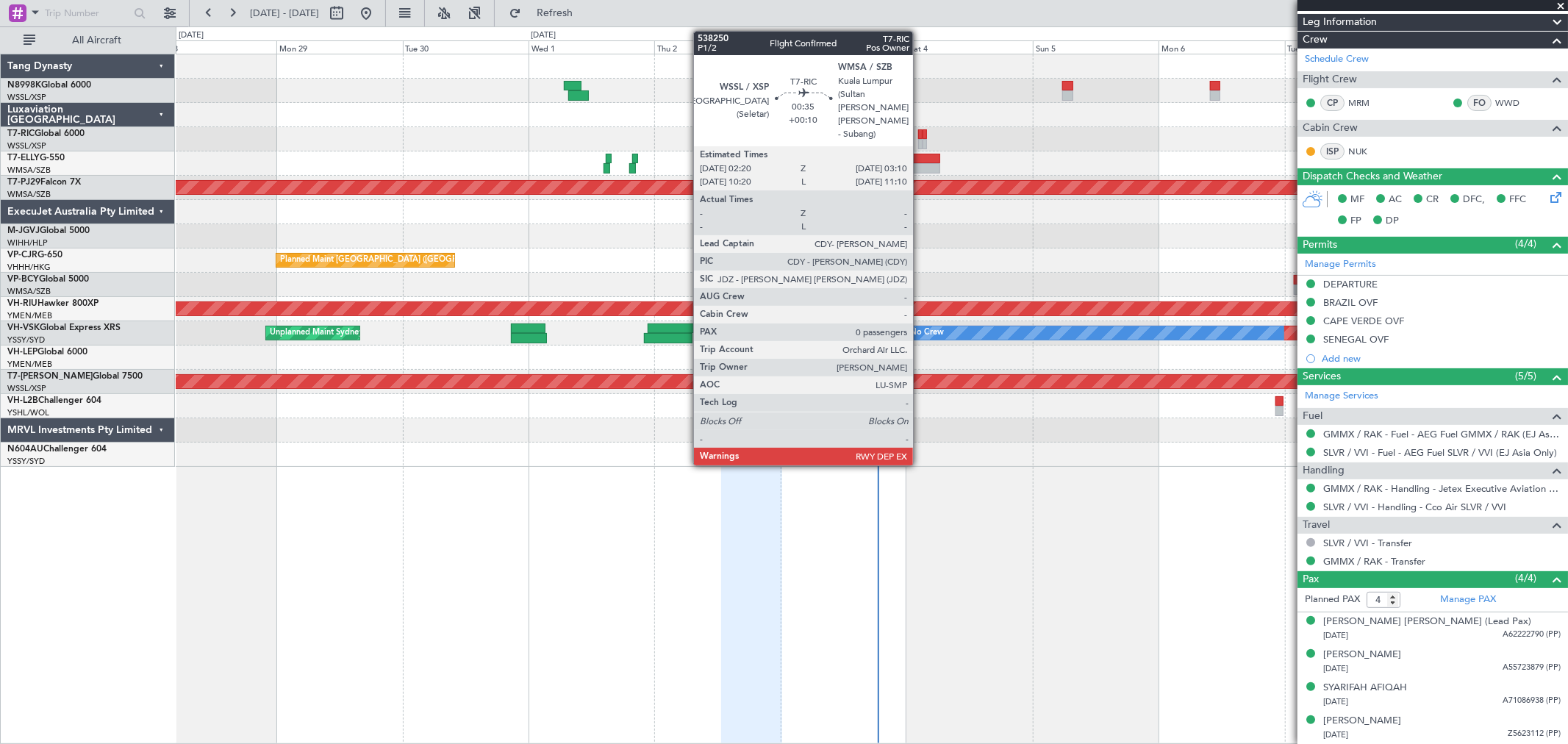
click at [920, 141] on div at bounding box center [920, 144] width 5 height 10
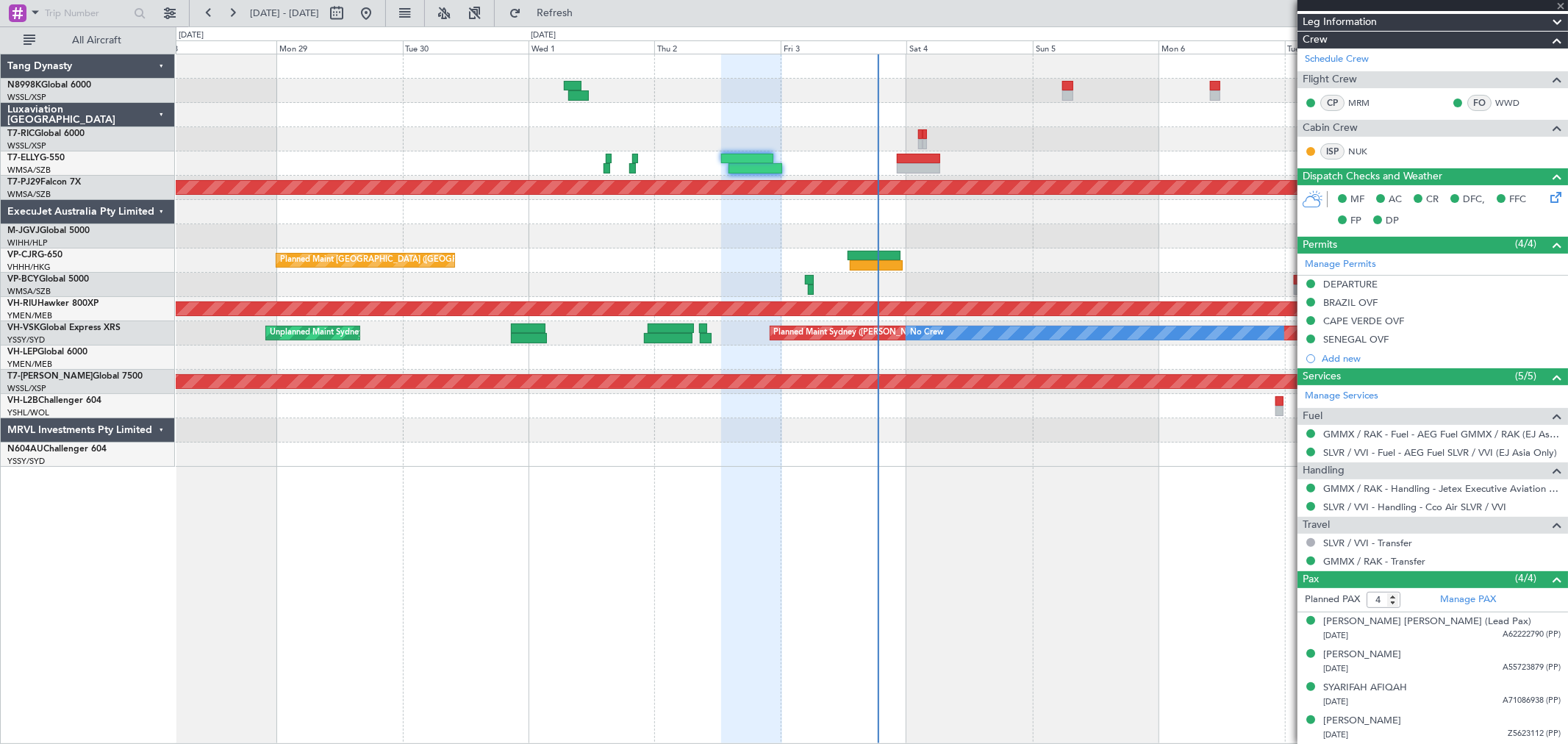
type input "+00:10"
type input "0"
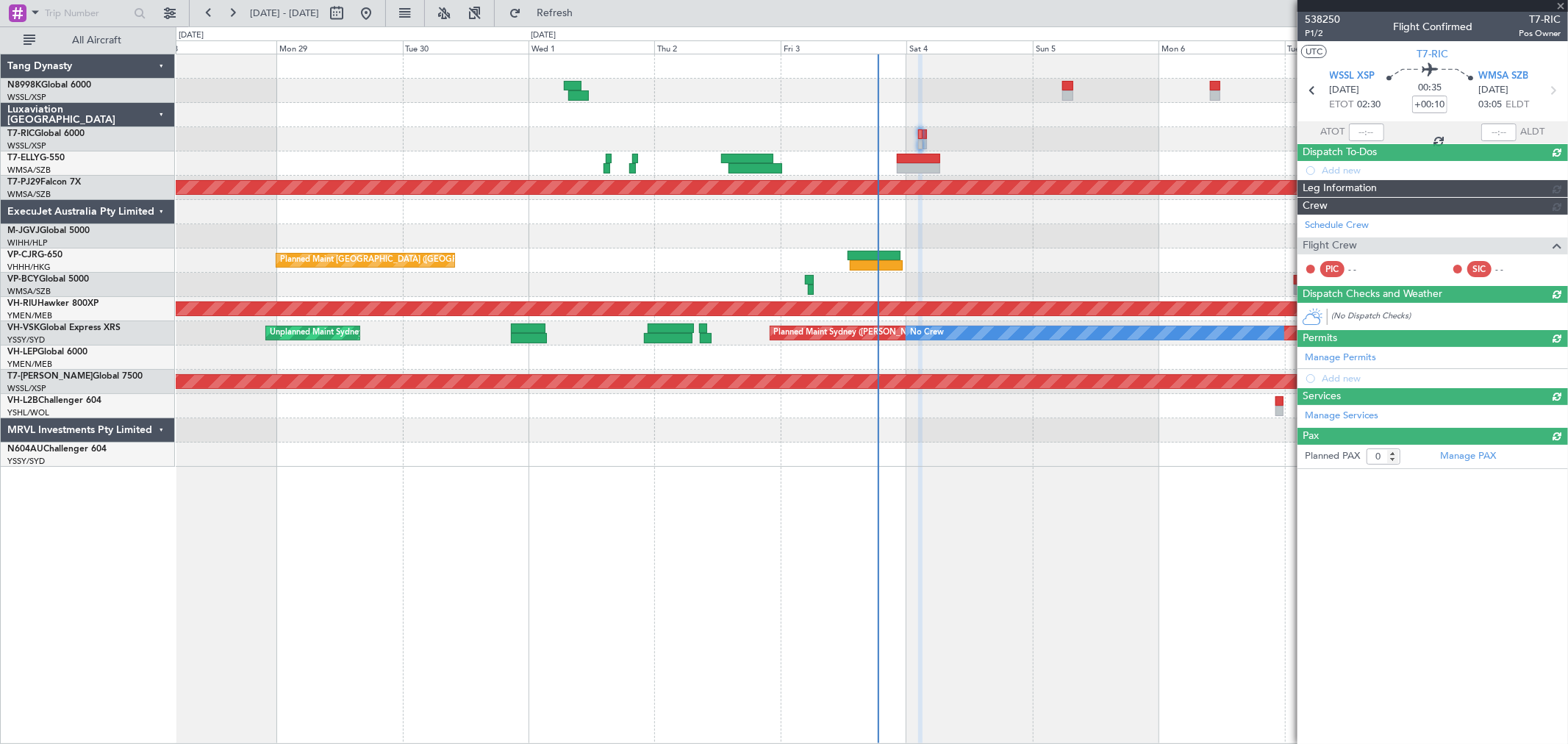
scroll to position [0, 0]
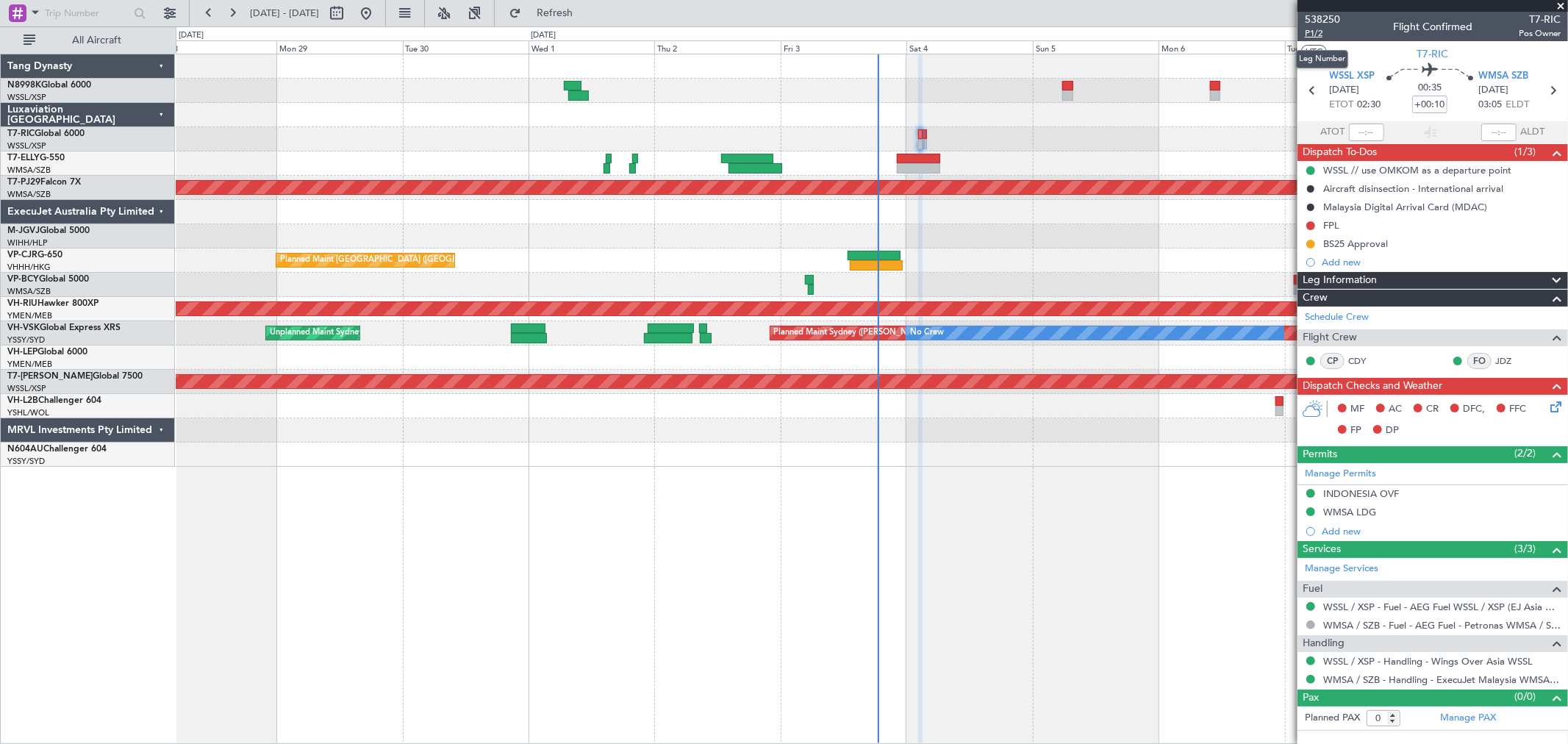
click at [1309, 31] on span "P1/2" at bounding box center [1322, 33] width 35 height 13
click at [1356, 489] on div "INDONESIA OVF" at bounding box center [1360, 494] width 75 height 13
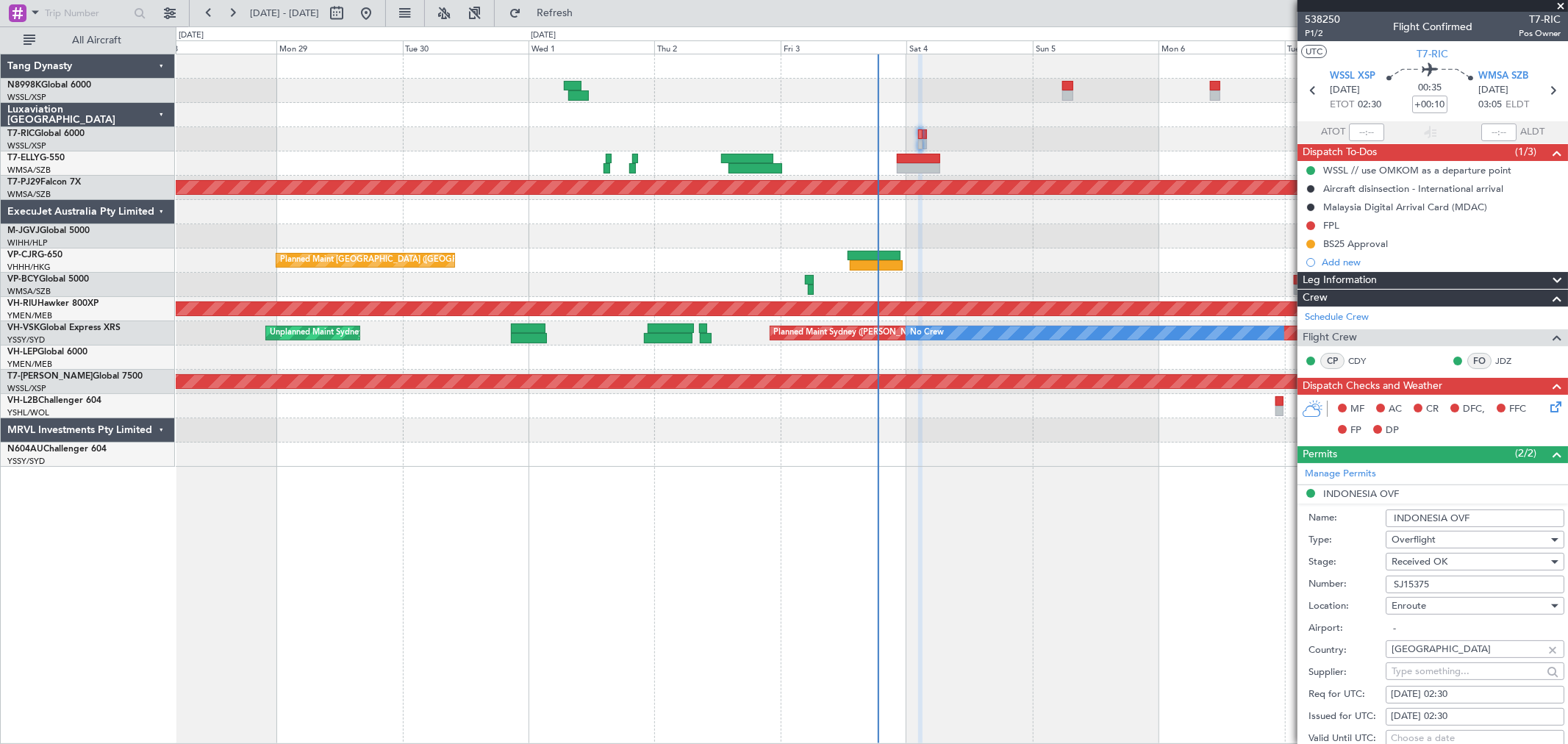
drag, startPoint x: 1489, startPoint y: 520, endPoint x: 1335, endPoint y: 516, distance: 154.1
click at [1338, 516] on div "Name: INDONESIA OVF" at bounding box center [1436, 518] width 256 height 22
drag, startPoint x: 1450, startPoint y: 584, endPoint x: 1323, endPoint y: 583, distance: 127.0
click at [1335, 583] on div "Number: SJ15375" at bounding box center [1436, 585] width 256 height 22
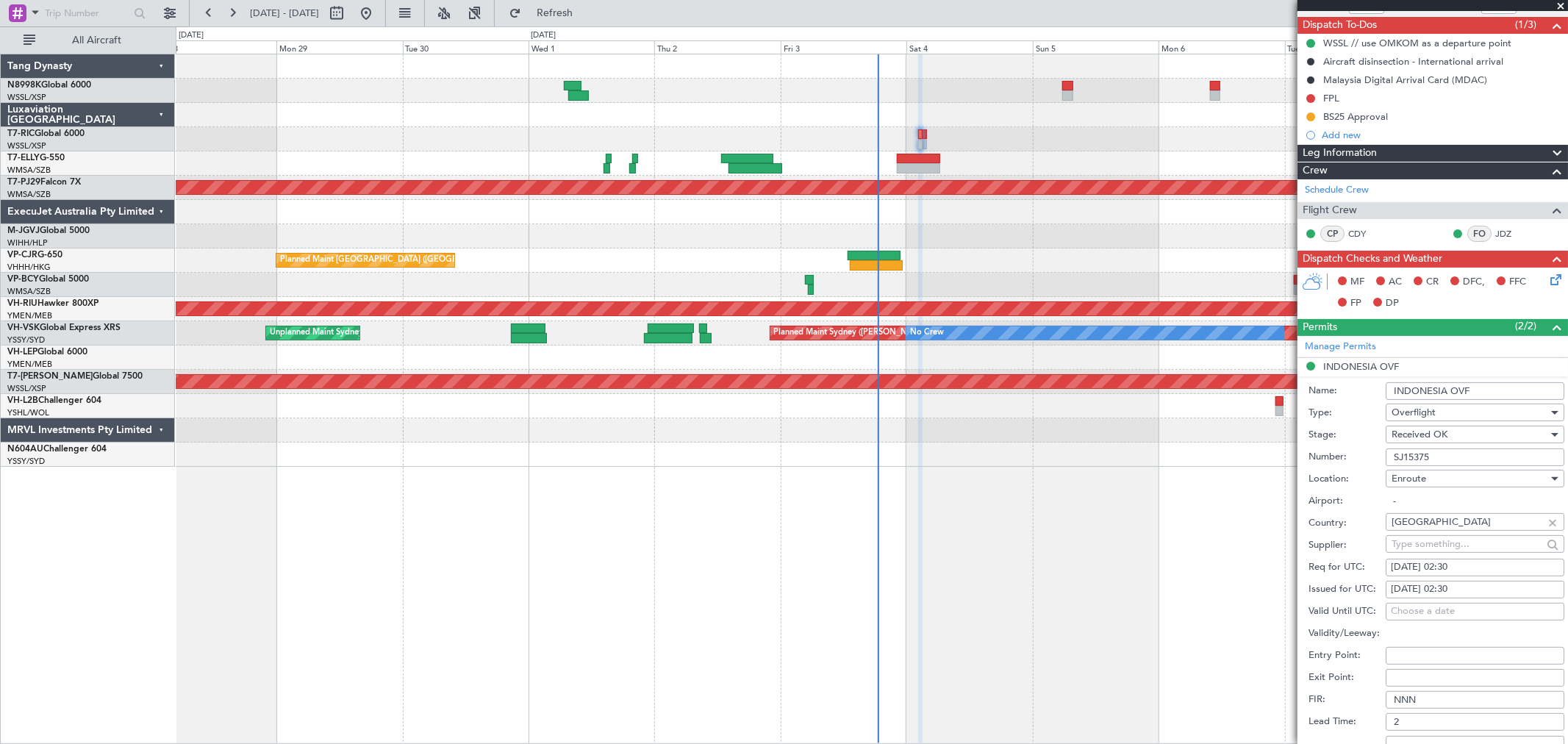
scroll to position [326, 0]
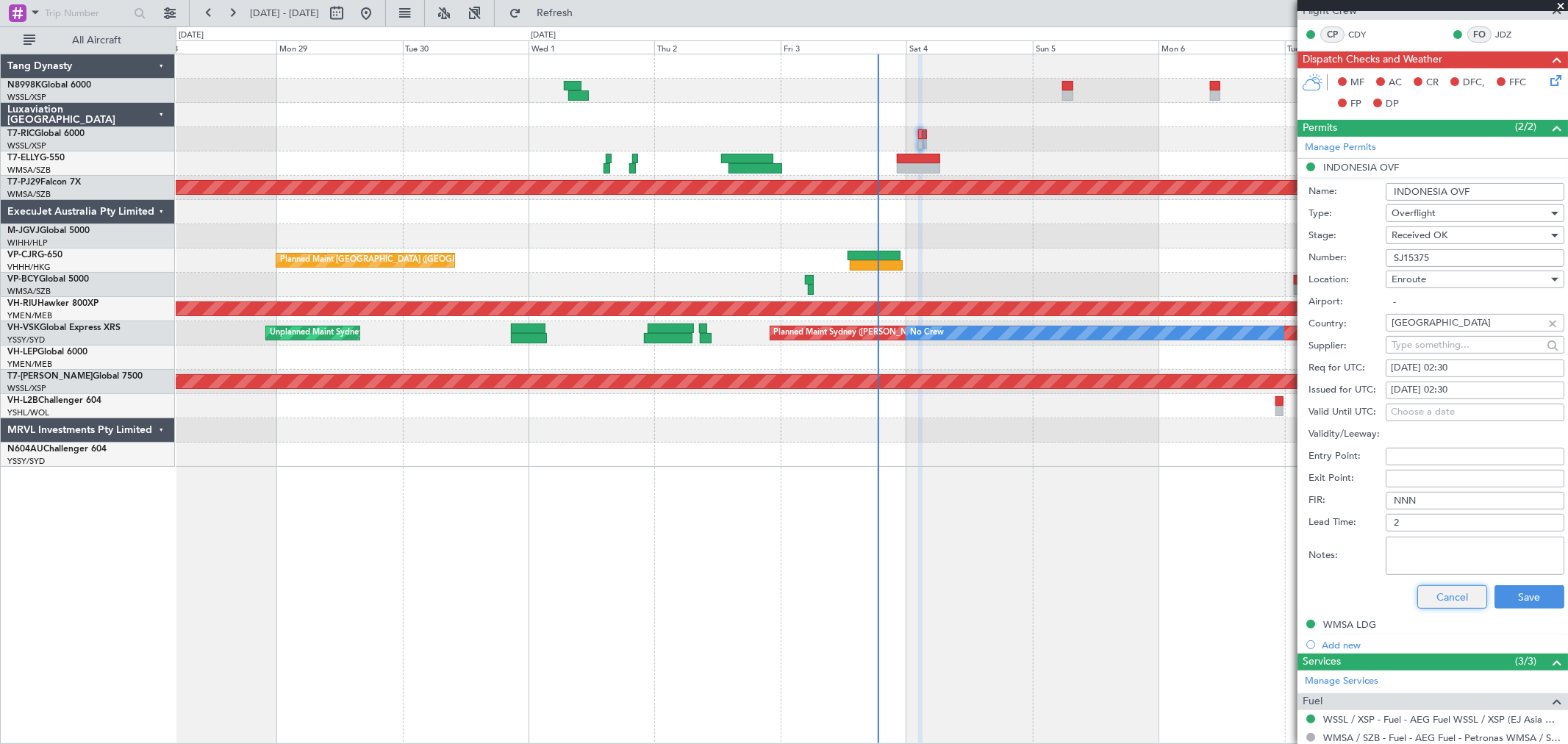
click at [1444, 599] on button "Cancel" at bounding box center [1452, 597] width 70 height 24
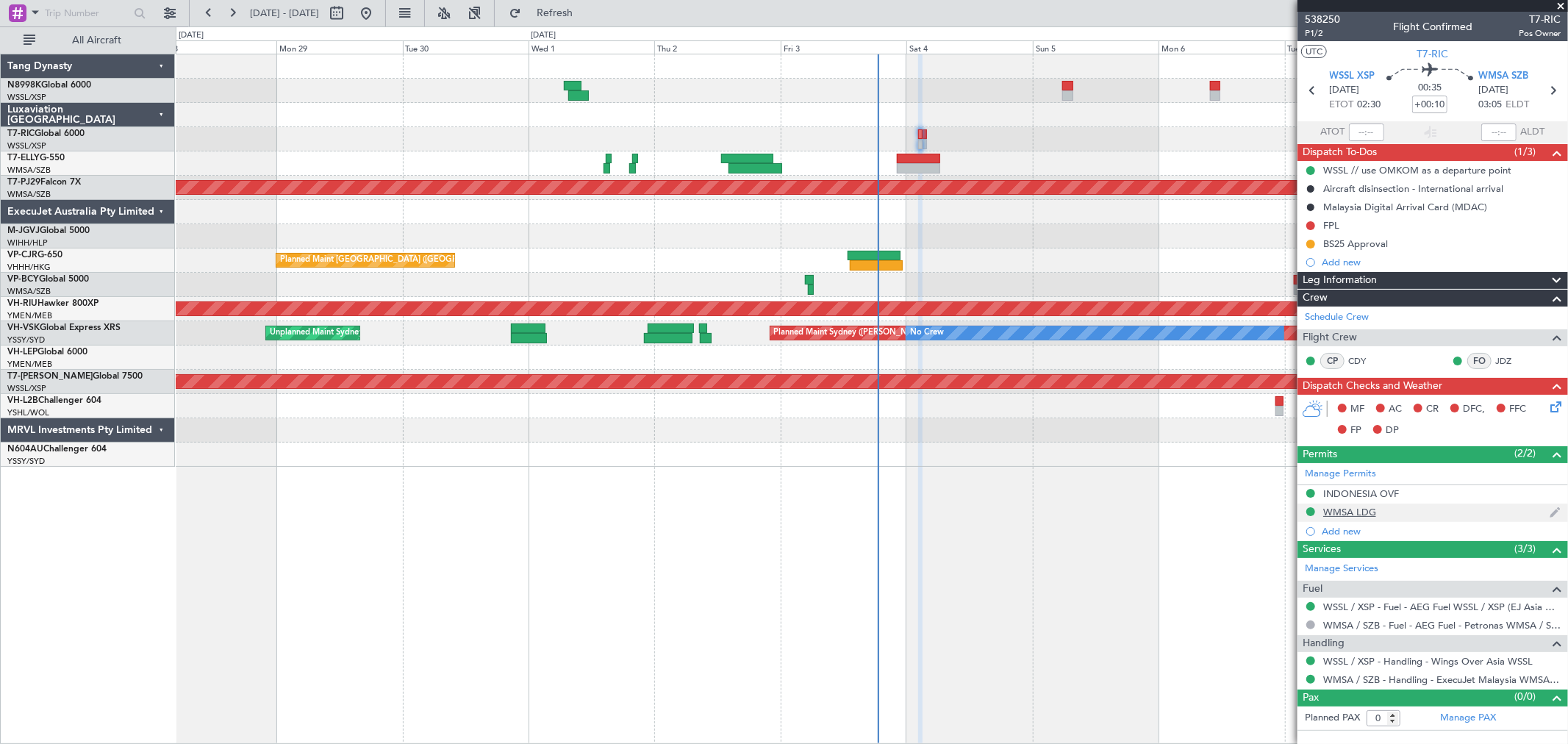
click at [1350, 512] on div "WMSA LDG" at bounding box center [1349, 512] width 53 height 13
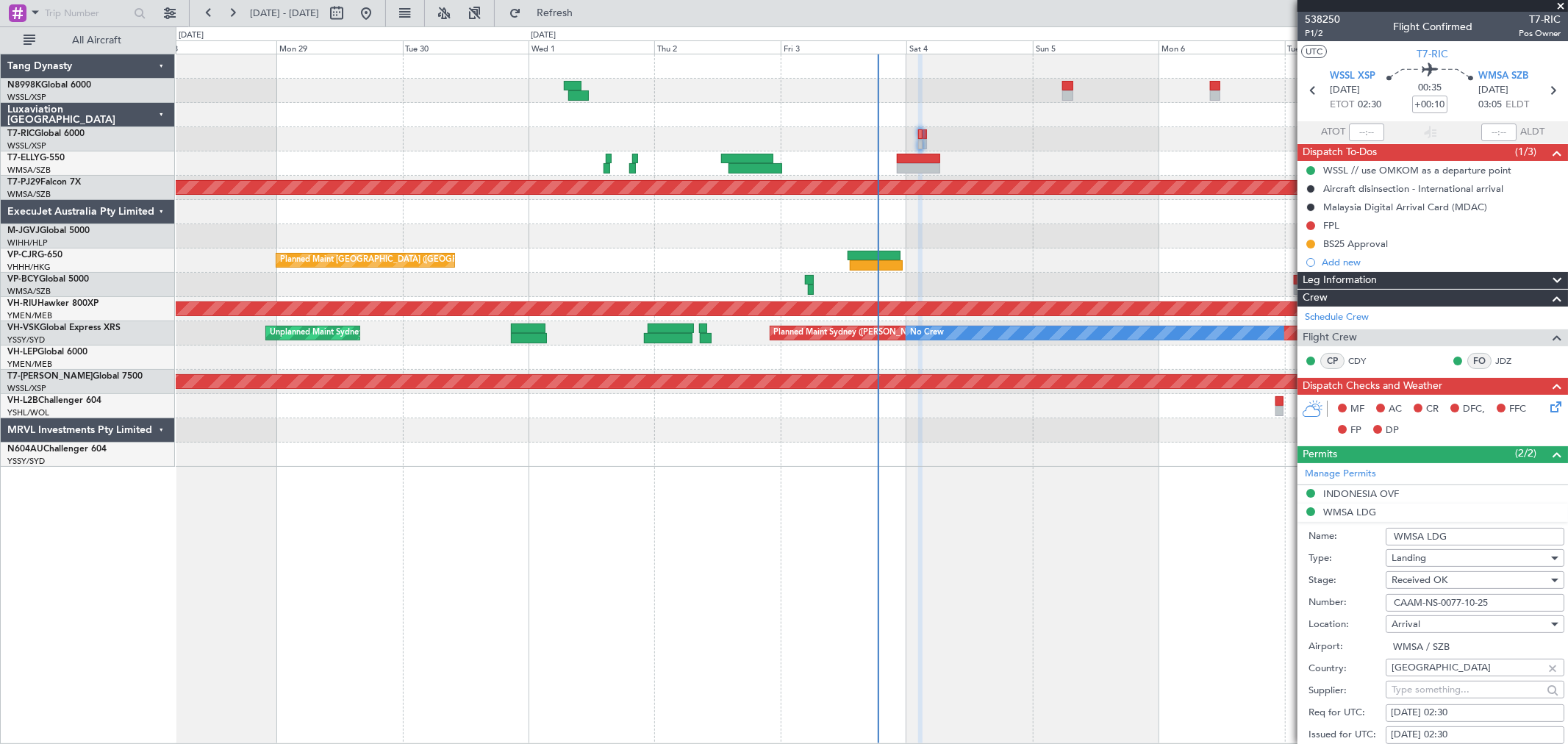
drag, startPoint x: 1455, startPoint y: 535, endPoint x: 1327, endPoint y: 537, distance: 128.0
click at [1342, 534] on div "Name: WMSA LDG" at bounding box center [1436, 537] width 256 height 22
drag, startPoint x: 1505, startPoint y: 604, endPoint x: 1335, endPoint y: 605, distance: 170.0
click at [1336, 604] on div "Number: CAAM-NS-0077-10-25" at bounding box center [1436, 603] width 256 height 22
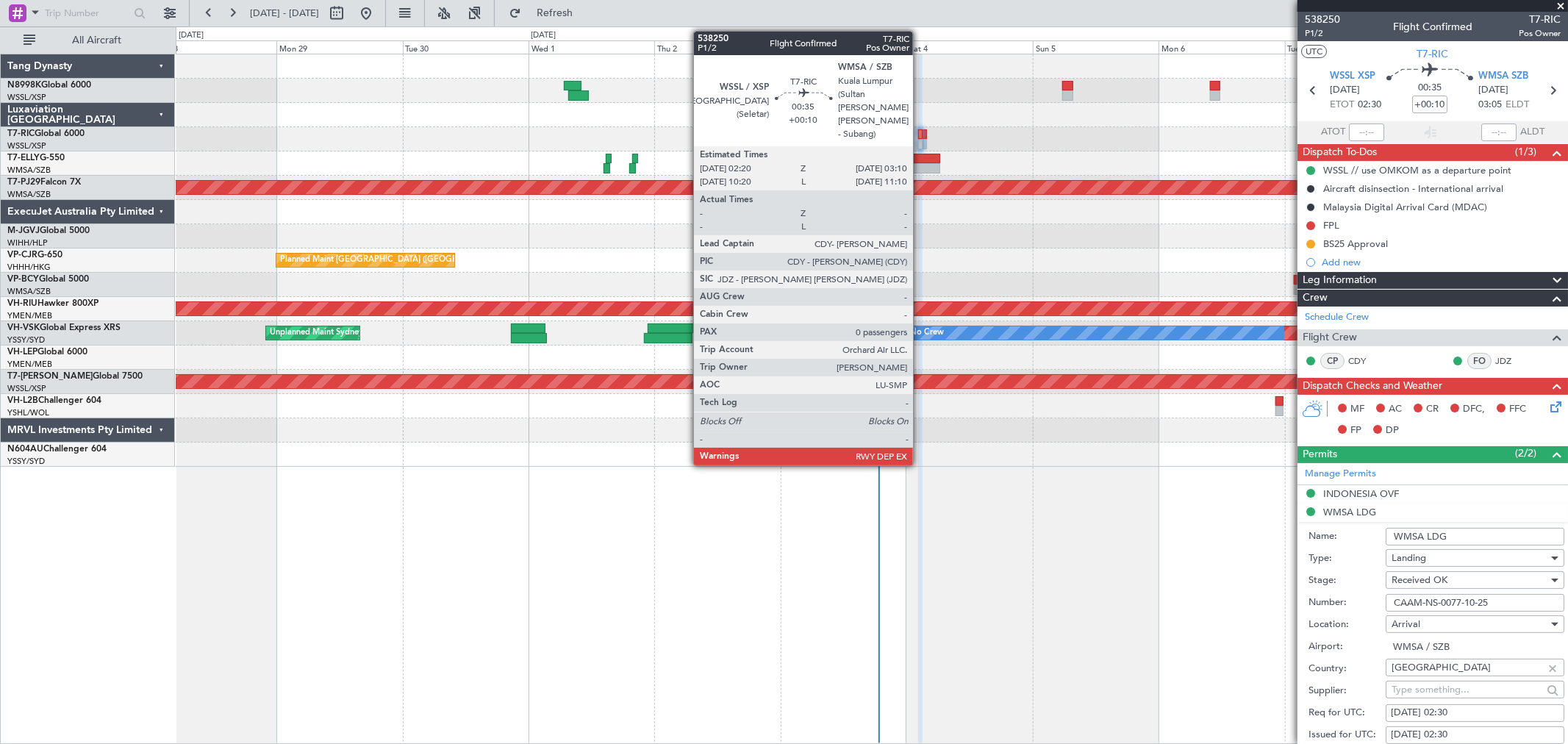
click at [920, 135] on div at bounding box center [920, 134] width 5 height 10
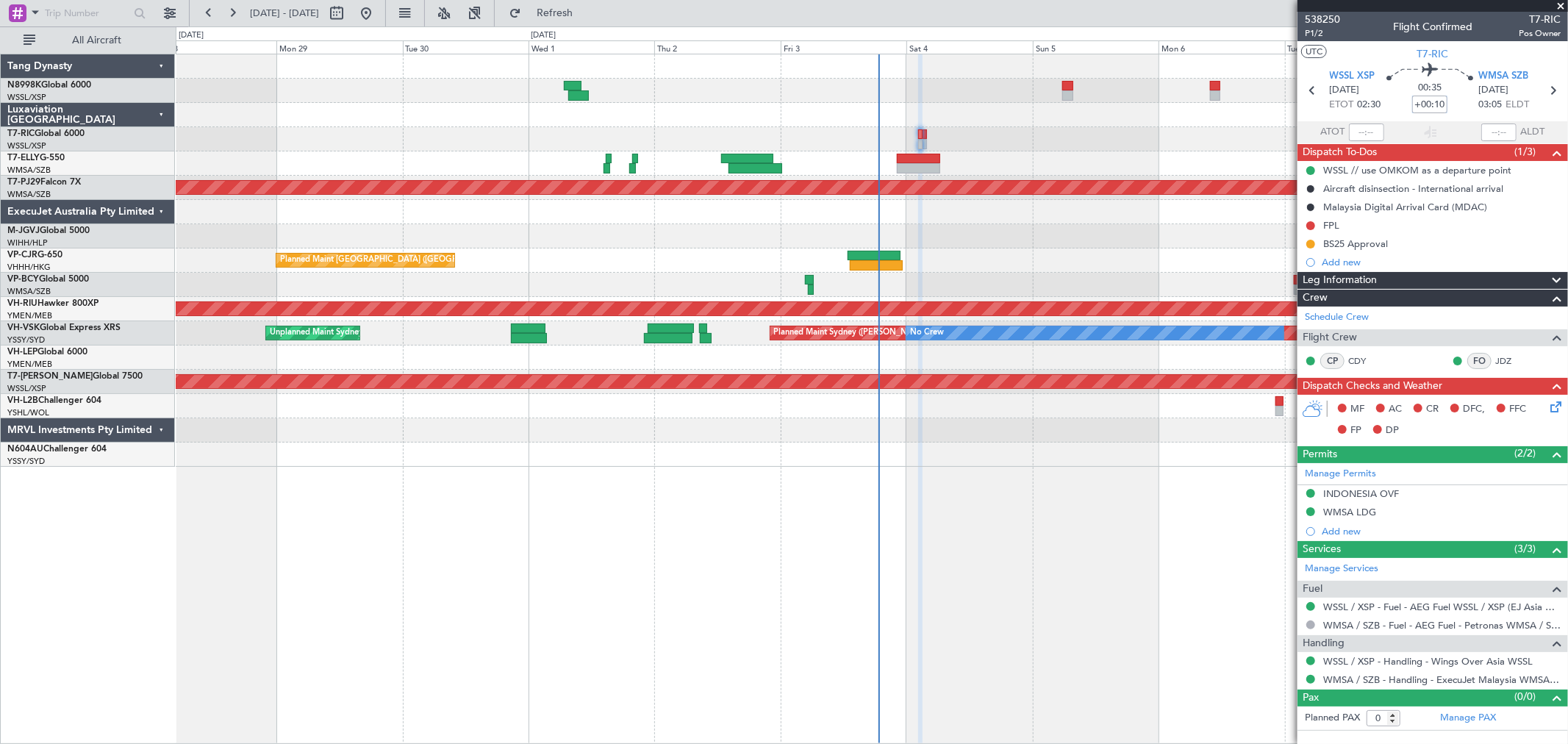
click at [1439, 98] on input "+00:10" at bounding box center [1430, 104] width 35 height 17
type input "+00:15"
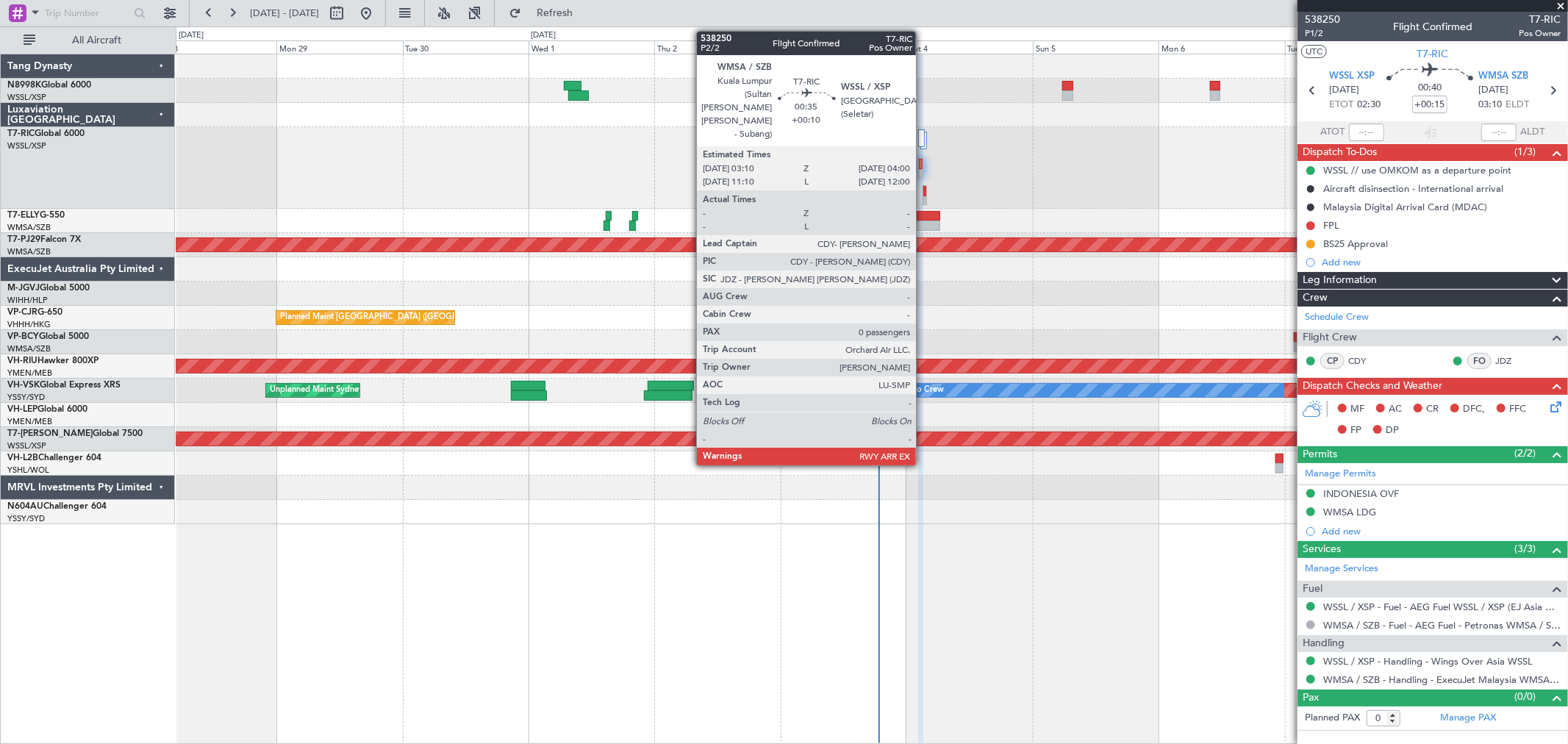
click at [924, 195] on div at bounding box center [925, 191] width 3 height 10
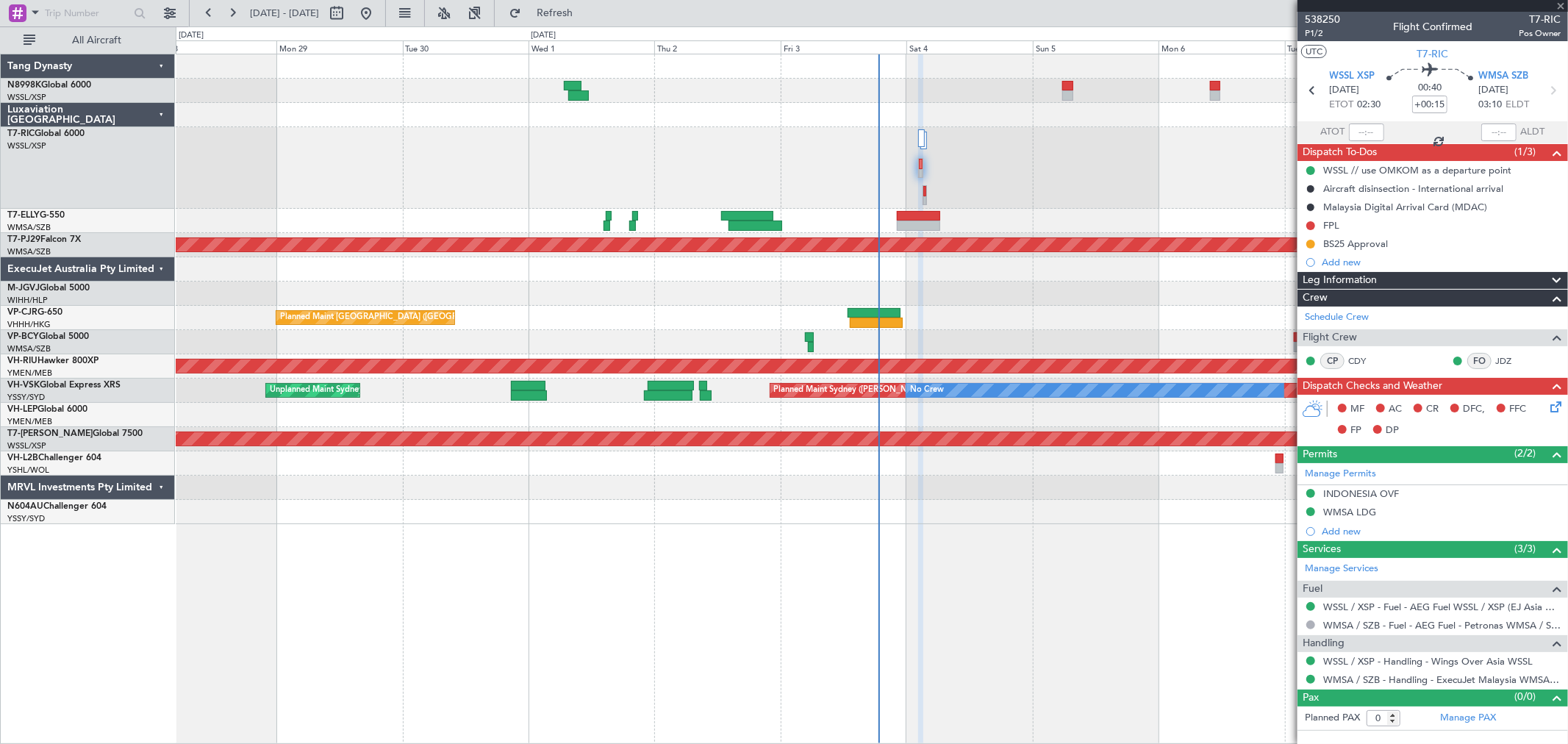
type input "+00:10"
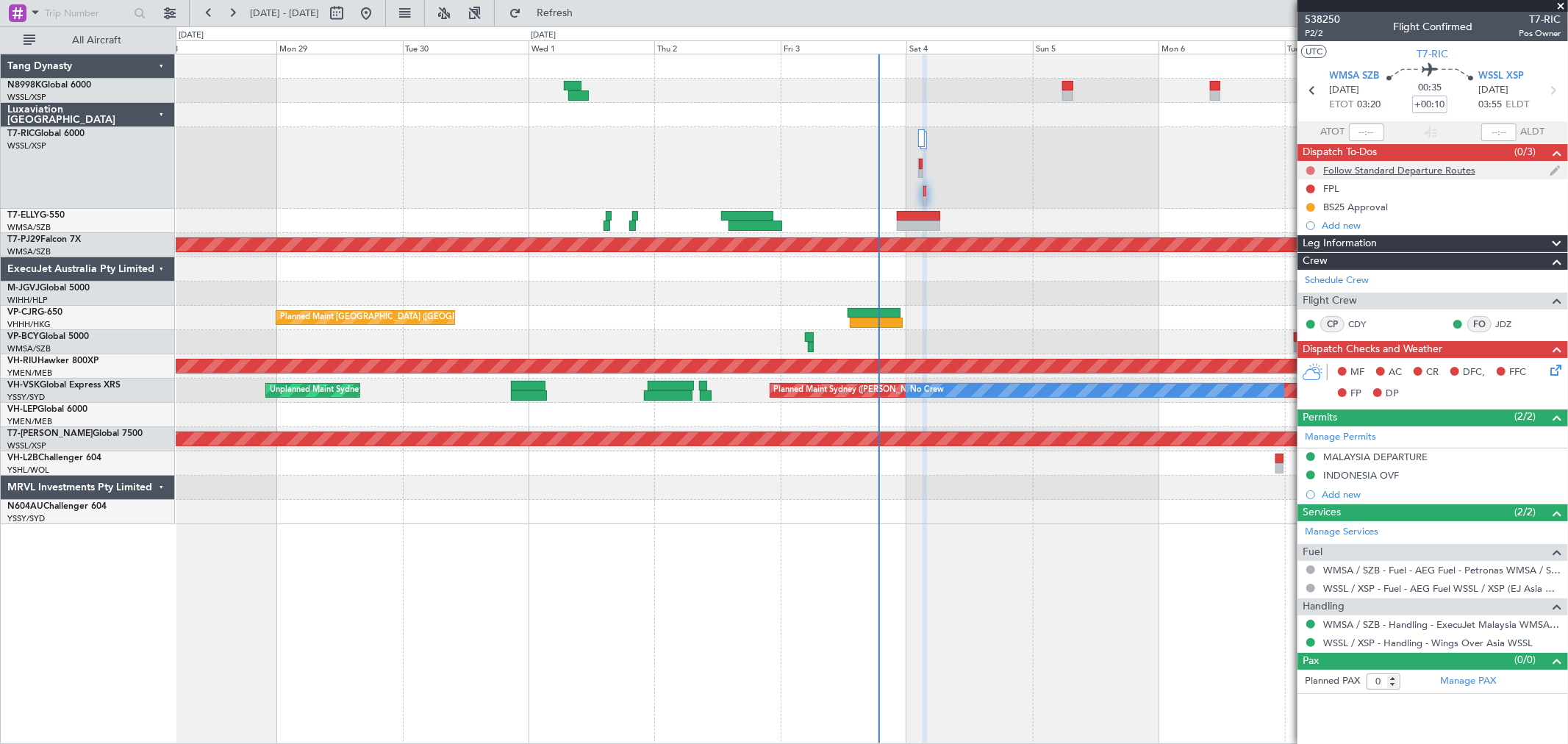
click at [1312, 167] on button at bounding box center [1310, 170] width 9 height 9
click at [1305, 229] on span "Completed" at bounding box center [1317, 235] width 48 height 15
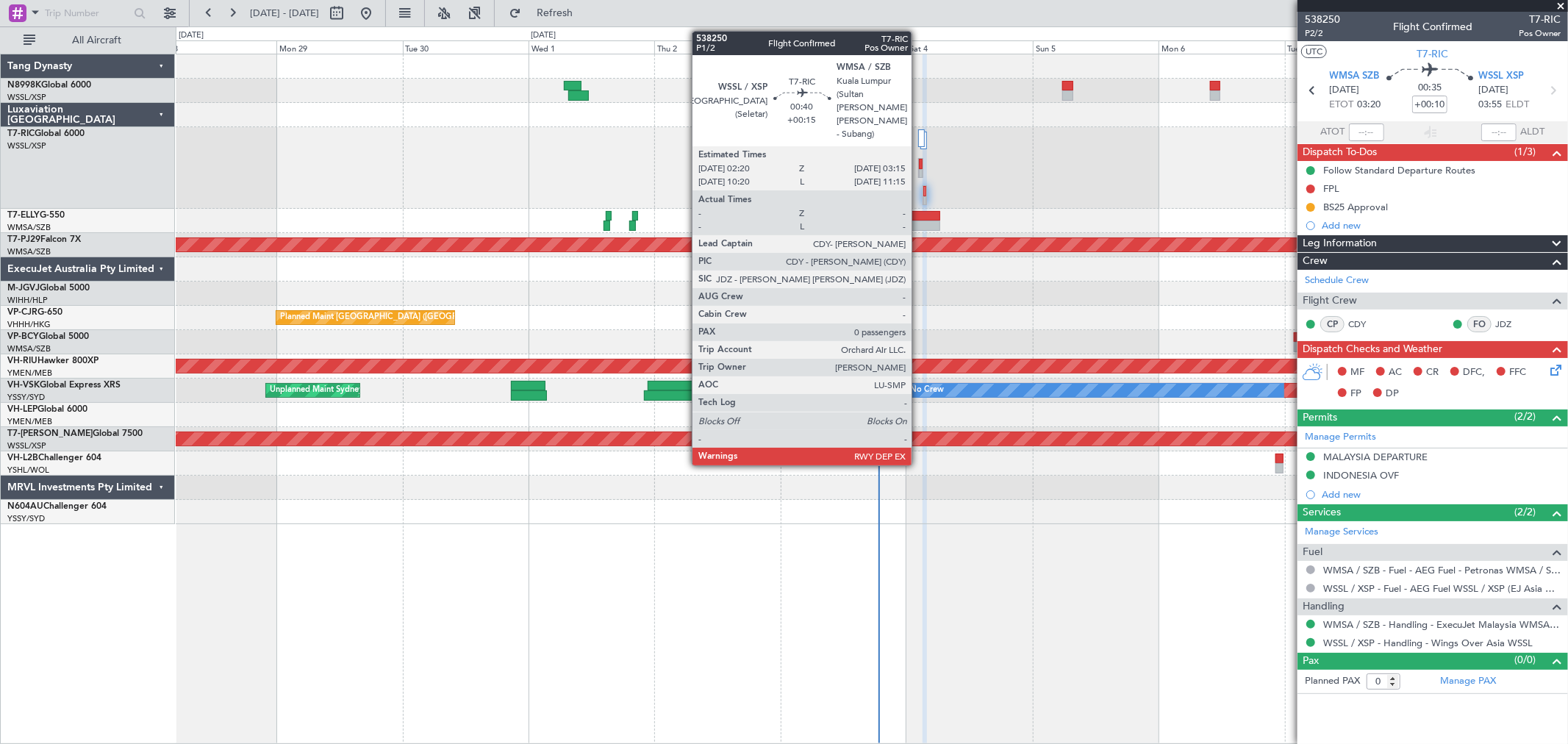
click at [919, 169] on div at bounding box center [920, 174] width 4 height 10
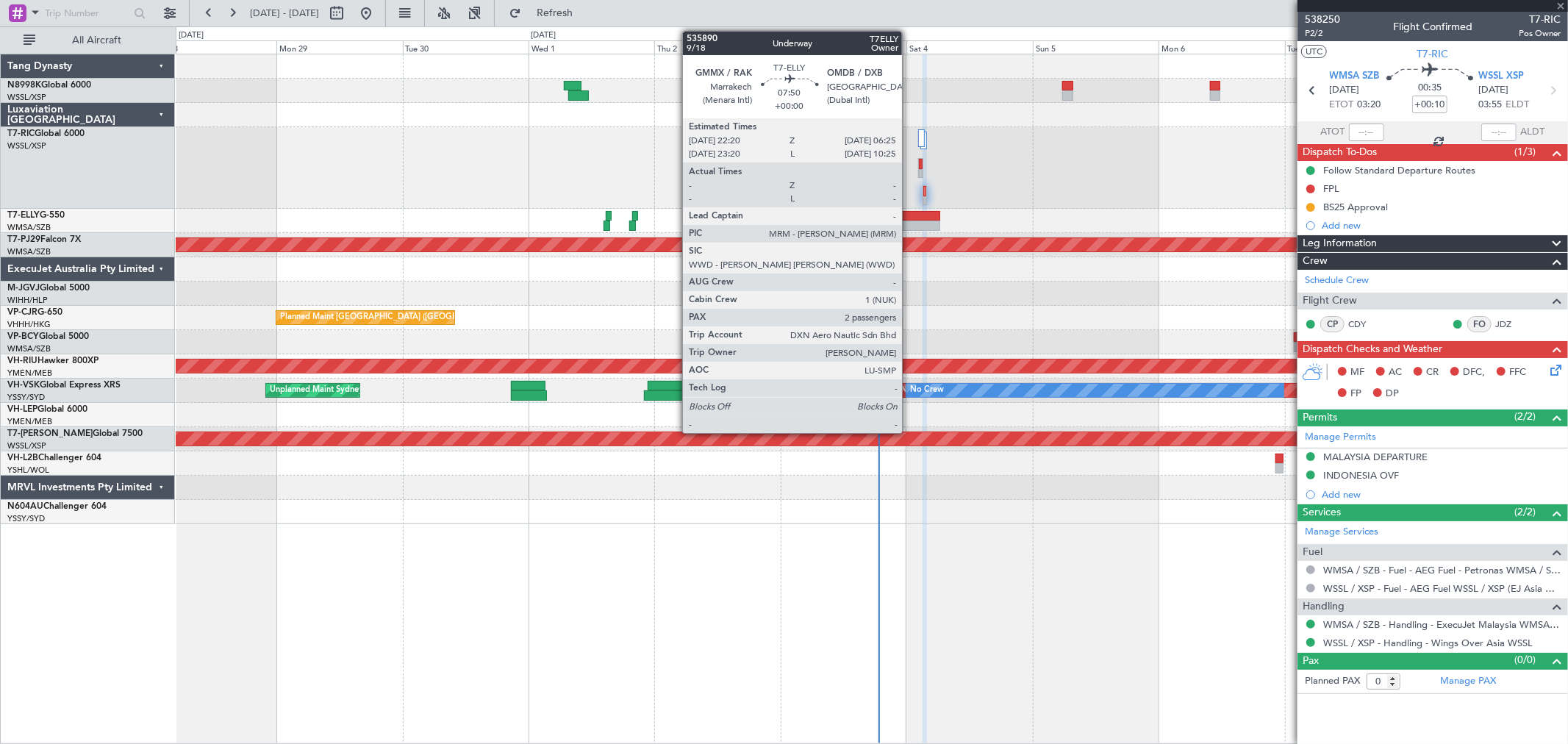
click at [909, 216] on div at bounding box center [918, 216] width 43 height 10
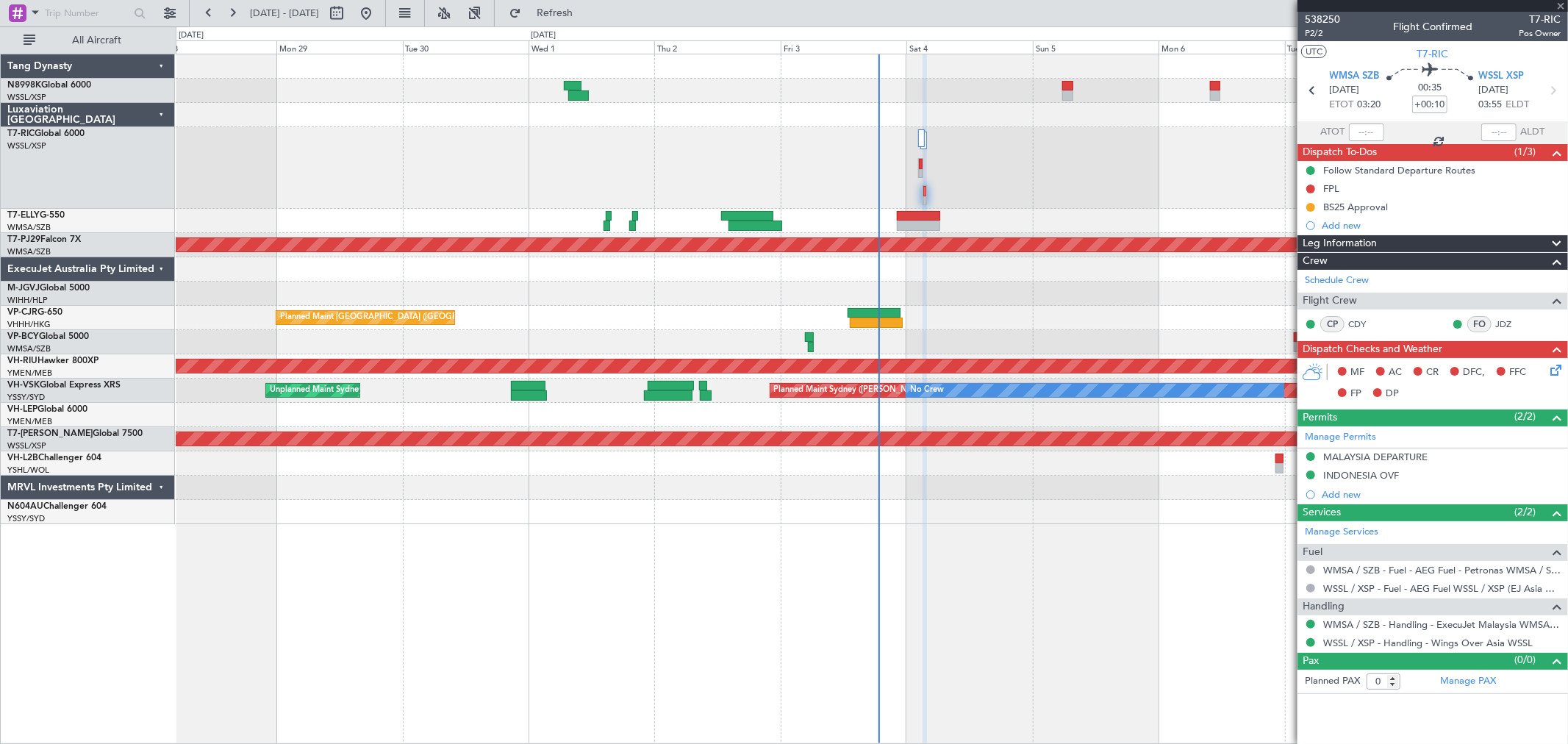
type input "2"
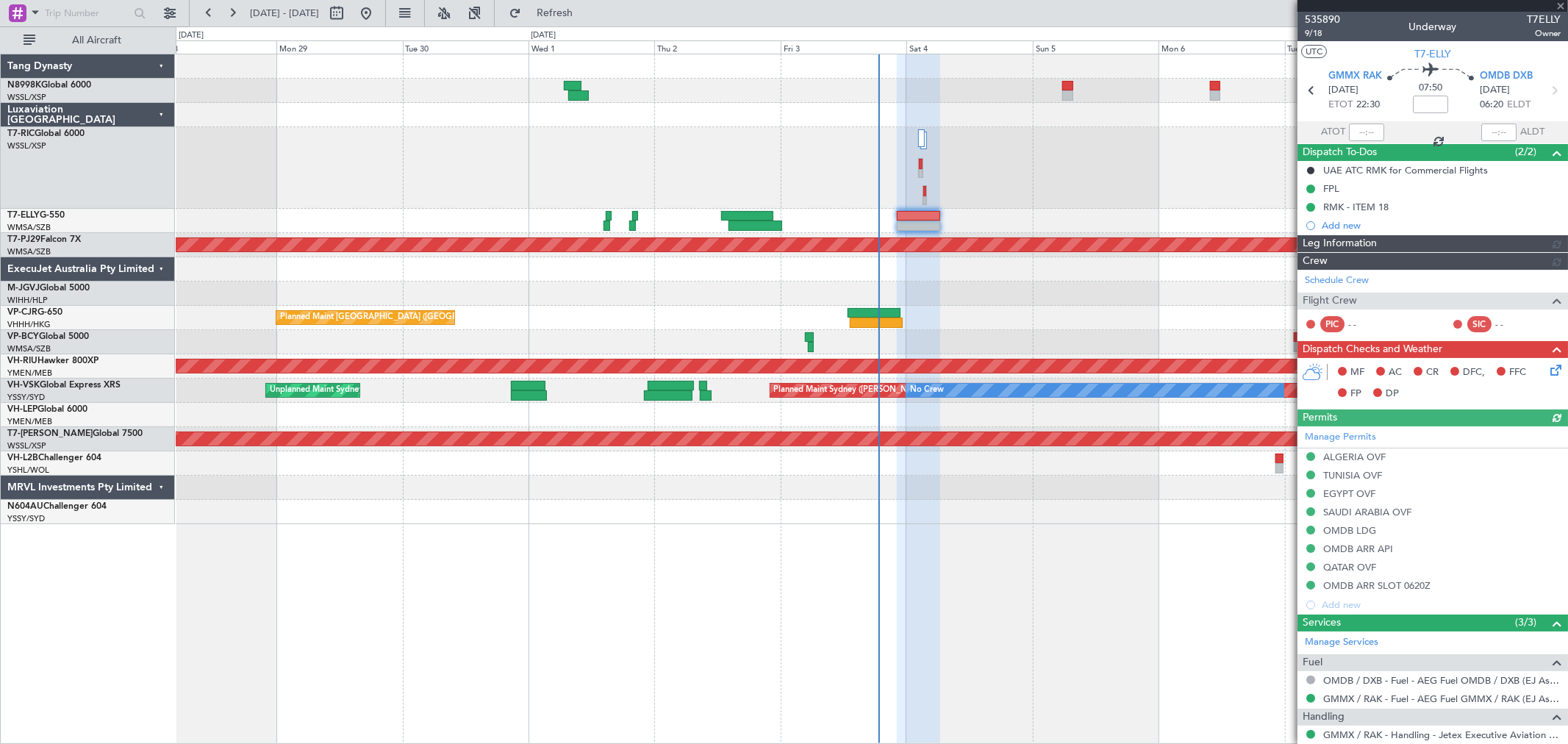
type input "[PERSON_NAME] (KYA)"
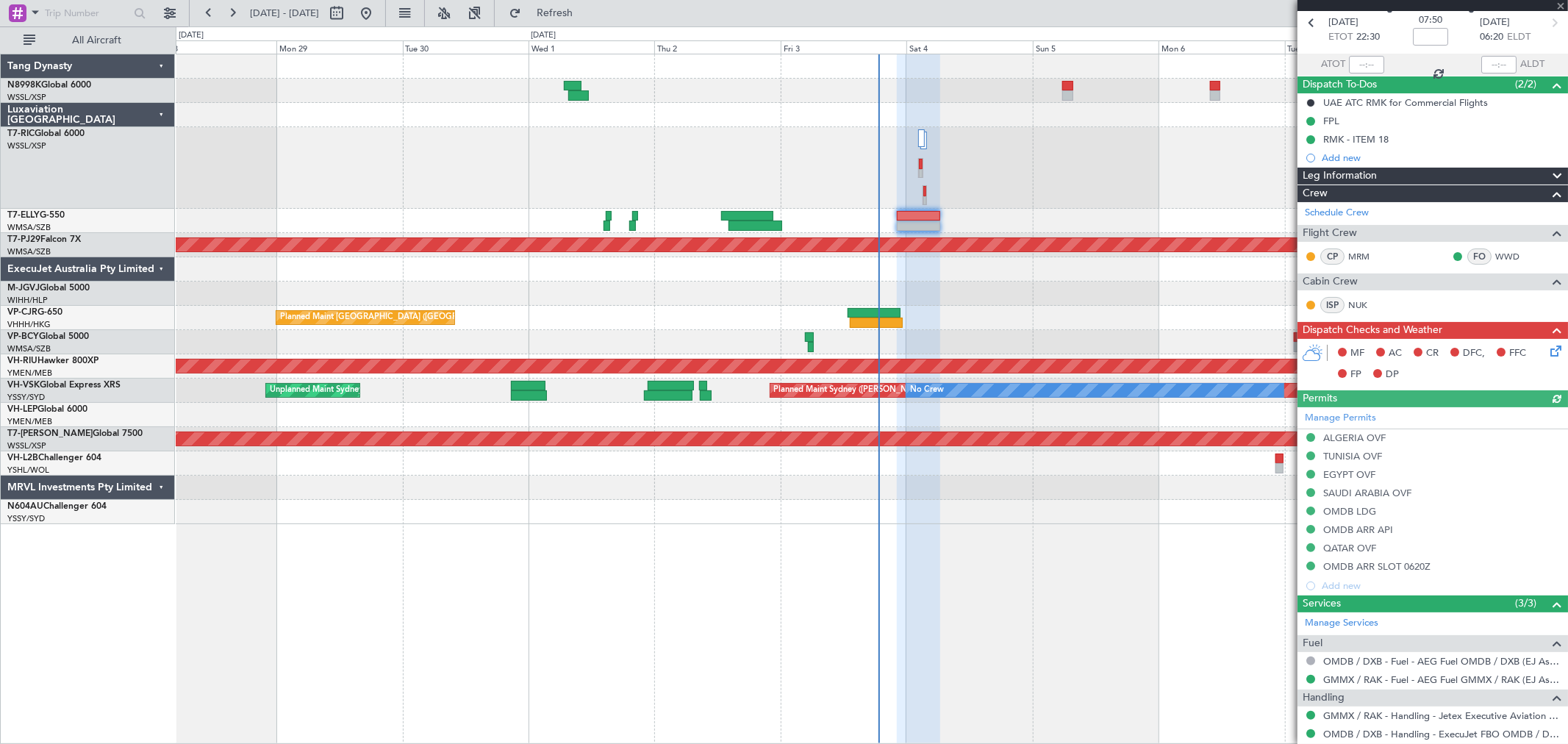
scroll to position [164, 0]
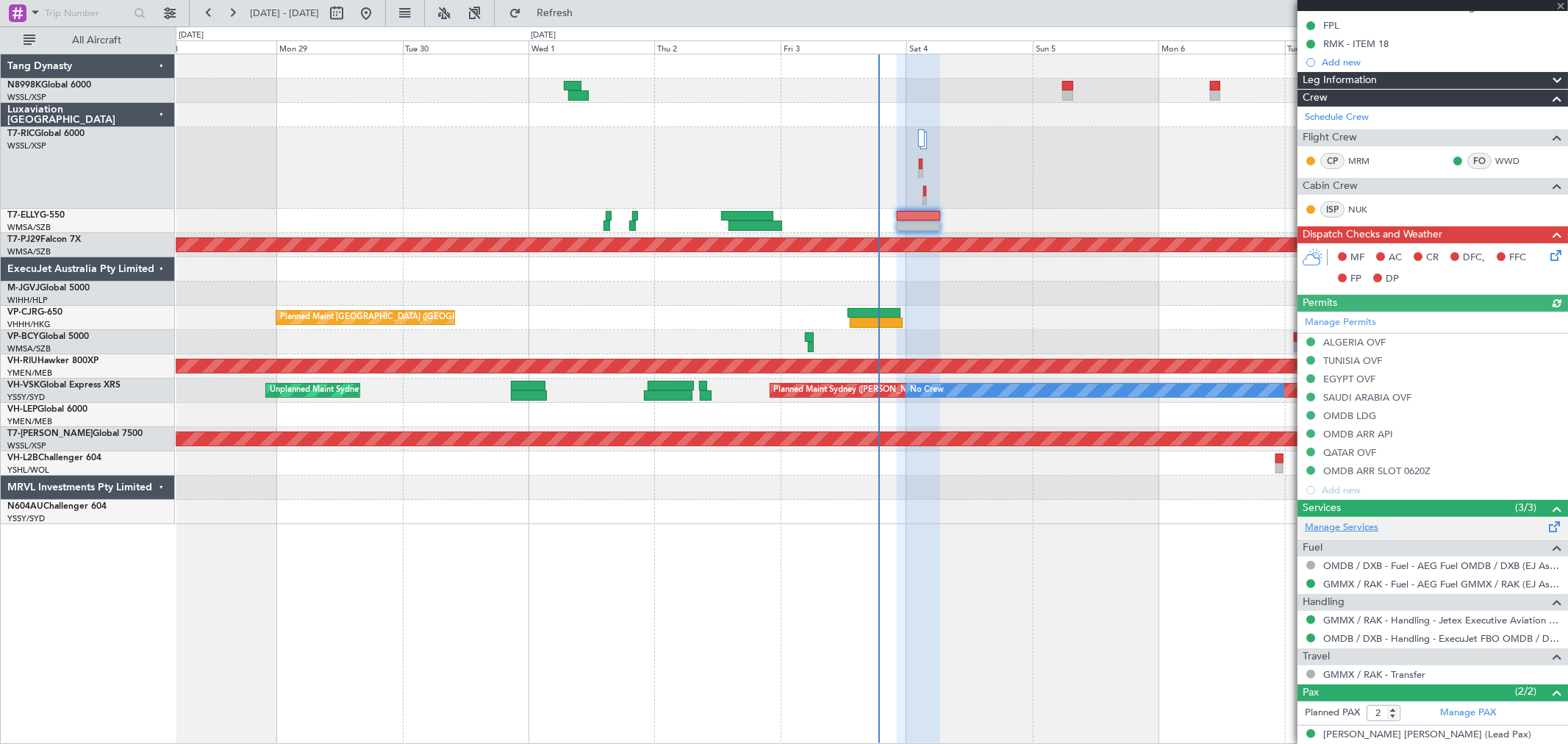
click at [1361, 526] on link "Manage Services" at bounding box center [1341, 528] width 74 height 15
click at [1407, 566] on link "OMDB / DXB - Fuel - AEG Fuel OMDB / DXB (EJ Asia Only)" at bounding box center [1441, 566] width 237 height 13
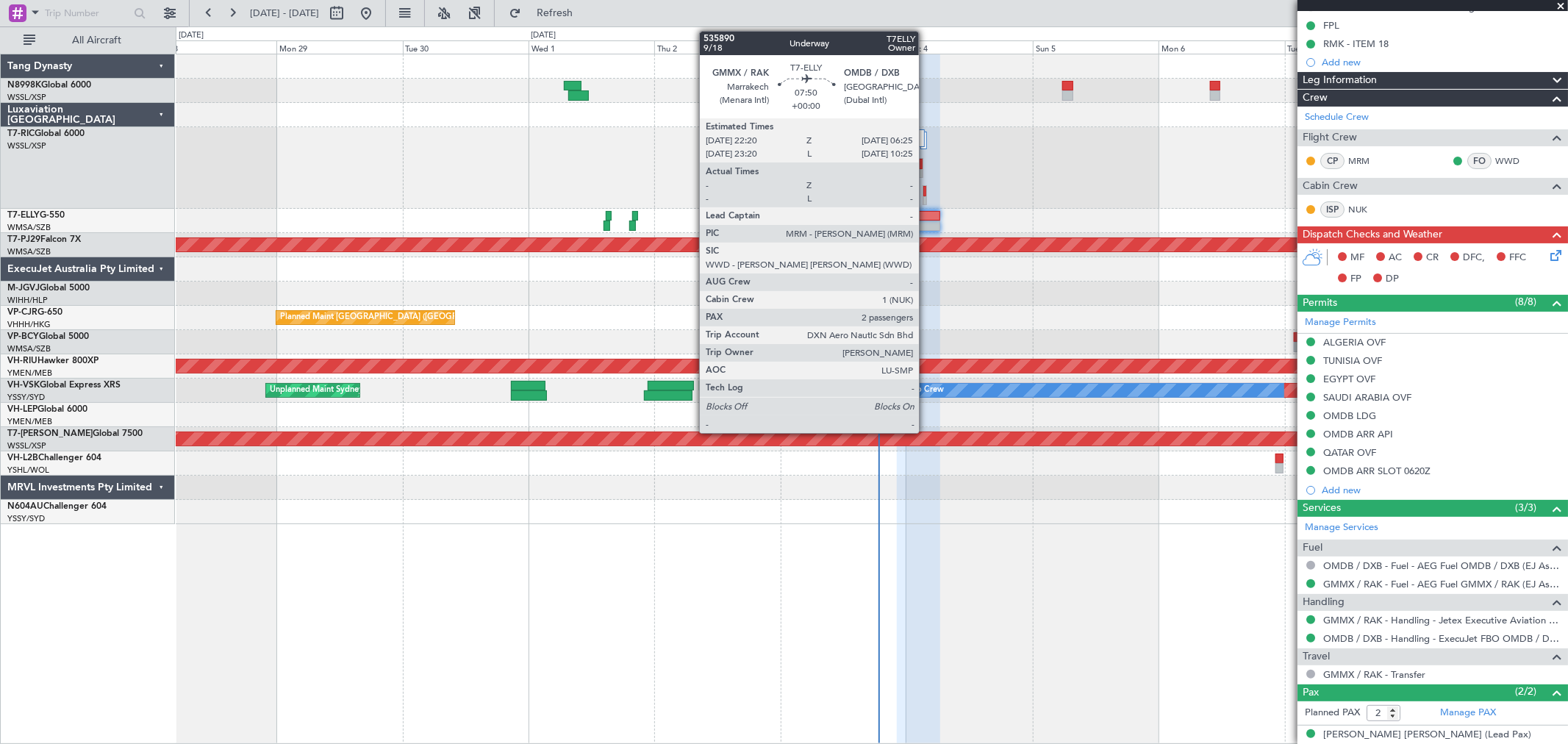
click at [924, 214] on div at bounding box center [918, 216] width 43 height 10
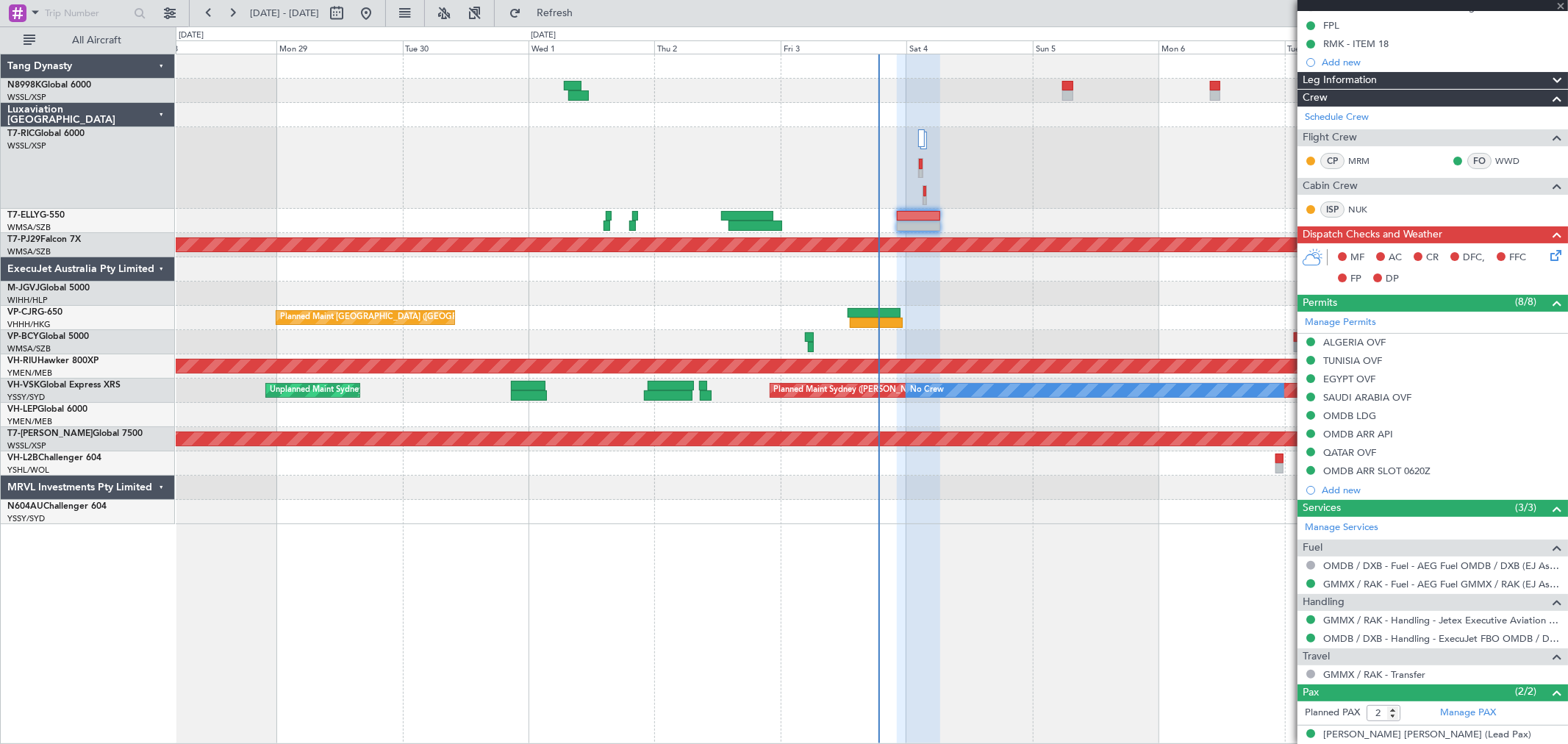
click at [923, 217] on div at bounding box center [918, 216] width 43 height 10
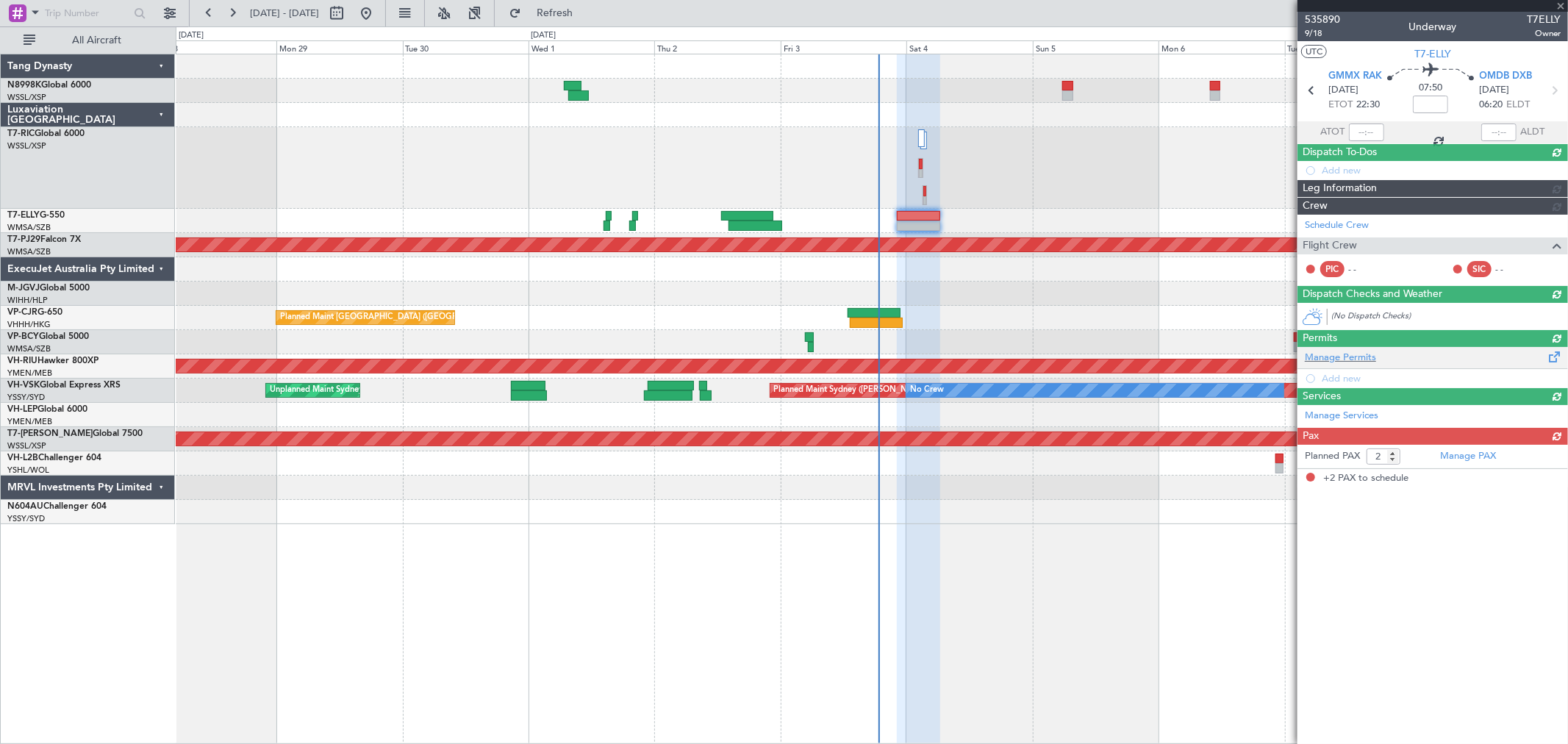
scroll to position [0, 0]
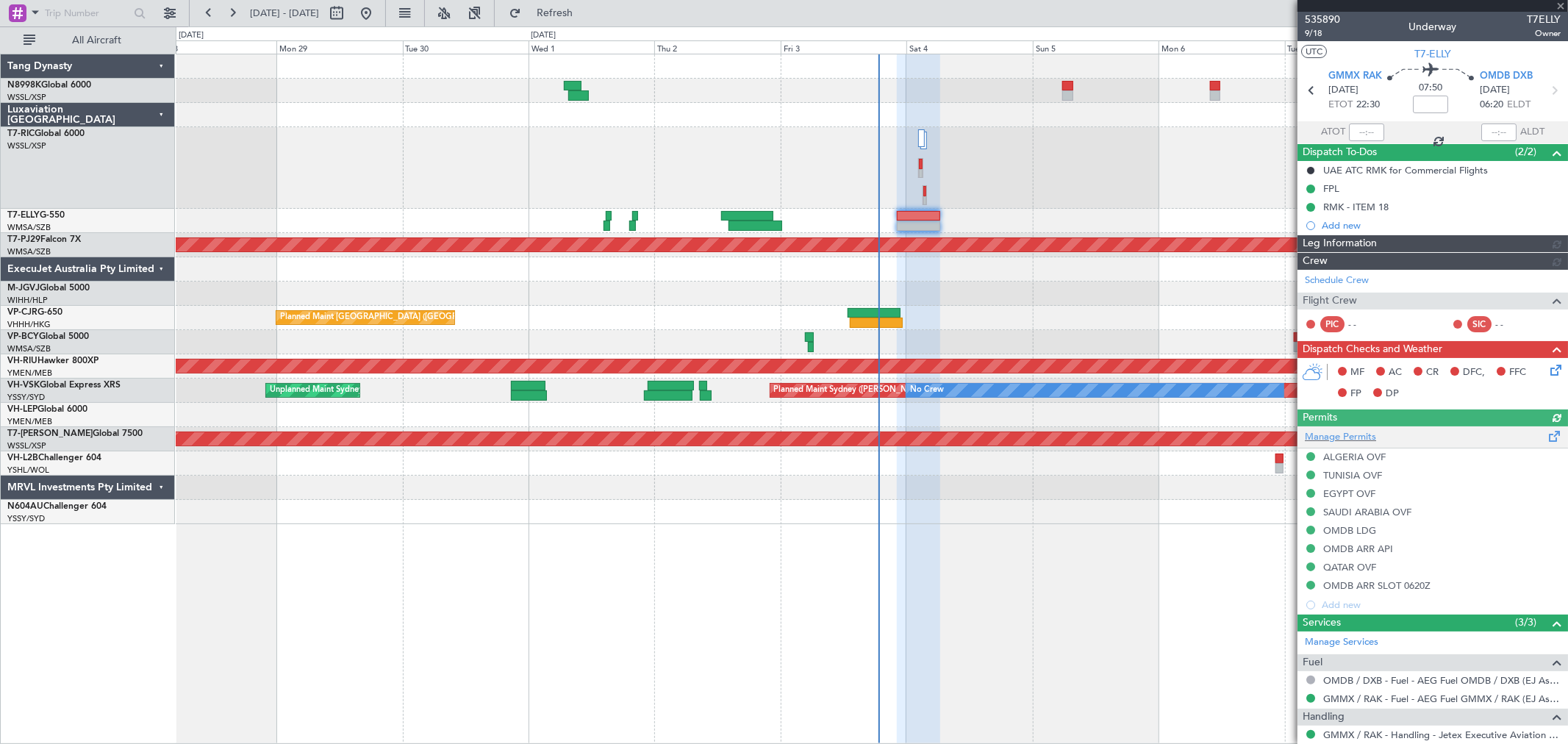
type input "[PERSON_NAME] (KYA)"
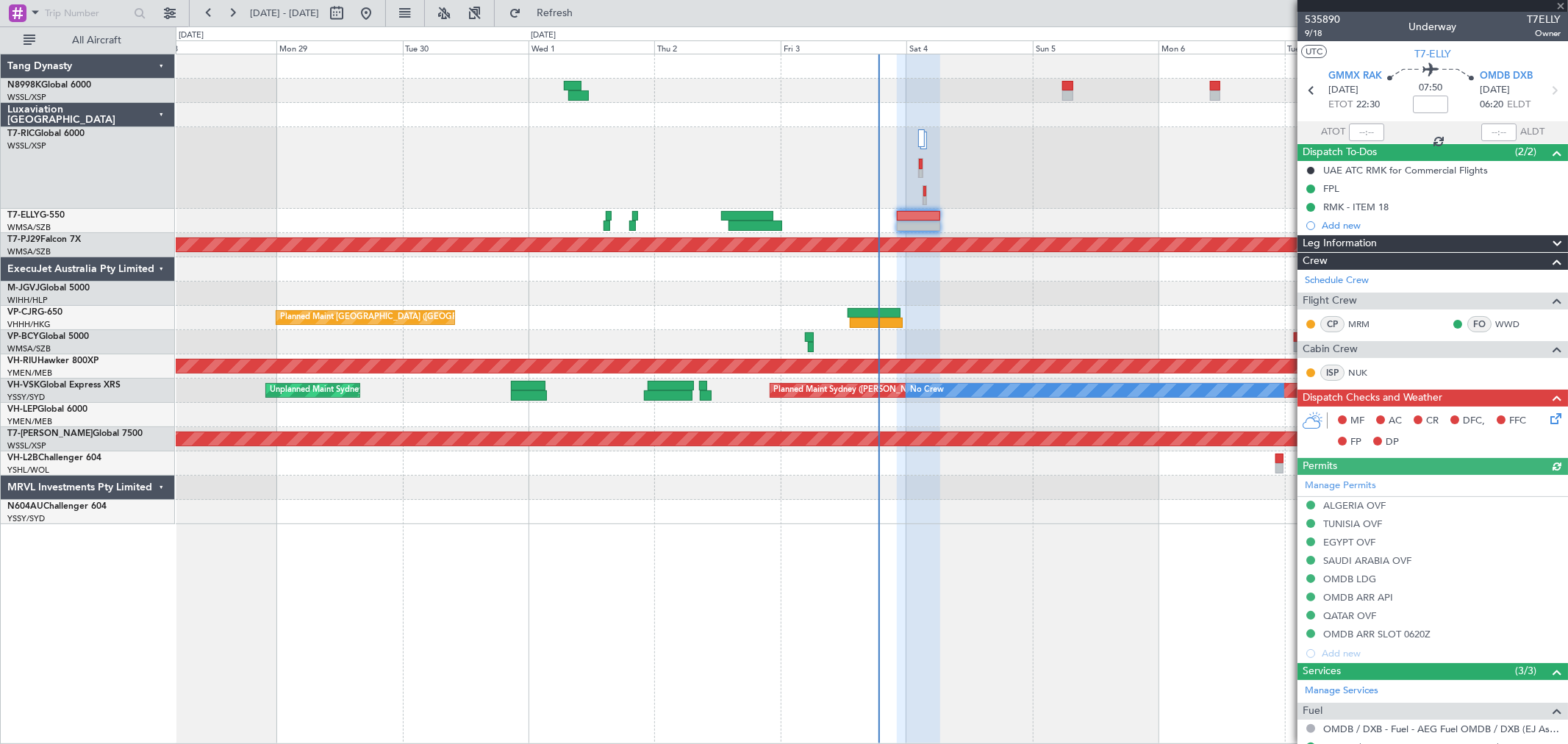
click at [1547, 420] on icon at bounding box center [1553, 416] width 12 height 12
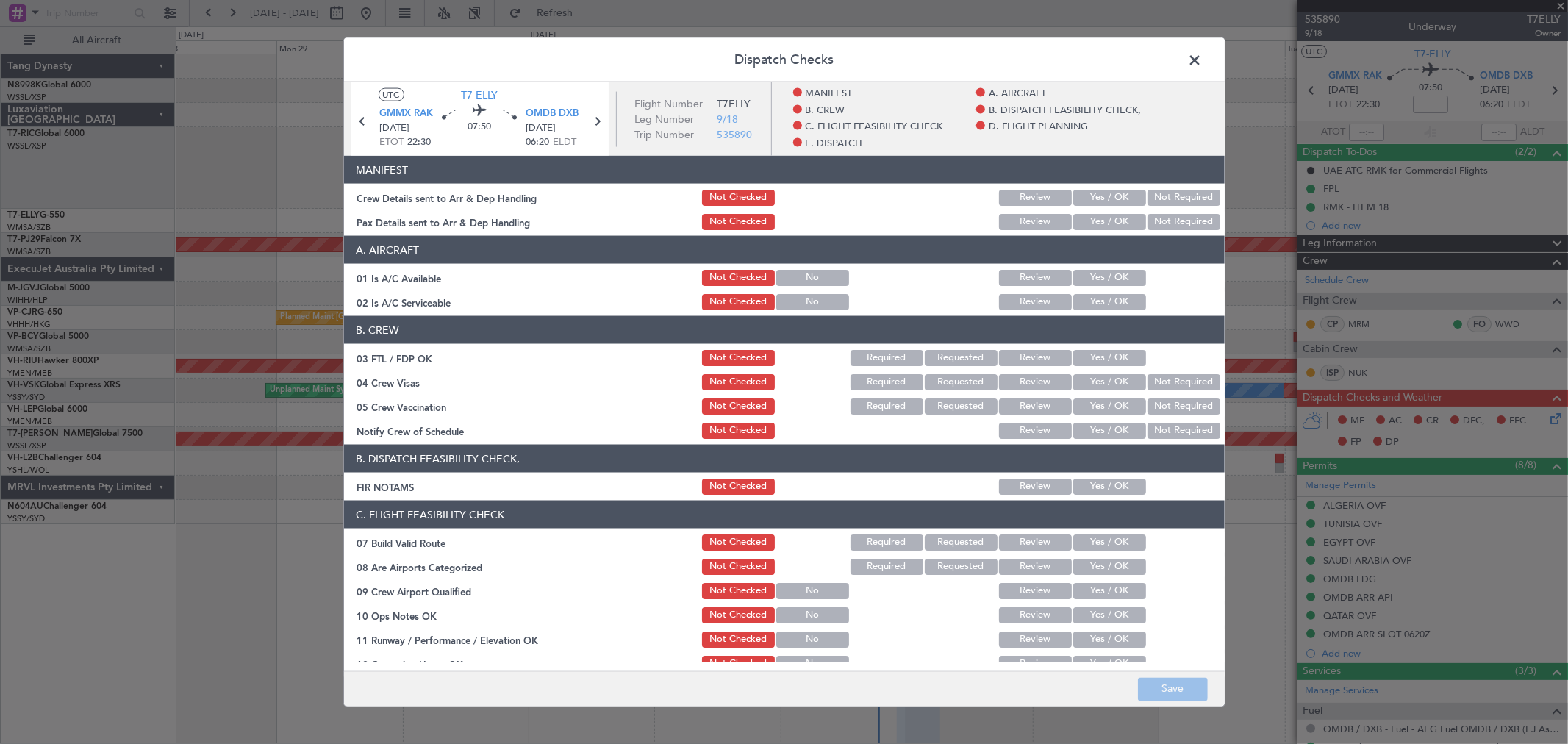
click at [1117, 197] on button "Yes / OK" at bounding box center [1110, 198] width 73 height 16
click at [1113, 222] on button "Yes / OK" at bounding box center [1110, 222] width 73 height 16
click at [1109, 280] on button "Yes / OK" at bounding box center [1110, 278] width 73 height 16
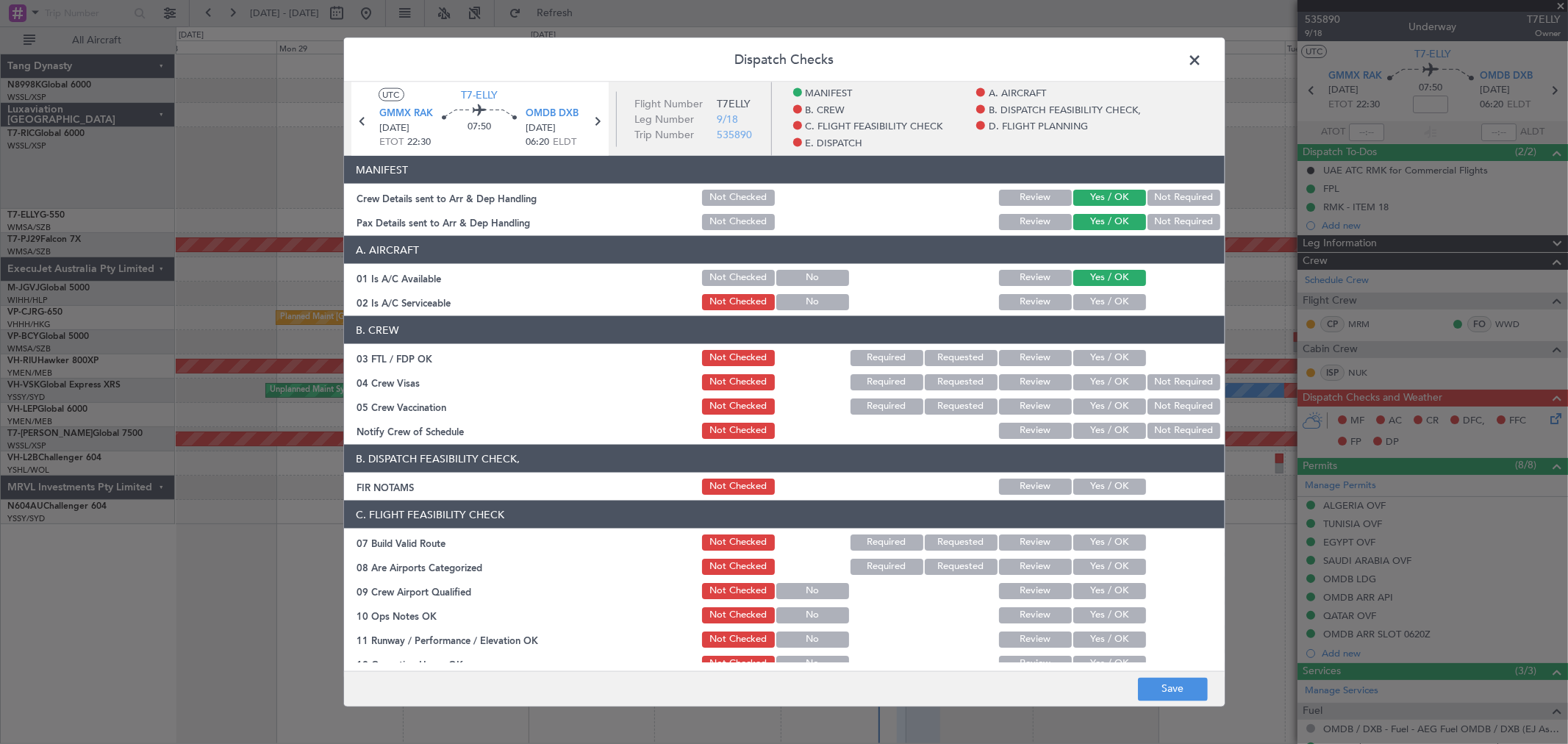
drag, startPoint x: 1112, startPoint y: 297, endPoint x: 1113, endPoint y: 325, distance: 28.0
click at [1112, 300] on button "Yes / OK" at bounding box center [1110, 303] width 73 height 16
click at [1110, 362] on button "Yes / OK" at bounding box center [1110, 358] width 73 height 16
drag, startPoint x: 1107, startPoint y: 376, endPoint x: 1107, endPoint y: 394, distance: 18.0
click at [1107, 380] on button "Yes / OK" at bounding box center [1110, 383] width 73 height 16
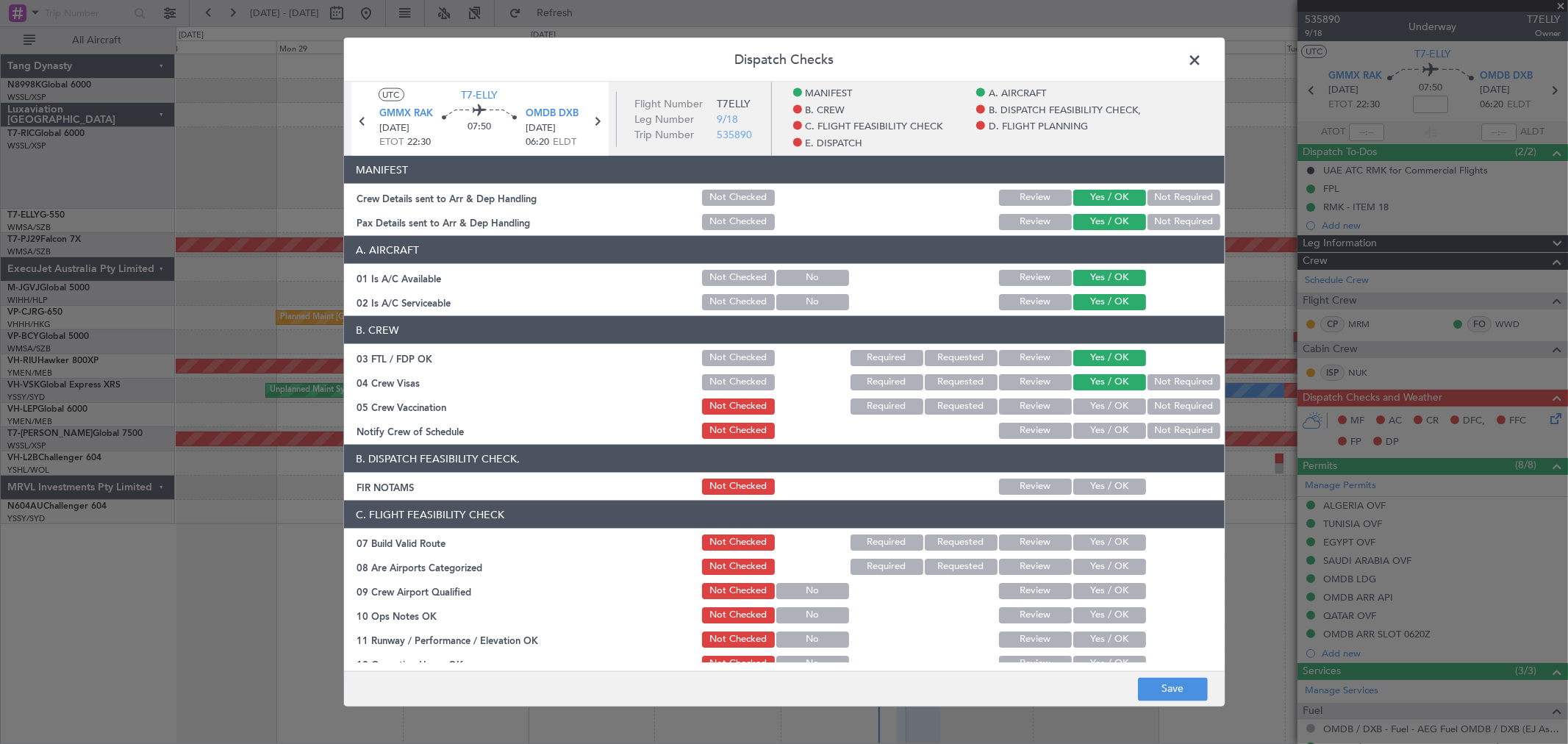
click at [1108, 400] on div "Yes / OK" at bounding box center [1109, 407] width 75 height 21
drag, startPoint x: 1109, startPoint y: 414, endPoint x: 1111, endPoint y: 427, distance: 13.2
click at [1109, 415] on div "Yes / OK" at bounding box center [1109, 407] width 75 height 21
click at [1111, 428] on button "Yes / OK" at bounding box center [1110, 431] width 73 height 16
click at [1111, 439] on div "Yes / OK" at bounding box center [1109, 431] width 75 height 21
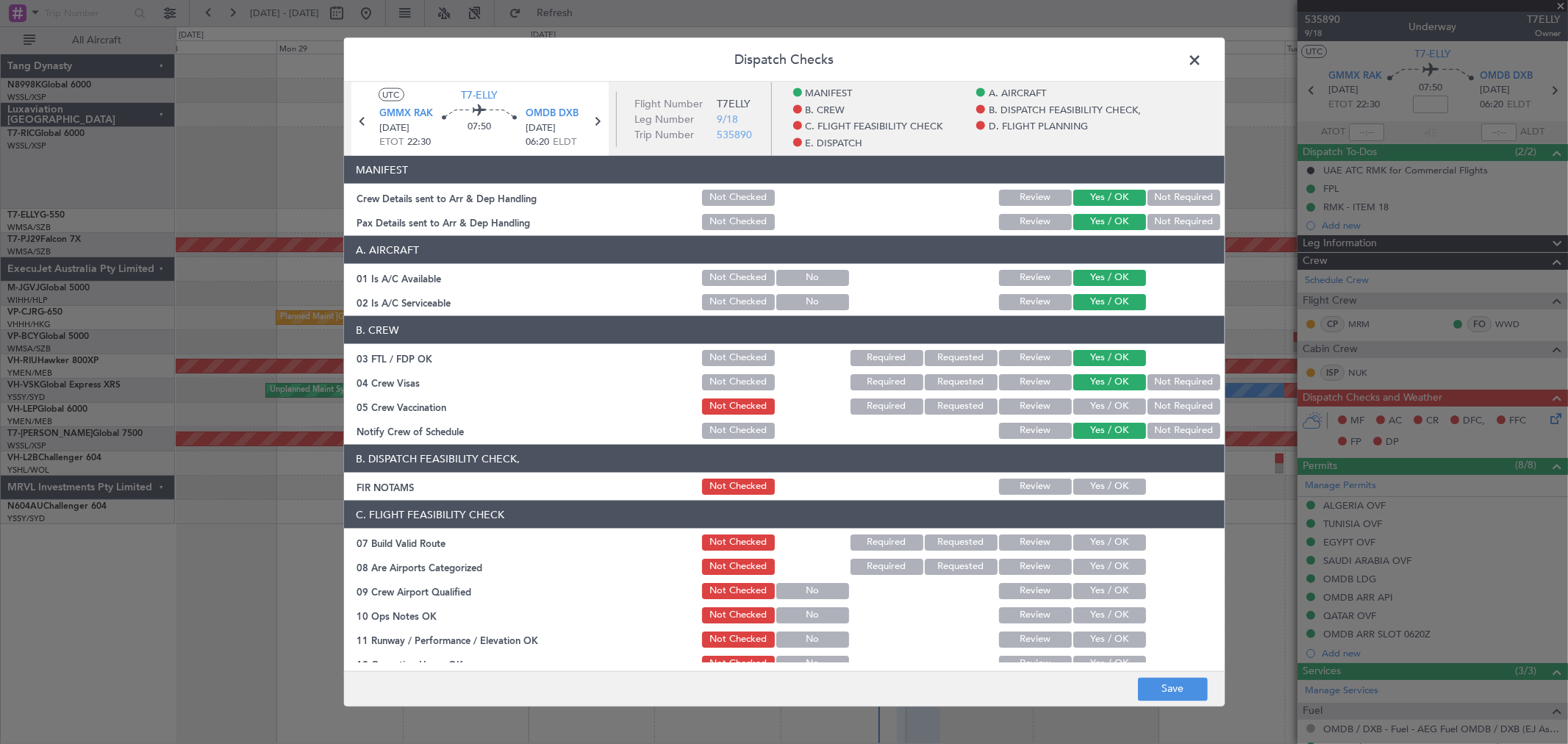
click at [1124, 405] on button "Yes / OK" at bounding box center [1110, 407] width 73 height 16
click at [1107, 491] on button "Yes / OK" at bounding box center [1110, 487] width 73 height 16
drag, startPoint x: 1101, startPoint y: 534, endPoint x: 1099, endPoint y: 565, distance: 31.1
click at [1101, 541] on button "Yes / OK" at bounding box center [1110, 542] width 73 height 16
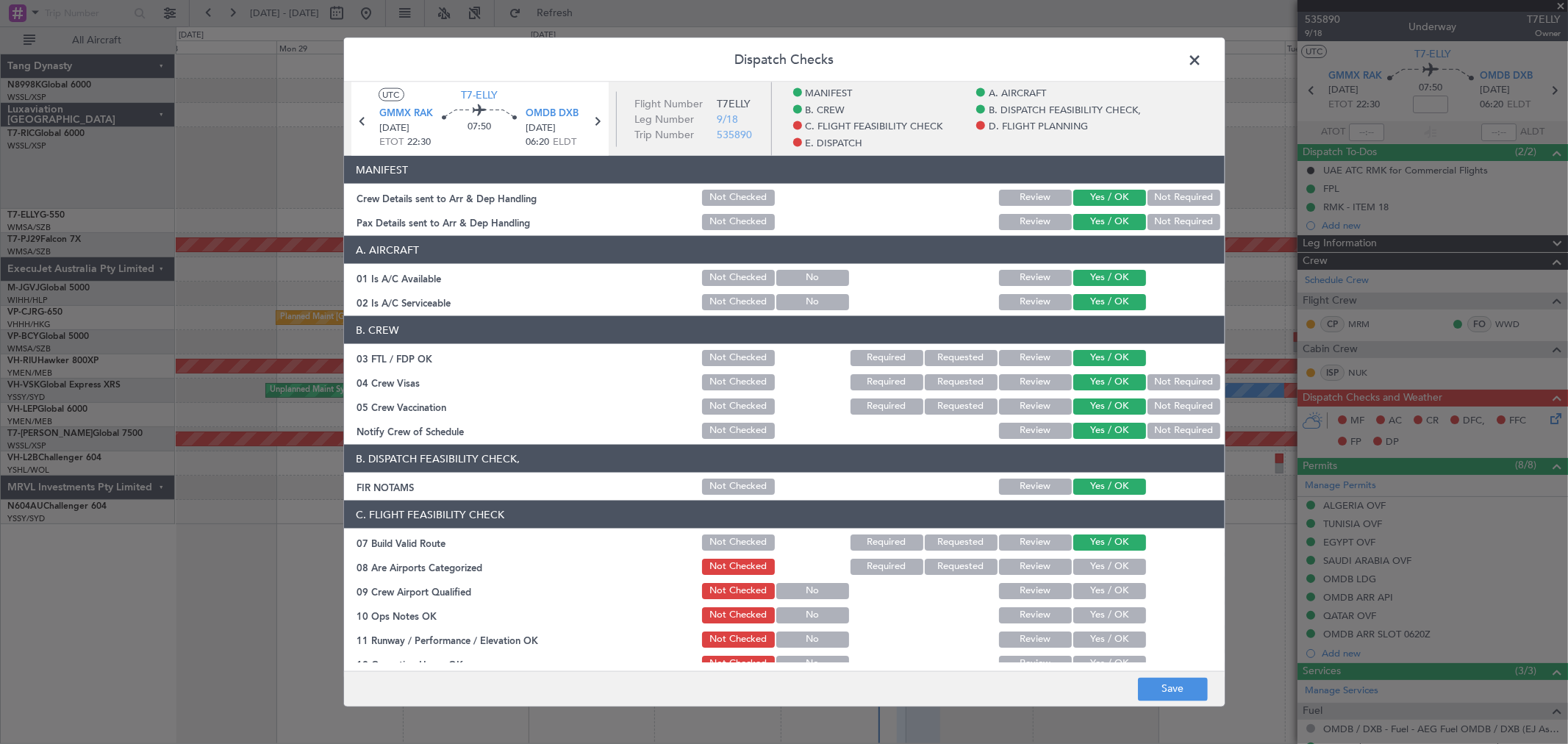
drag, startPoint x: 1099, startPoint y: 565, endPoint x: 1098, endPoint y: 589, distance: 24.0
click at [1099, 565] on button "Yes / OK" at bounding box center [1110, 567] width 73 height 16
click at [1098, 590] on button "Yes / OK" at bounding box center [1110, 592] width 73 height 16
drag, startPoint x: 1099, startPoint y: 611, endPoint x: 1101, endPoint y: 634, distance: 23.1
click at [1100, 616] on button "Yes / OK" at bounding box center [1110, 615] width 73 height 16
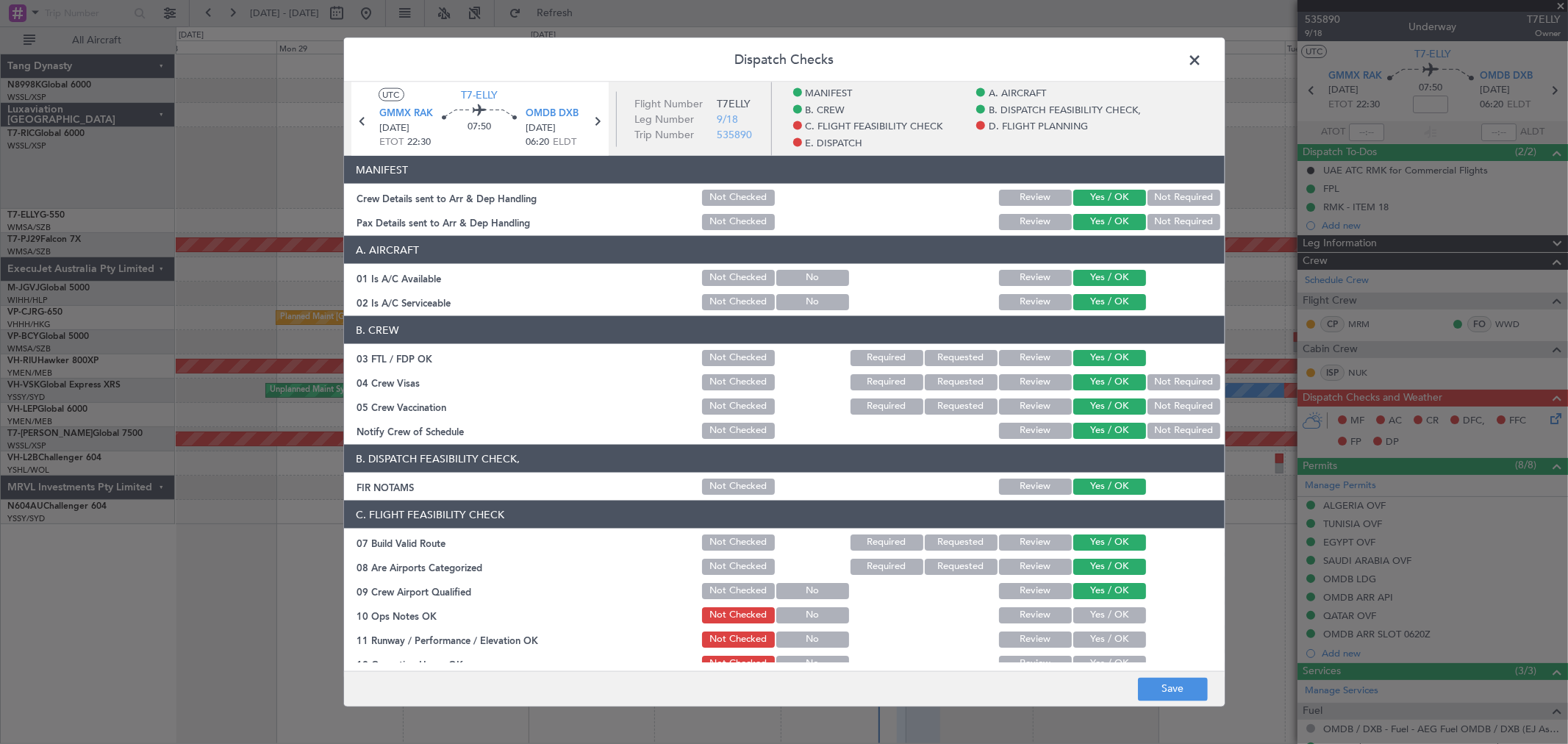
click at [1101, 635] on button "Yes / OK" at bounding box center [1110, 640] width 73 height 16
click at [1101, 650] on section "C. FLIGHT FEASIBILITY CHECK 07 Build Valid Route Not Checked Required Requested…" at bounding box center [785, 697] width 881 height 392
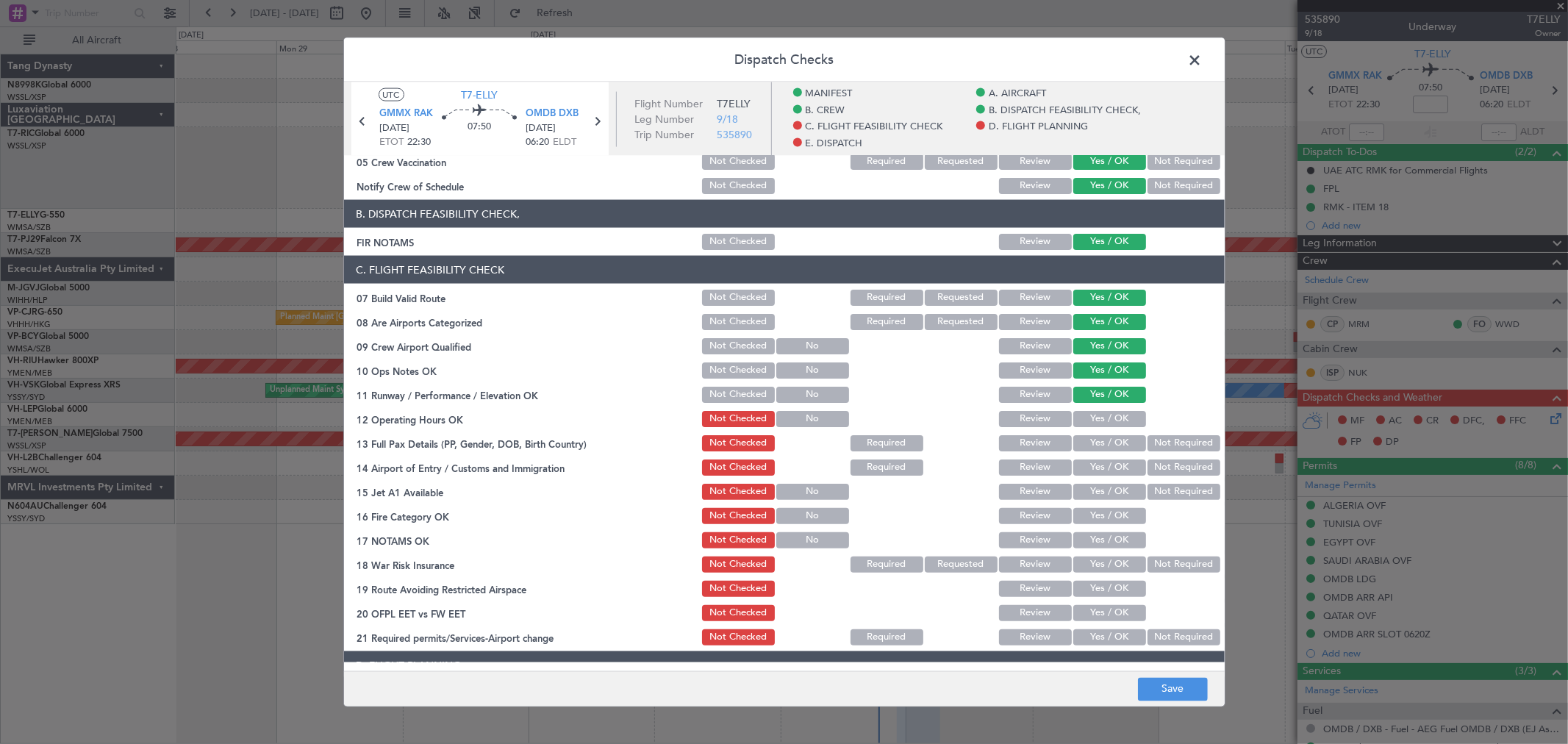
click at [1113, 436] on button "Yes / OK" at bounding box center [1110, 443] width 73 height 16
click at [1106, 414] on button "Yes / OK" at bounding box center [1110, 419] width 73 height 16
click at [1105, 475] on button "Yes / OK" at bounding box center [1110, 468] width 73 height 16
click at [1108, 491] on button "Yes / OK" at bounding box center [1110, 492] width 73 height 16
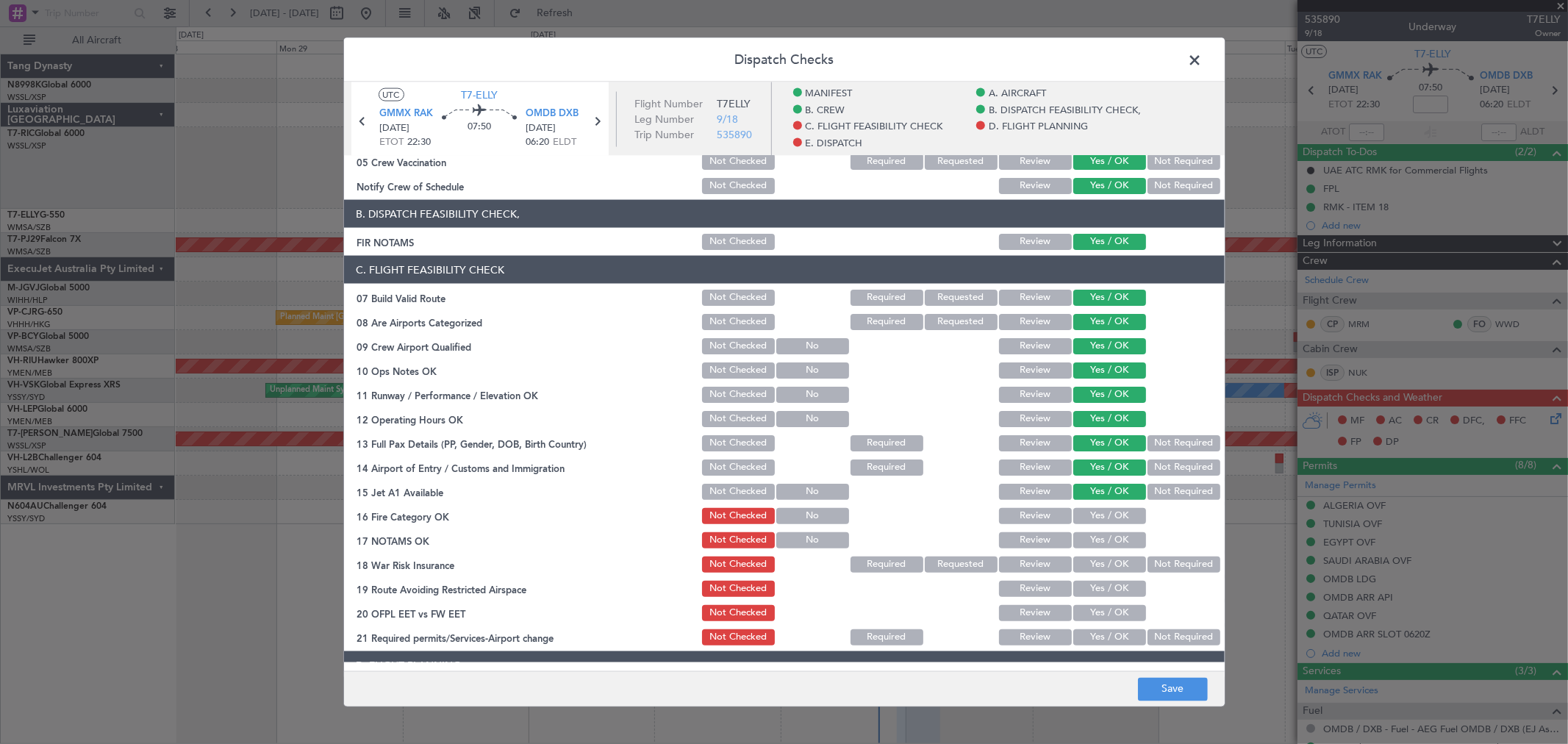
drag, startPoint x: 1107, startPoint y: 501, endPoint x: 1108, endPoint y: 509, distance: 8.1
click at [1107, 503] on section "C. FLIGHT FEASIBILITY CHECK 07 Build Valid Route Not Checked Required Requested…" at bounding box center [785, 452] width 881 height 392
drag, startPoint x: 1112, startPoint y: 526, endPoint x: 1113, endPoint y: 537, distance: 11.0
click at [1113, 527] on section "C. FLIGHT FEASIBILITY CHECK 07 Build Valid Route Not Checked Required Requested…" at bounding box center [785, 452] width 881 height 392
click at [1114, 540] on button "Yes / OK" at bounding box center [1110, 541] width 73 height 16
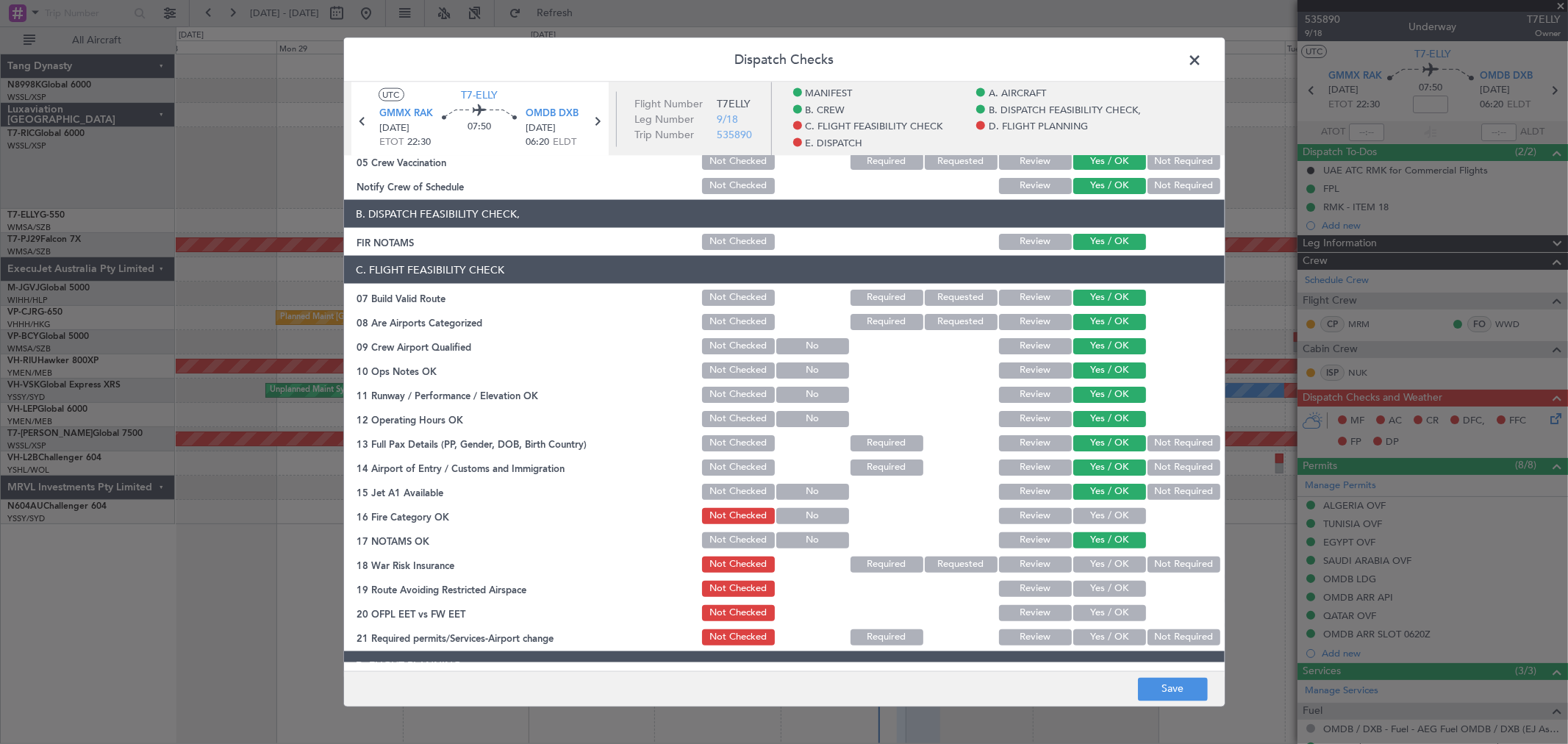
click at [1171, 564] on button "Not Required" at bounding box center [1184, 565] width 73 height 16
click at [1109, 581] on button "Yes / OK" at bounding box center [1110, 589] width 73 height 16
click at [1118, 516] on button "Yes / OK" at bounding box center [1110, 516] width 73 height 16
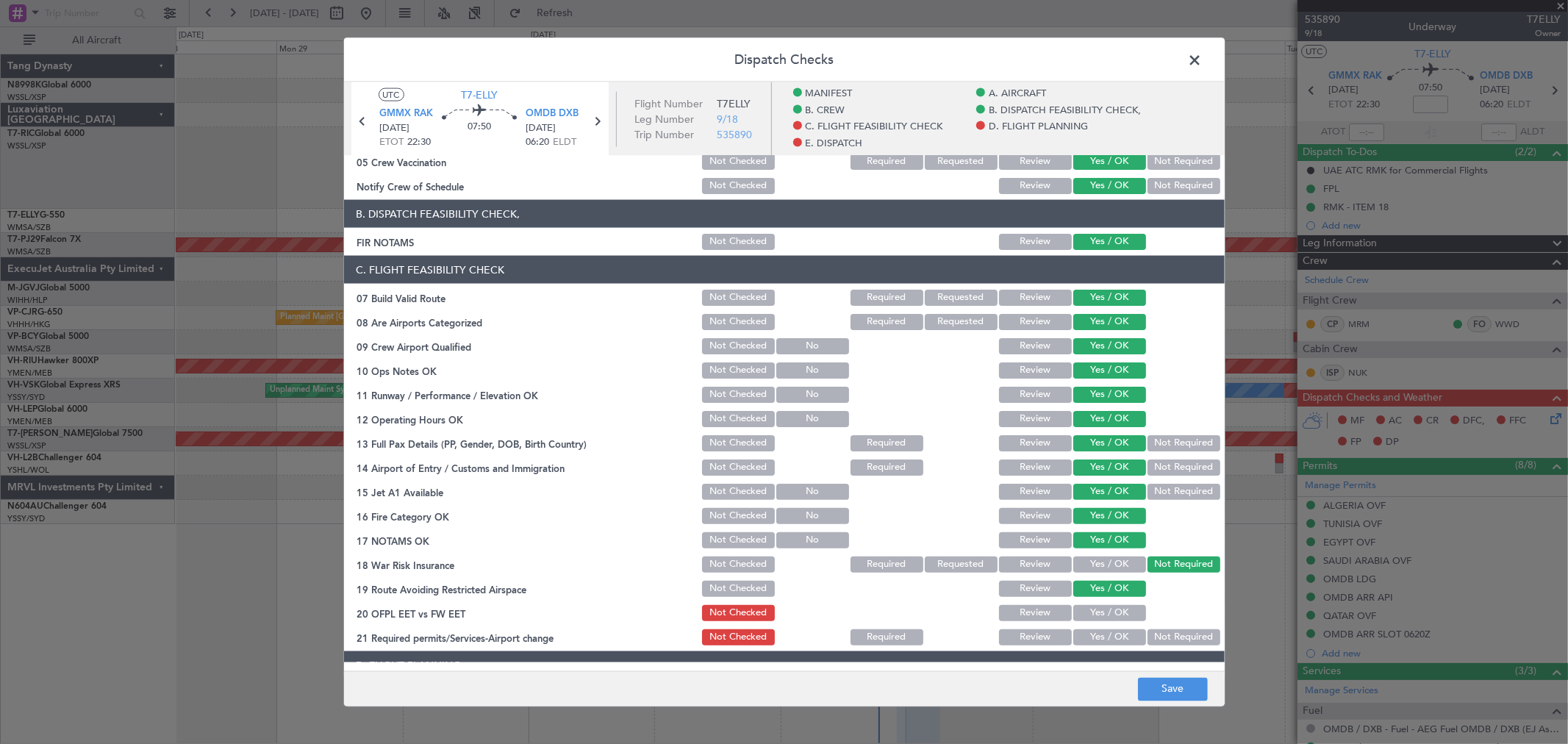
click at [1110, 612] on button "Yes / OK" at bounding box center [1110, 613] width 73 height 16
drag, startPoint x: 1112, startPoint y: 634, endPoint x: 1113, endPoint y: 642, distance: 8.1
click at [1112, 635] on button "Yes / OK" at bounding box center [1110, 638] width 73 height 16
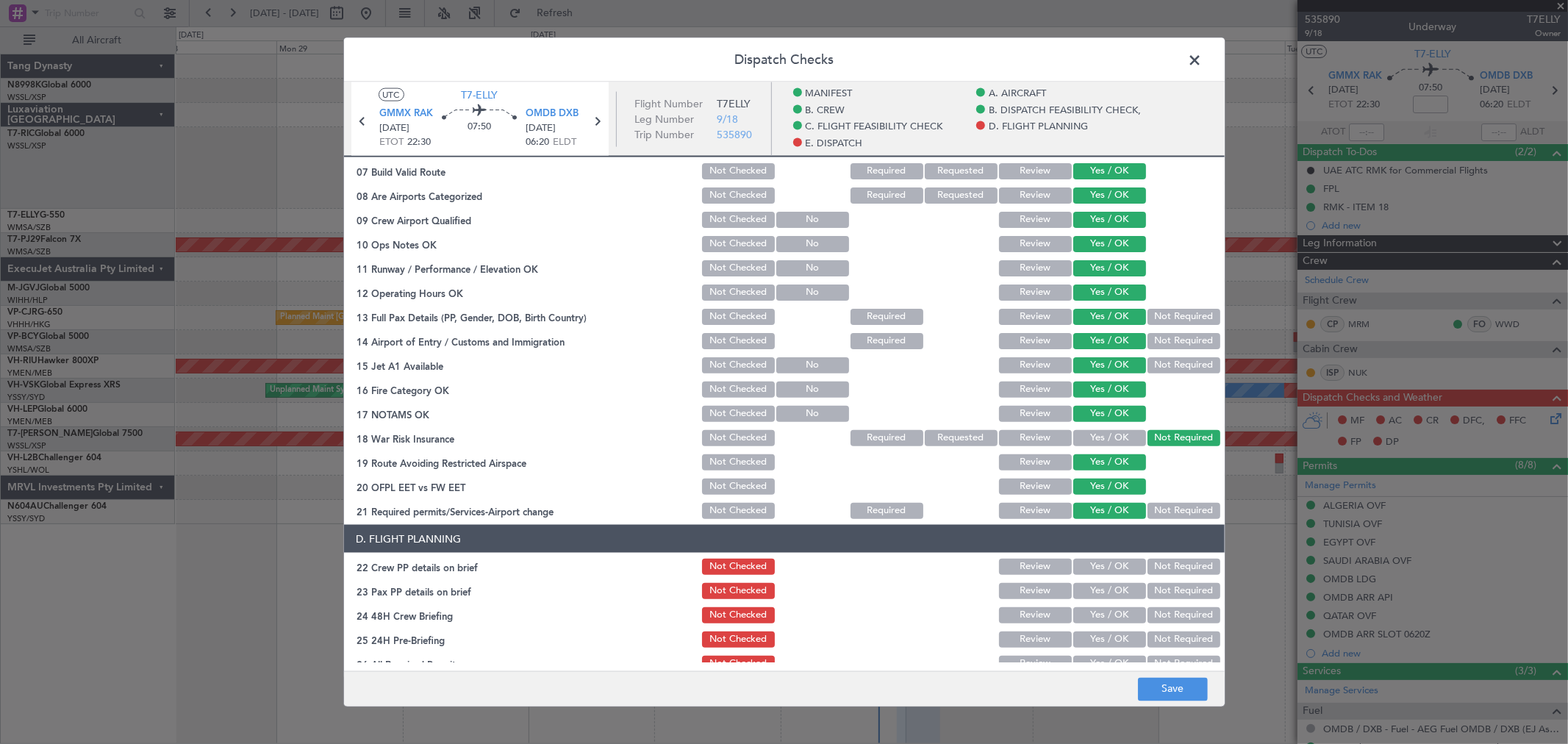
scroll to position [490, 0]
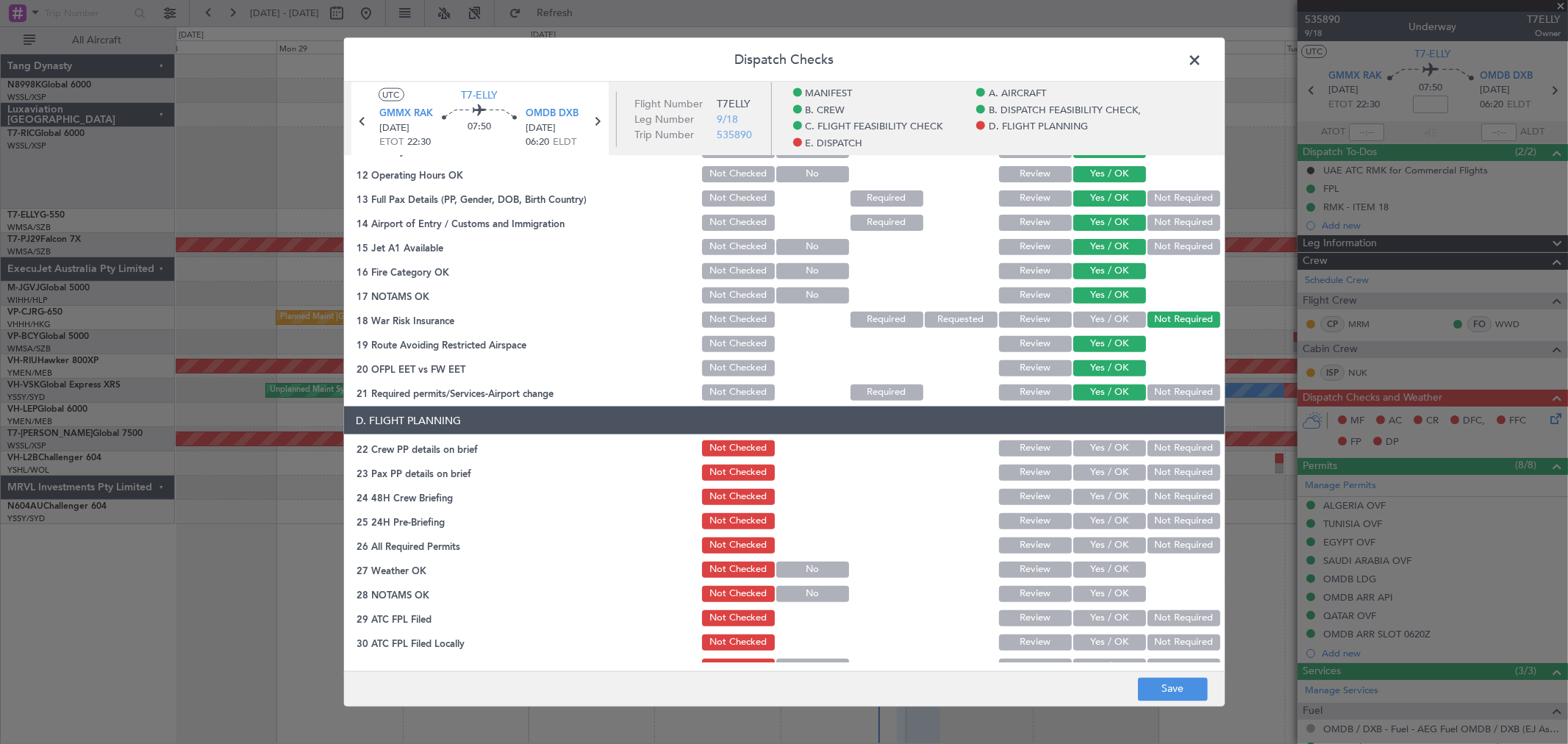
click at [1104, 447] on button "Yes / OK" at bounding box center [1110, 449] width 73 height 16
click at [1101, 474] on button "Yes / OK" at bounding box center [1110, 472] width 73 height 16
click at [1113, 505] on div "Yes / OK" at bounding box center [1109, 497] width 75 height 21
click at [1163, 496] on button "Not Required" at bounding box center [1184, 497] width 73 height 16
click at [1103, 525] on button "Yes / OK" at bounding box center [1110, 522] width 73 height 16
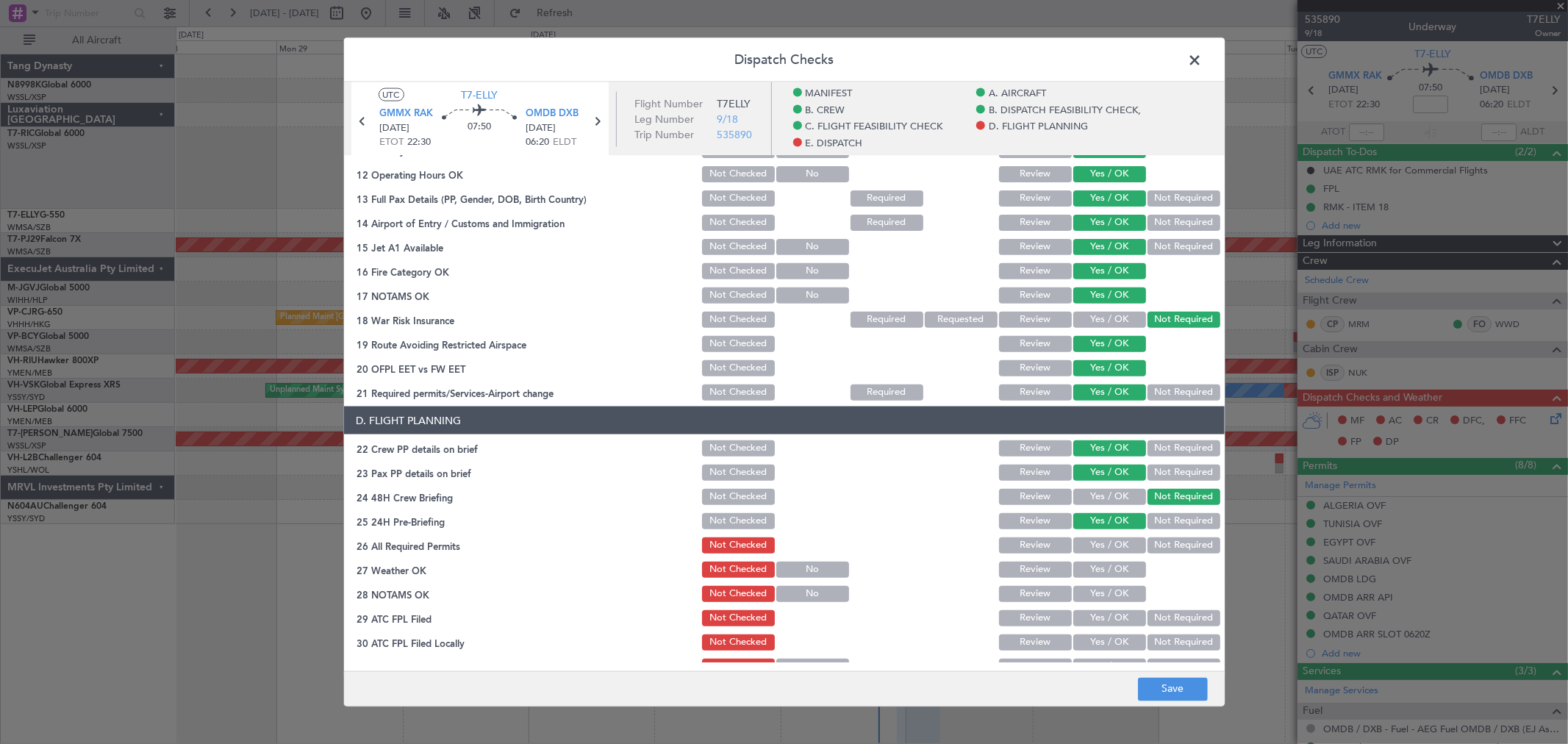
click at [1101, 545] on button "Yes / OK" at bounding box center [1110, 545] width 73 height 16
drag, startPoint x: 1100, startPoint y: 559, endPoint x: 1103, endPoint y: 570, distance: 11.4
click at [1100, 561] on div "Yes / OK" at bounding box center [1109, 570] width 75 height 21
click at [1103, 572] on button "Yes / OK" at bounding box center [1110, 570] width 73 height 16
drag, startPoint x: 1113, startPoint y: 585, endPoint x: 1114, endPoint y: 604, distance: 19.0
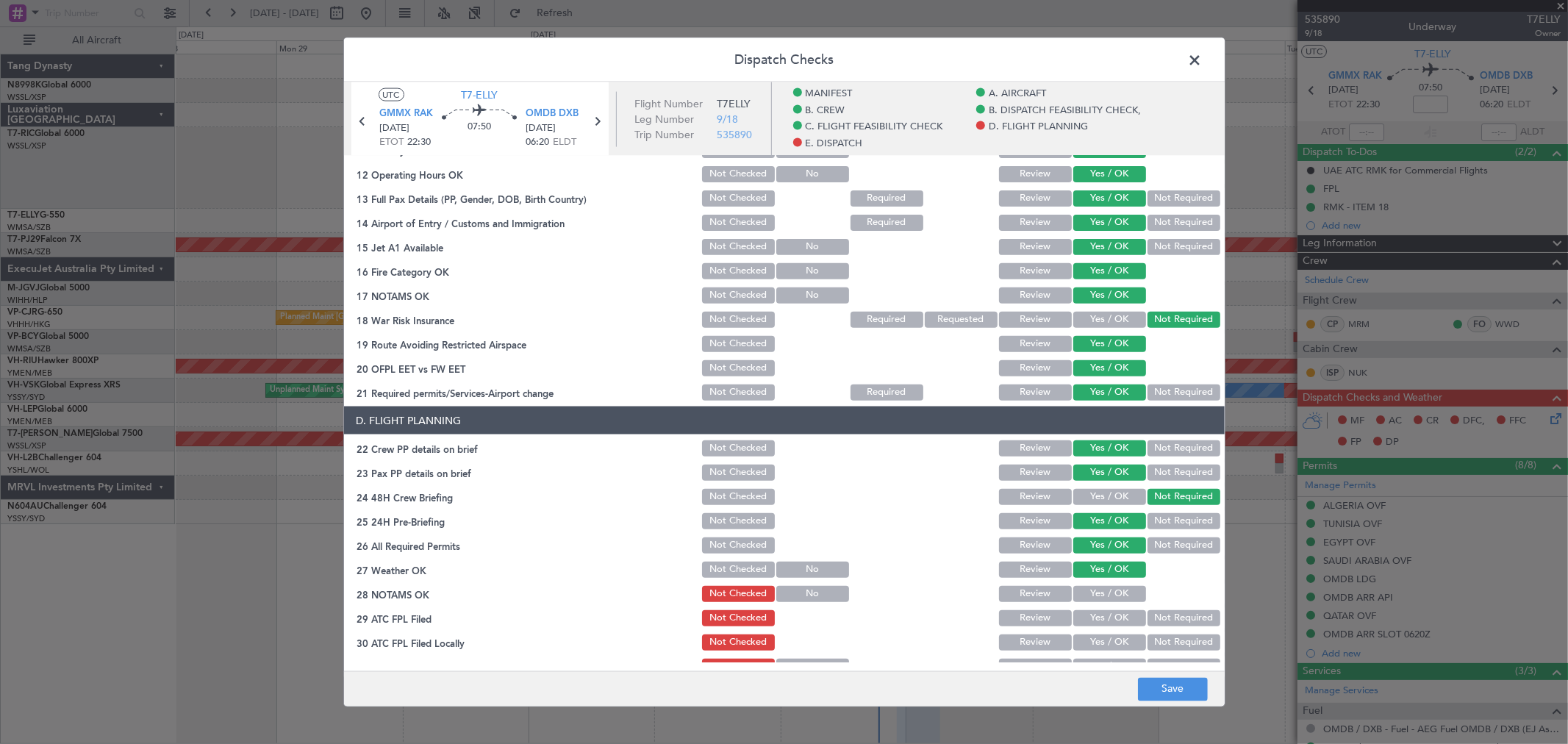
click at [1113, 588] on button "Yes / OK" at bounding box center [1110, 594] width 73 height 16
drag, startPoint x: 1114, startPoint y: 604, endPoint x: 1111, endPoint y: 614, distance: 10.4
click at [1113, 606] on section "D. FLIGHT PLANNING 22 Crew PP details on brief Not Checked Review Yes / OK Not …" at bounding box center [785, 553] width 881 height 295
click at [1111, 615] on button "Yes / OK" at bounding box center [1110, 619] width 73 height 16
drag, startPoint x: 1111, startPoint y: 623, endPoint x: 1106, endPoint y: 634, distance: 12.1
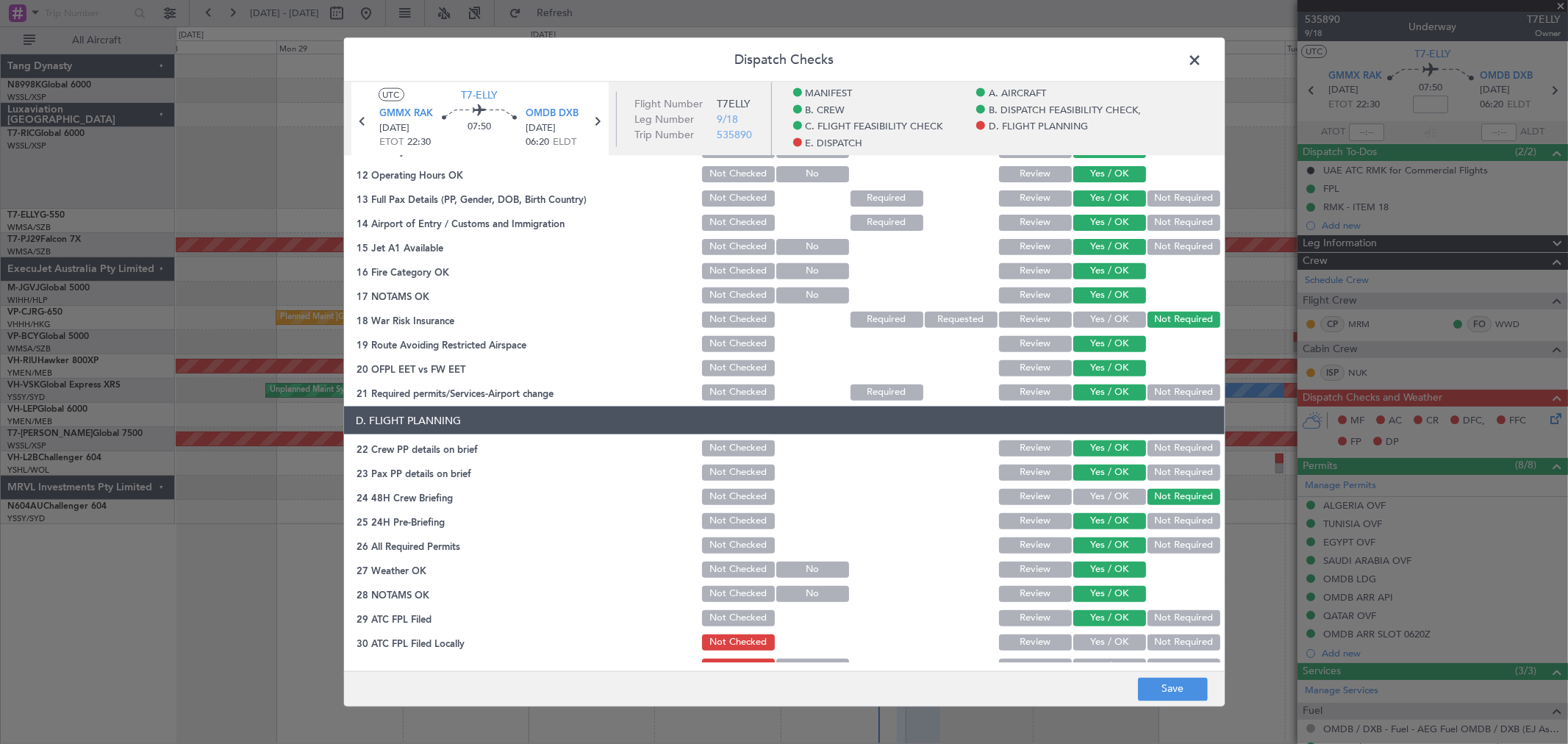
click at [1110, 625] on div "Yes / OK" at bounding box center [1109, 619] width 75 height 21
click at [1106, 635] on button "Yes / OK" at bounding box center [1110, 642] width 73 height 16
drag, startPoint x: 1106, startPoint y: 642, endPoint x: 1123, endPoint y: 627, distance: 22.7
click at [1107, 642] on button "Yes / OK" at bounding box center [1110, 642] width 73 height 16
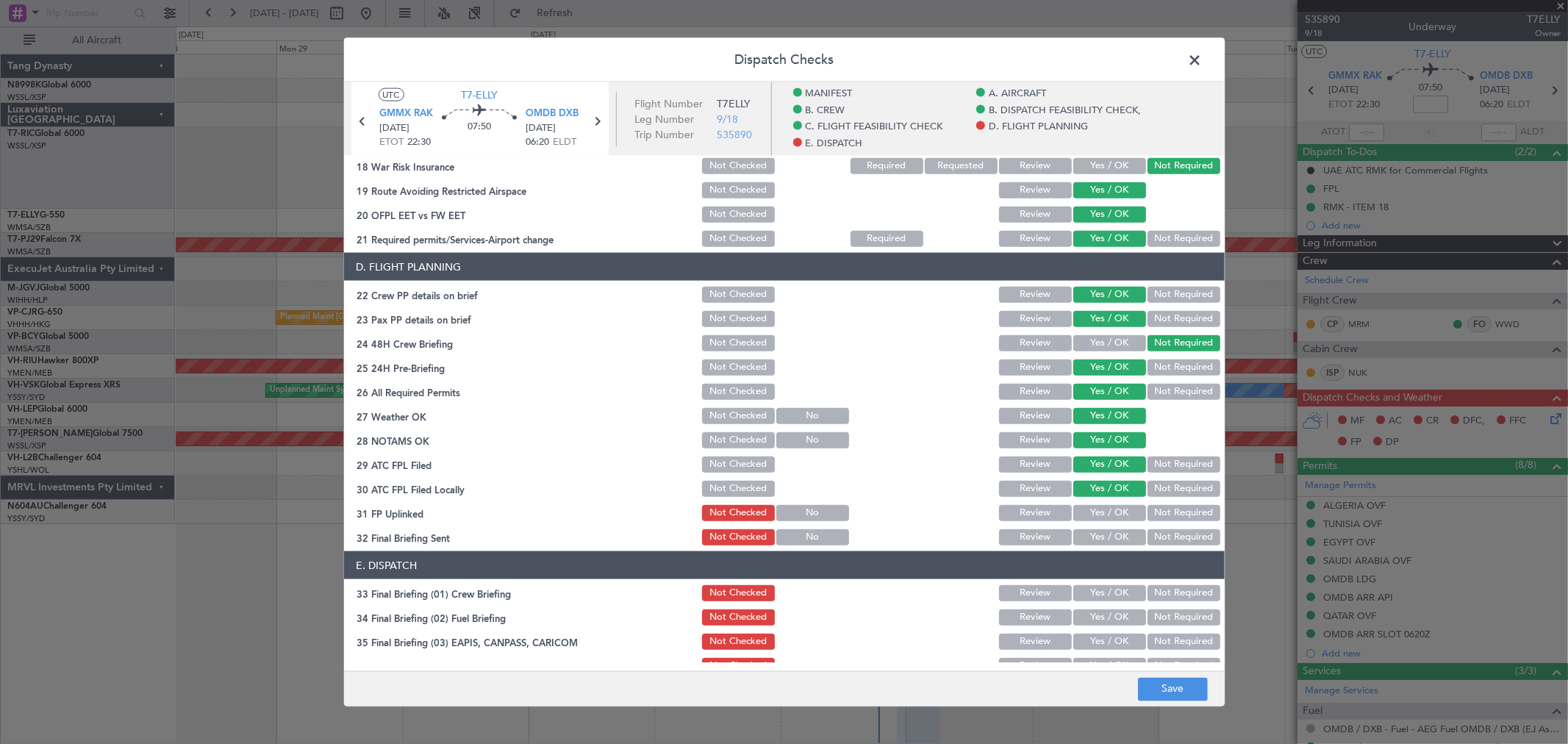
scroll to position [735, 0]
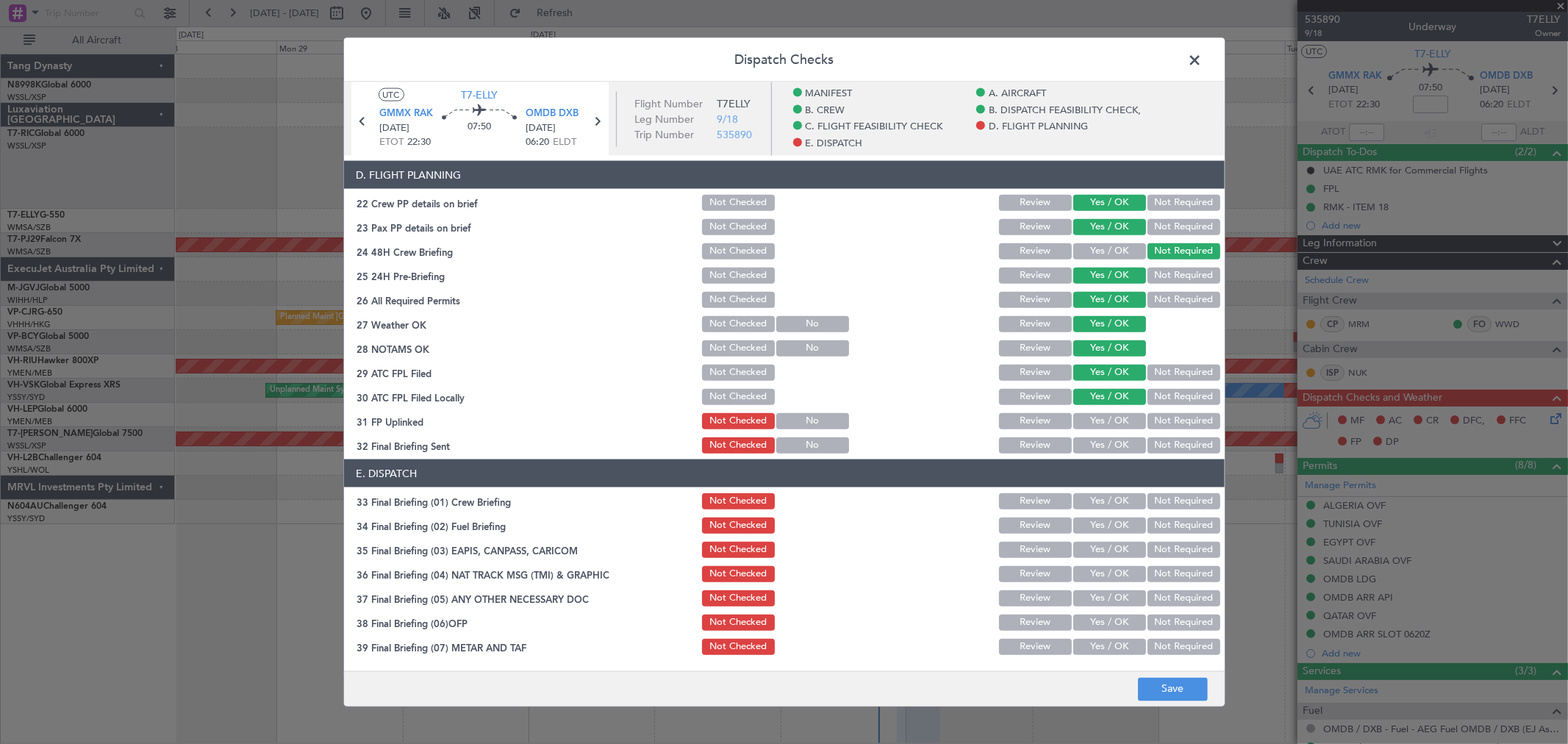
click at [1116, 416] on button "Yes / OK" at bounding box center [1110, 422] width 73 height 16
click at [1113, 438] on button "Yes / OK" at bounding box center [1110, 445] width 73 height 16
click at [1109, 503] on button "Yes / OK" at bounding box center [1110, 502] width 73 height 16
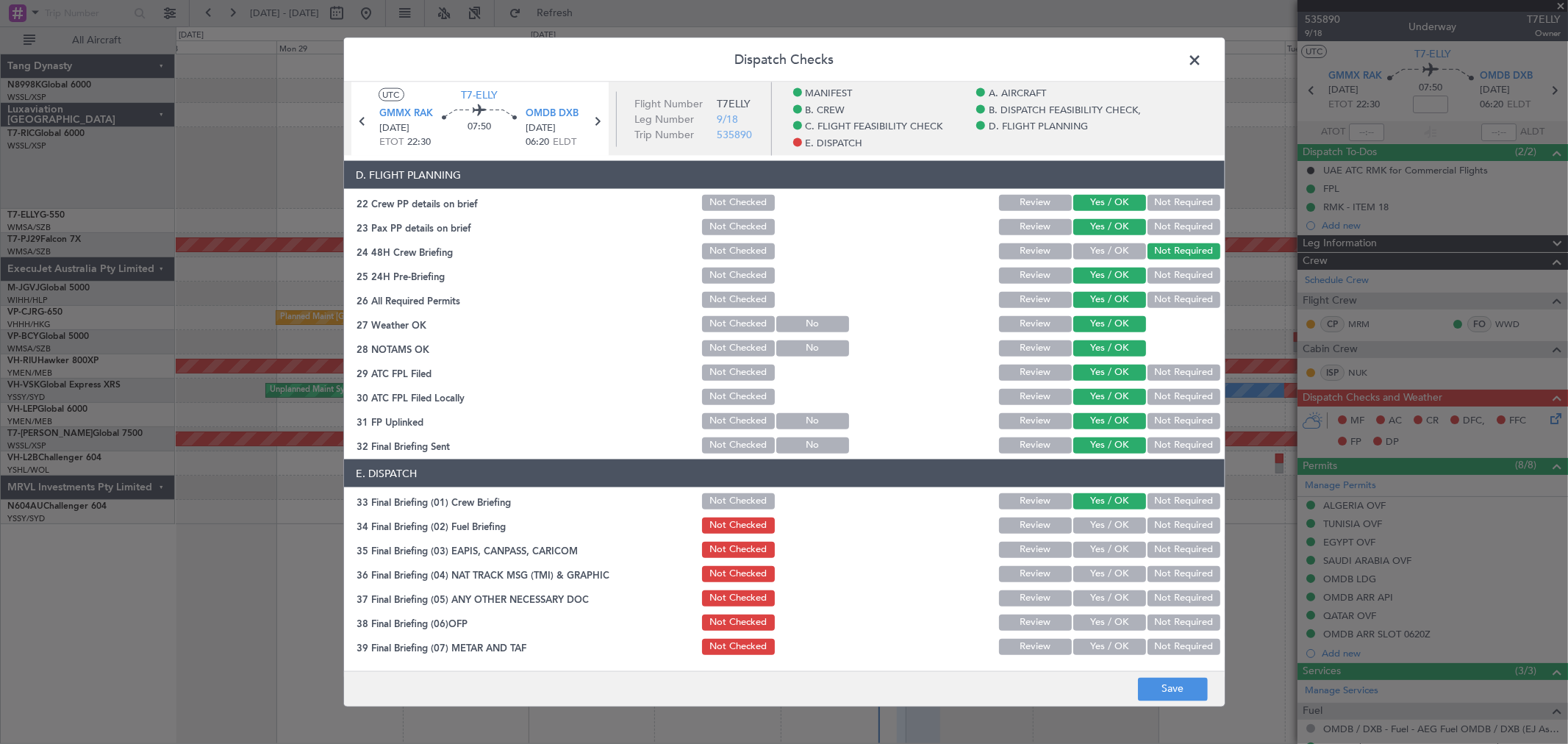
click at [1116, 530] on button "Yes / OK" at bounding box center [1110, 526] width 73 height 16
click at [1158, 545] on button "Not Required" at bounding box center [1184, 550] width 73 height 16
click at [1114, 572] on div "Yes / OK" at bounding box center [1109, 575] width 75 height 21
click at [1170, 571] on button "Not Required" at bounding box center [1184, 574] width 73 height 16
click at [1117, 592] on button "Yes / OK" at bounding box center [1110, 599] width 73 height 16
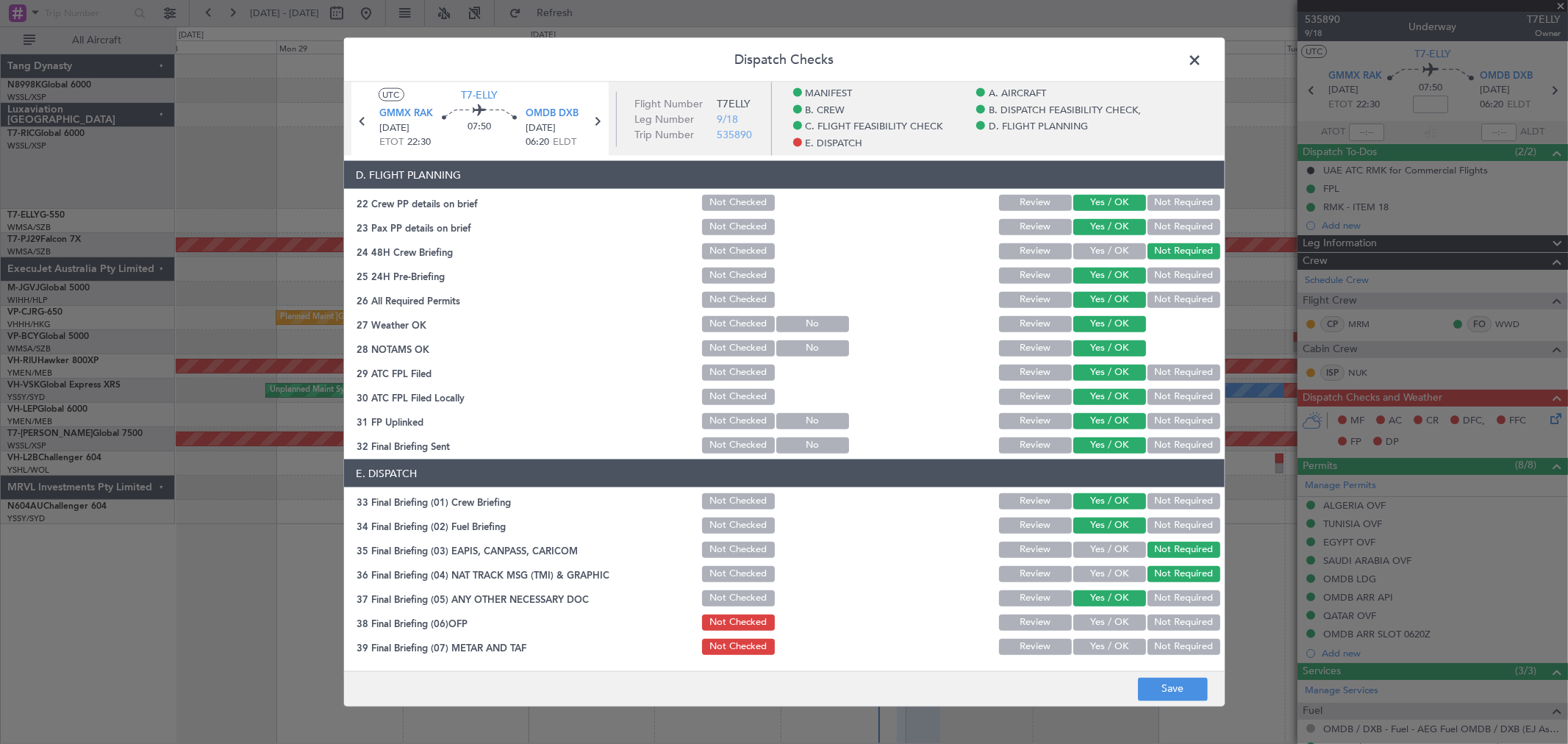
click at [1113, 616] on button "Yes / OK" at bounding box center [1110, 623] width 73 height 16
click at [1113, 639] on button "Yes / OK" at bounding box center [1110, 647] width 73 height 16
click at [1116, 650] on button "Yes / OK" at bounding box center [1110, 647] width 73 height 16
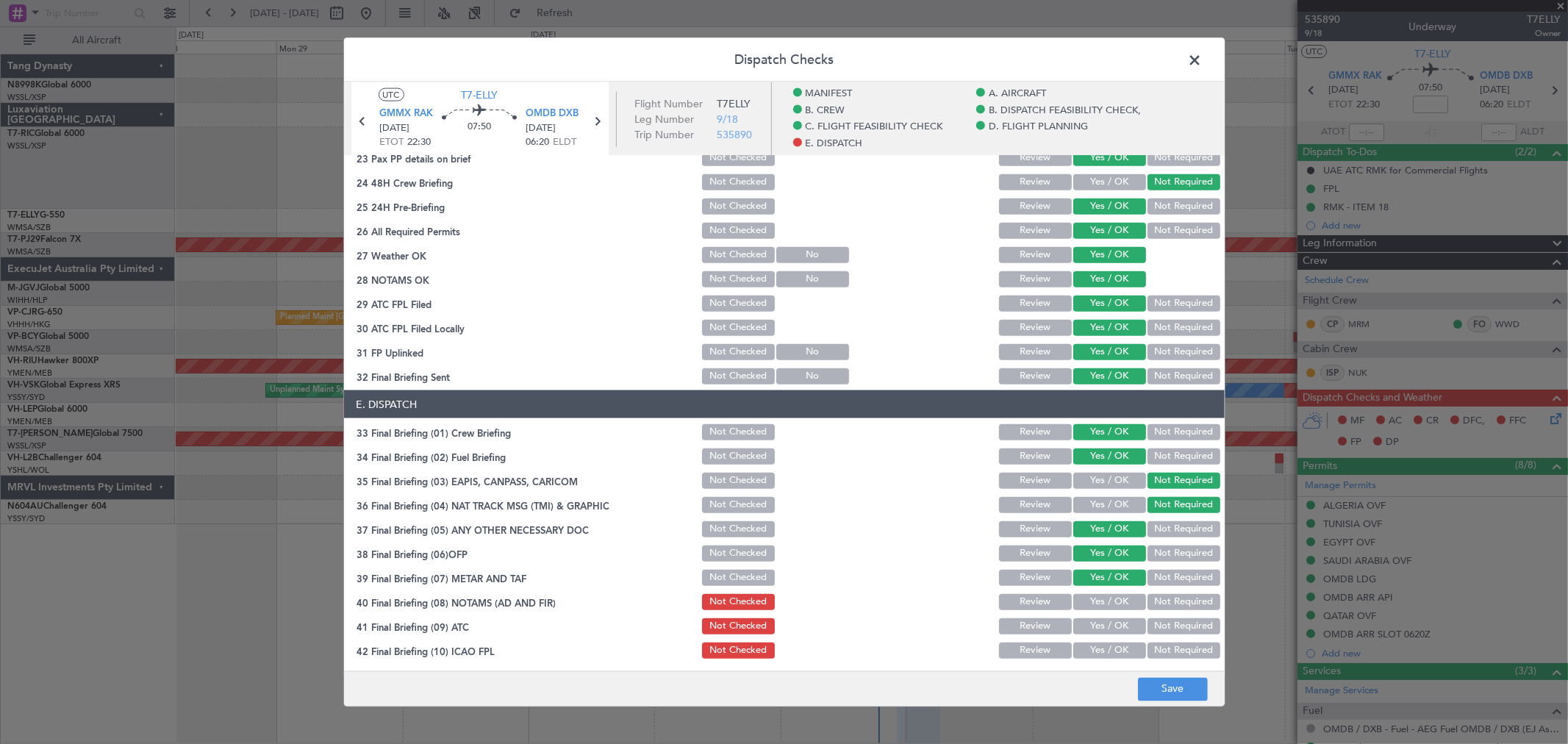
scroll to position [854, 0]
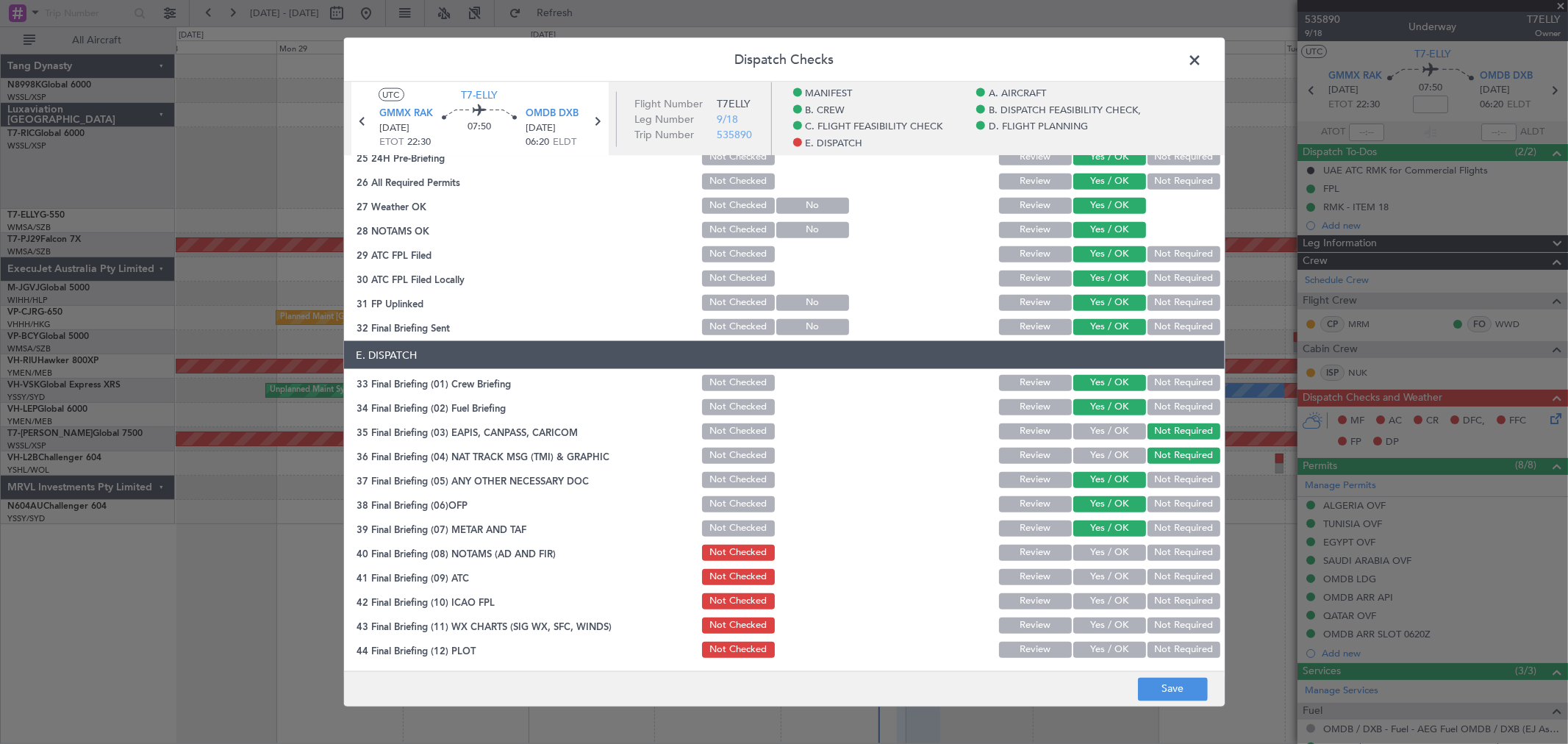
click at [1107, 554] on button "Yes / OK" at bounding box center [1110, 553] width 73 height 16
drag, startPoint x: 1108, startPoint y: 574, endPoint x: 1107, endPoint y: 589, distance: 15.0
click at [1108, 575] on button "Yes / OK" at bounding box center [1110, 577] width 73 height 16
click at [1107, 594] on div "Yes / OK" at bounding box center [1109, 602] width 75 height 21
click at [1107, 605] on button "Yes / OK" at bounding box center [1110, 602] width 73 height 16
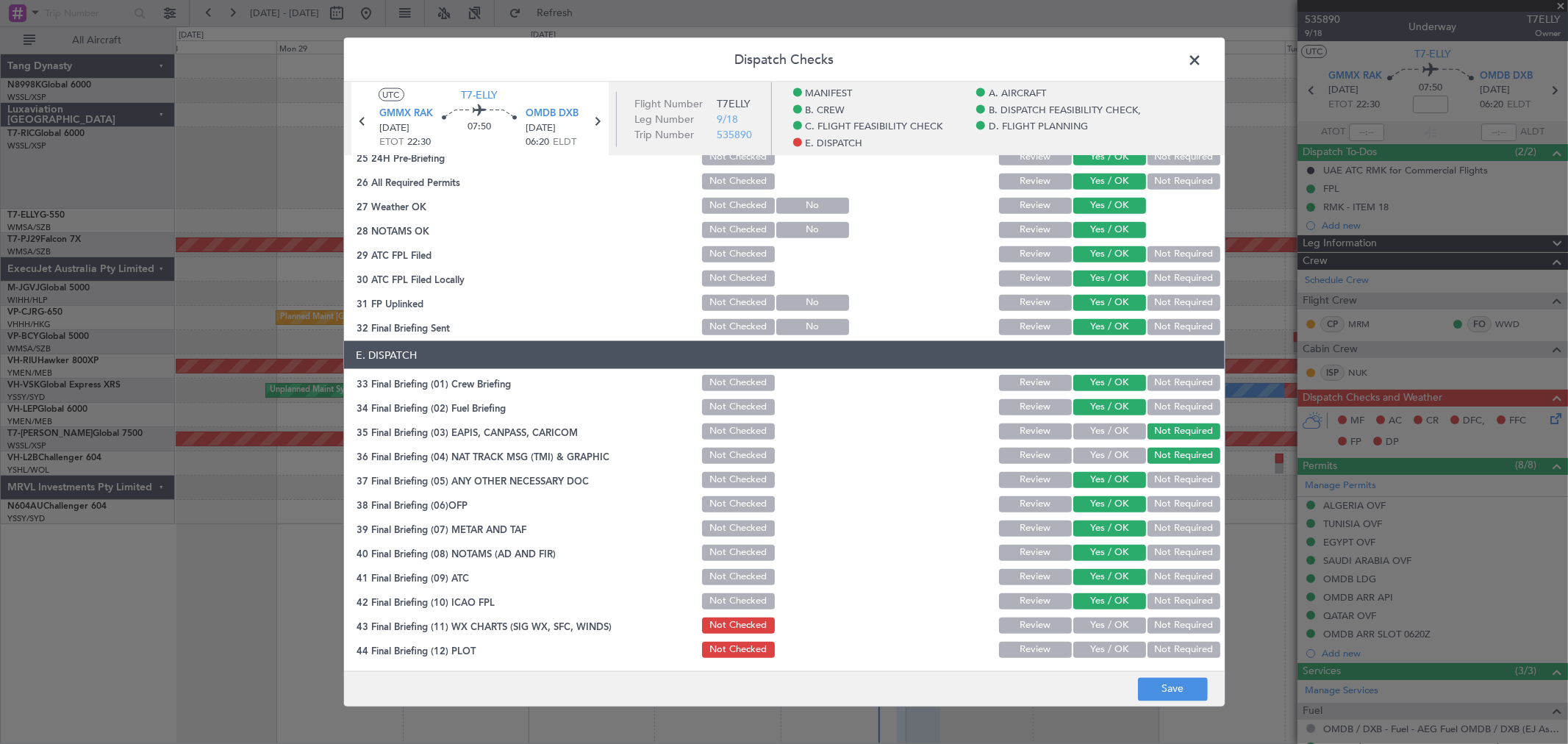
click at [1107, 615] on section "E. DISPATCH 33 Final Briefing (01) Crew Briefing Not Checked Review Yes / OK No…" at bounding box center [785, 501] width 881 height 319
drag, startPoint x: 1107, startPoint y: 621, endPoint x: 1133, endPoint y: 629, distance: 27.2
click at [1108, 623] on button "Yes / OK" at bounding box center [1110, 626] width 73 height 16
click at [1156, 648] on button "Not Required" at bounding box center [1184, 650] width 73 height 16
click at [1167, 684] on button "Save" at bounding box center [1173, 689] width 70 height 24
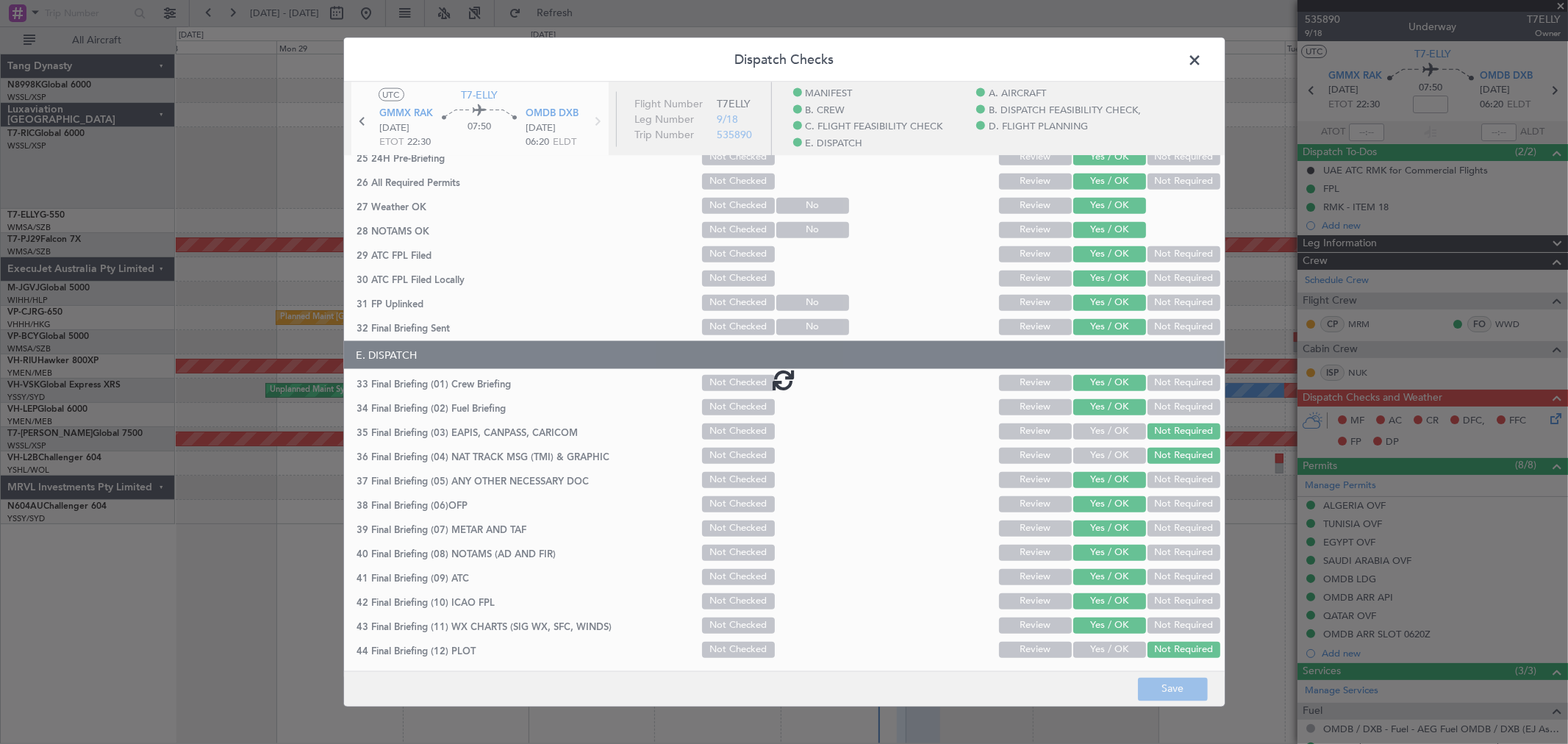
click at [1170, 692] on footer "Save" at bounding box center [785, 688] width 881 height 35
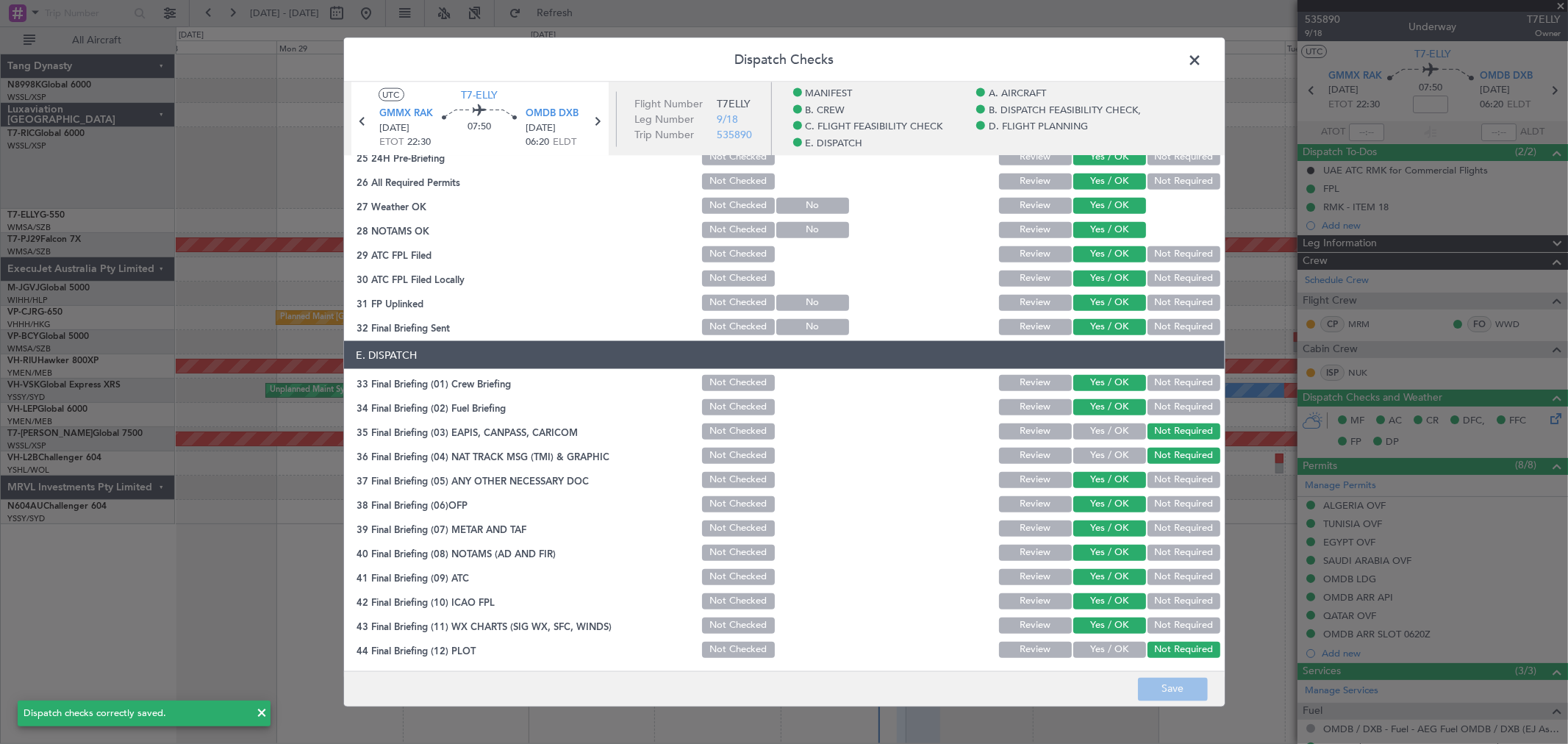
click at [1203, 59] on span at bounding box center [1203, 64] width 0 height 29
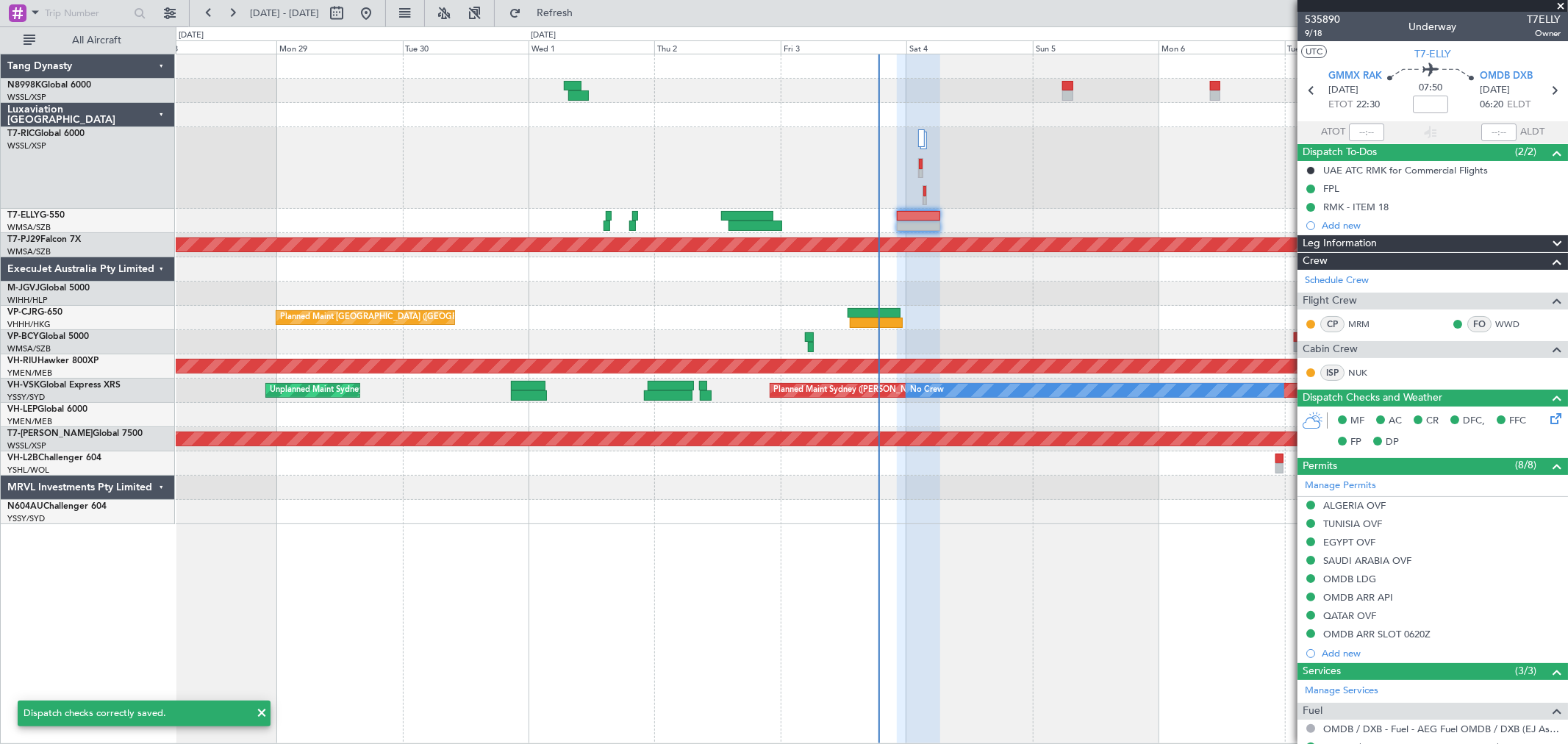
click at [1195, 59] on div at bounding box center [871, 67] width 1392 height 25
click at [1078, 175] on div at bounding box center [871, 168] width 1392 height 82
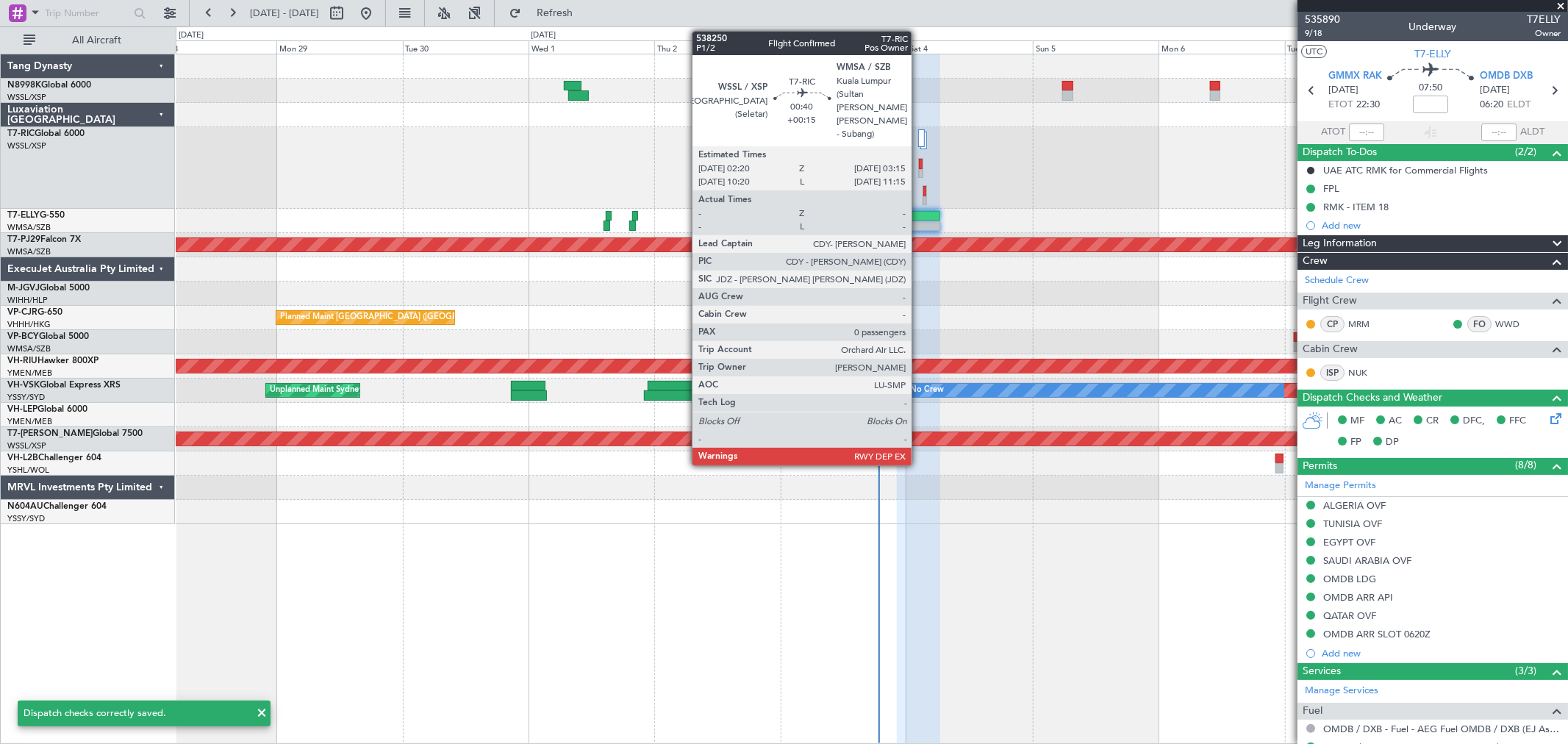
click at [919, 169] on div at bounding box center [920, 174] width 4 height 10
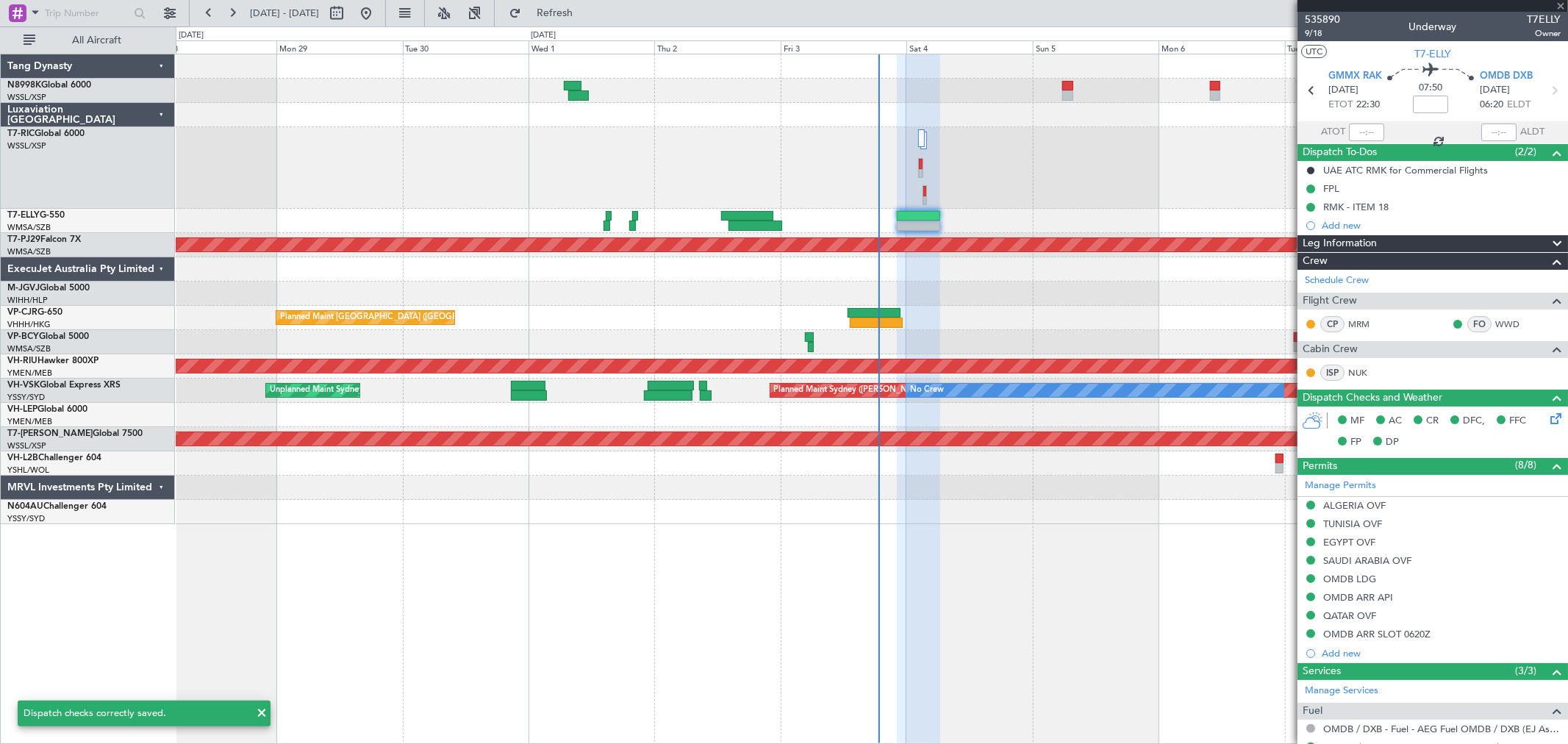
type input "+00:15"
type input "0"
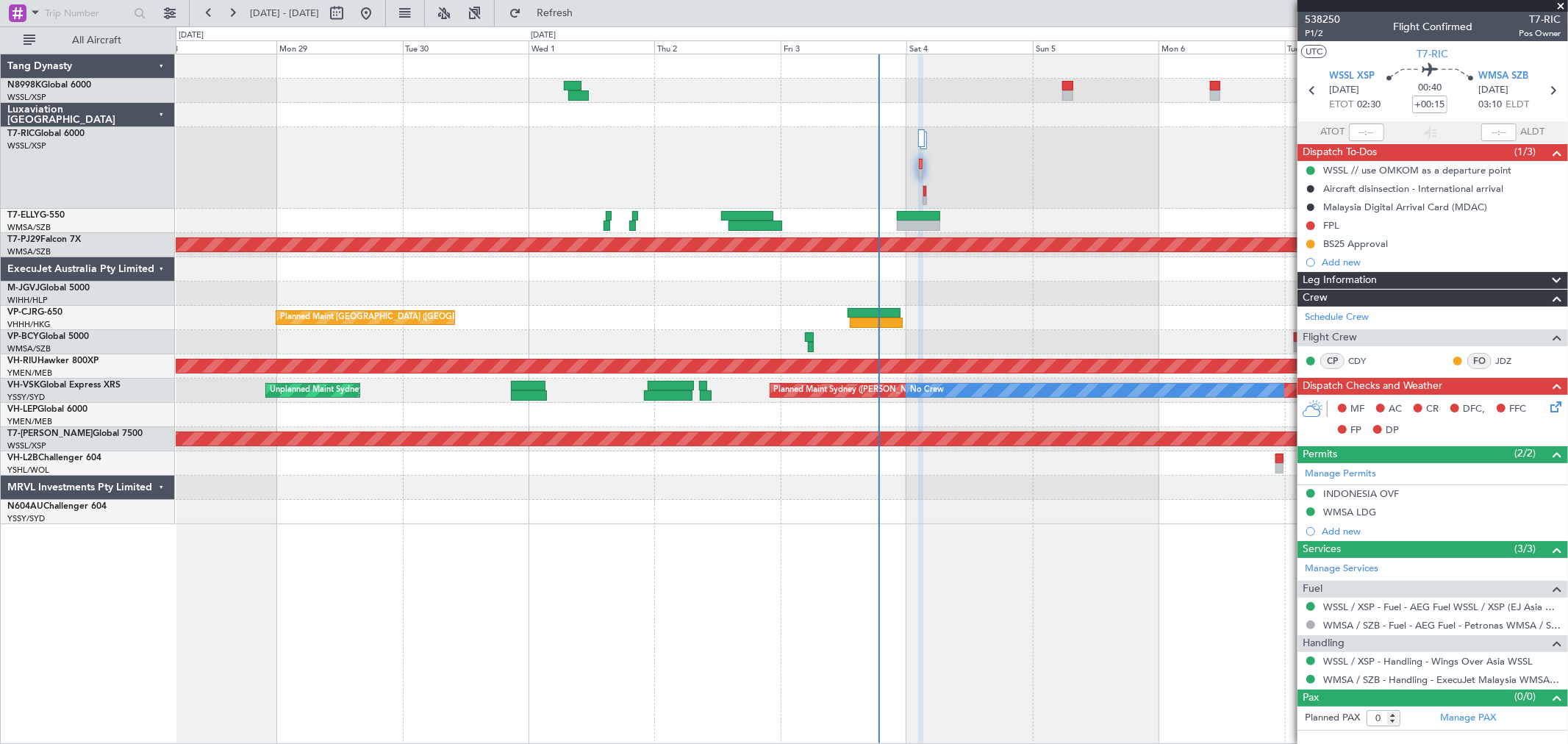
click at [928, 195] on div at bounding box center [871, 168] width 1392 height 82
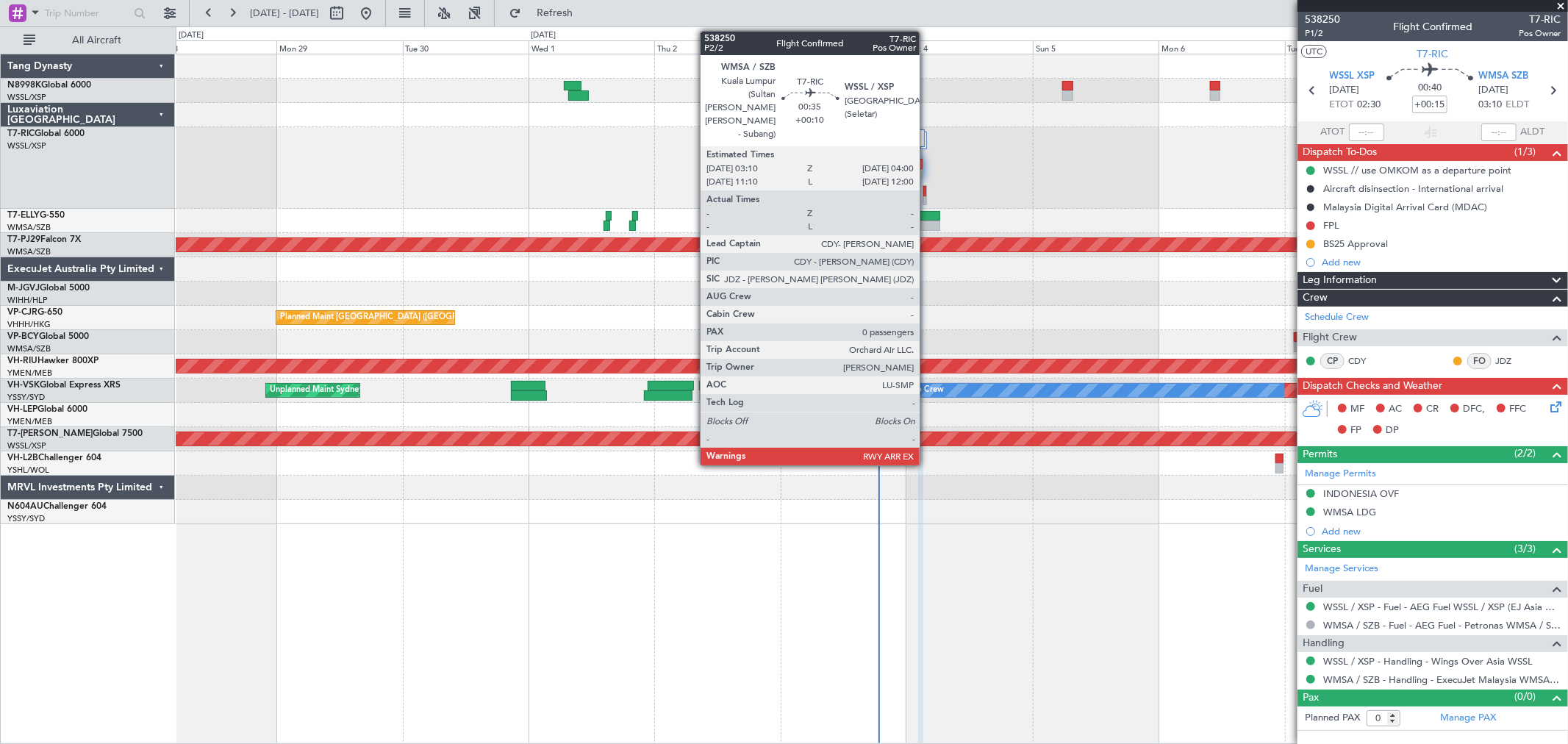
click at [927, 195] on div at bounding box center [925, 195] width 5 height 20
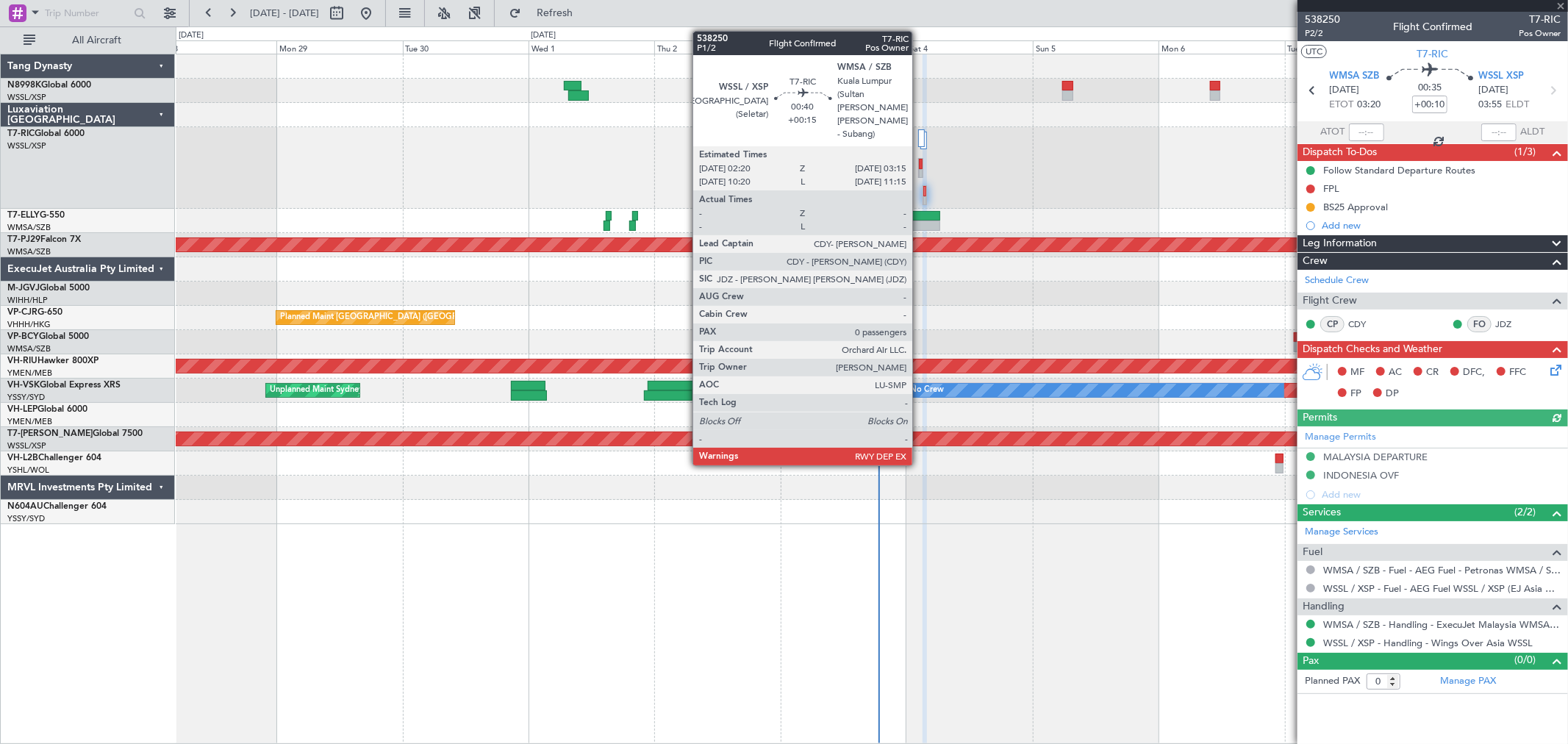
click at [920, 164] on div at bounding box center [920, 164] width 4 height 10
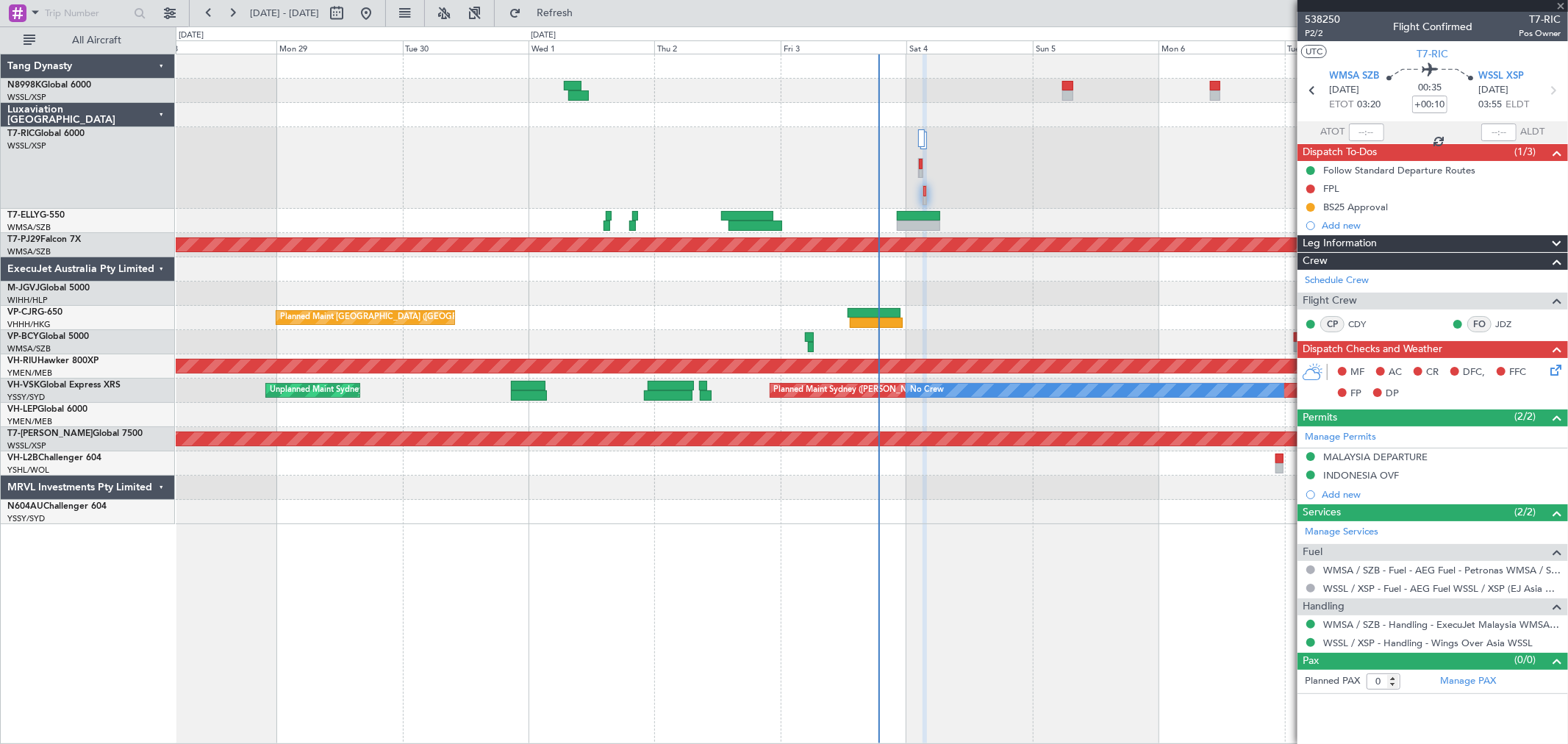
type input "+00:15"
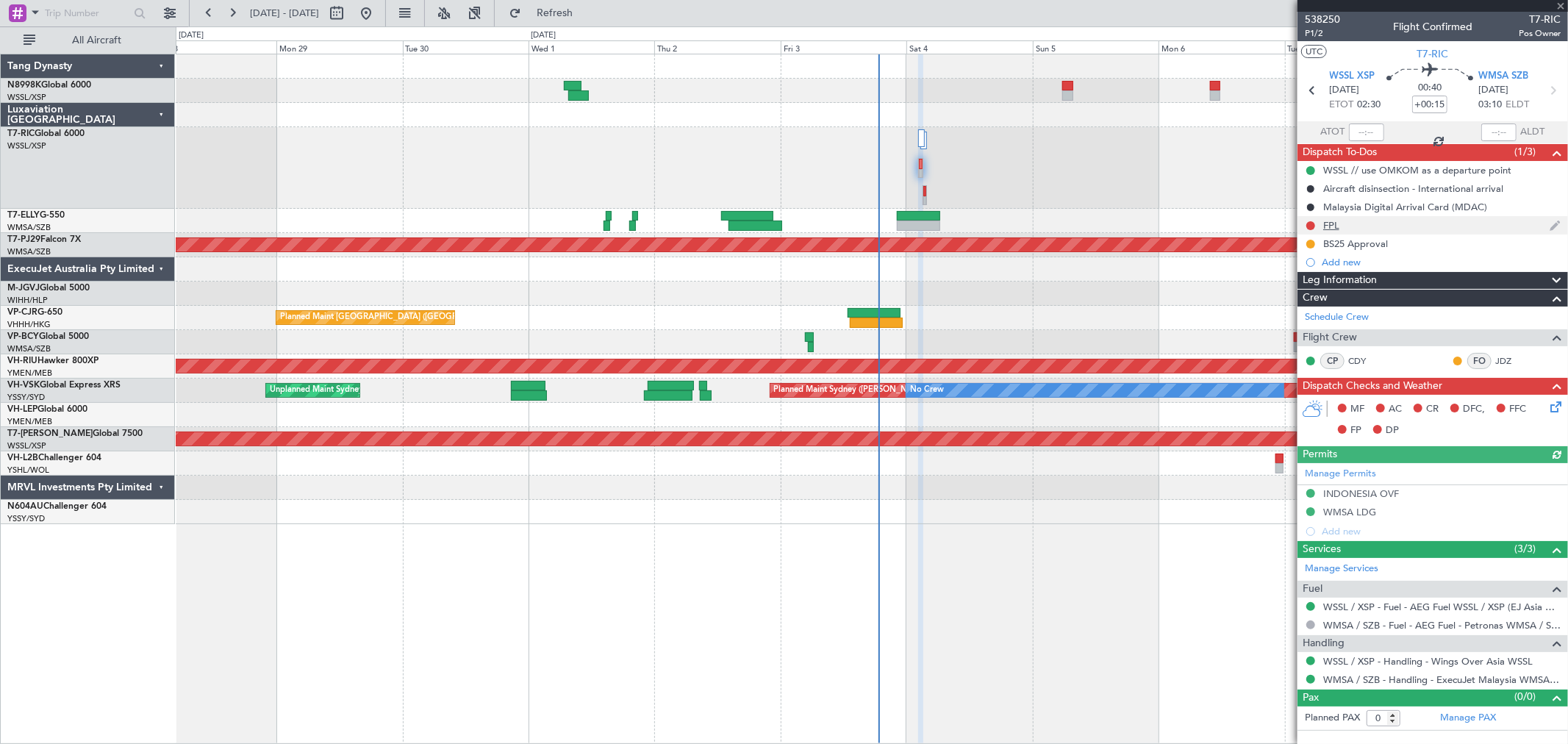
click at [1328, 225] on div "FPL" at bounding box center [1331, 226] width 16 height 13
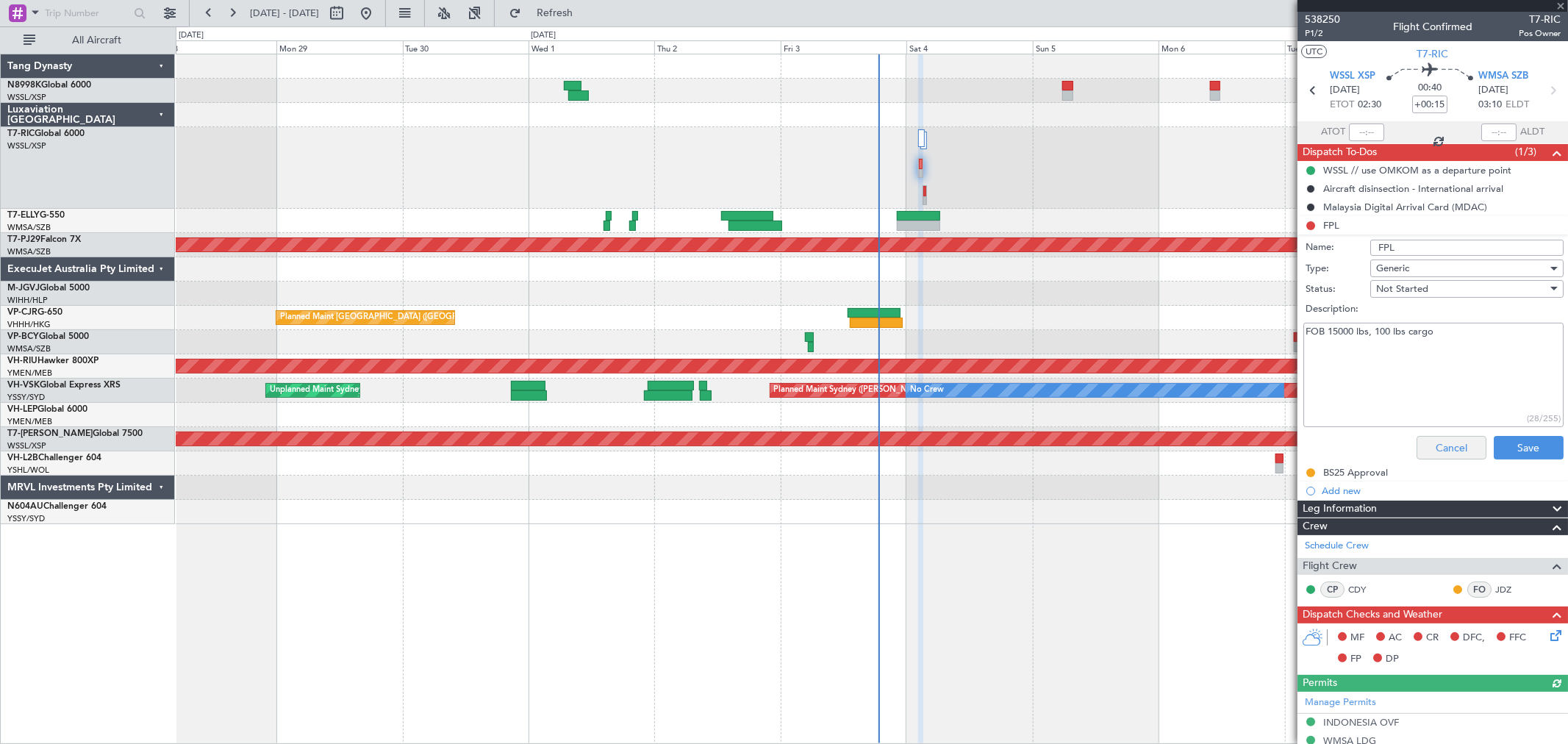
click at [1431, 438] on div "Cancel Save" at bounding box center [1428, 448] width 277 height 35
click at [1305, 225] on li "FPL Name: FPL Type: Generic Status: Not Started Description: FOB 15000 lbs, 100…" at bounding box center [1432, 341] width 271 height 249
click at [1309, 224] on li "FPL Name: FPL Type: Generic Status: Not Started Description: FOB 15000 lbs, 100…" at bounding box center [1432, 341] width 271 height 249
click at [1435, 446] on button "Cancel" at bounding box center [1451, 448] width 70 height 24
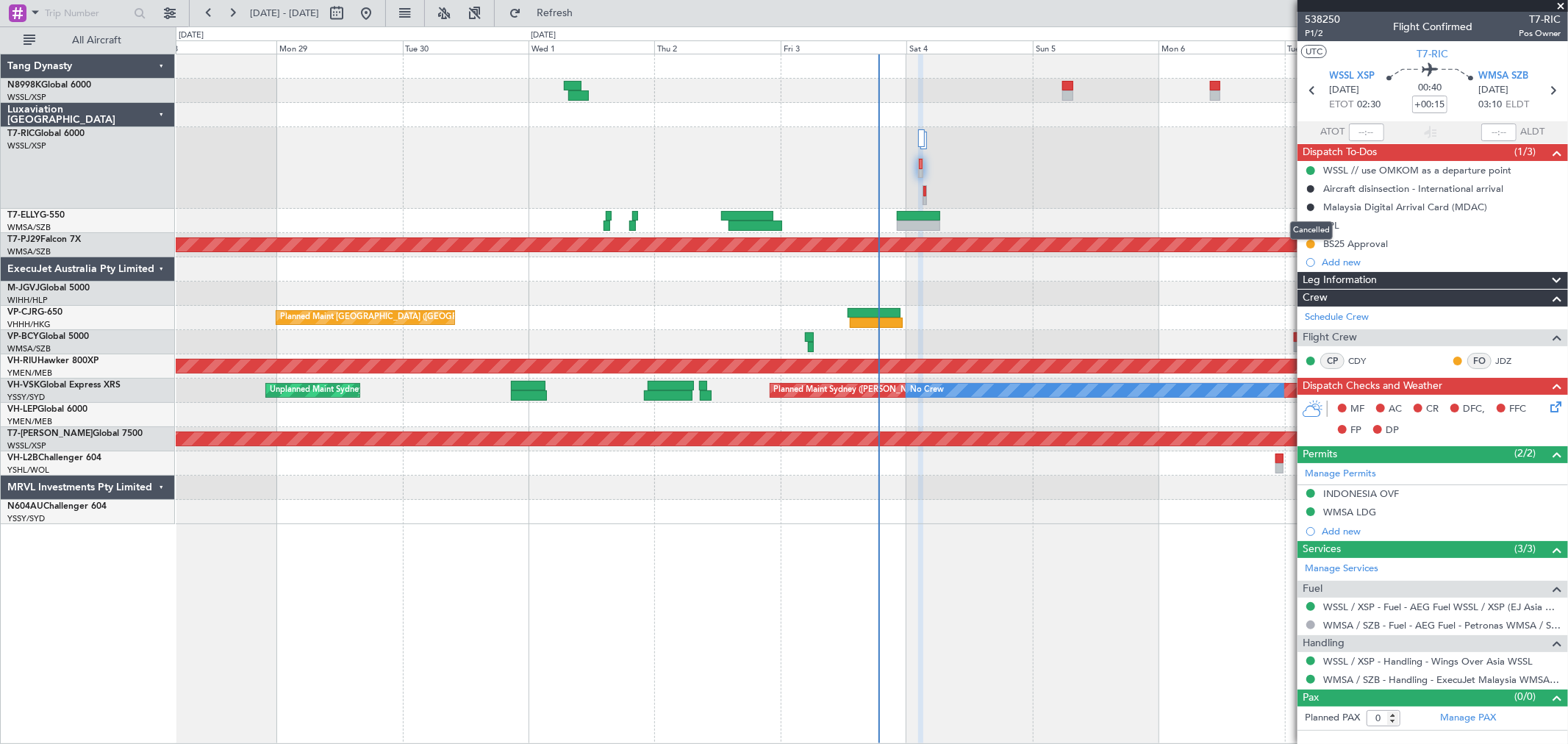
click at [1305, 225] on div "Cancelled" at bounding box center [1312, 230] width 43 height 18
click at [1295, 233] on div "Planned Maint [GEOGRAPHIC_DATA] (Sultan [PERSON_NAME] [PERSON_NAME] - Subang)" at bounding box center [871, 245] width 1392 height 25
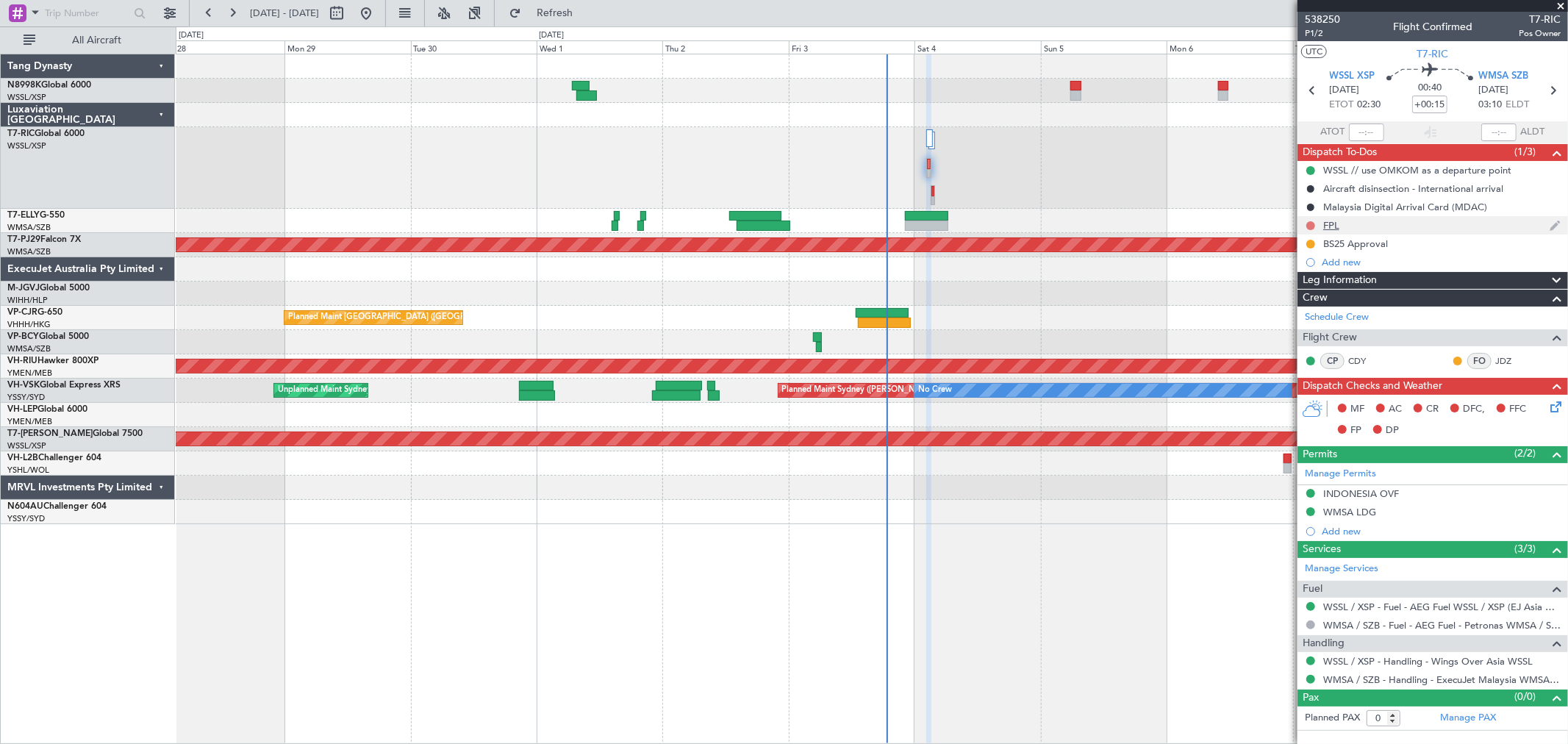
click at [1310, 225] on button at bounding box center [1310, 226] width 9 height 9
click at [1316, 290] on span "Completed" at bounding box center [1317, 291] width 48 height 15
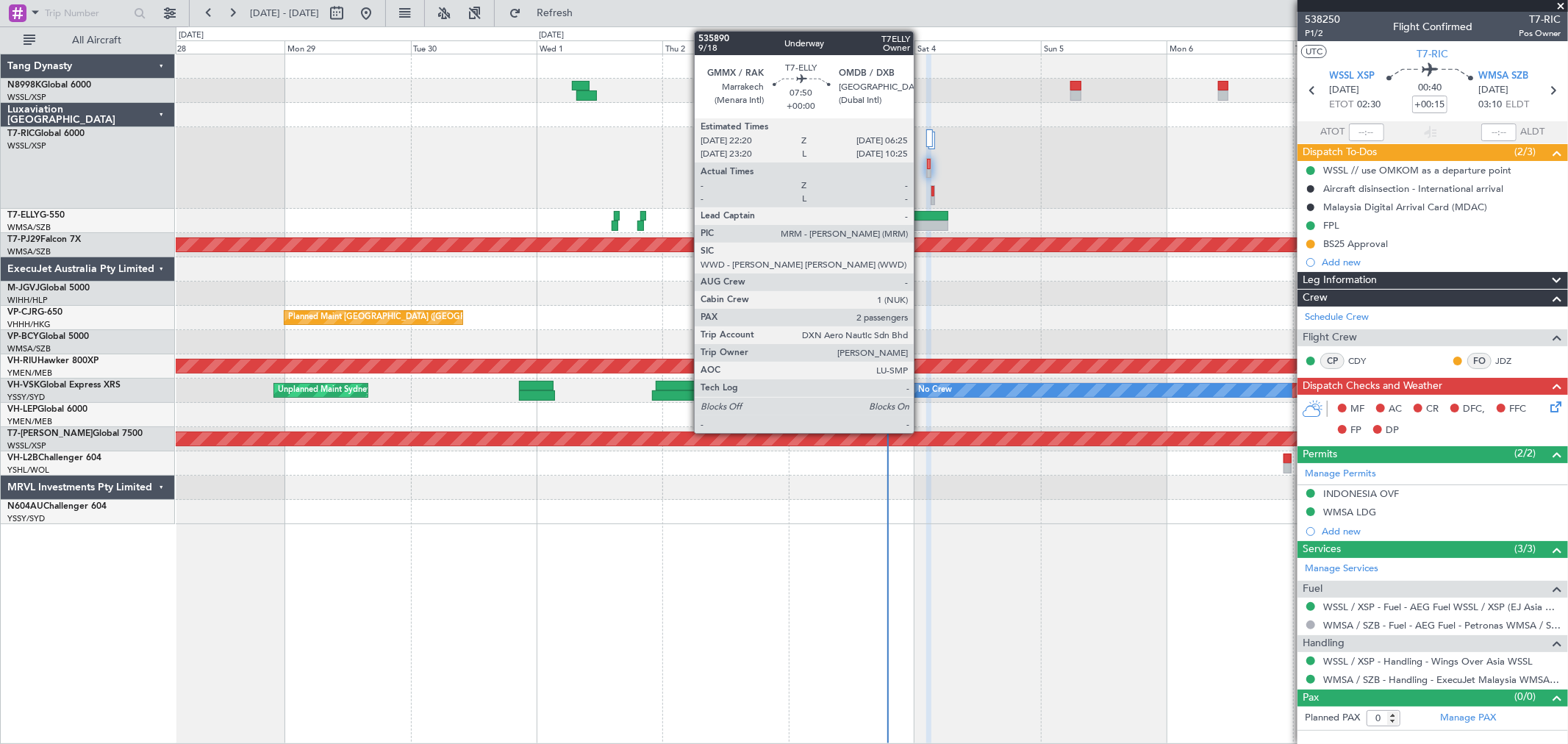
click at [921, 216] on div at bounding box center [926, 216] width 43 height 10
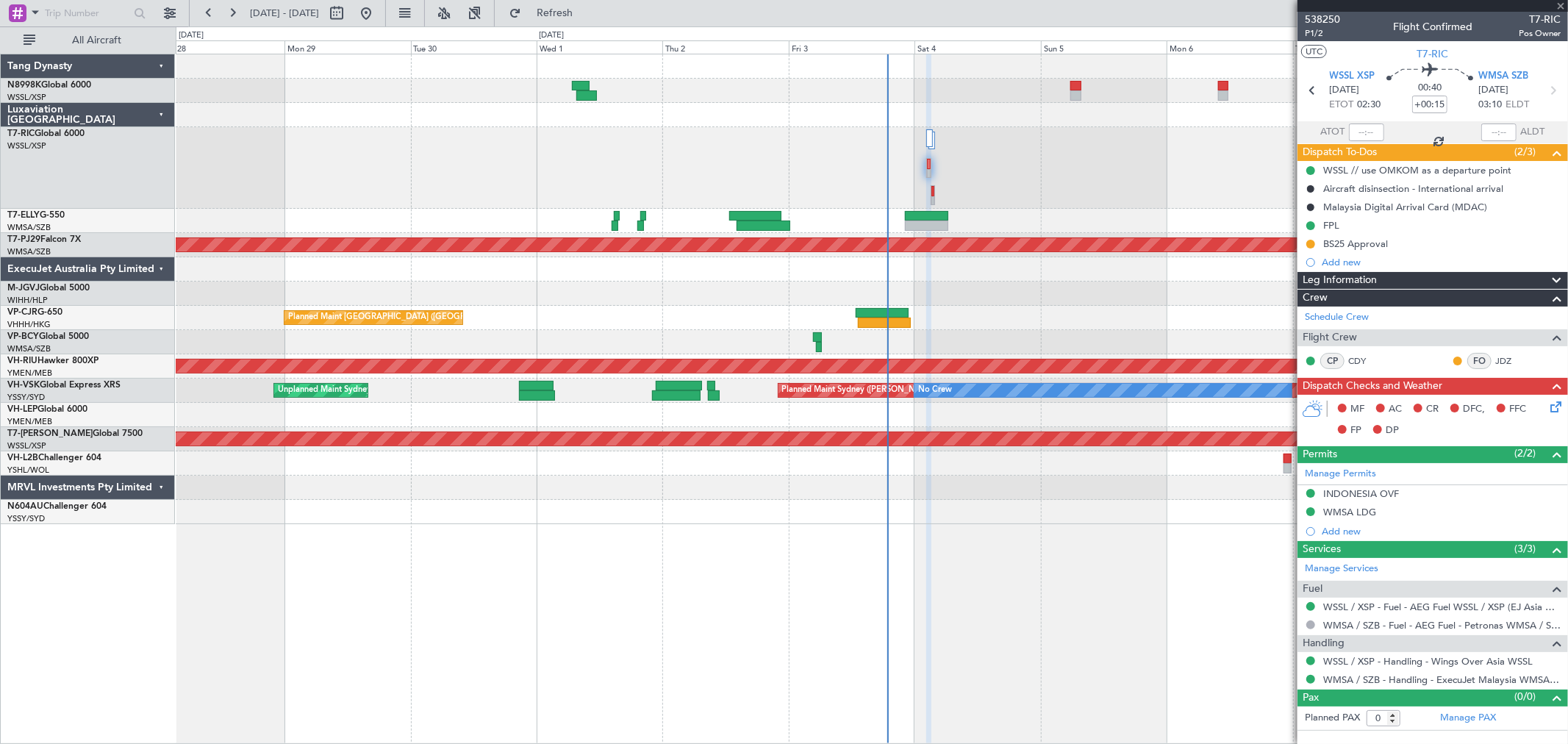
type input "2"
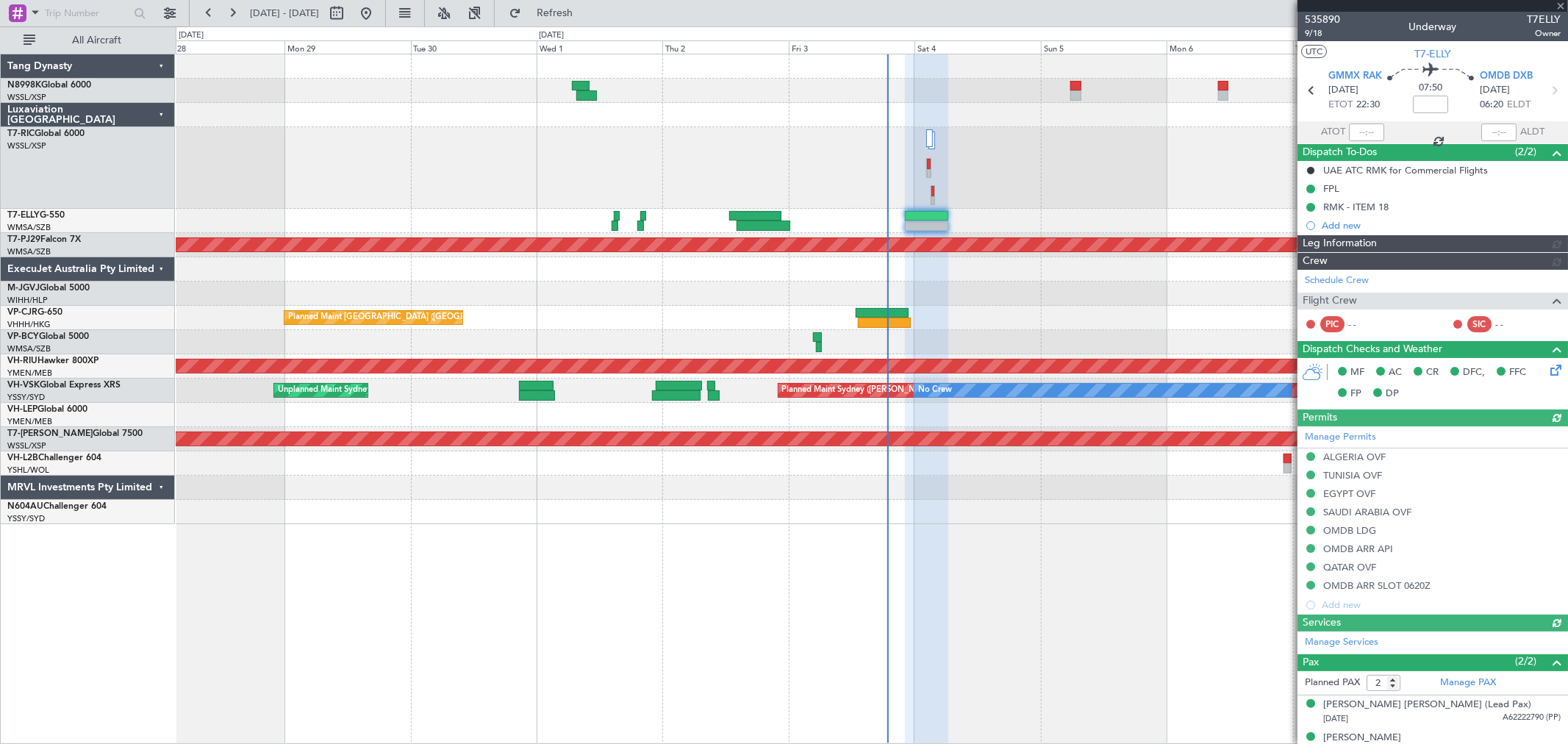
type input "[PERSON_NAME] (KYA)"
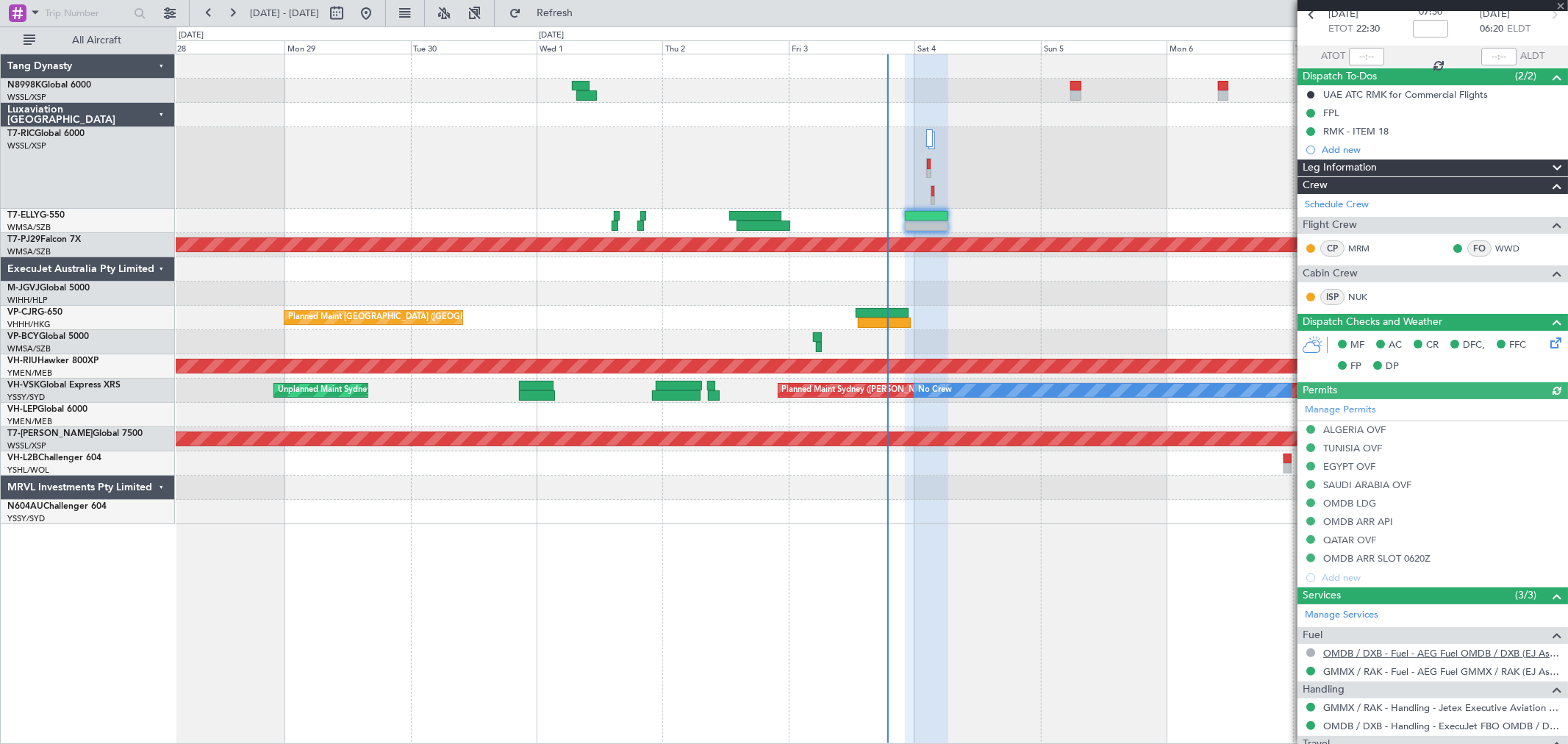
scroll to position [210, 0]
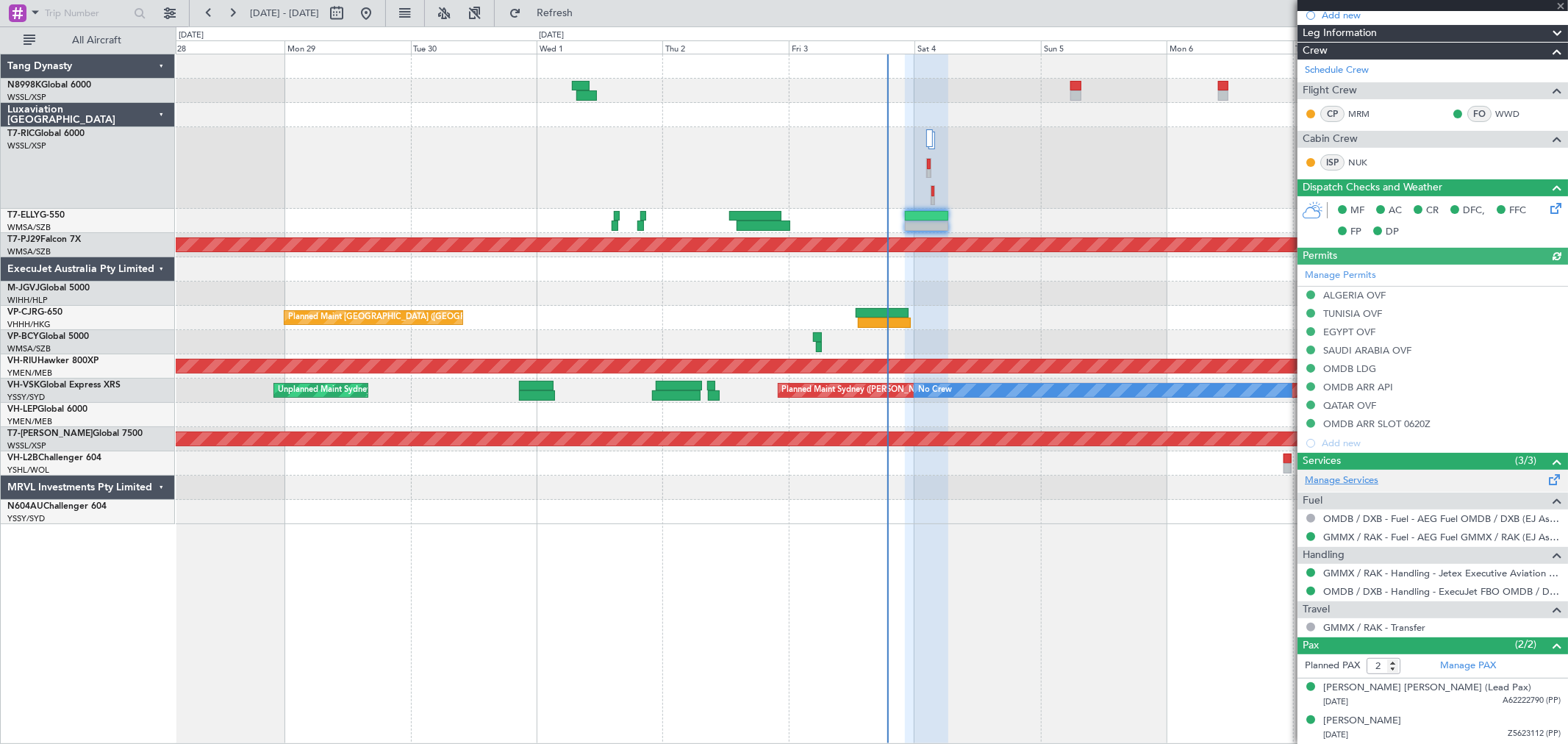
click at [1358, 484] on link "Manage Services" at bounding box center [1341, 481] width 74 height 15
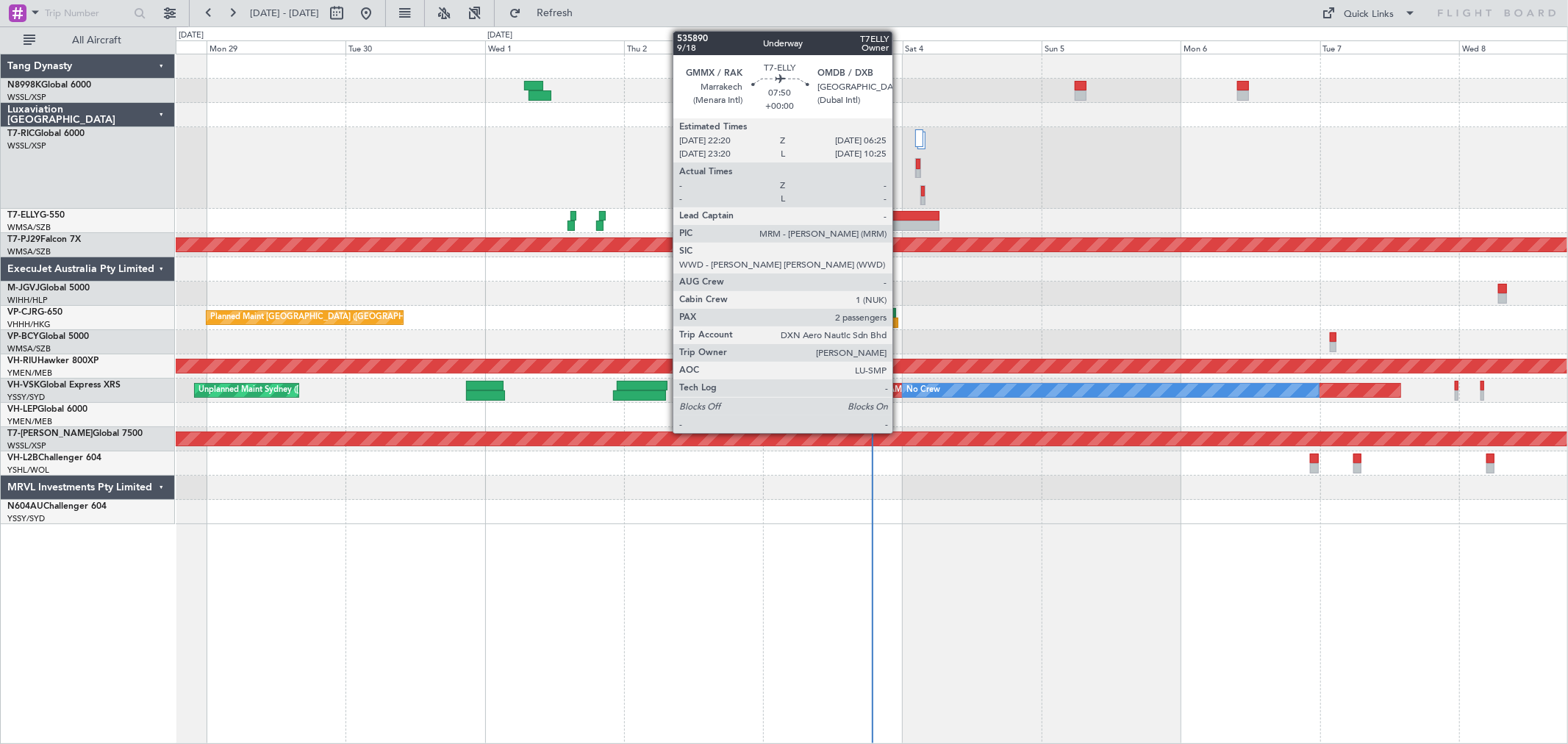
click at [902, 215] on div at bounding box center [916, 216] width 47 height 10
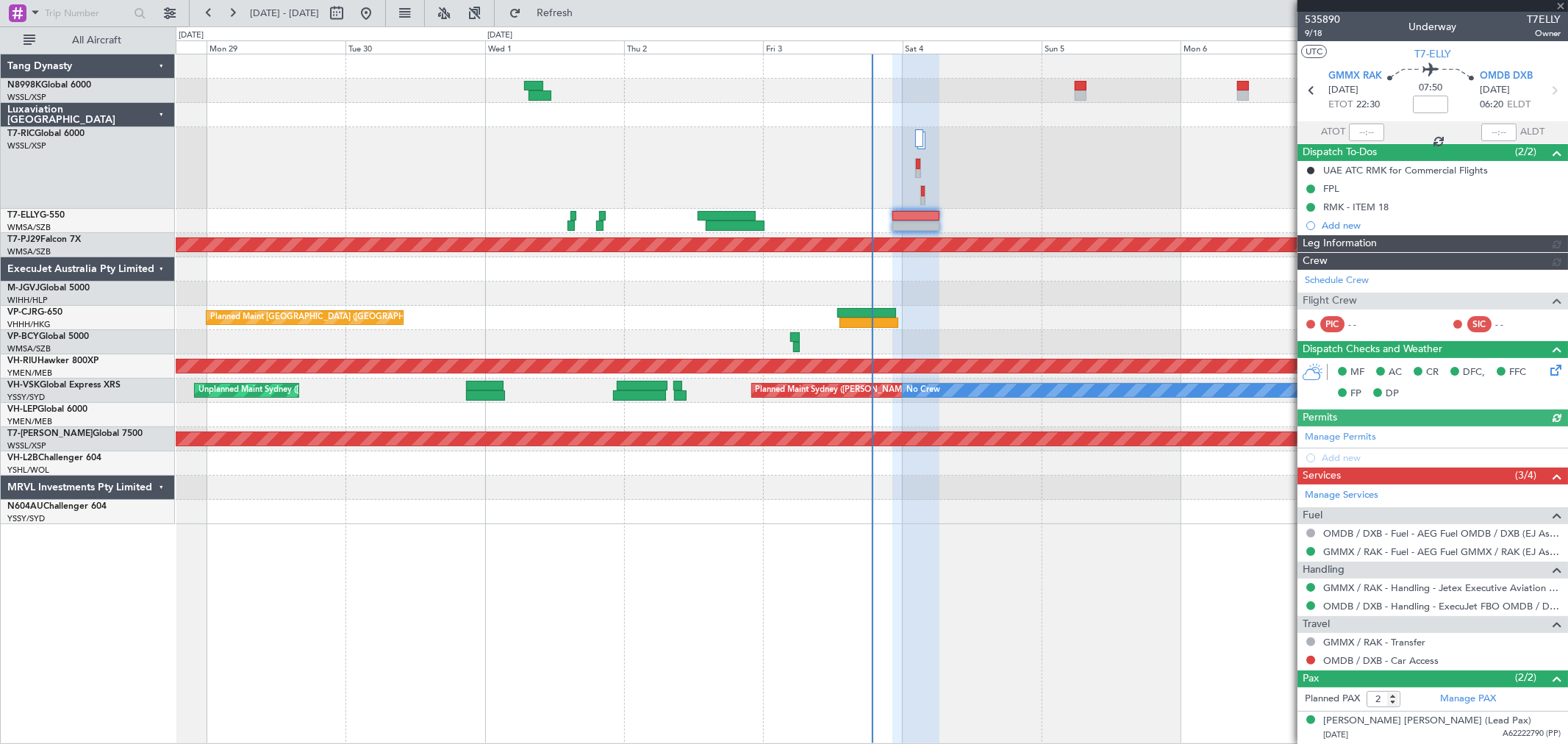
type input "[PERSON_NAME] (KYA)"
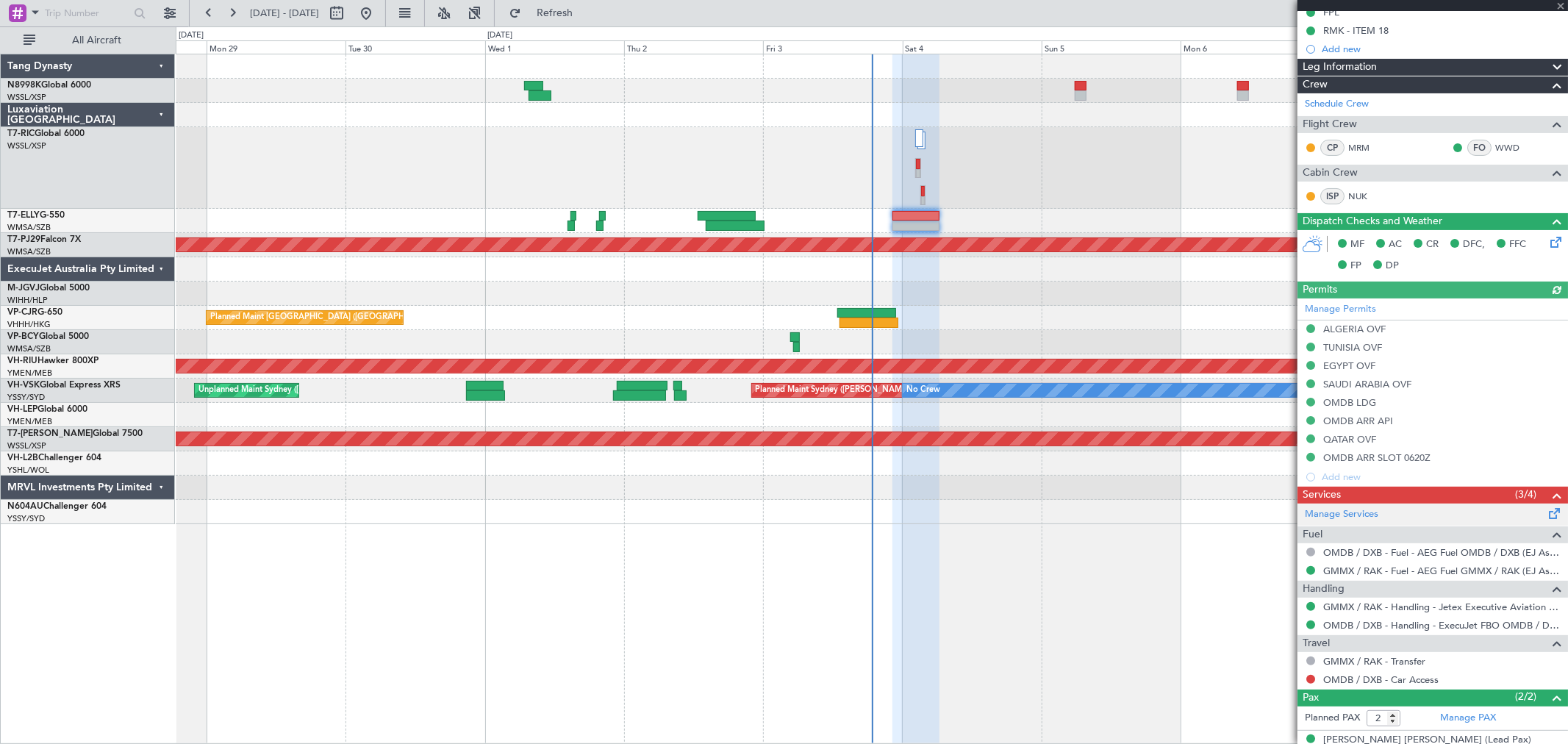
scroll to position [229, 0]
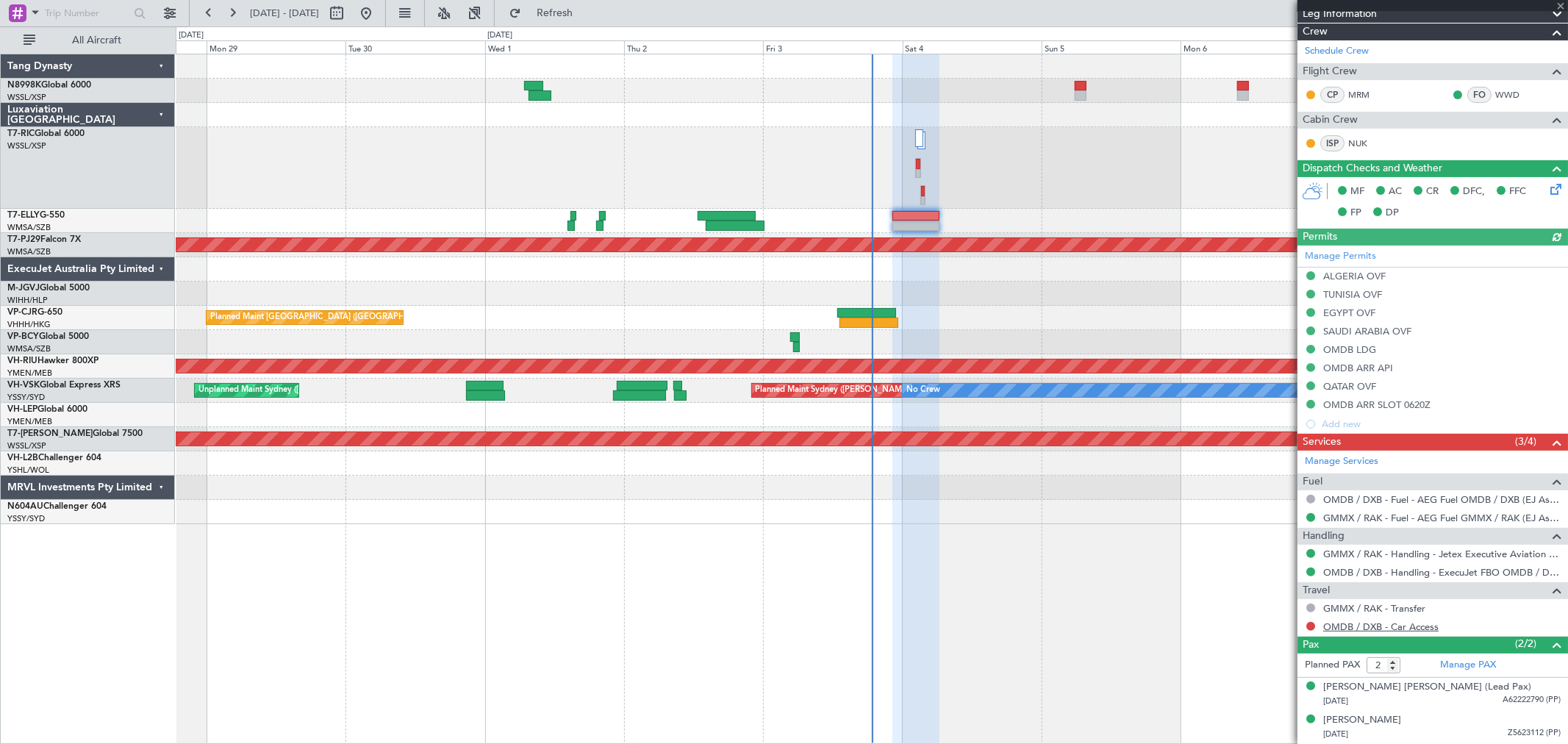
click at [1385, 623] on link "OMDB / DXB - Car Access" at bounding box center [1380, 627] width 115 height 13
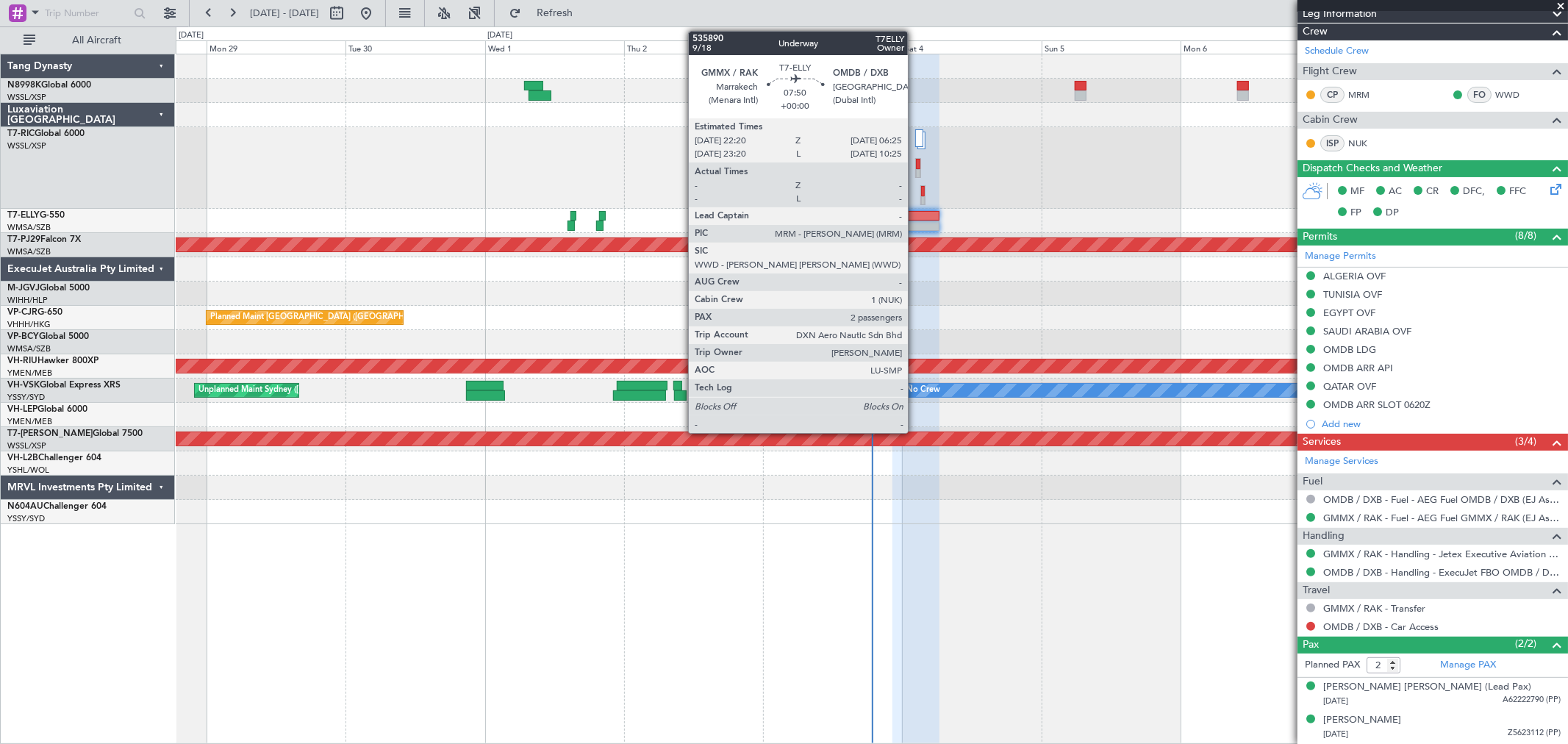
click at [915, 221] on div at bounding box center [916, 216] width 47 height 10
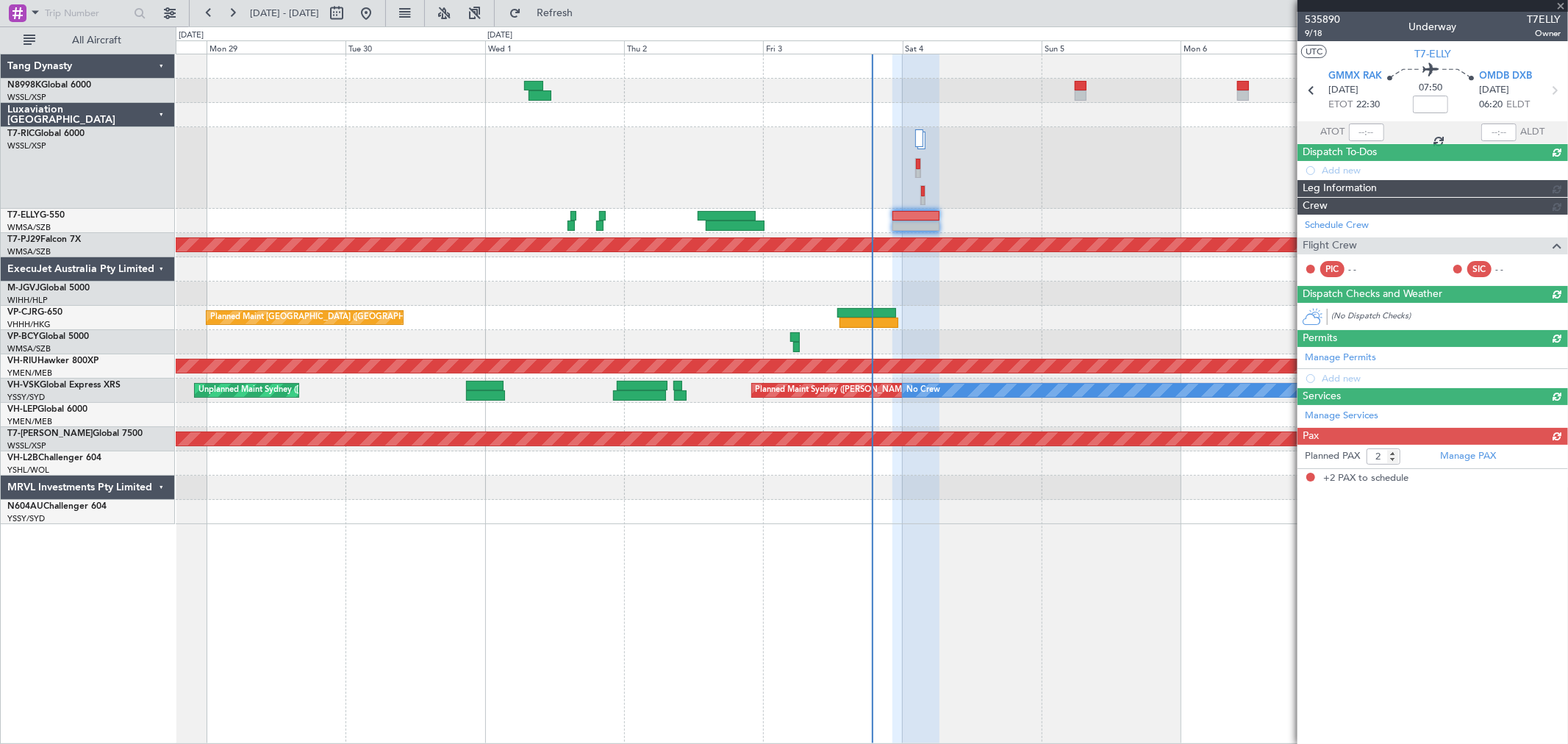
scroll to position [0, 0]
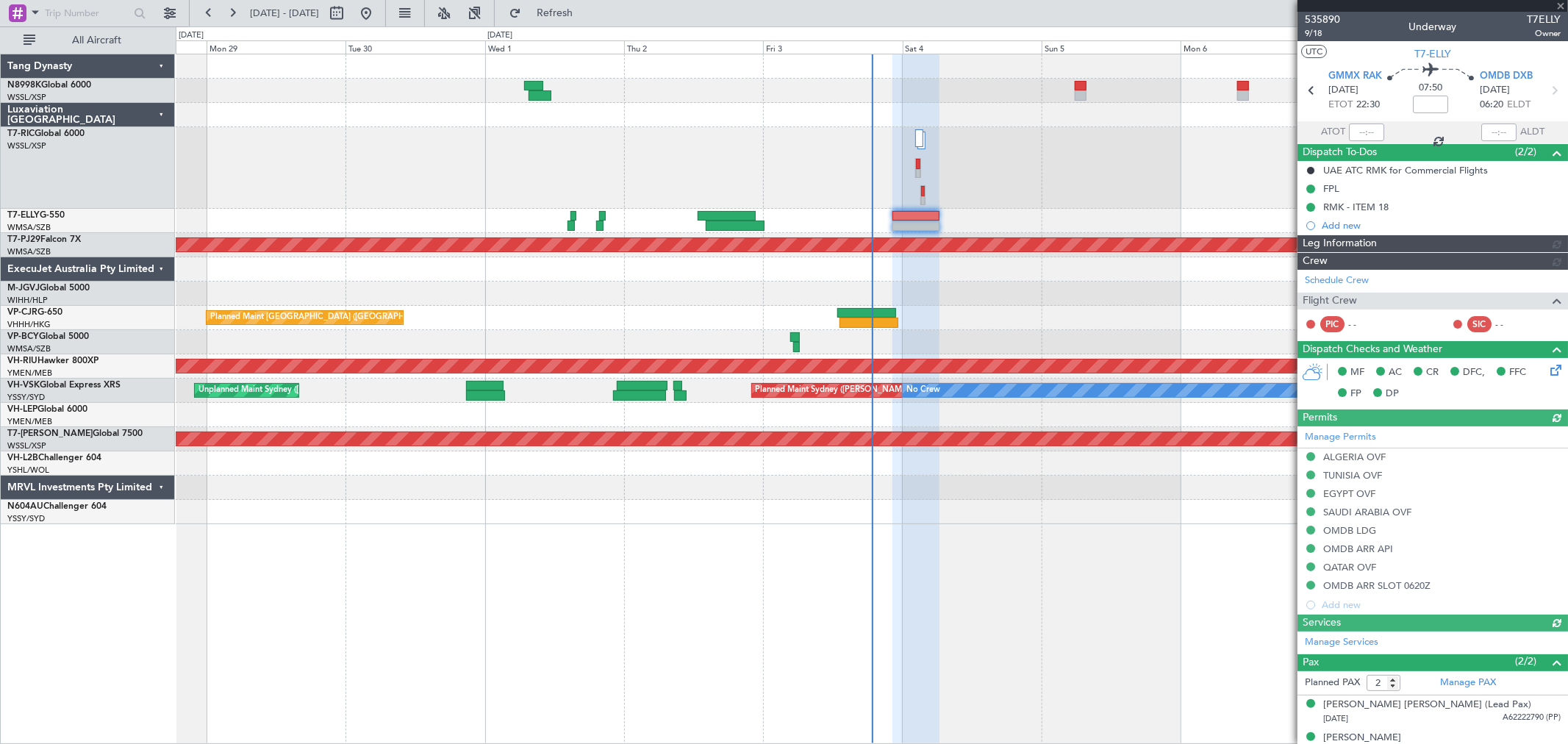
type input "[PERSON_NAME] (KYA)"
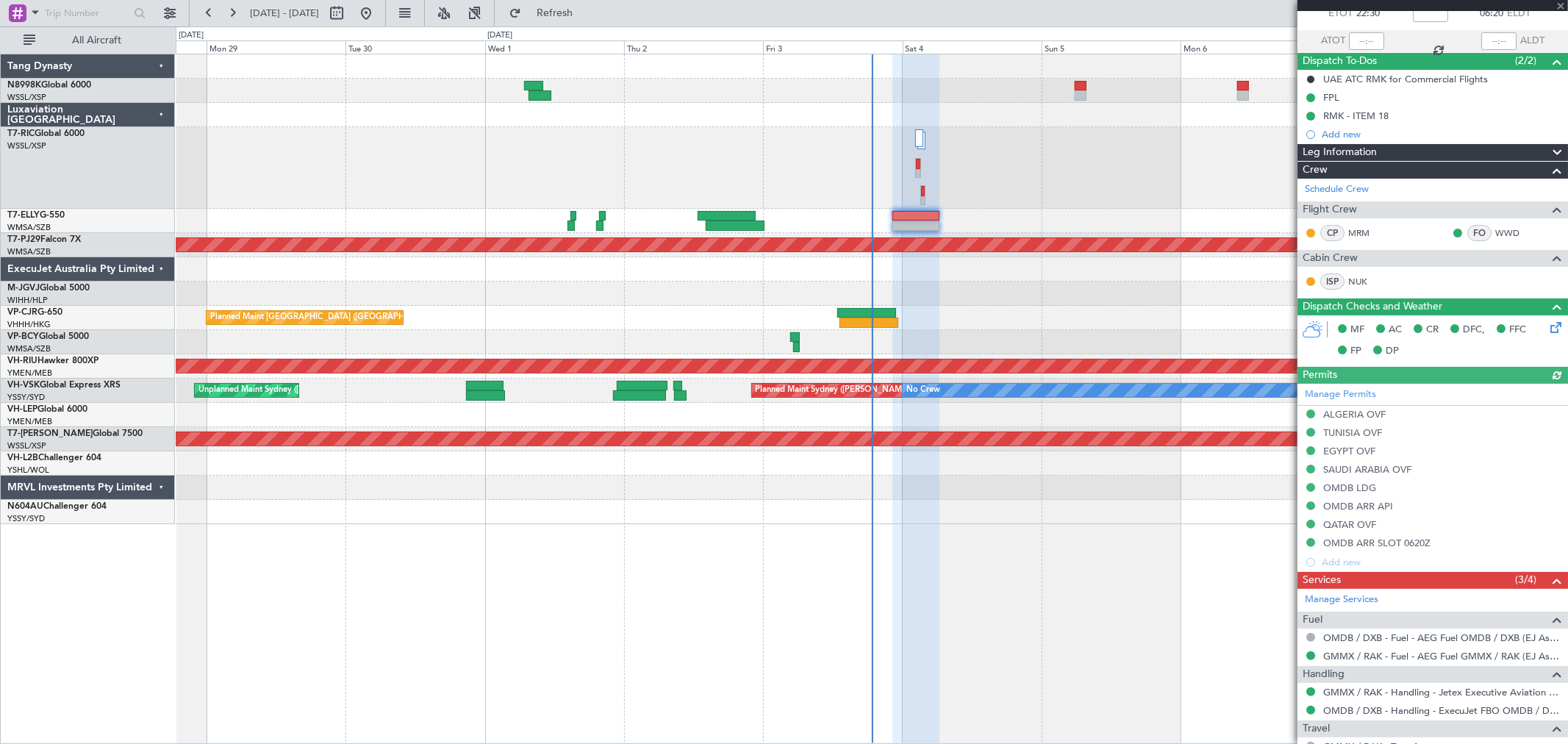
scroll to position [229, 0]
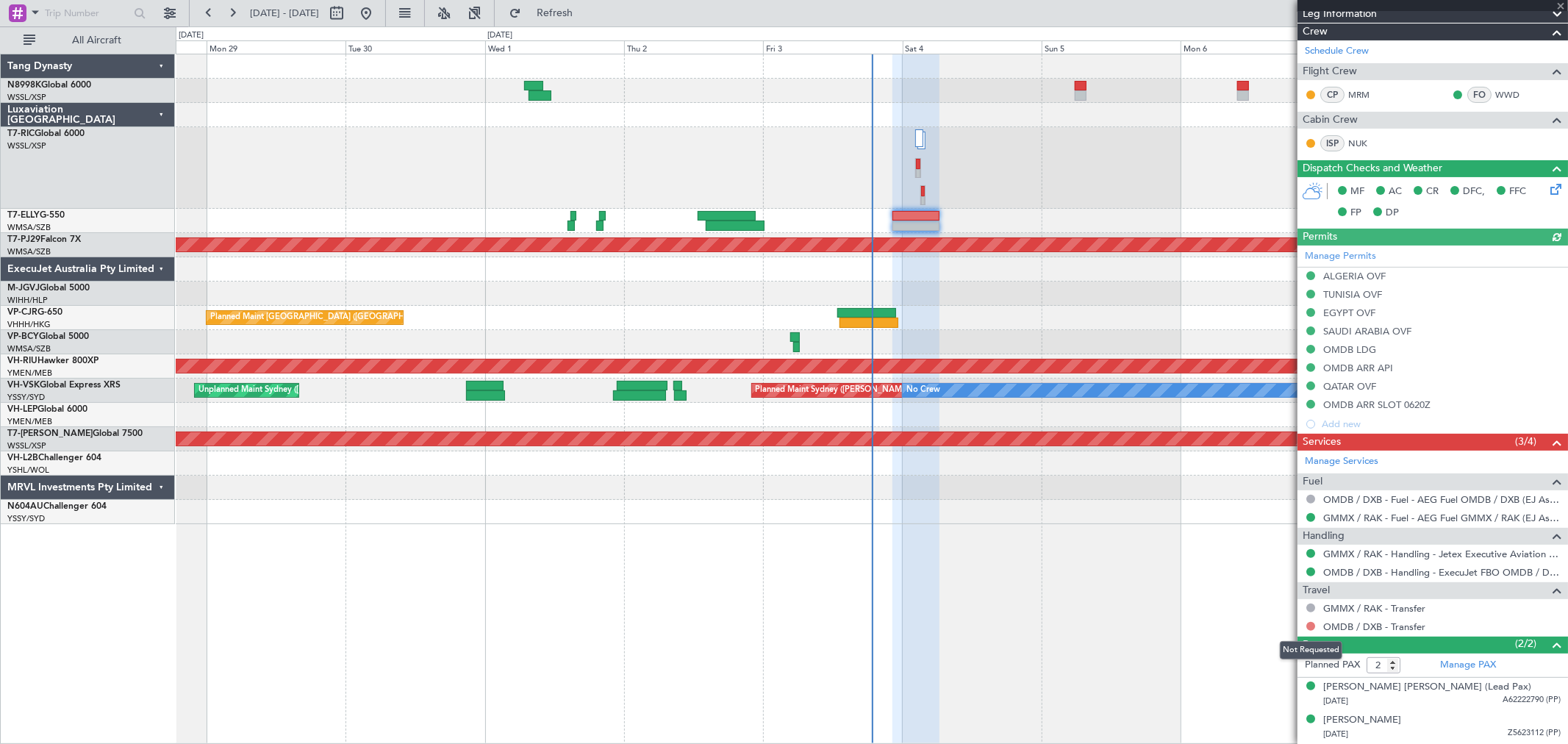
click at [1312, 625] on button at bounding box center [1310, 626] width 9 height 9
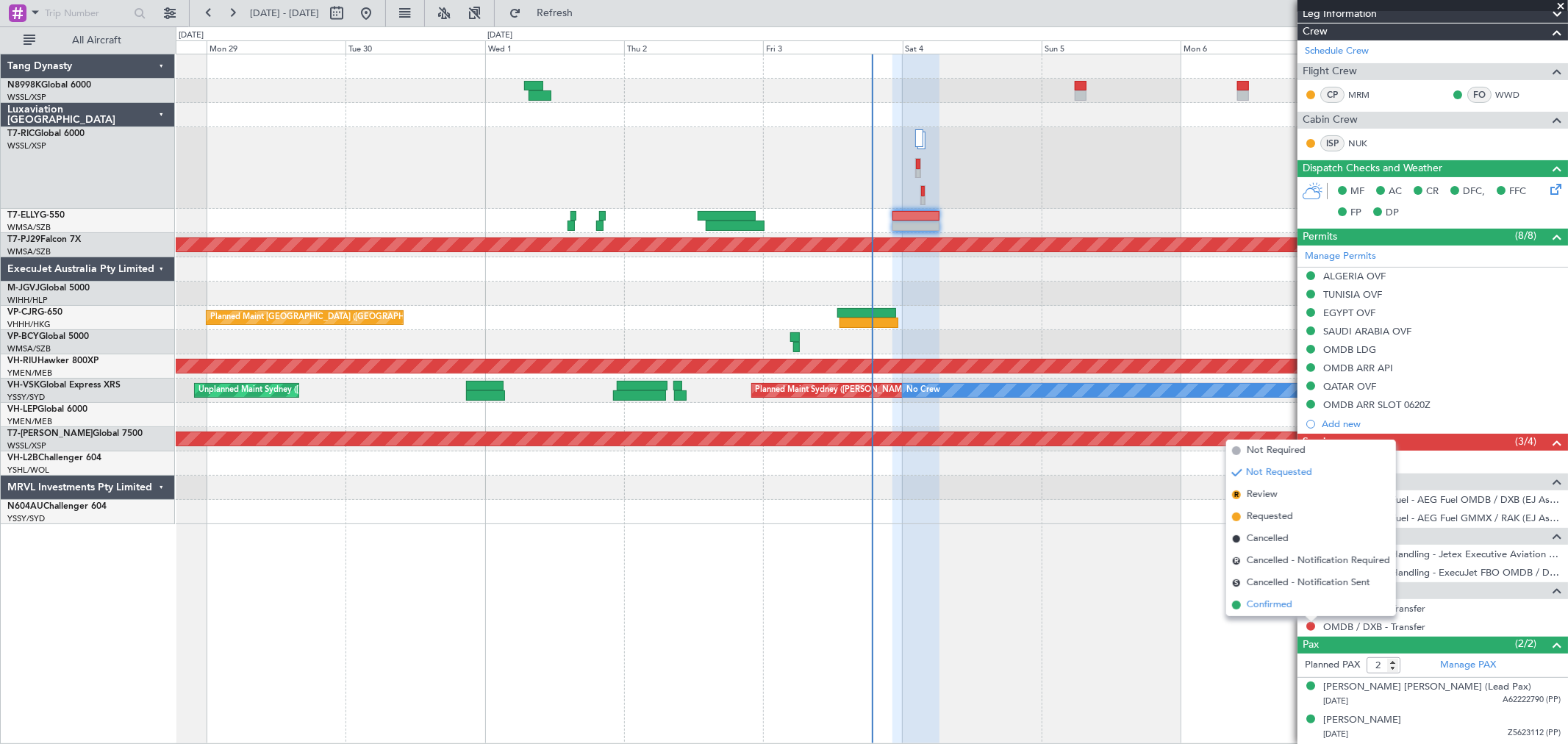
click at [1282, 600] on span "Confirmed" at bounding box center [1269, 605] width 45 height 15
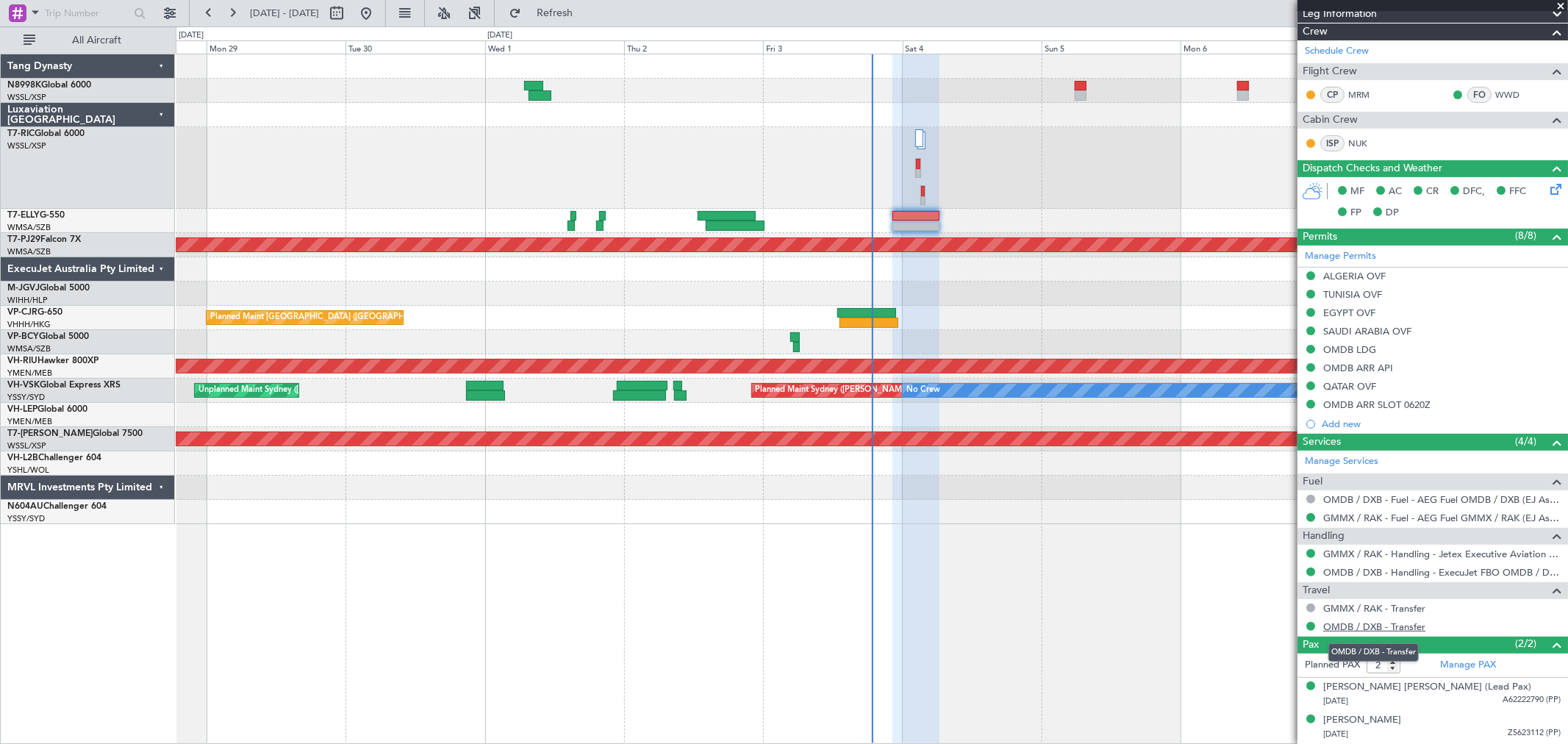
click at [1375, 630] on link "OMDB / DXB - Transfer" at bounding box center [1374, 627] width 102 height 13
click at [552, 8] on button "Refresh" at bounding box center [546, 13] width 88 height 24
type input "[PERSON_NAME] (KYA)"
click at [1309, 627] on button at bounding box center [1310, 626] width 9 height 9
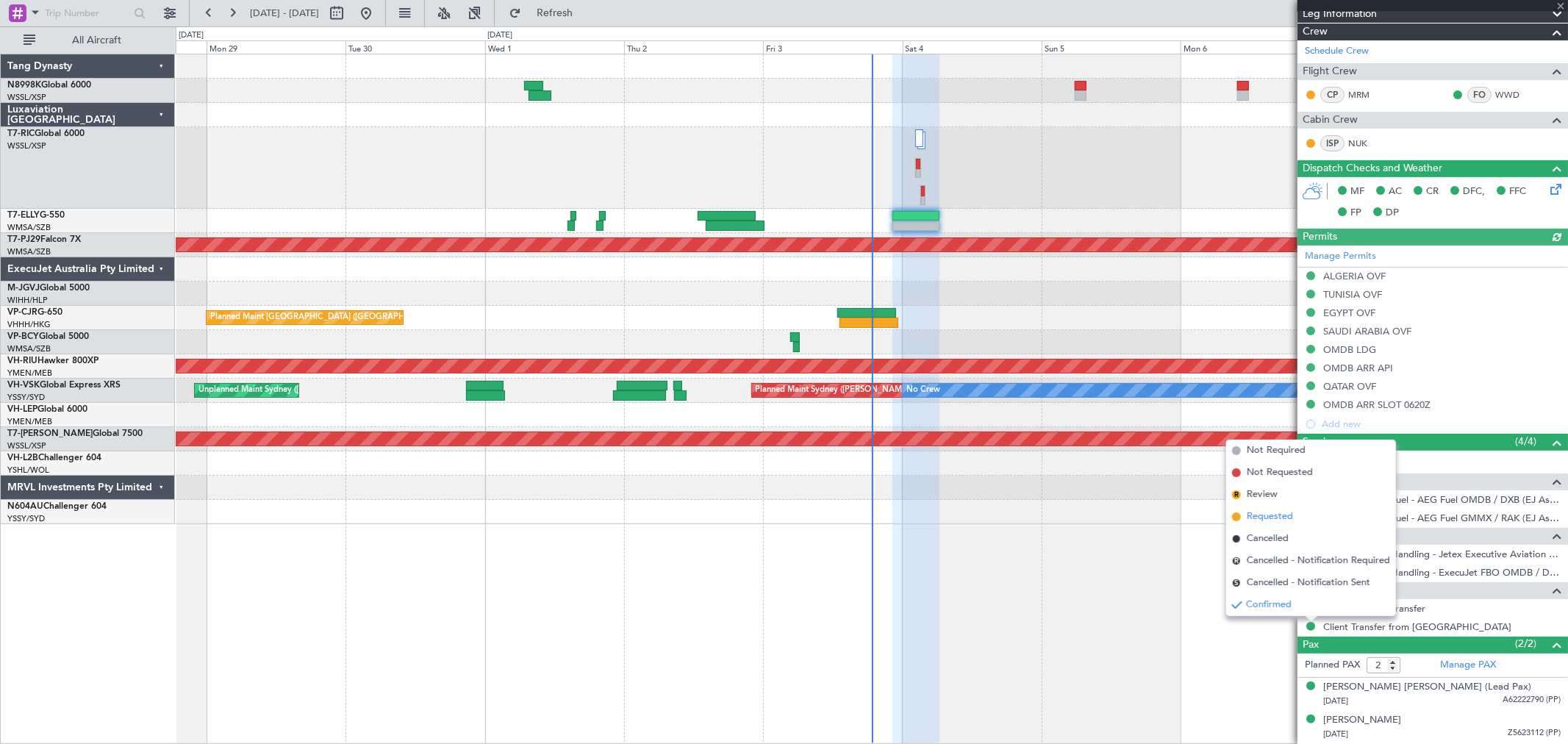
click at [1277, 515] on span "Requested" at bounding box center [1270, 517] width 46 height 15
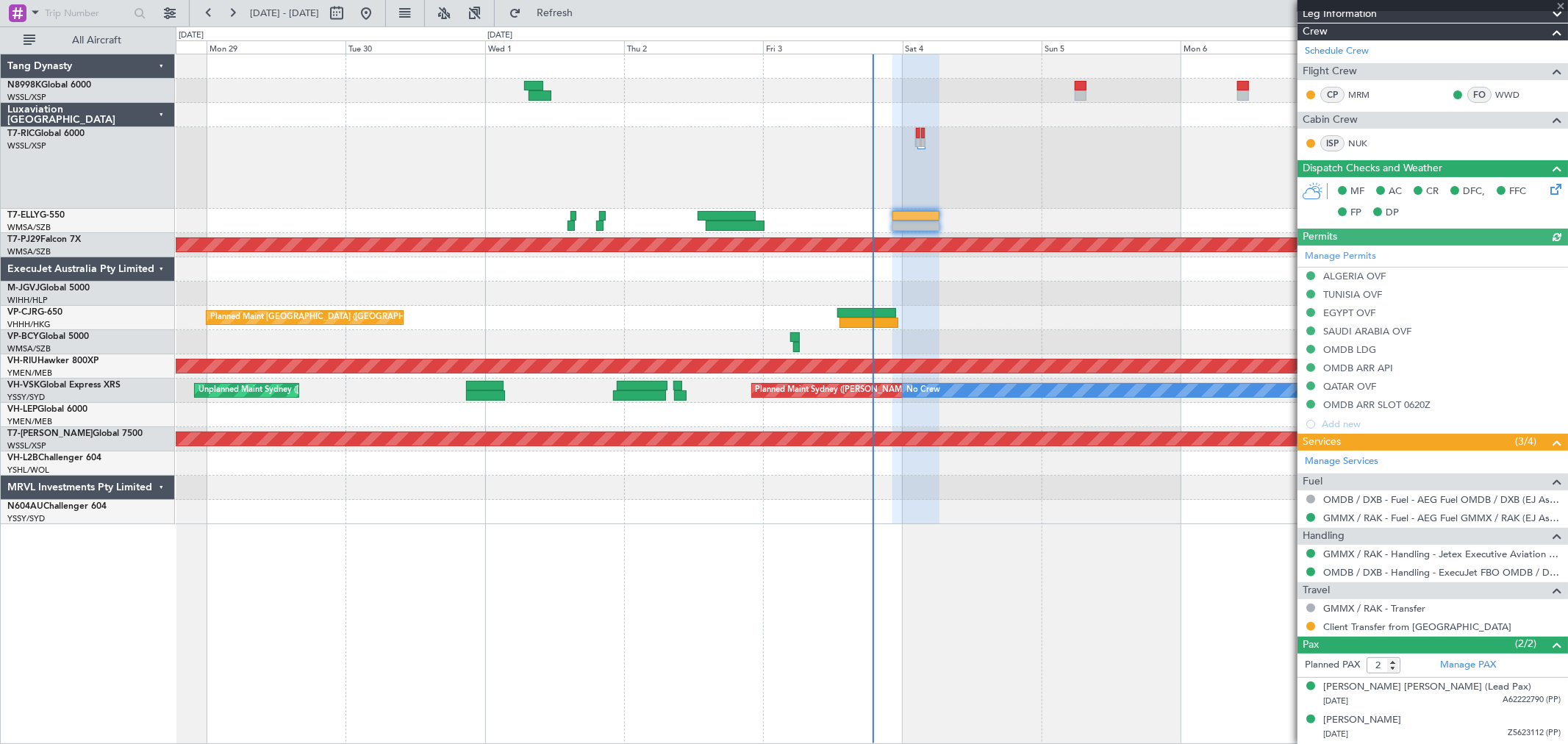
type input "[PERSON_NAME] (KYA)"
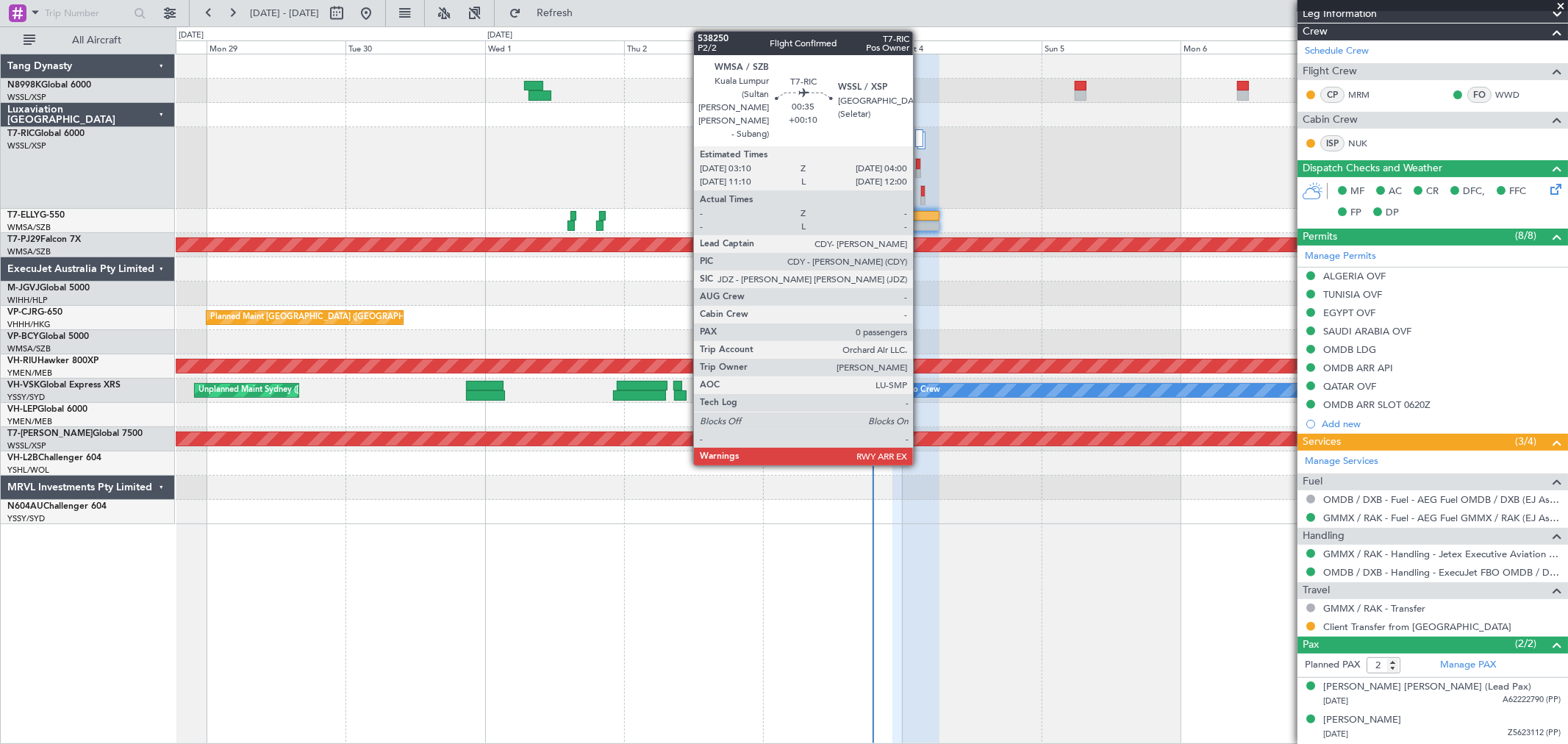
click at [921, 196] on div at bounding box center [923, 201] width 4 height 10
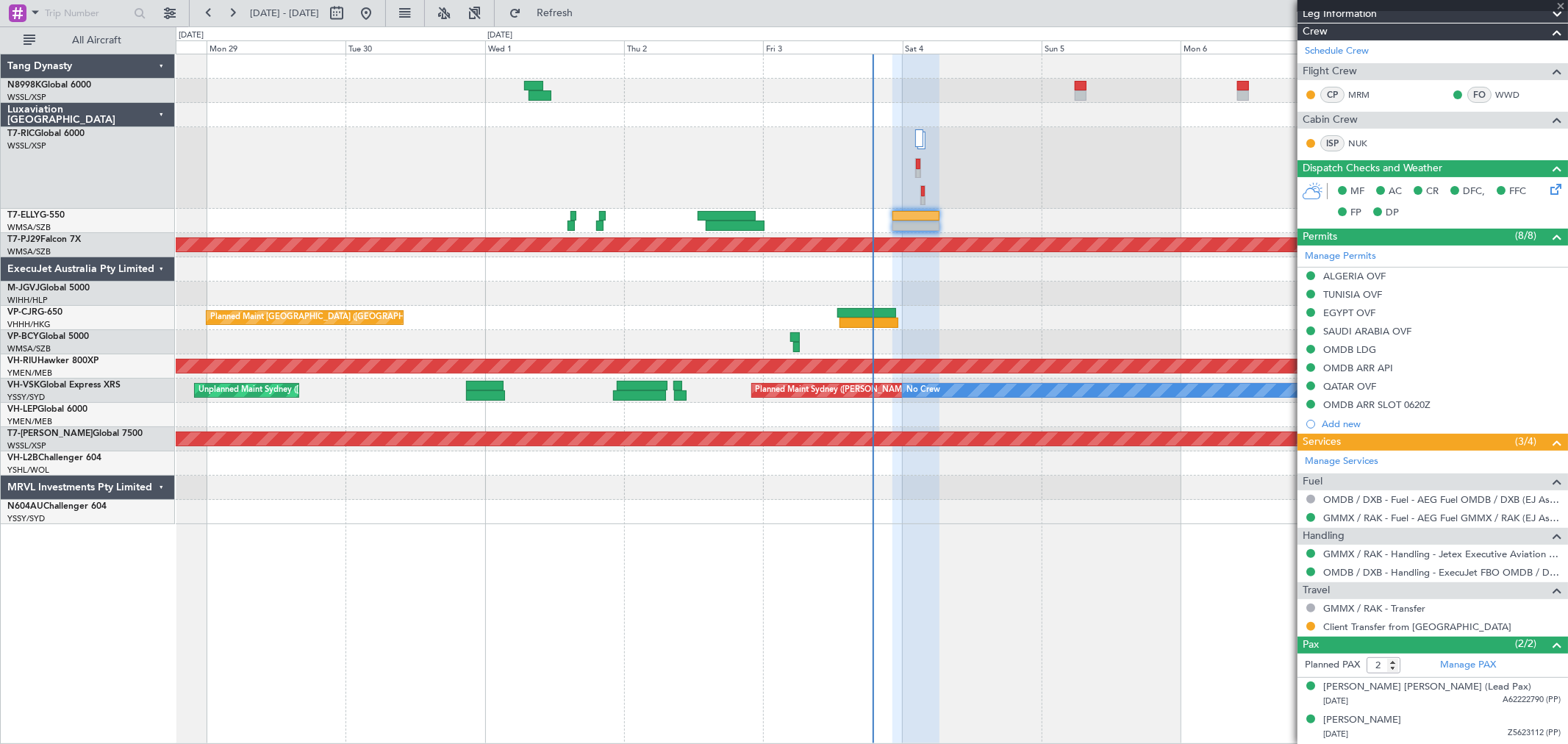
type input "+00:10"
type input "0"
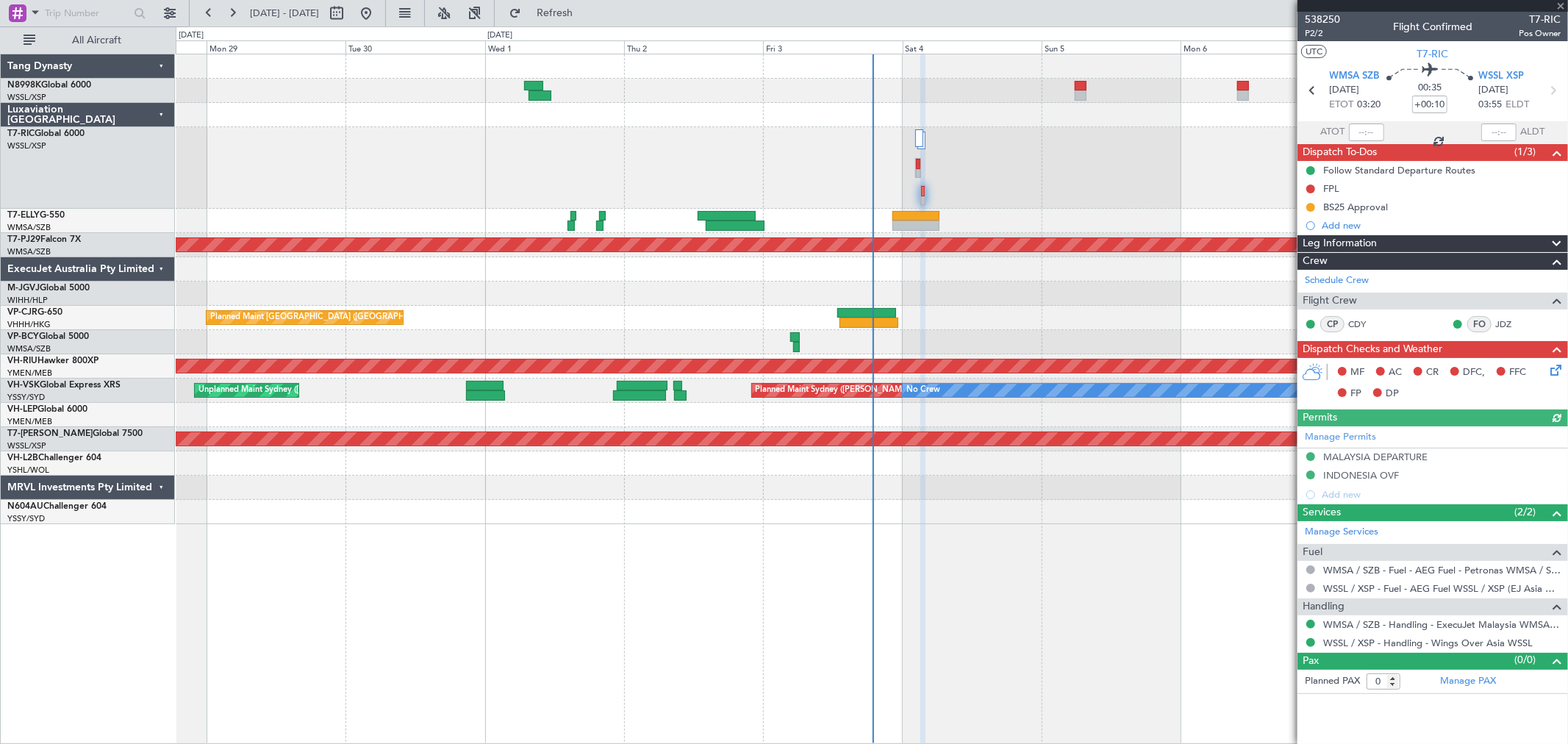
click at [1353, 432] on div "Manage Permits MALAYSIA DEPARTURE INDONESIA OVF Add new" at bounding box center [1432, 465] width 271 height 78
click at [1353, 434] on link "Manage Permits" at bounding box center [1340, 438] width 71 height 15
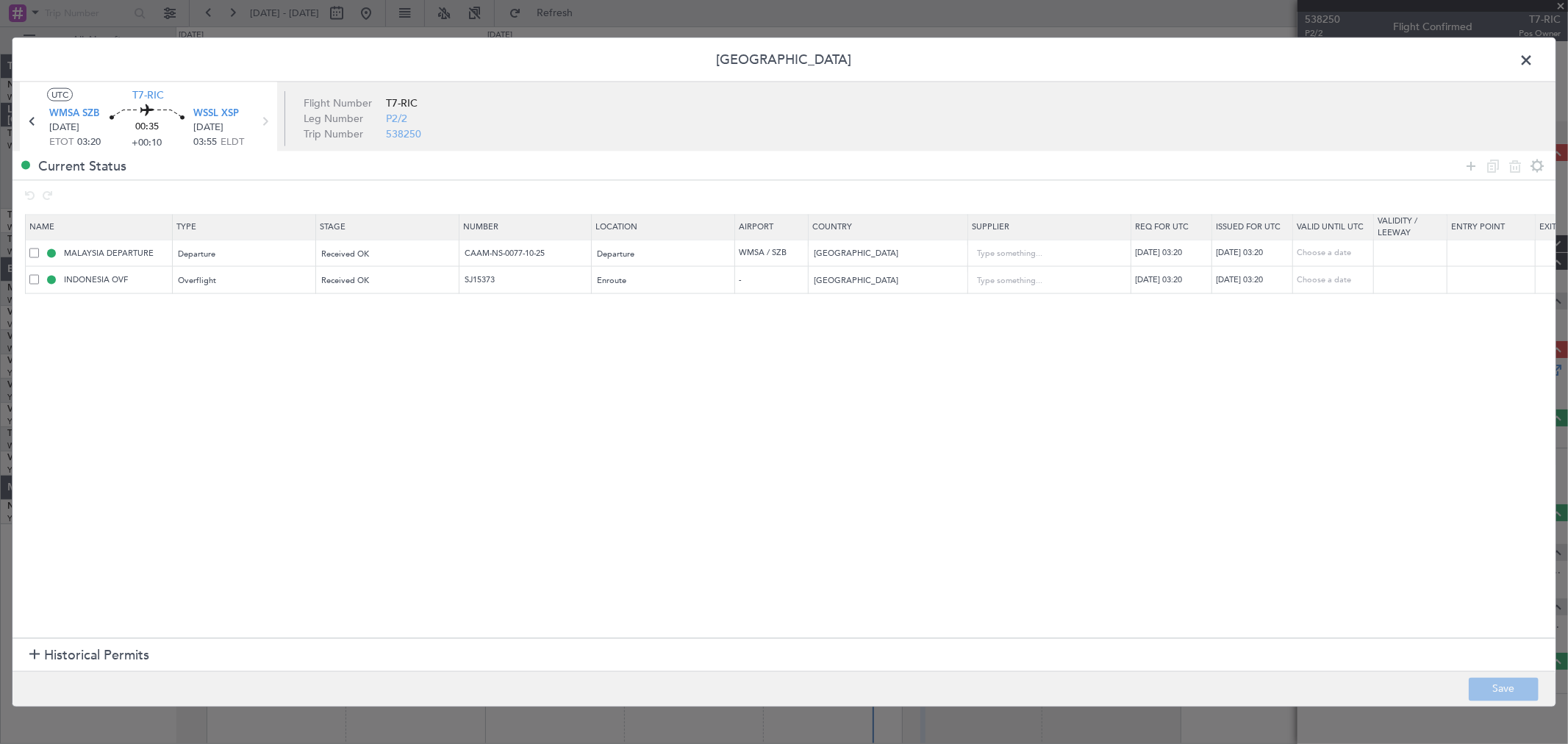
click at [1512, 59] on header "Permit Center" at bounding box center [784, 60] width 1543 height 44
click at [1533, 56] on span at bounding box center [1533, 64] width 0 height 29
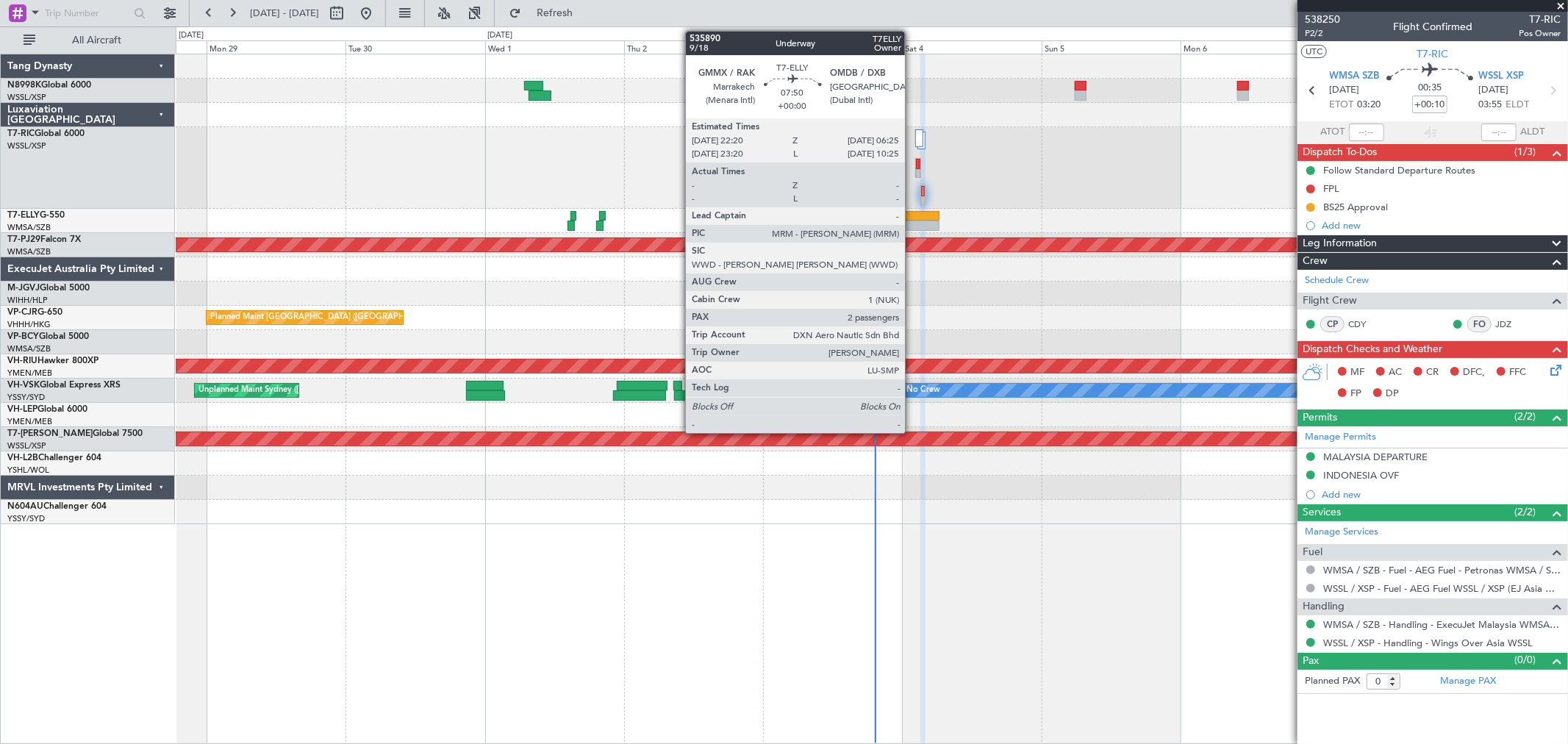
click at [913, 225] on div at bounding box center [916, 226] width 47 height 10
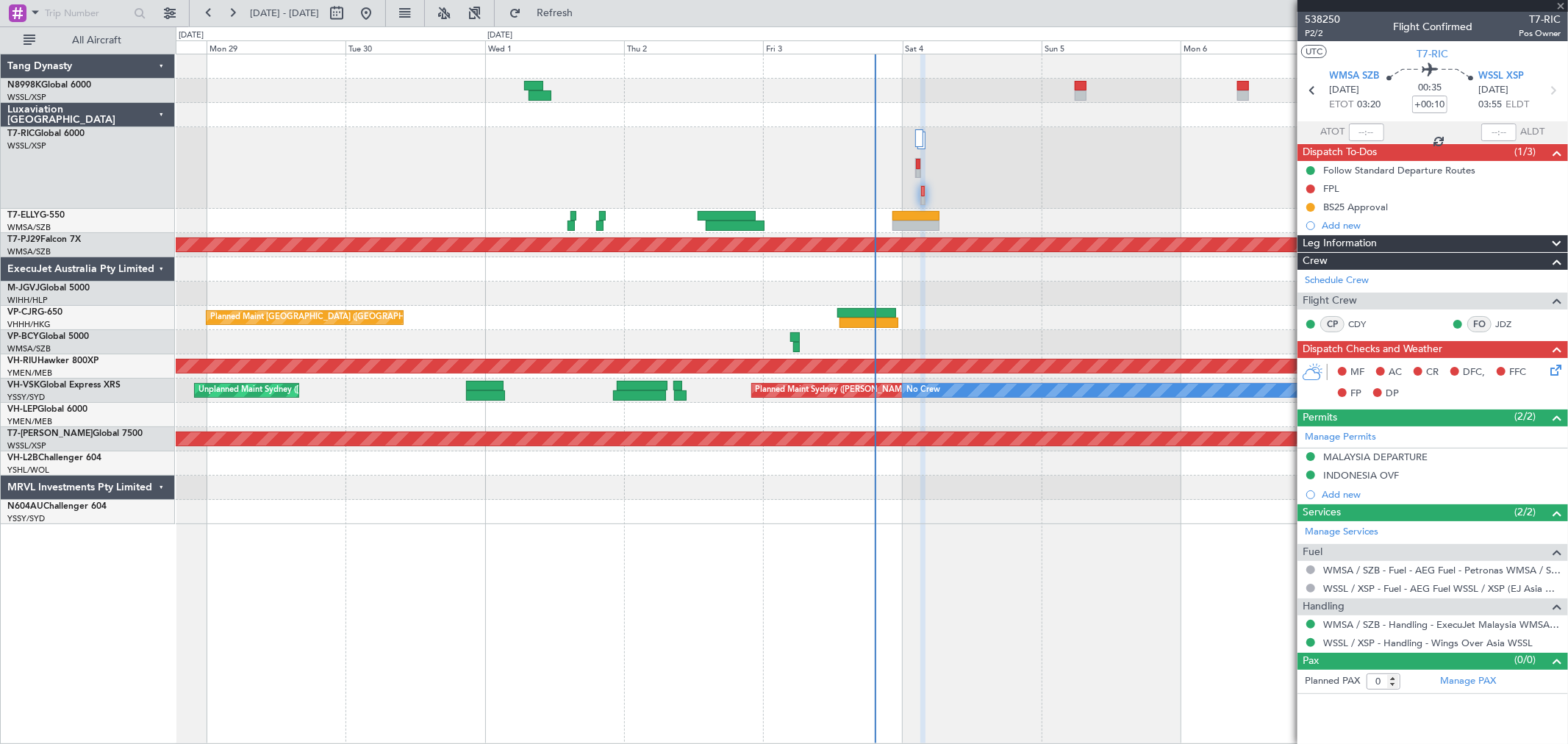
type input "2"
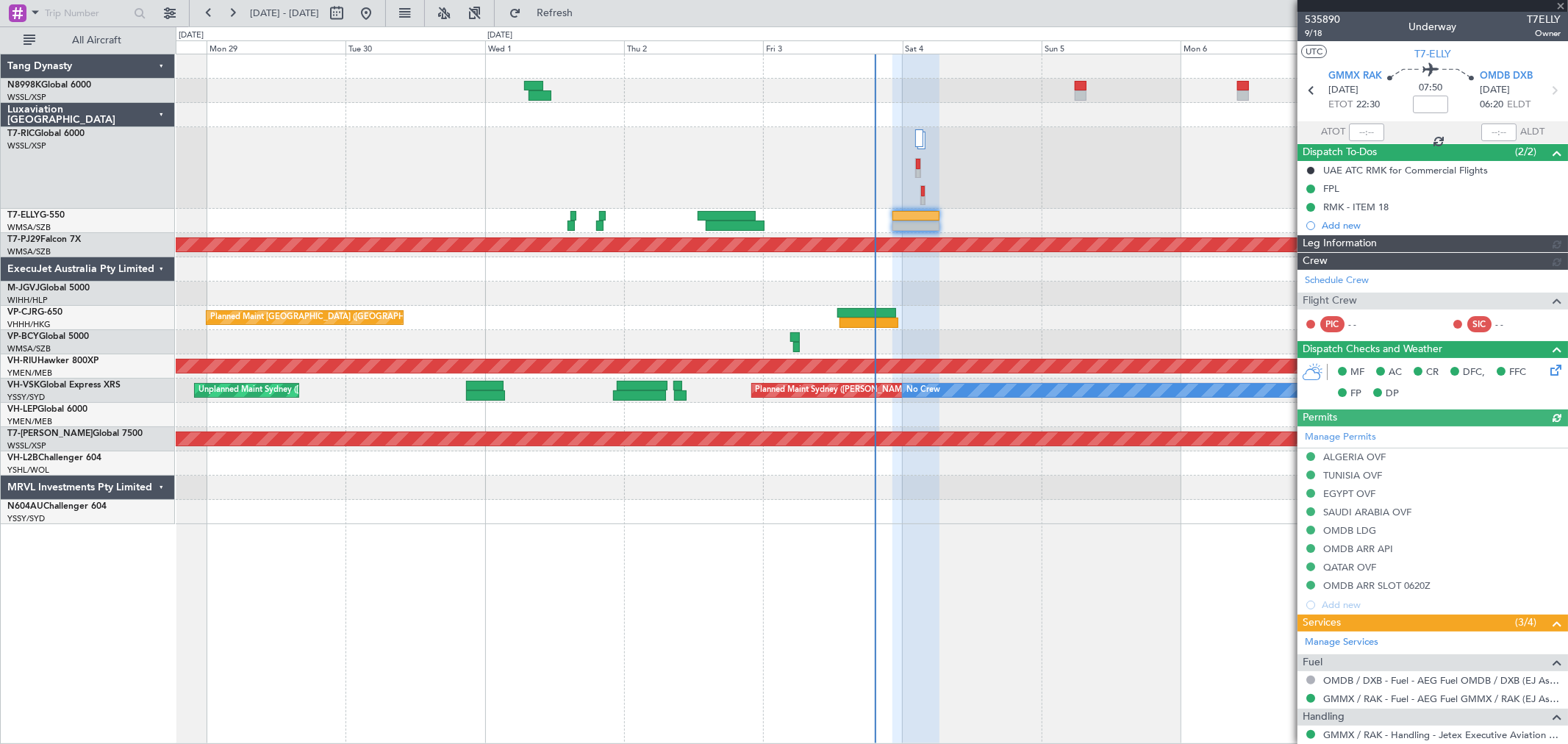
type input "[PERSON_NAME] (KYA)"
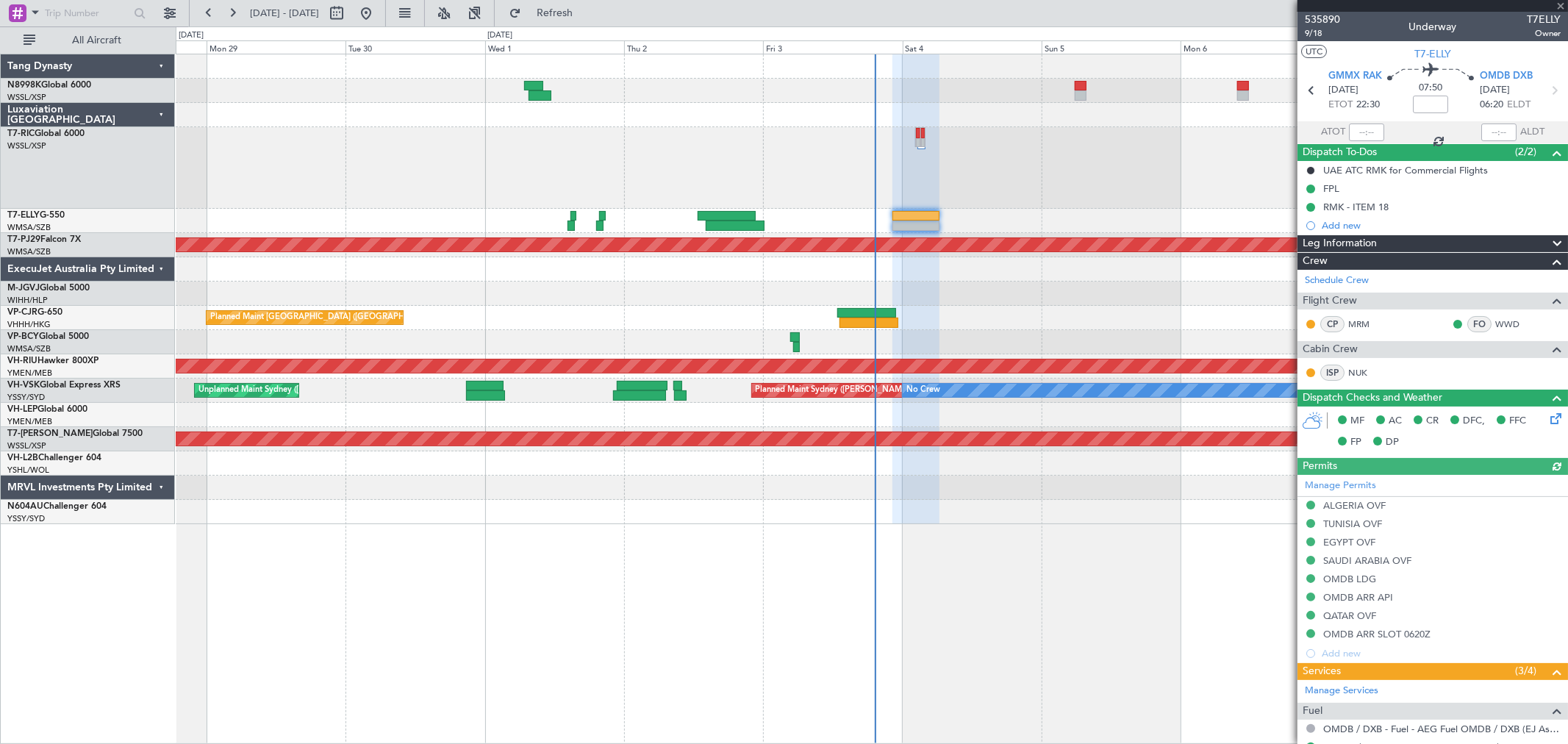
type input "[PERSON_NAME] (KYA)"
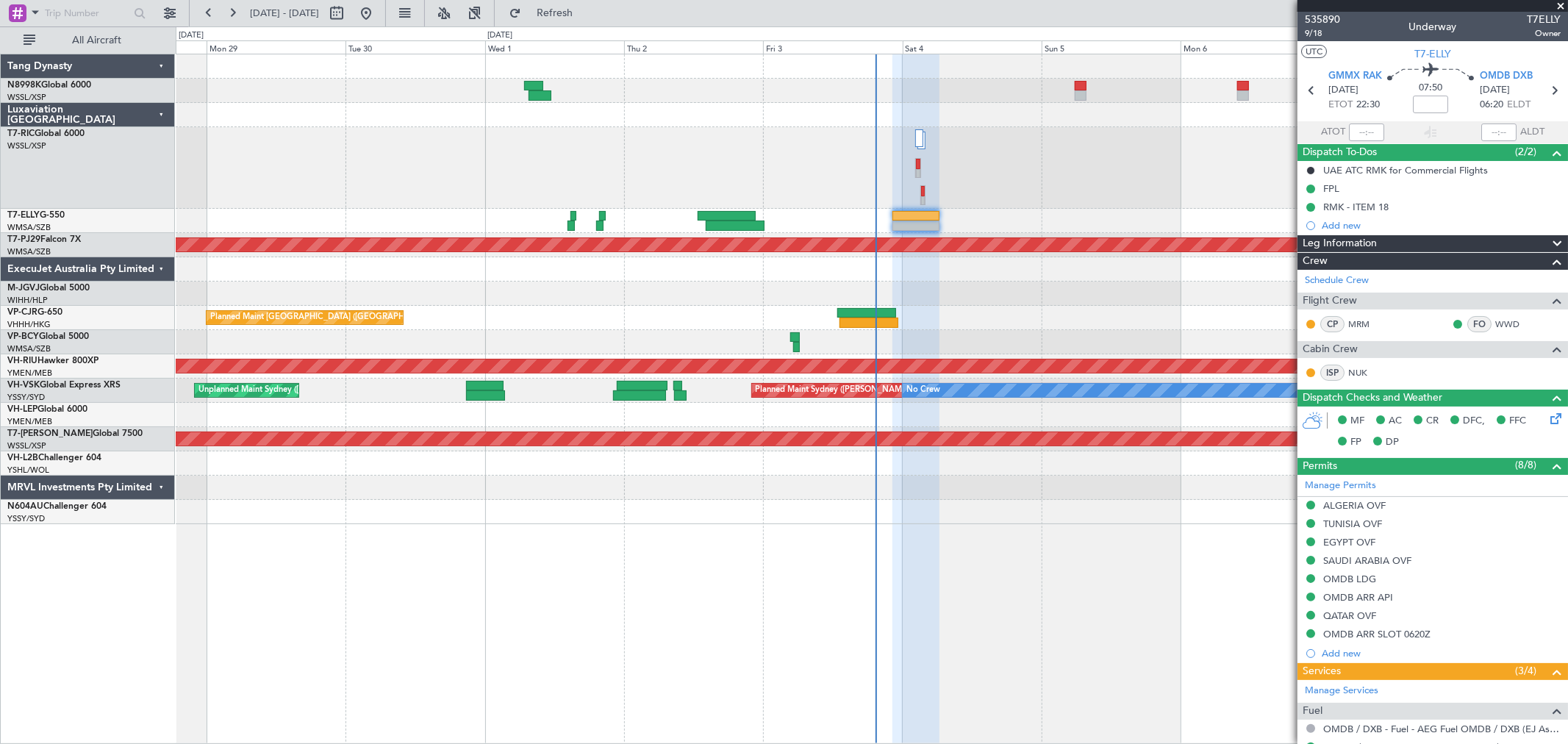
type input "[PERSON_NAME] (KYA)"
